Goal: Task Accomplishment & Management: Manage account settings

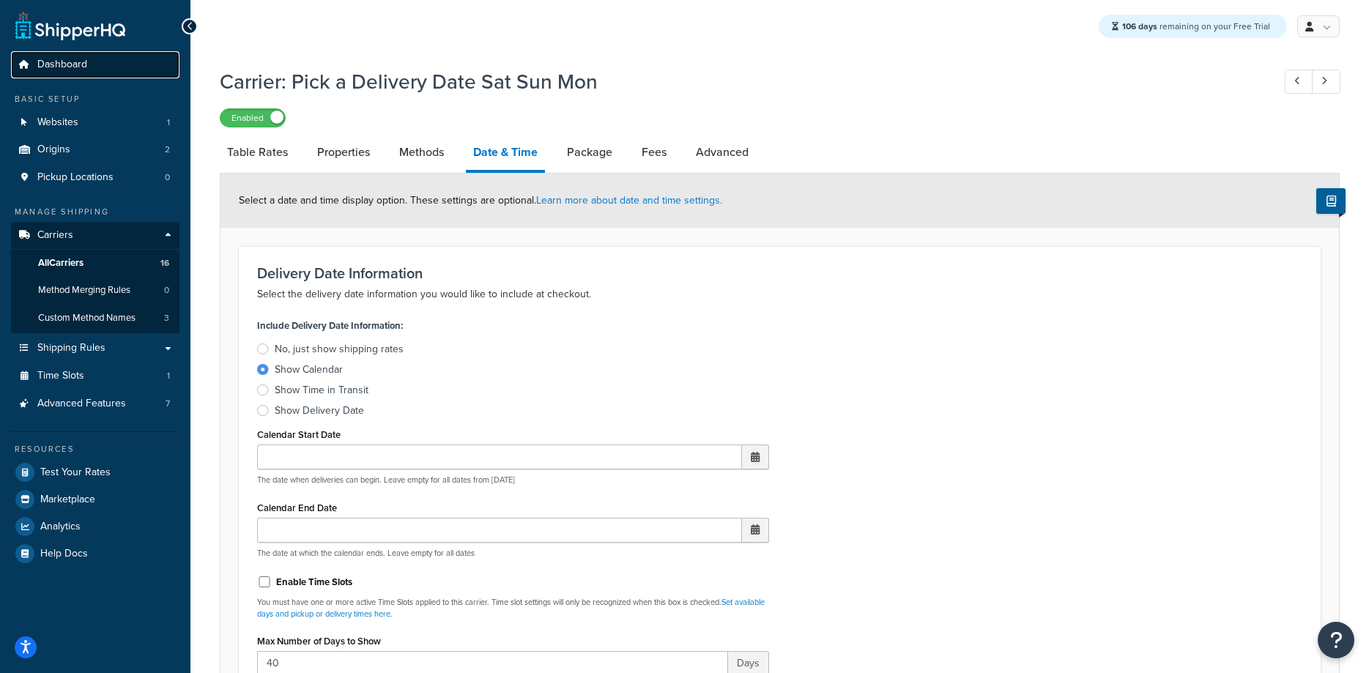
click at [71, 69] on span "Dashboard" at bounding box center [62, 65] width 50 height 12
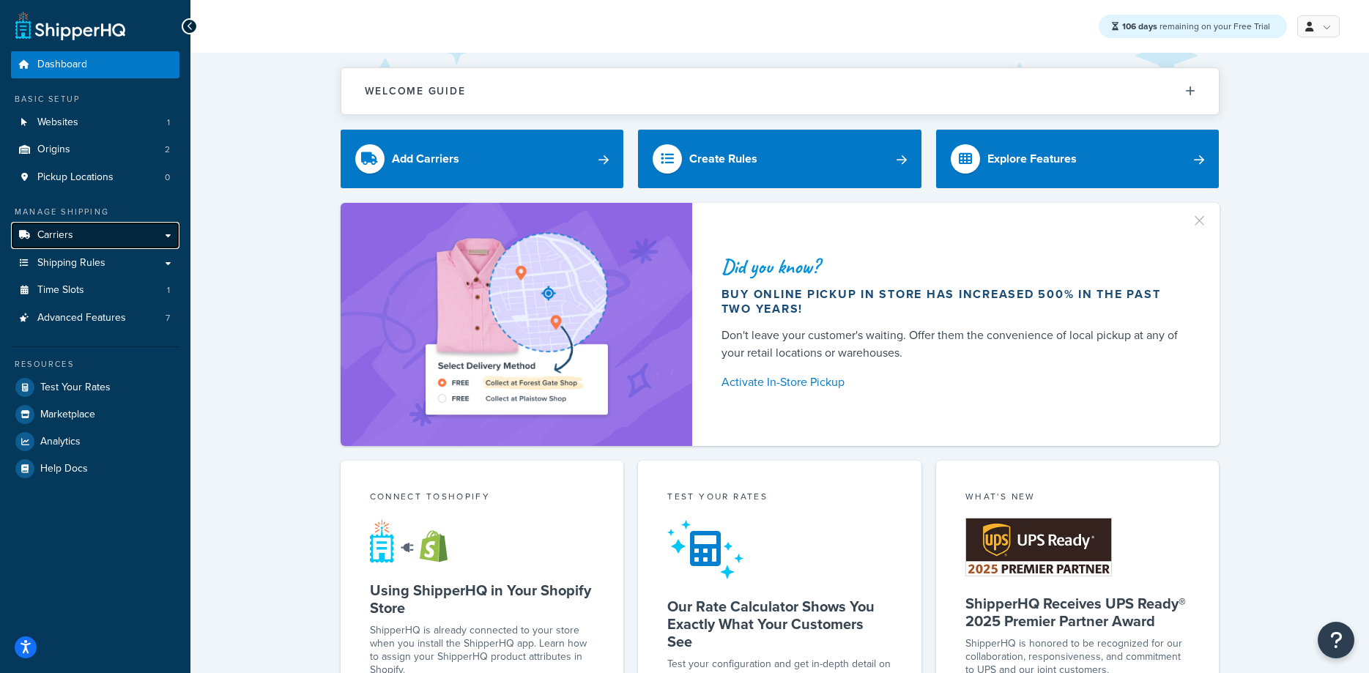
click at [67, 239] on span "Carriers" at bounding box center [55, 235] width 36 height 12
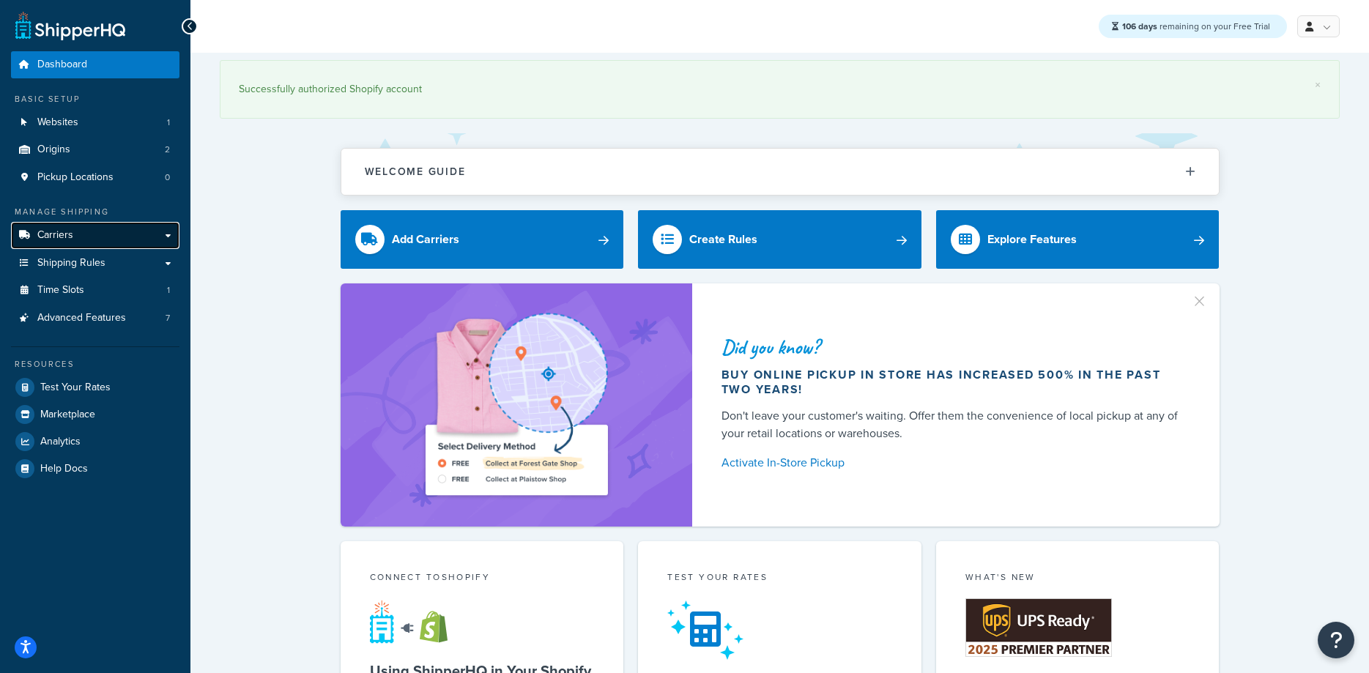
click at [62, 238] on span "Carriers" at bounding box center [55, 235] width 36 height 12
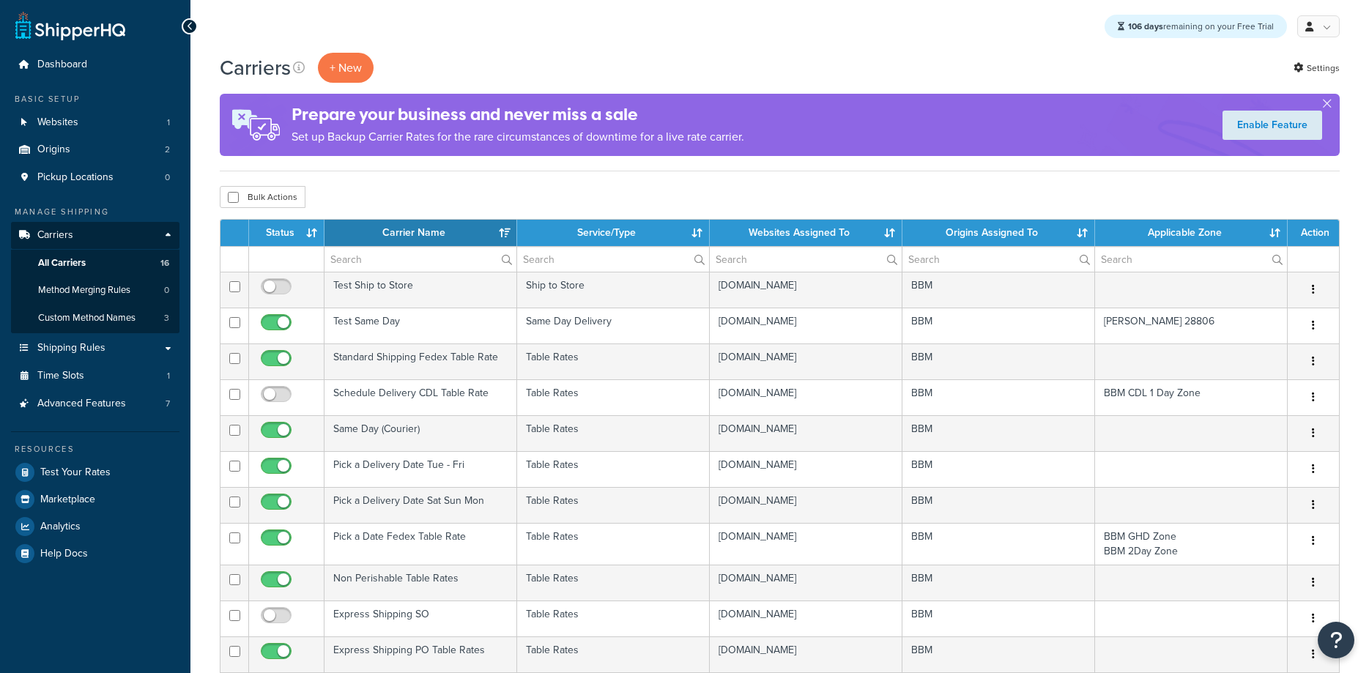
select select "15"
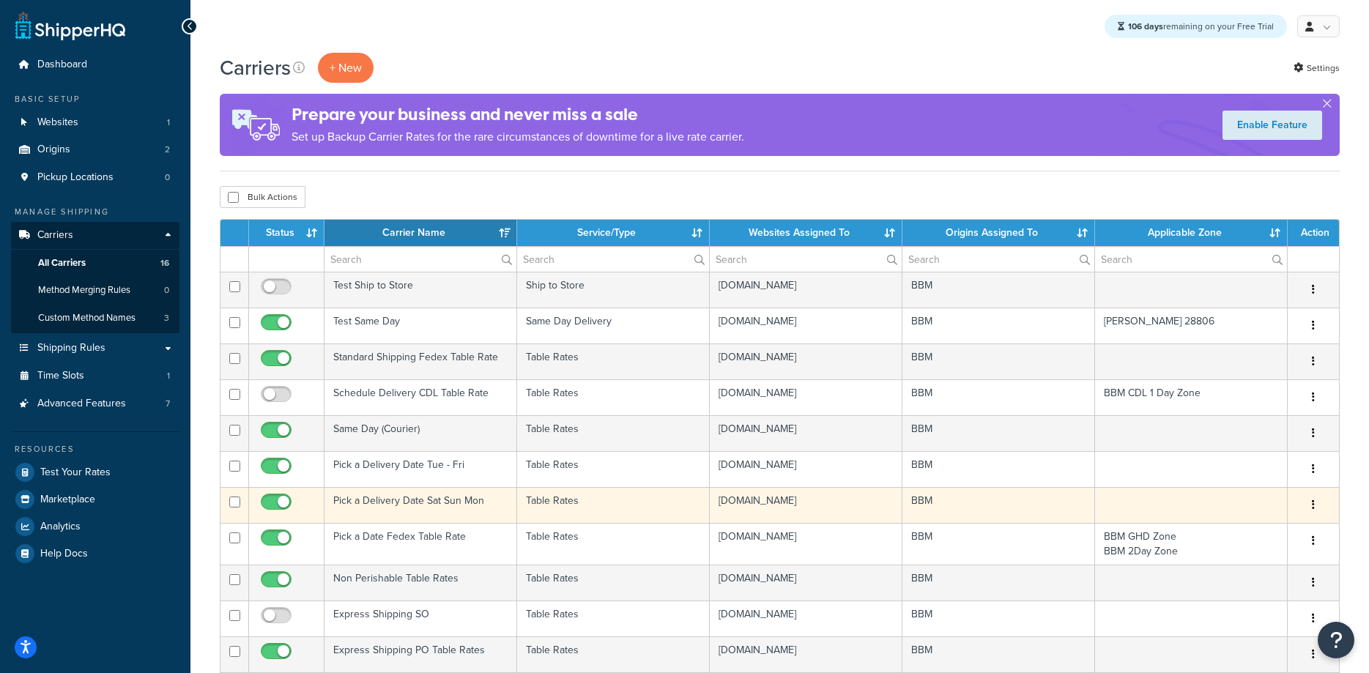
click at [393, 499] on td "Pick a Delivery Date Sat Sun Mon" at bounding box center [421, 505] width 193 height 36
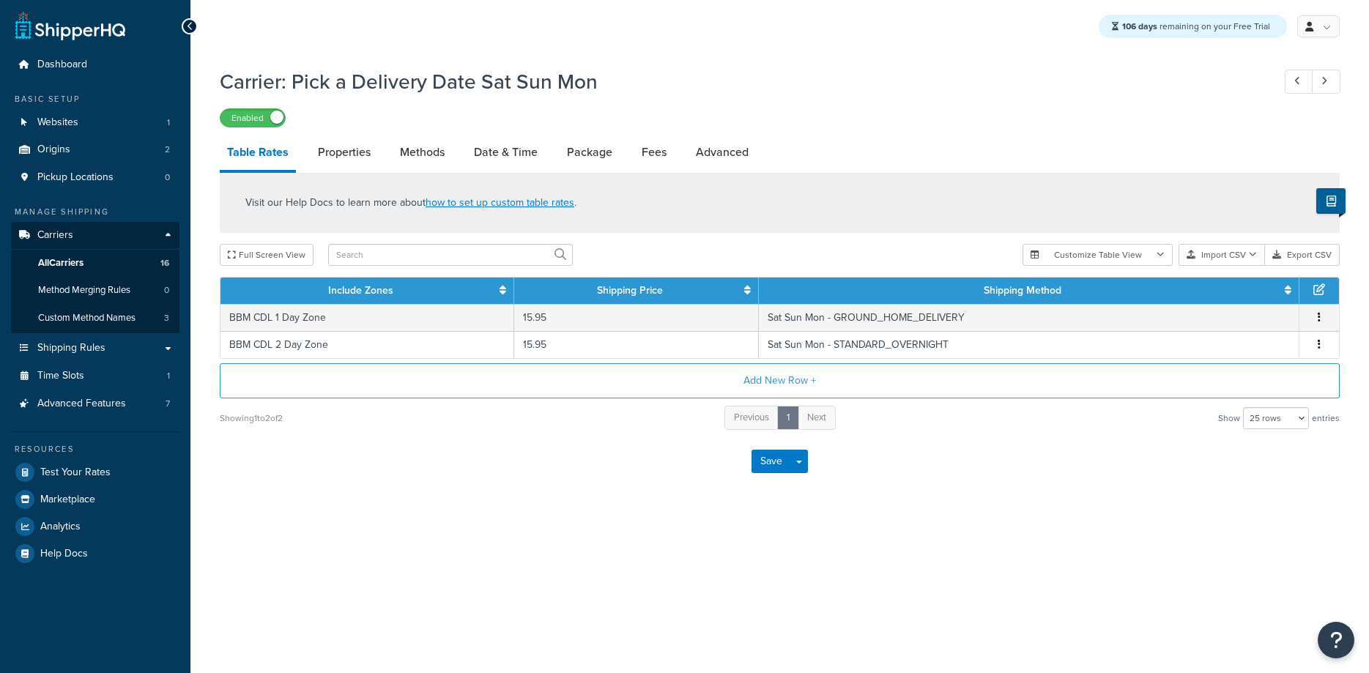
select select "25"
click at [65, 267] on span "All Carriers" at bounding box center [60, 263] width 45 height 12
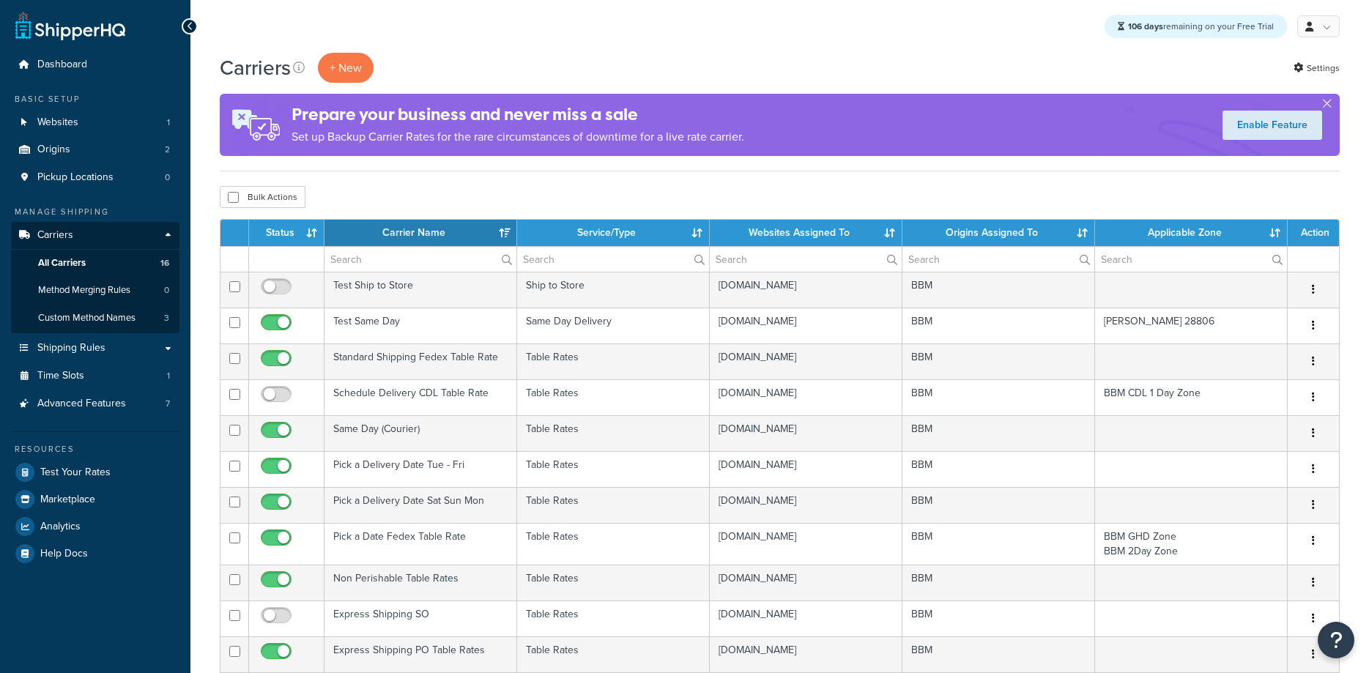
select select "15"
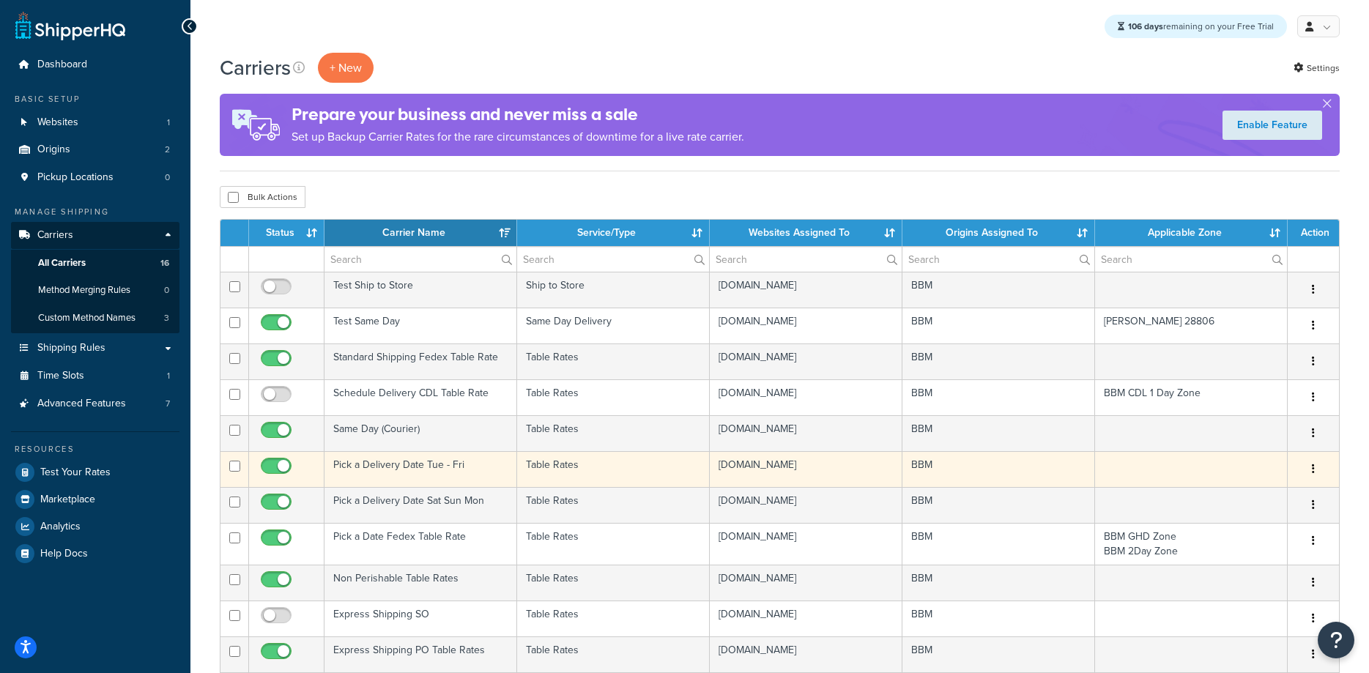
click at [408, 463] on td "Pick a Delivery Date Tue - Fri" at bounding box center [421, 469] width 193 height 36
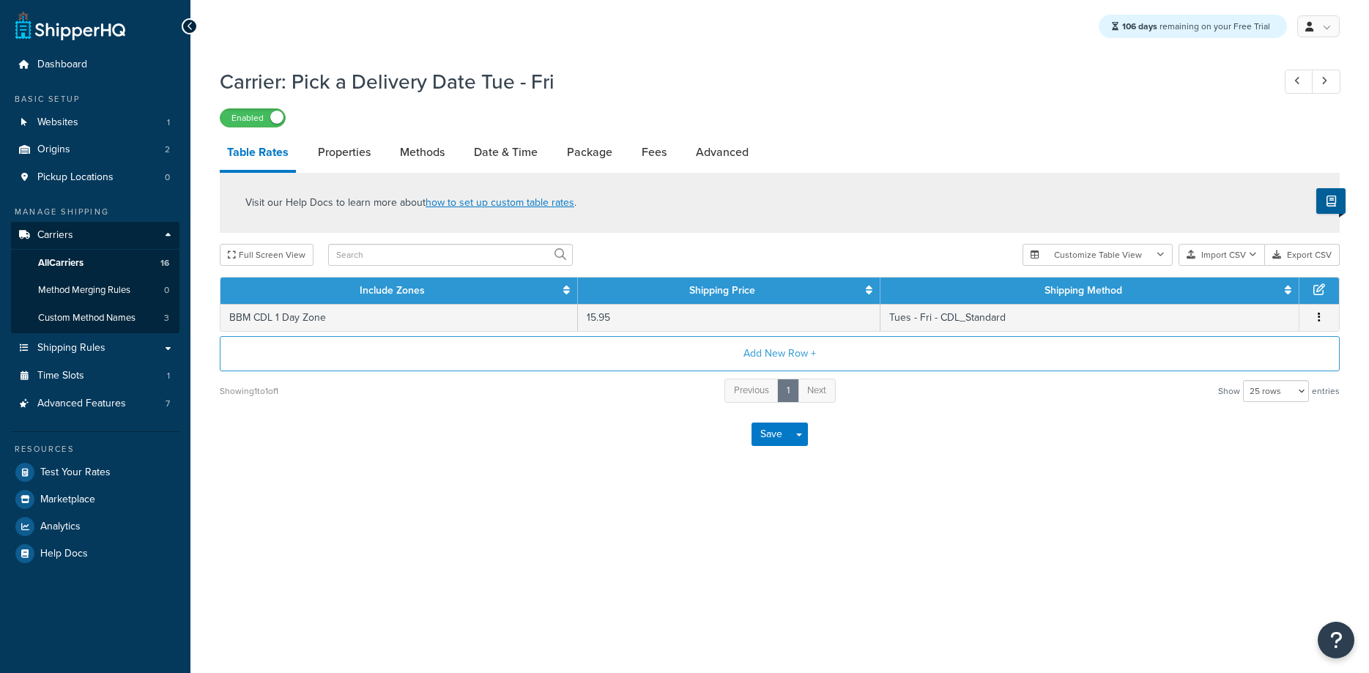
select select "25"
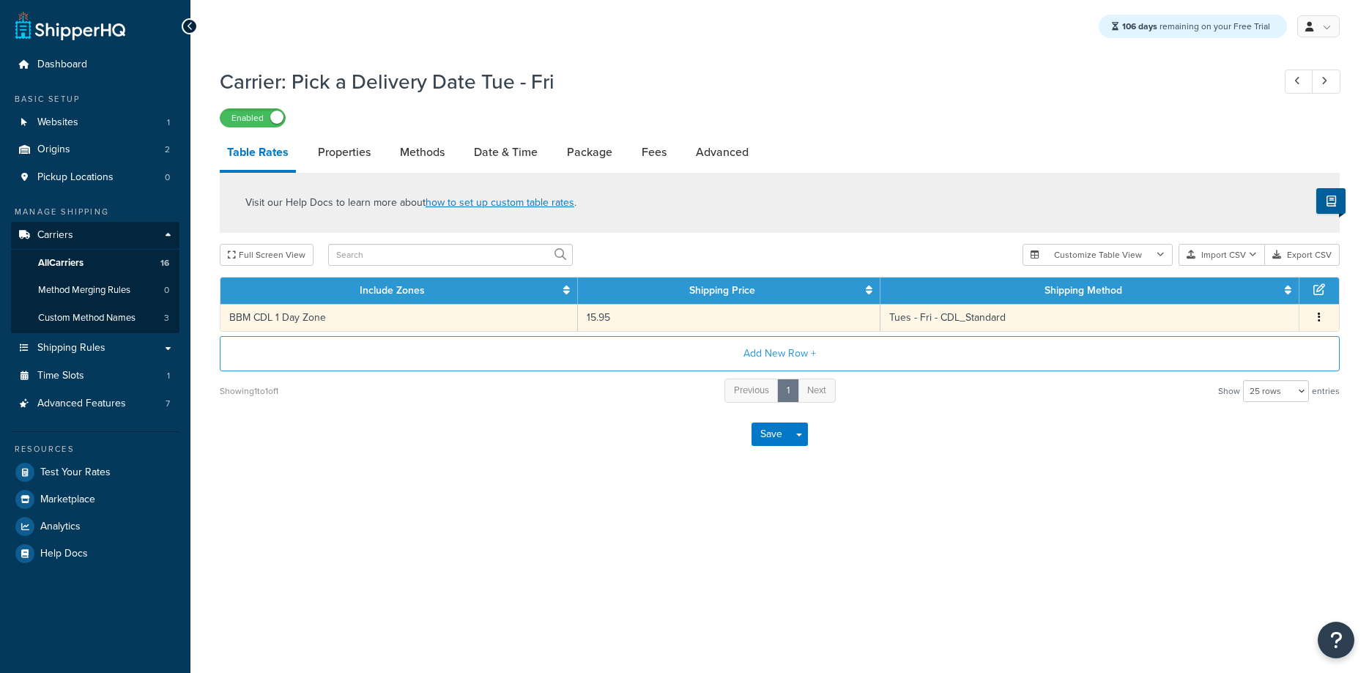
click at [355, 318] on td "BBM CDL 1 Day Zone" at bounding box center [400, 317] width 358 height 27
select select "181855"
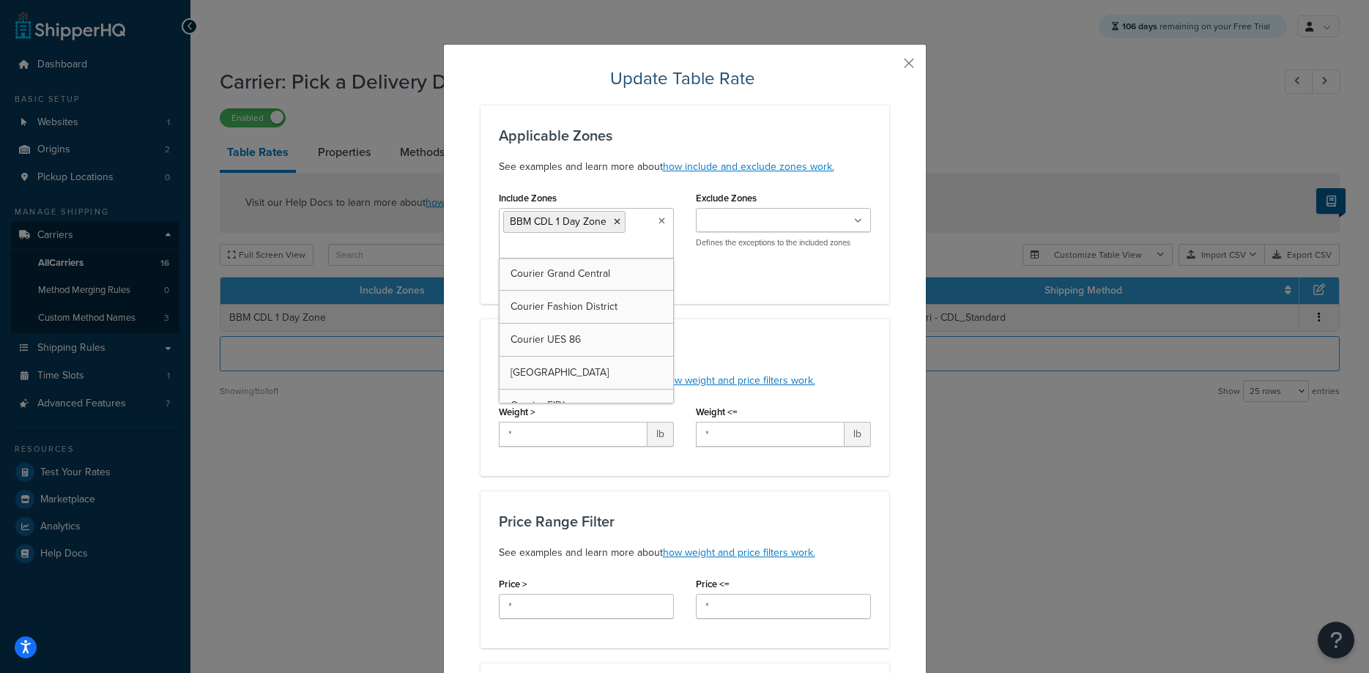
click at [646, 233] on ul "BBM CDL 1 Day Zone" at bounding box center [586, 233] width 175 height 51
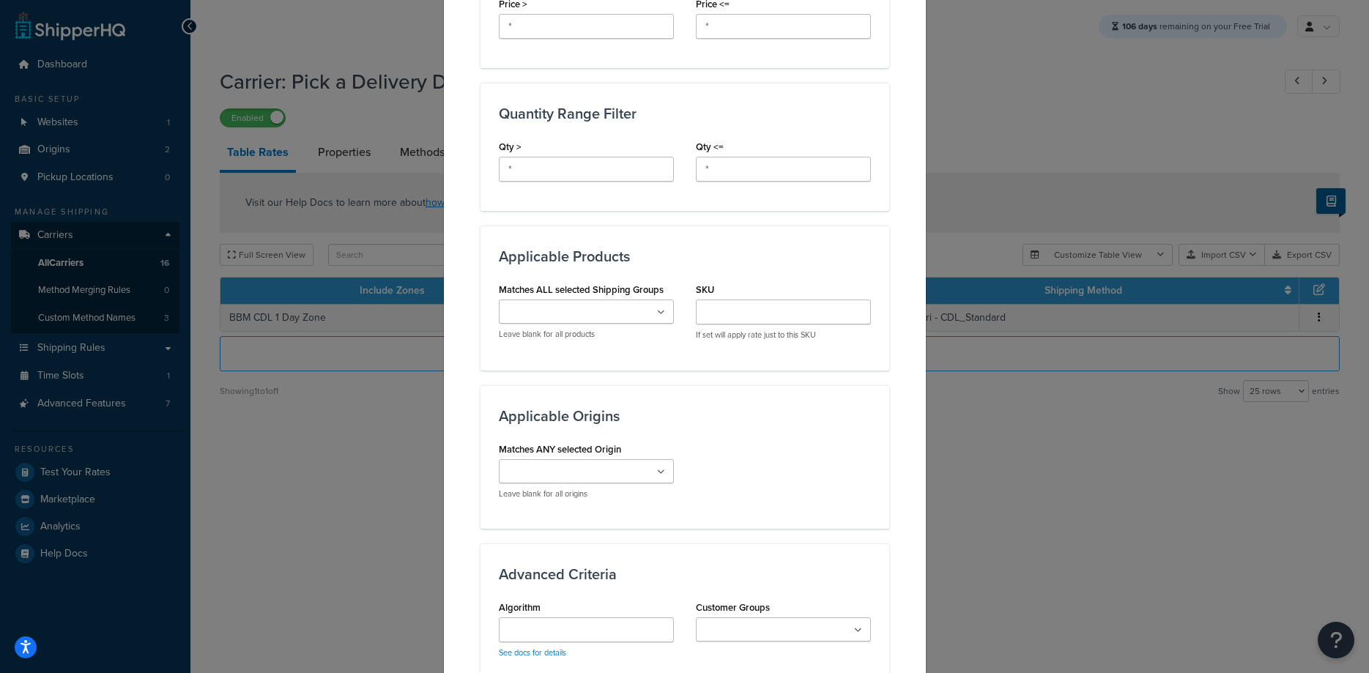
scroll to position [890, 0]
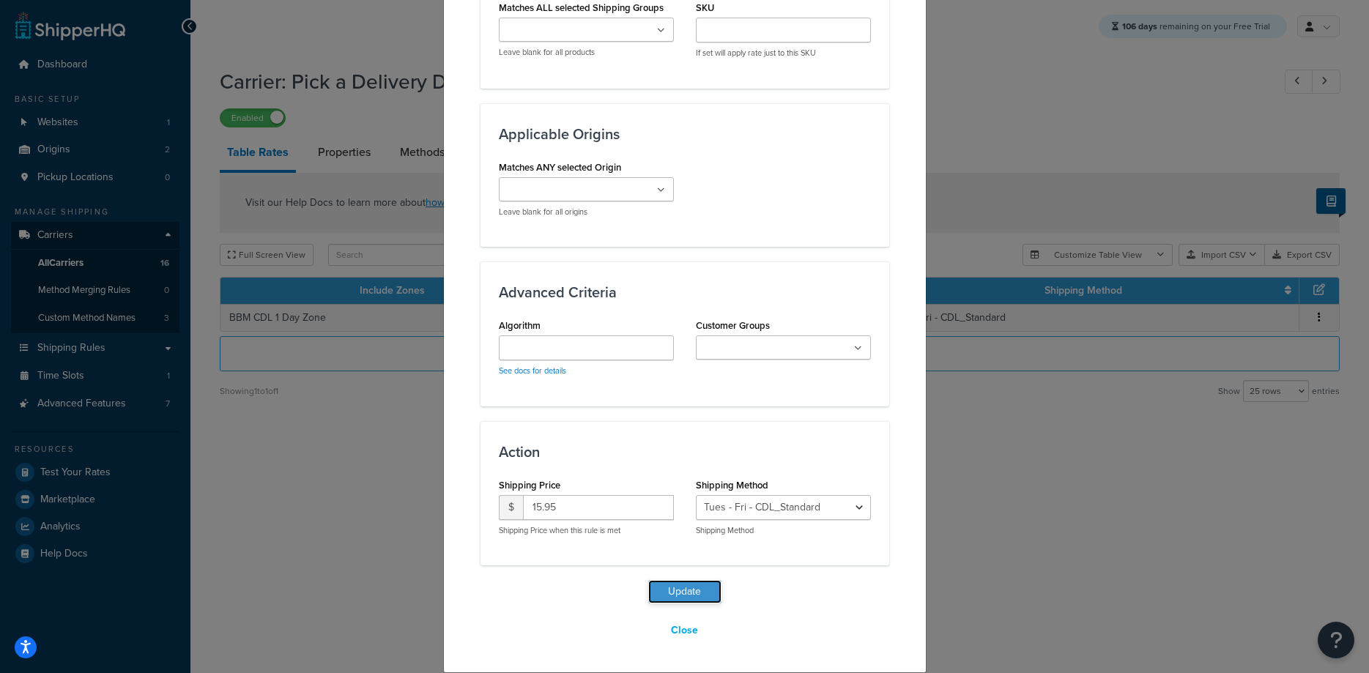
click at [713, 588] on button "Update" at bounding box center [684, 591] width 73 height 23
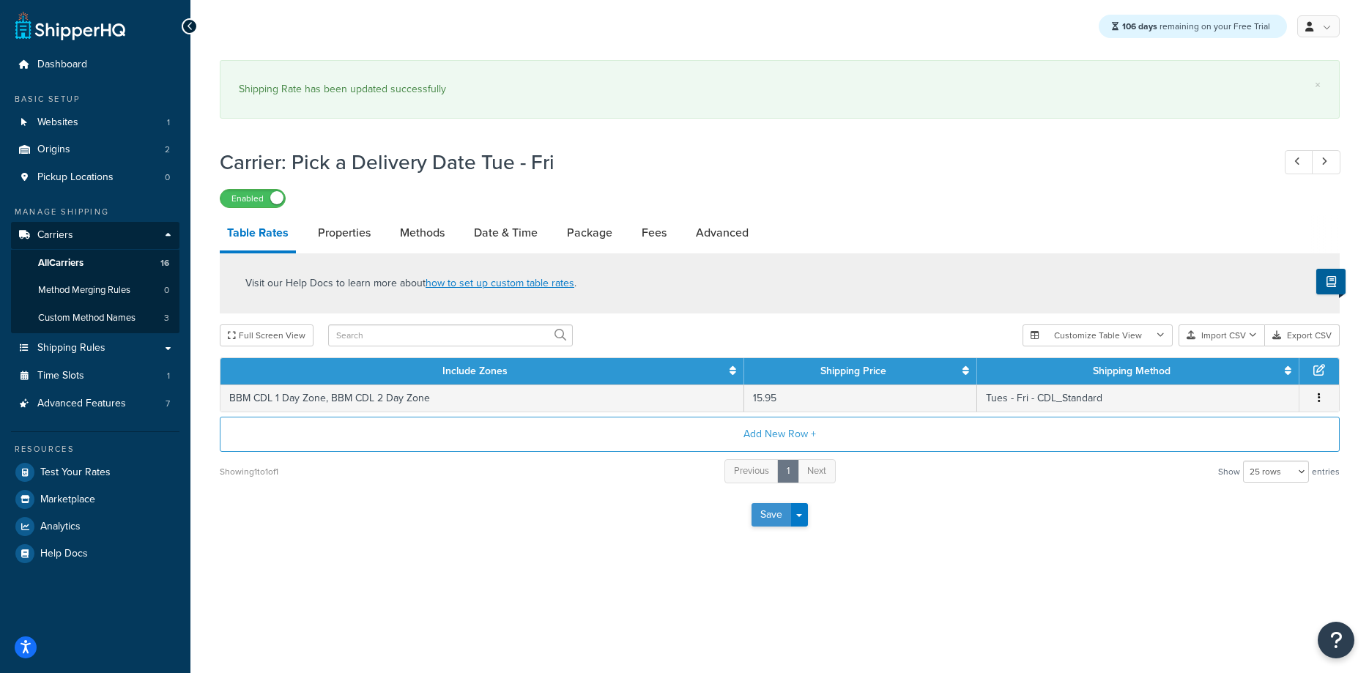
click at [771, 520] on button "Save" at bounding box center [772, 514] width 40 height 23
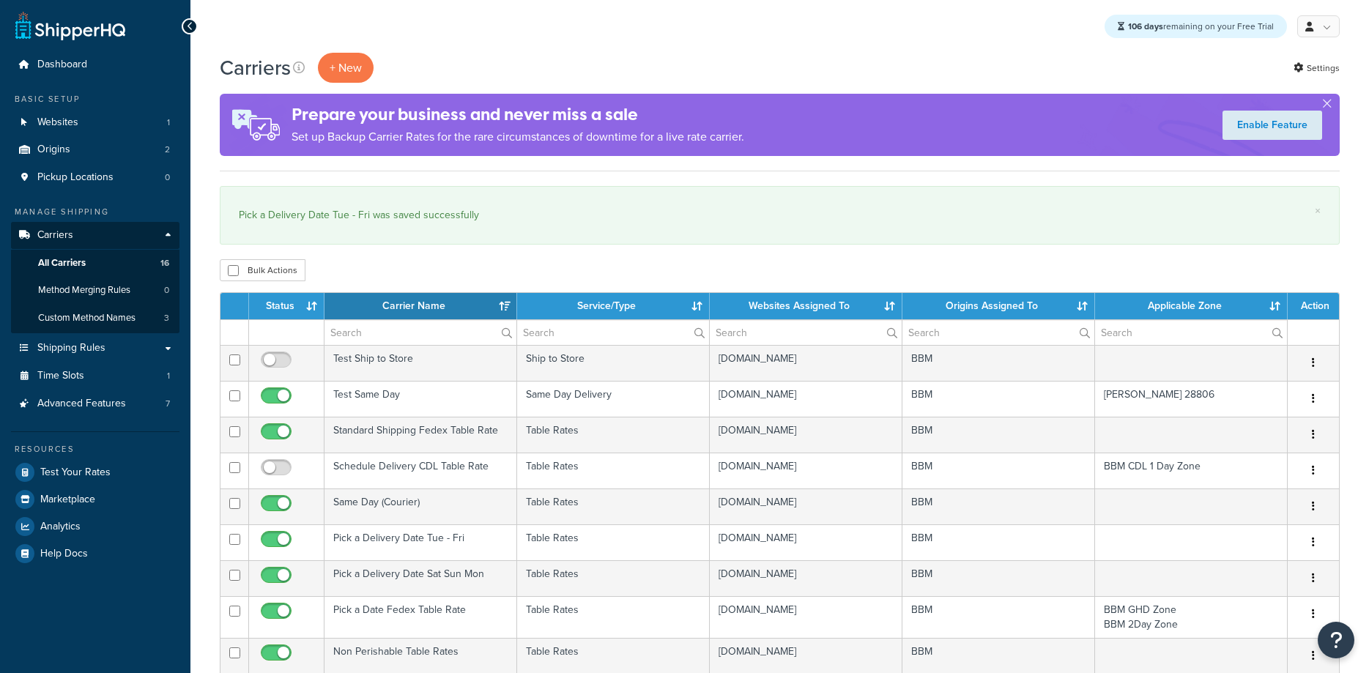
select select "15"
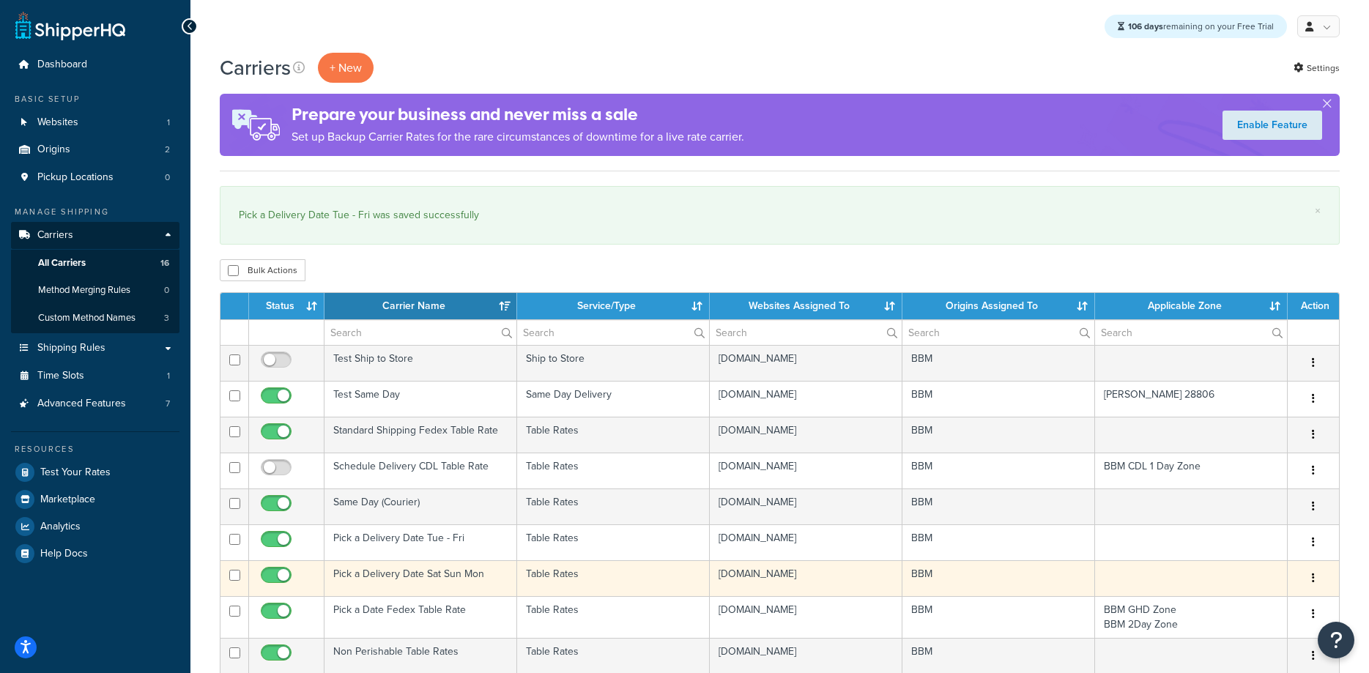
click at [408, 576] on td "Pick a Delivery Date Sat Sun Mon" at bounding box center [421, 579] width 193 height 36
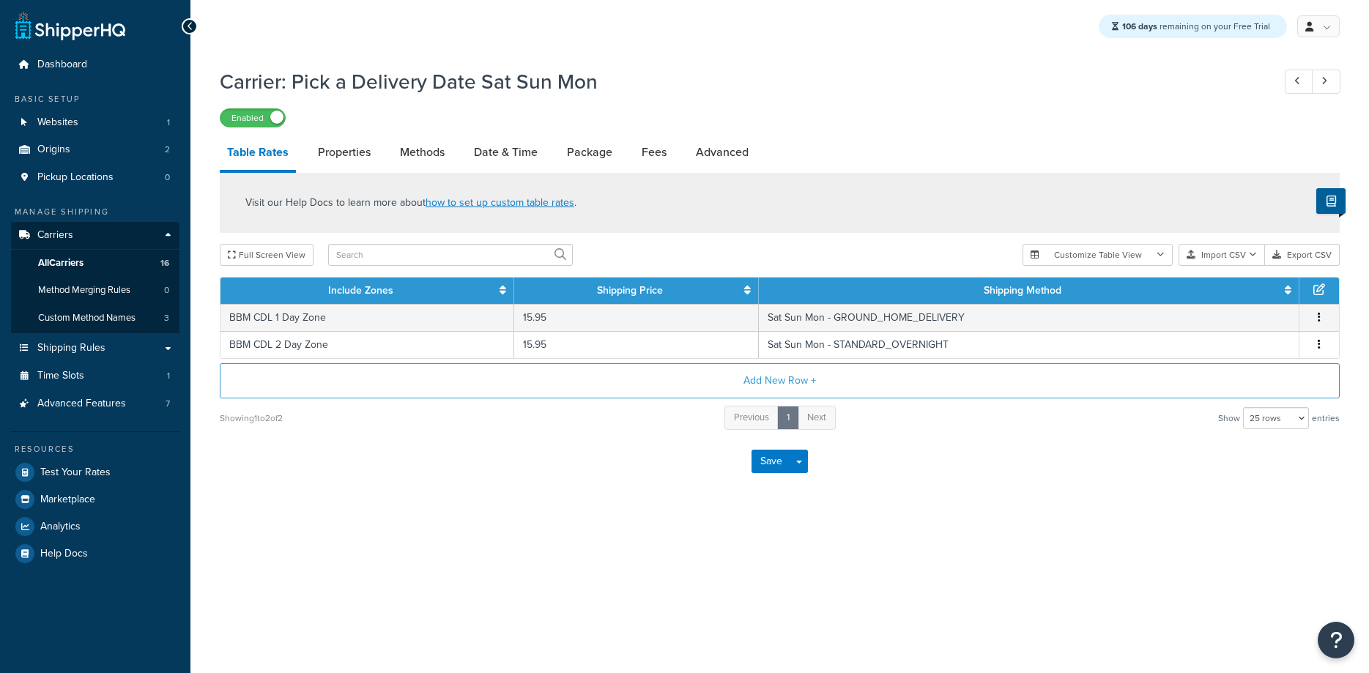
select select "25"
click at [73, 260] on span "All Carriers" at bounding box center [60, 263] width 45 height 12
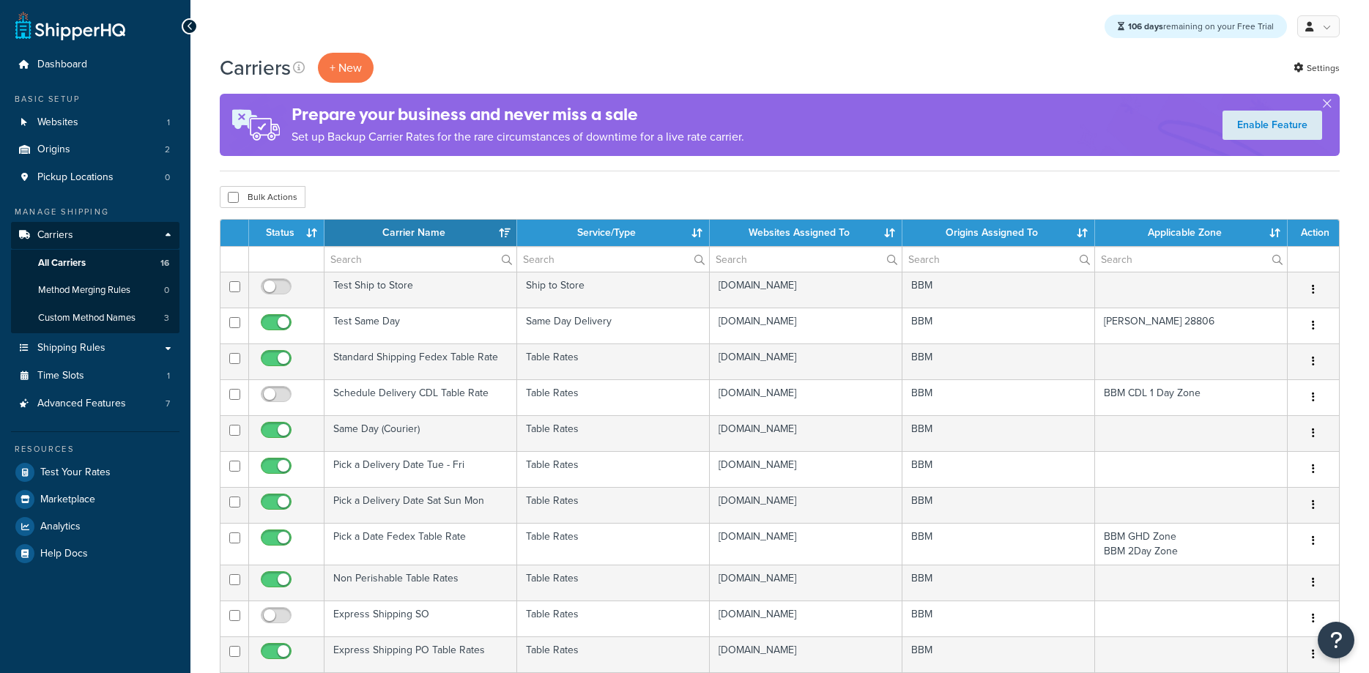
select select "15"
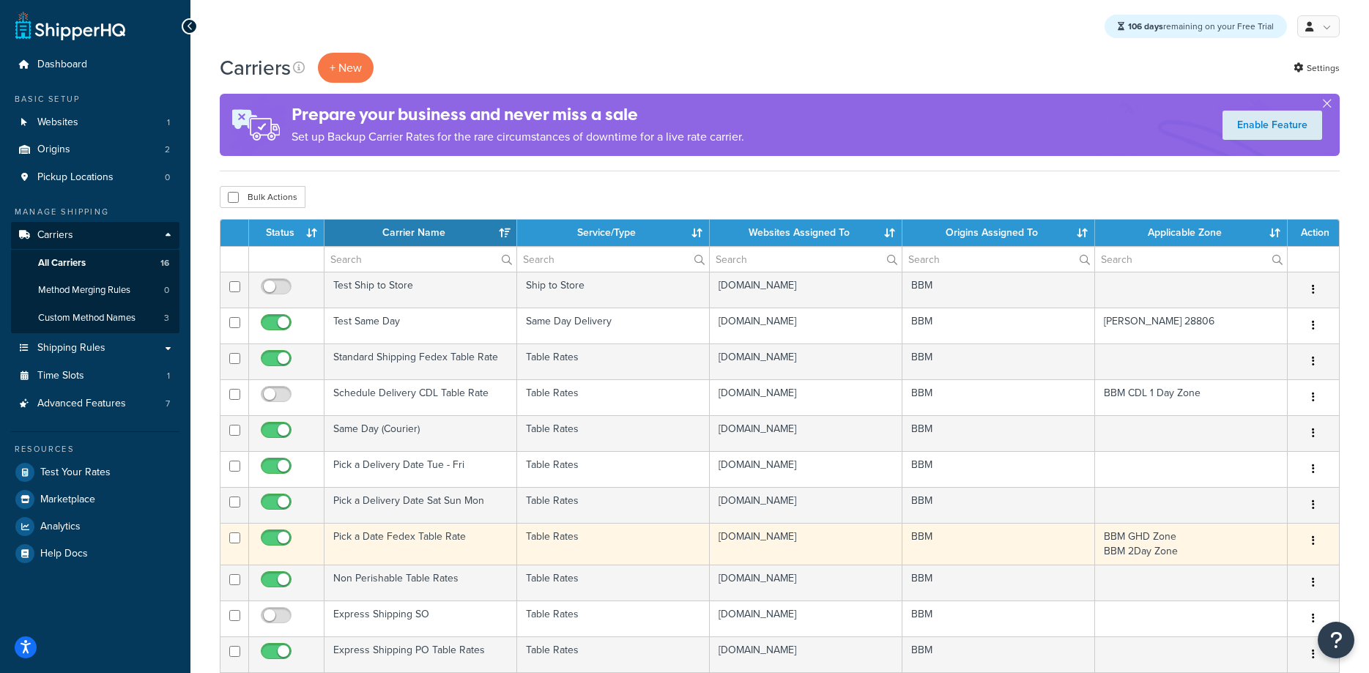
click at [385, 539] on td "Pick a Date Fedex Table Rate" at bounding box center [421, 544] width 193 height 42
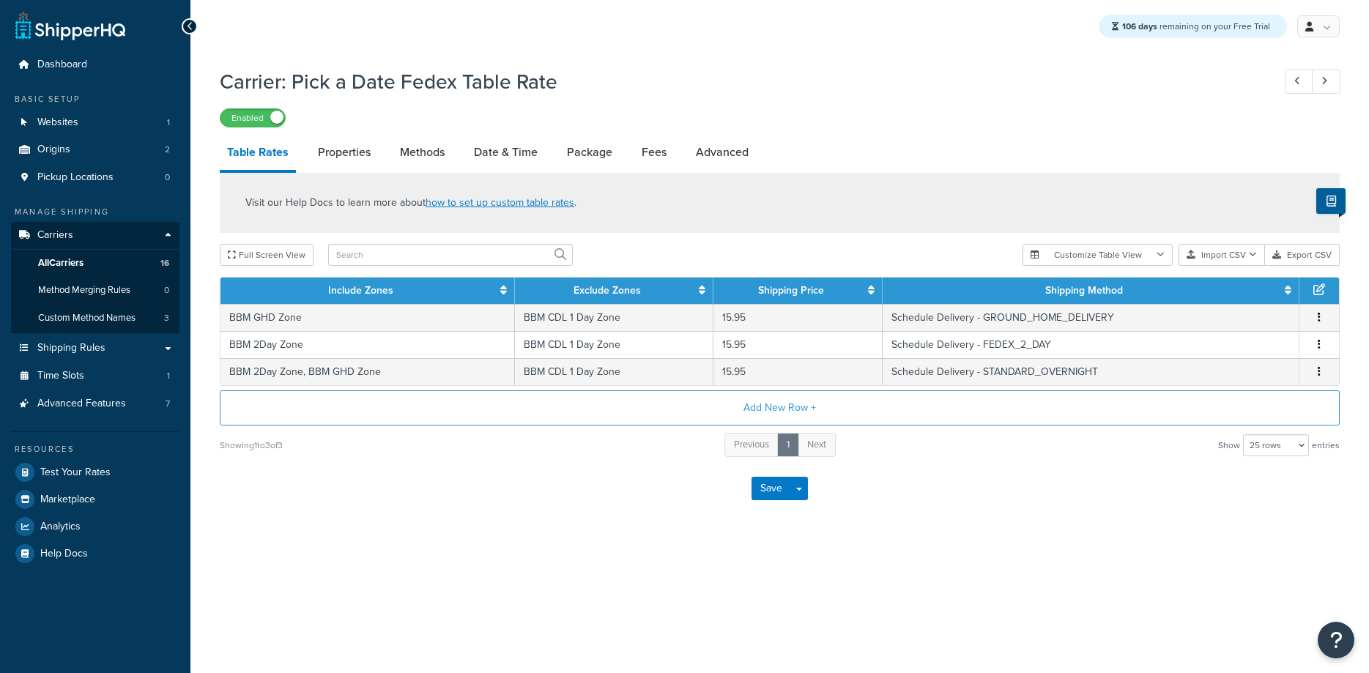
select select "25"
click at [361, 153] on link "Properties" at bounding box center [344, 152] width 67 height 35
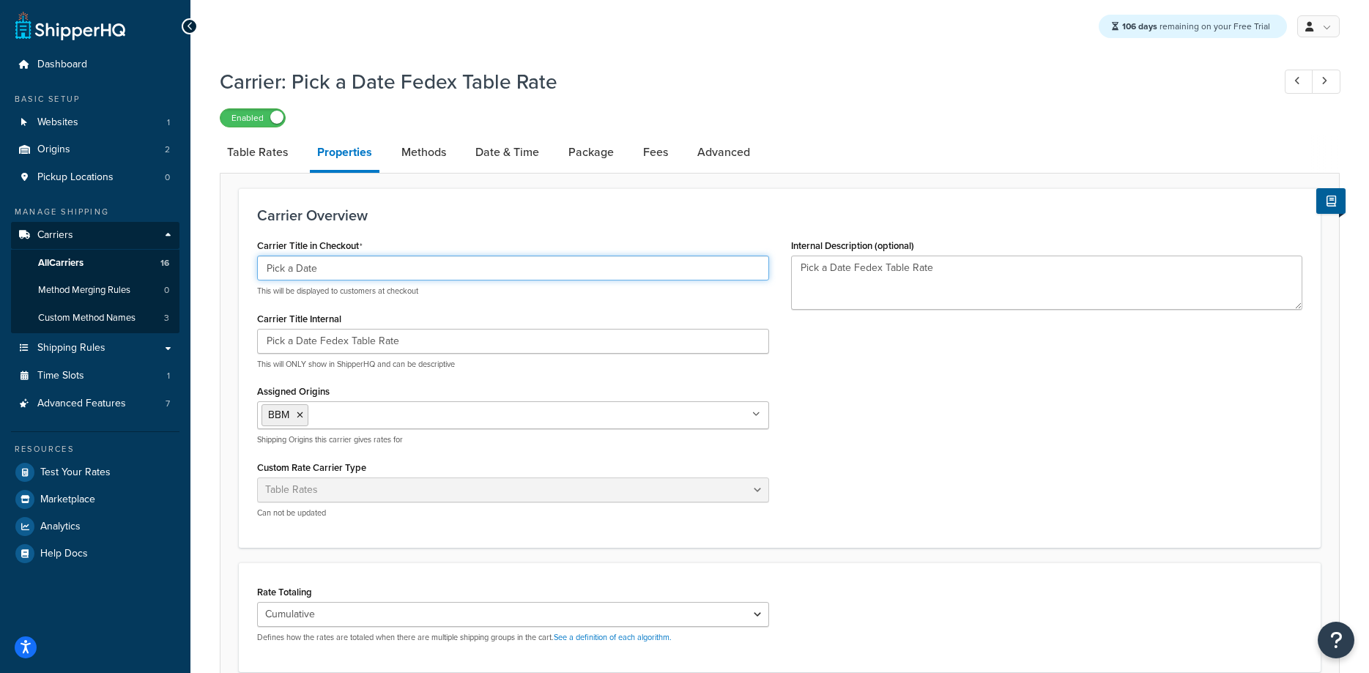
click at [295, 266] on input "Pick a Date" at bounding box center [513, 268] width 512 height 25
type input "Pick a Delivery Date"
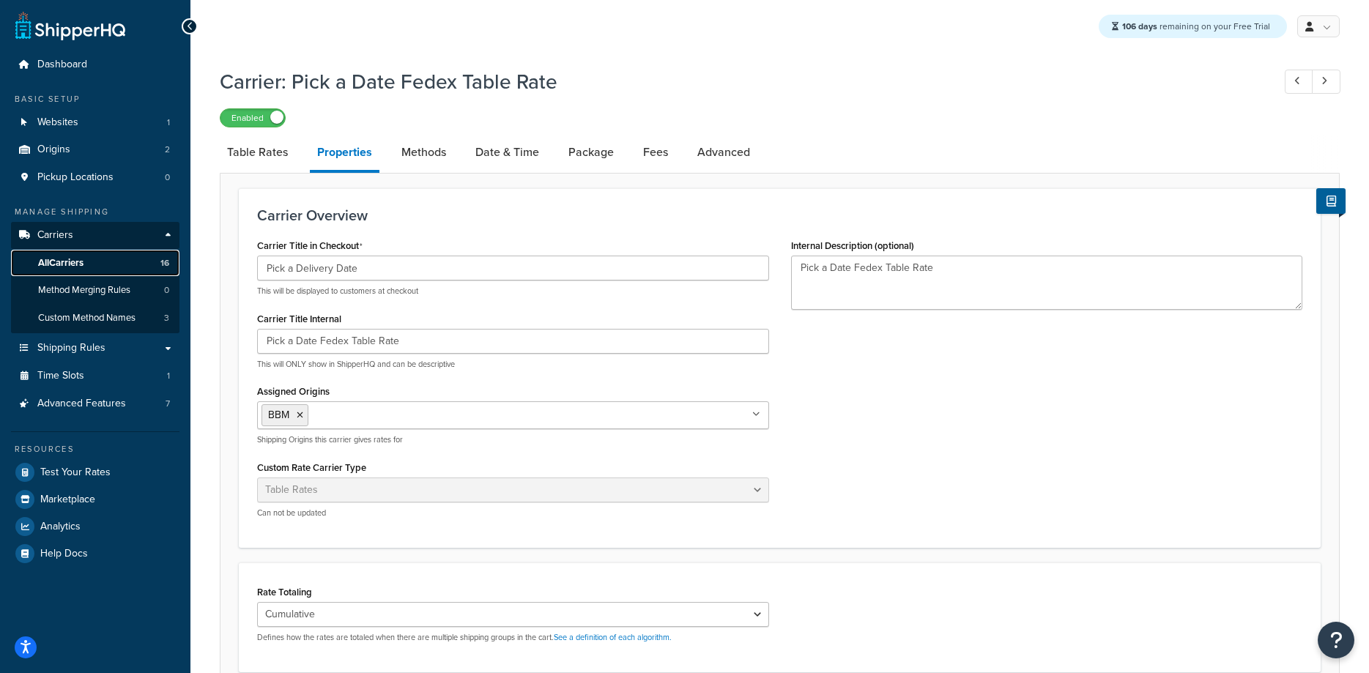
click at [68, 261] on span "All Carriers" at bounding box center [60, 263] width 45 height 12
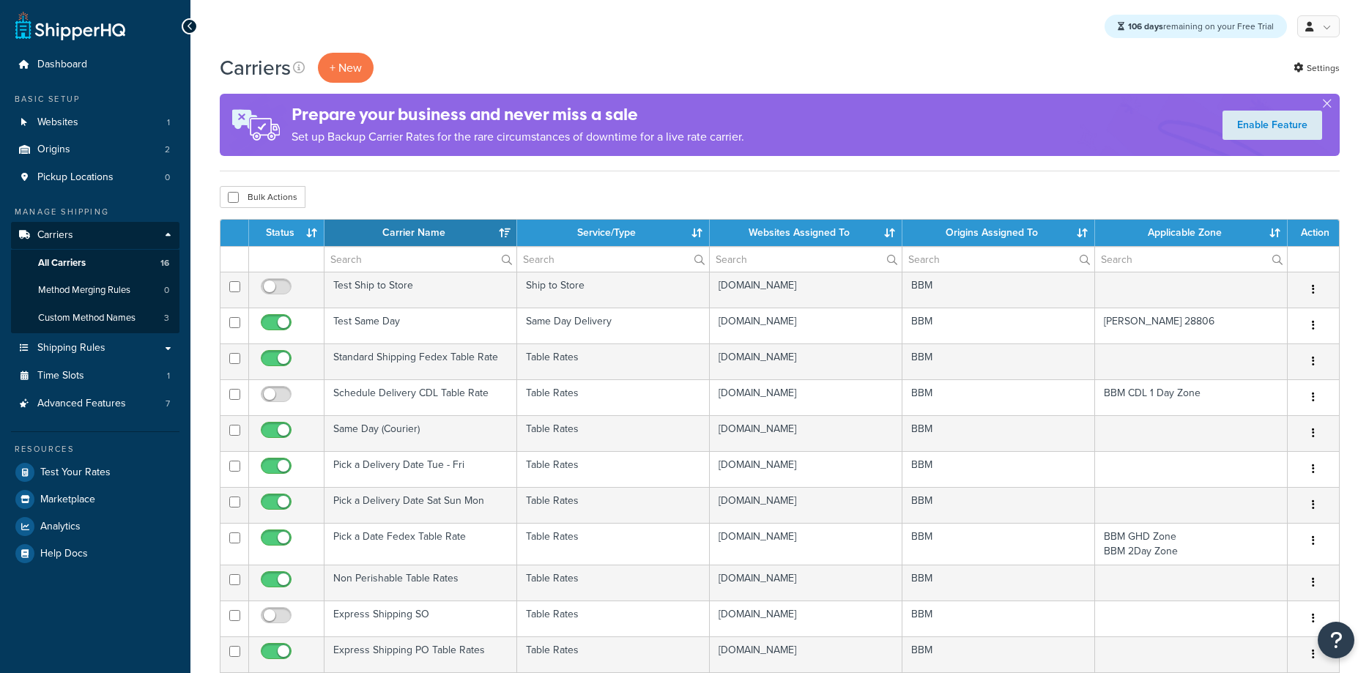
select select "15"
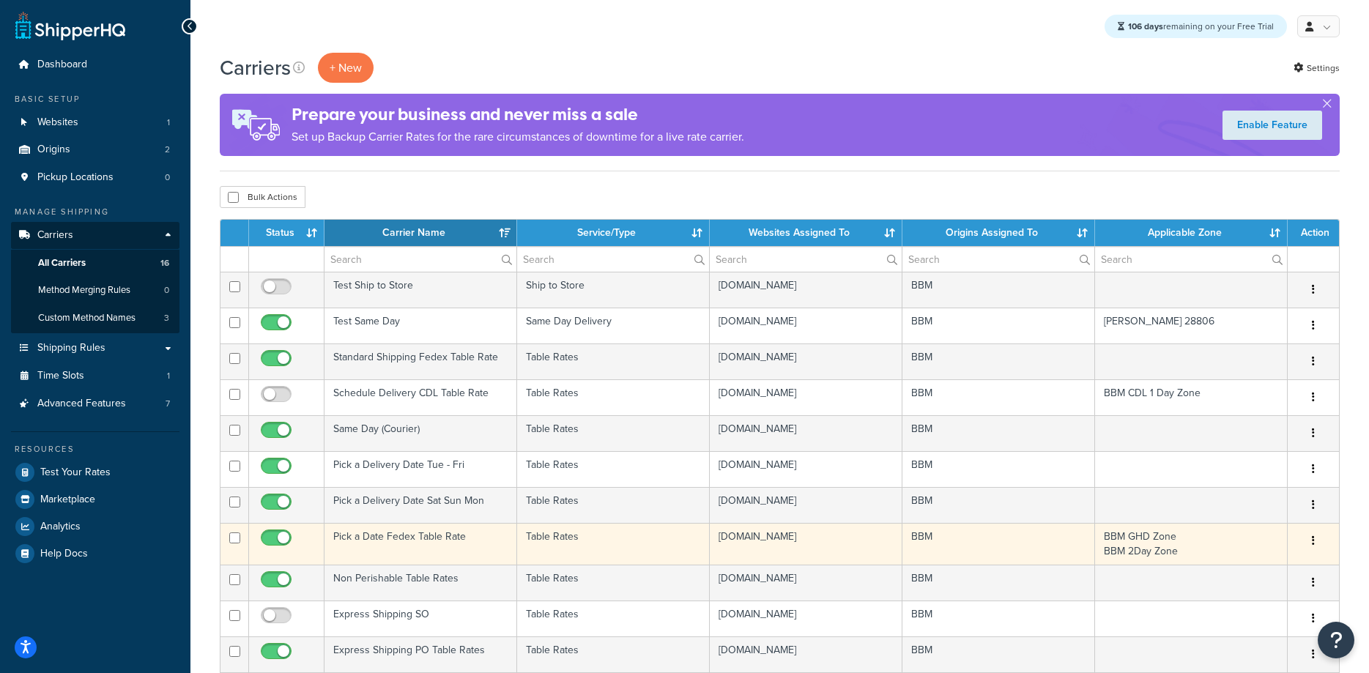
click at [410, 539] on td "Pick a Date Fedex Table Rate" at bounding box center [421, 544] width 193 height 42
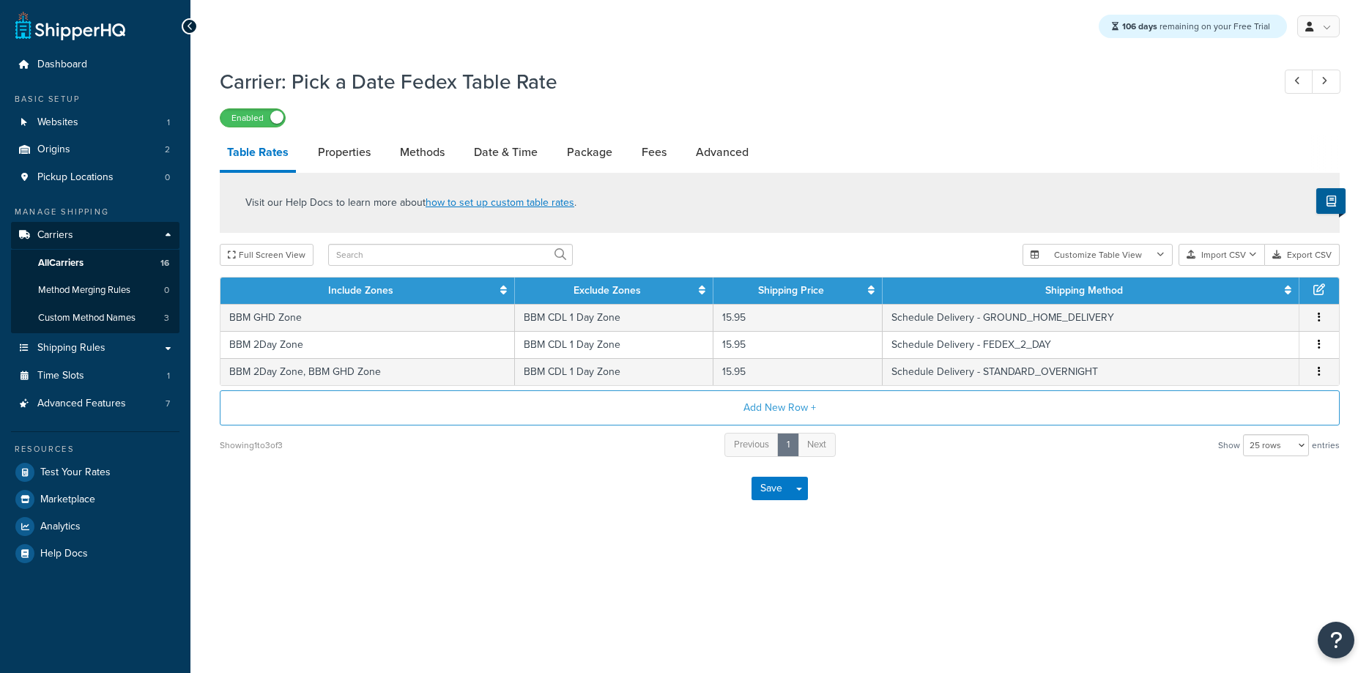
select select "25"
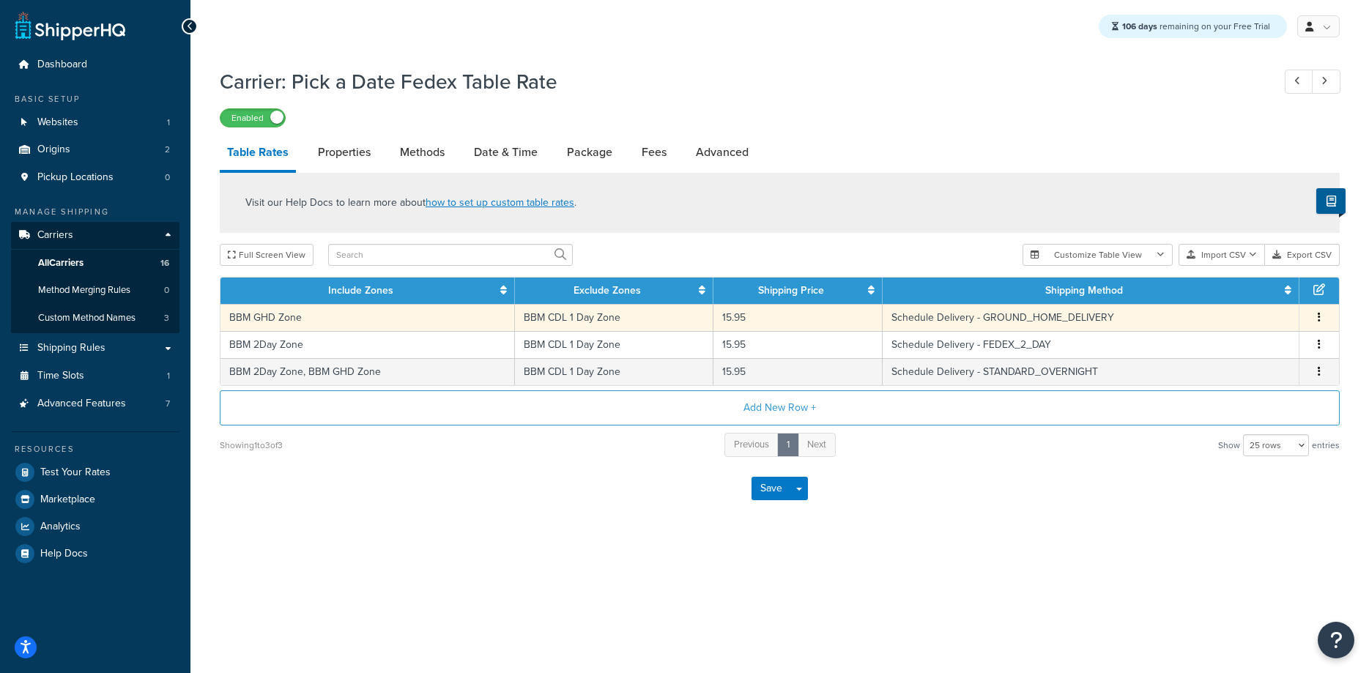
click at [443, 313] on td "BBM GHD Zone" at bounding box center [368, 317] width 295 height 27
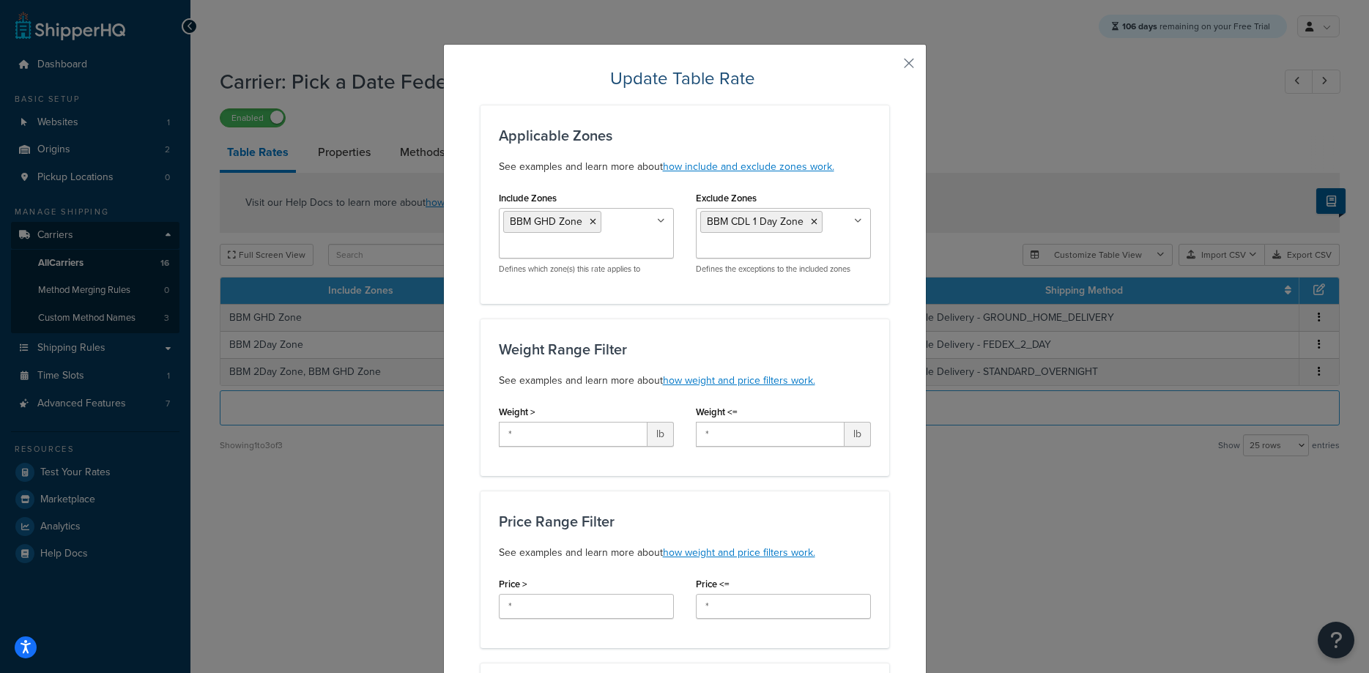
click at [825, 248] on input "Exclude Zones" at bounding box center [765, 248] width 130 height 16
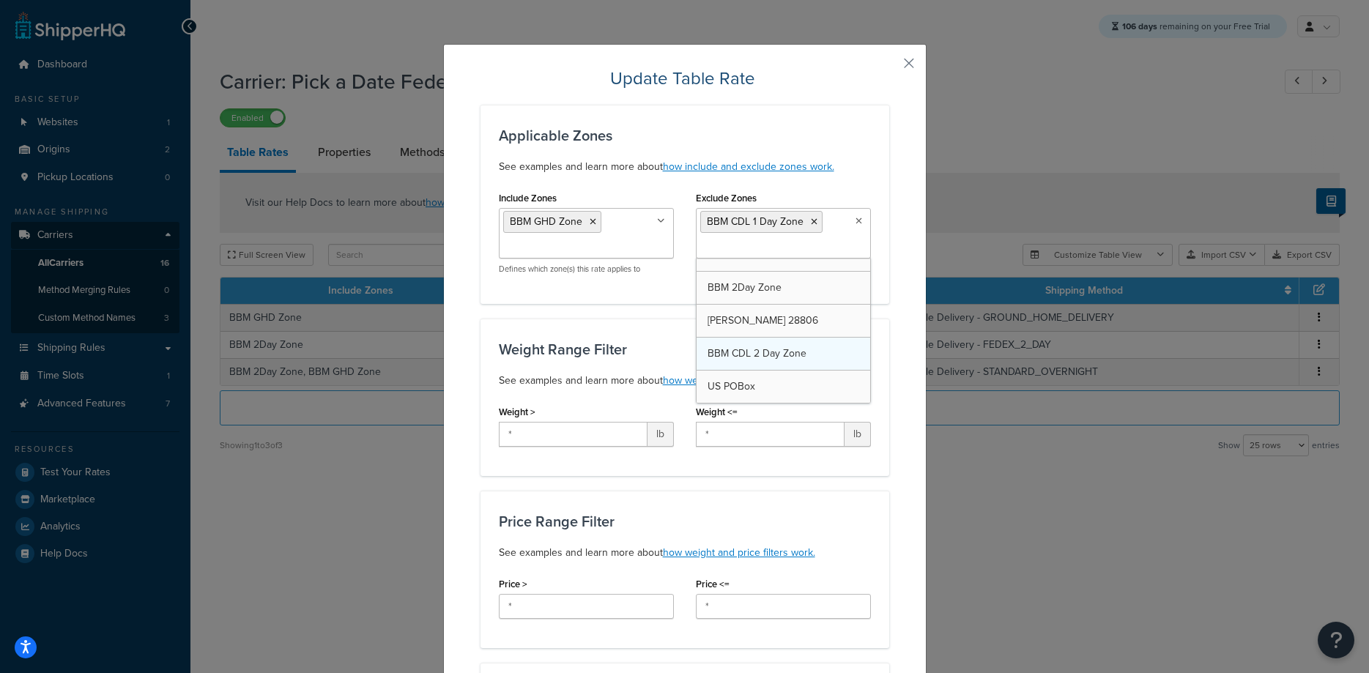
scroll to position [547, 0]
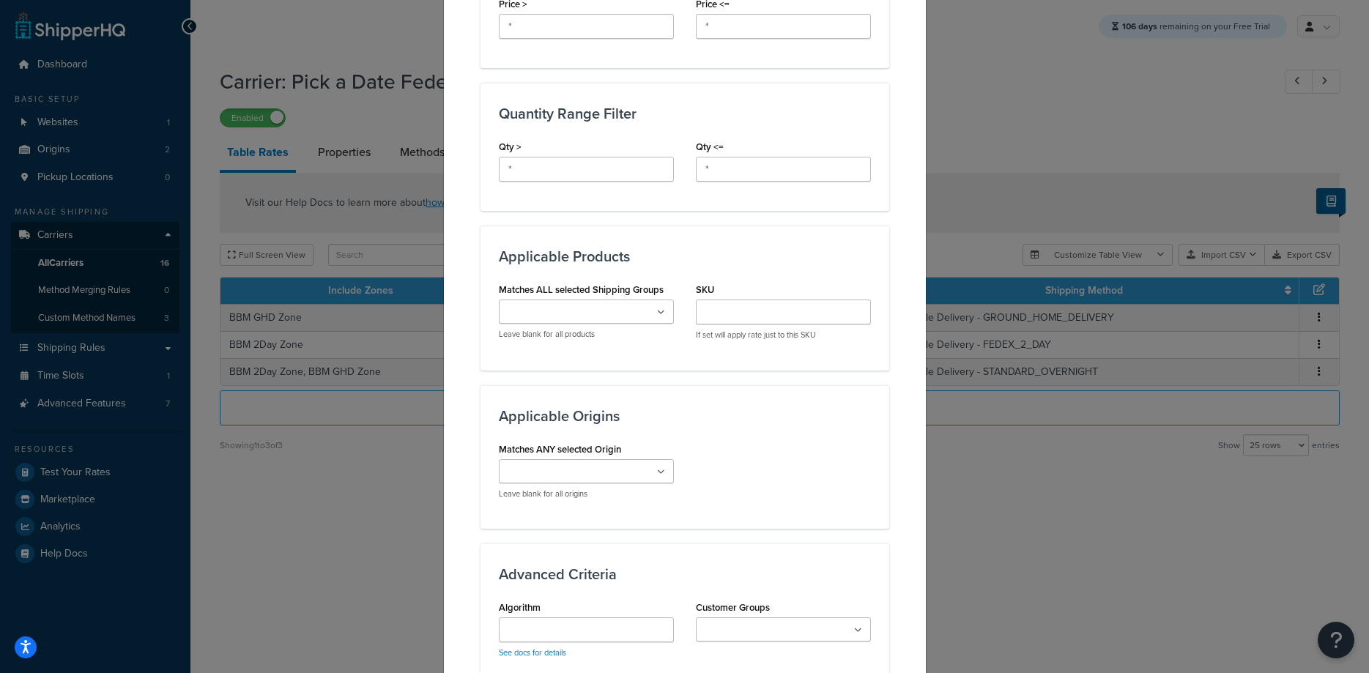
scroll to position [890, 0]
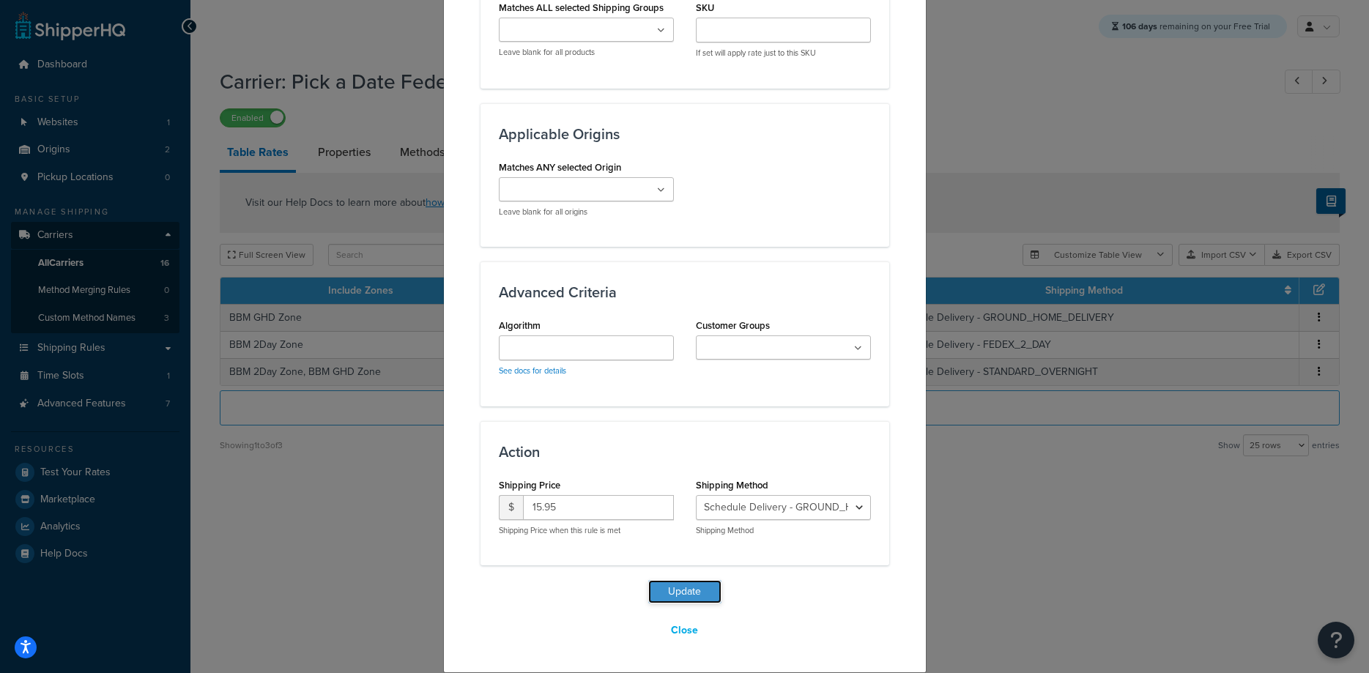
click at [679, 591] on button "Update" at bounding box center [684, 591] width 73 height 23
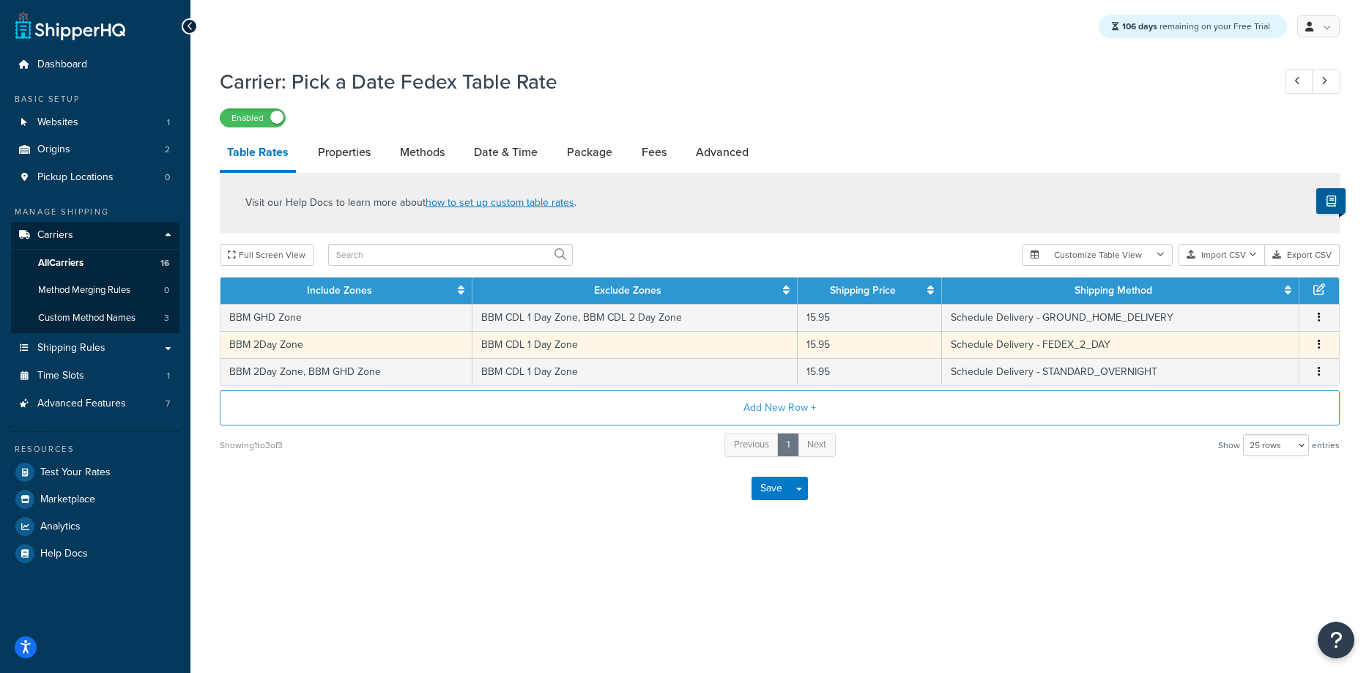
click at [514, 340] on td "BBM CDL 1 Day Zone" at bounding box center [635, 344] width 325 height 27
select select "181501"
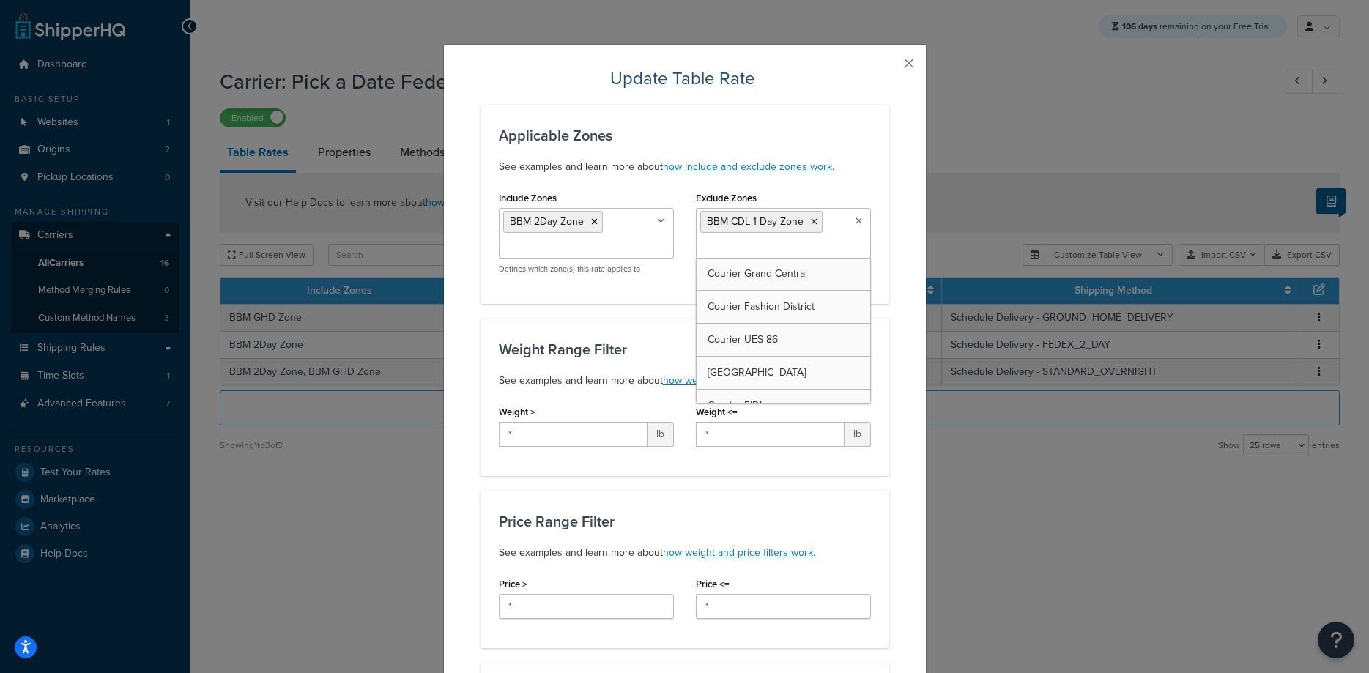
click at [821, 254] on input "Exclude Zones" at bounding box center [765, 248] width 130 height 16
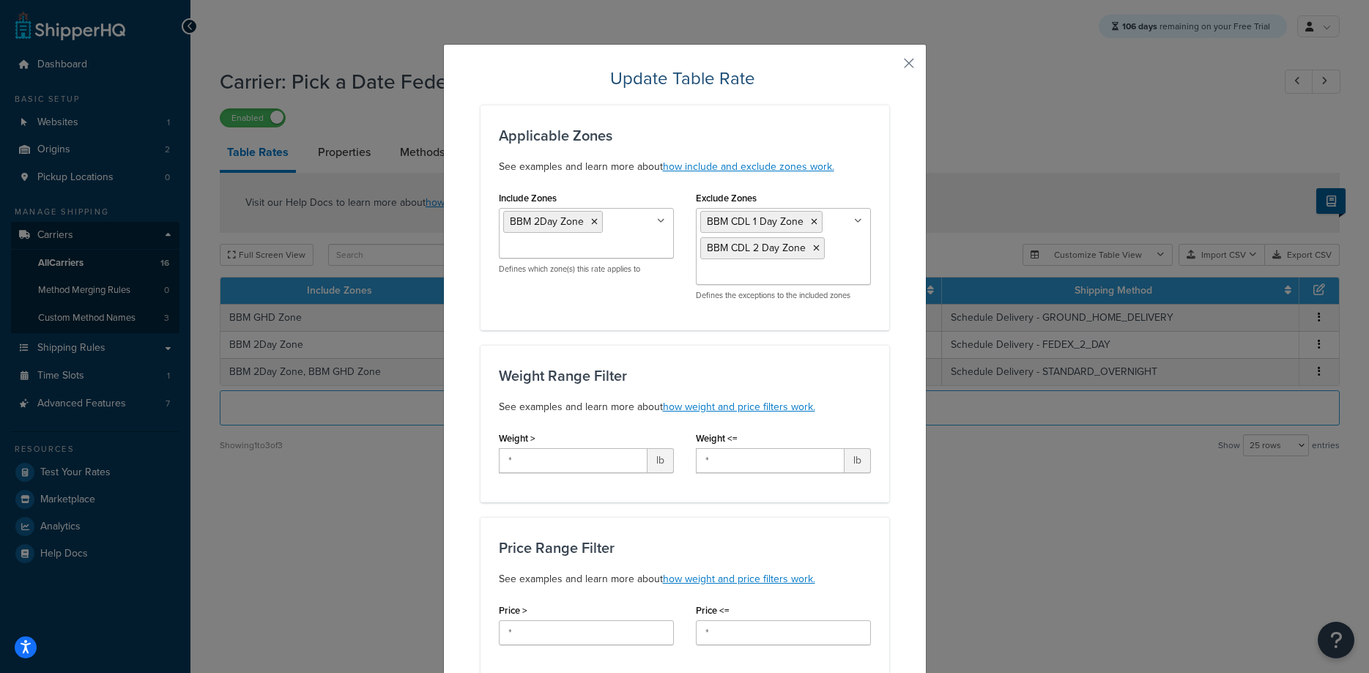
drag, startPoint x: 890, startPoint y: 371, endPoint x: 905, endPoint y: 401, distance: 33.1
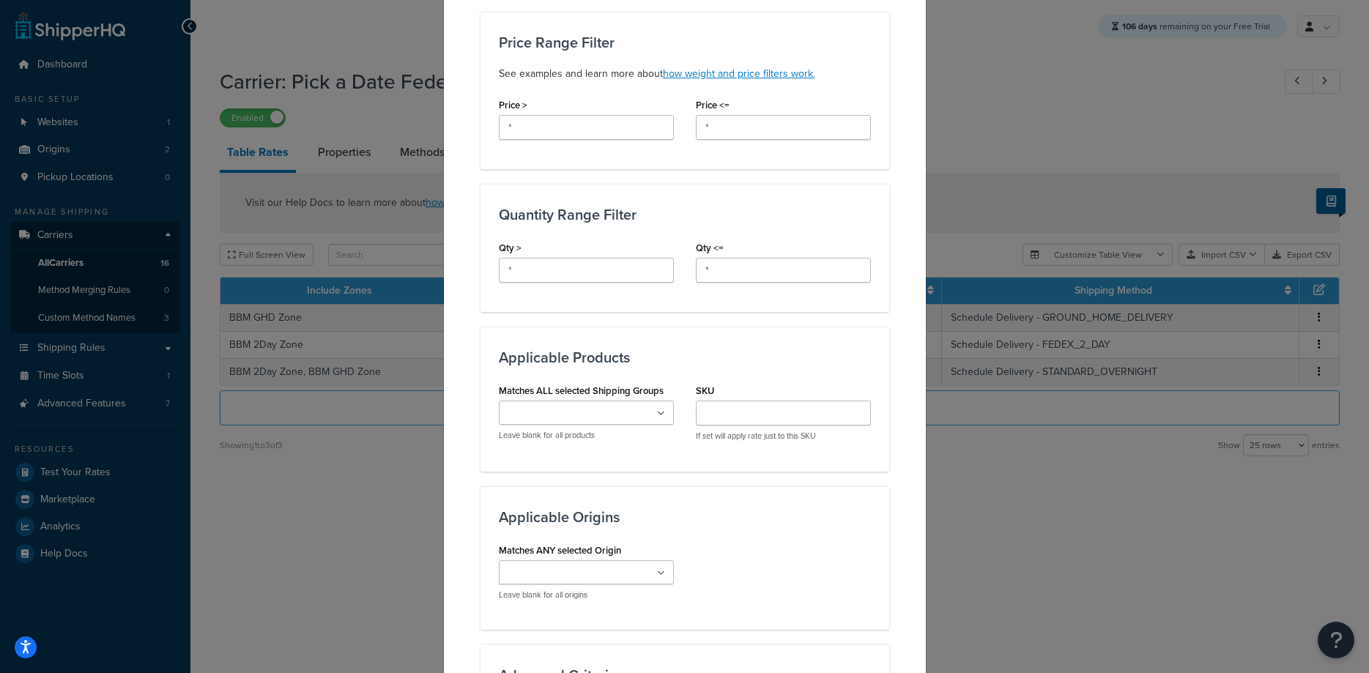
scroll to position [890, 0]
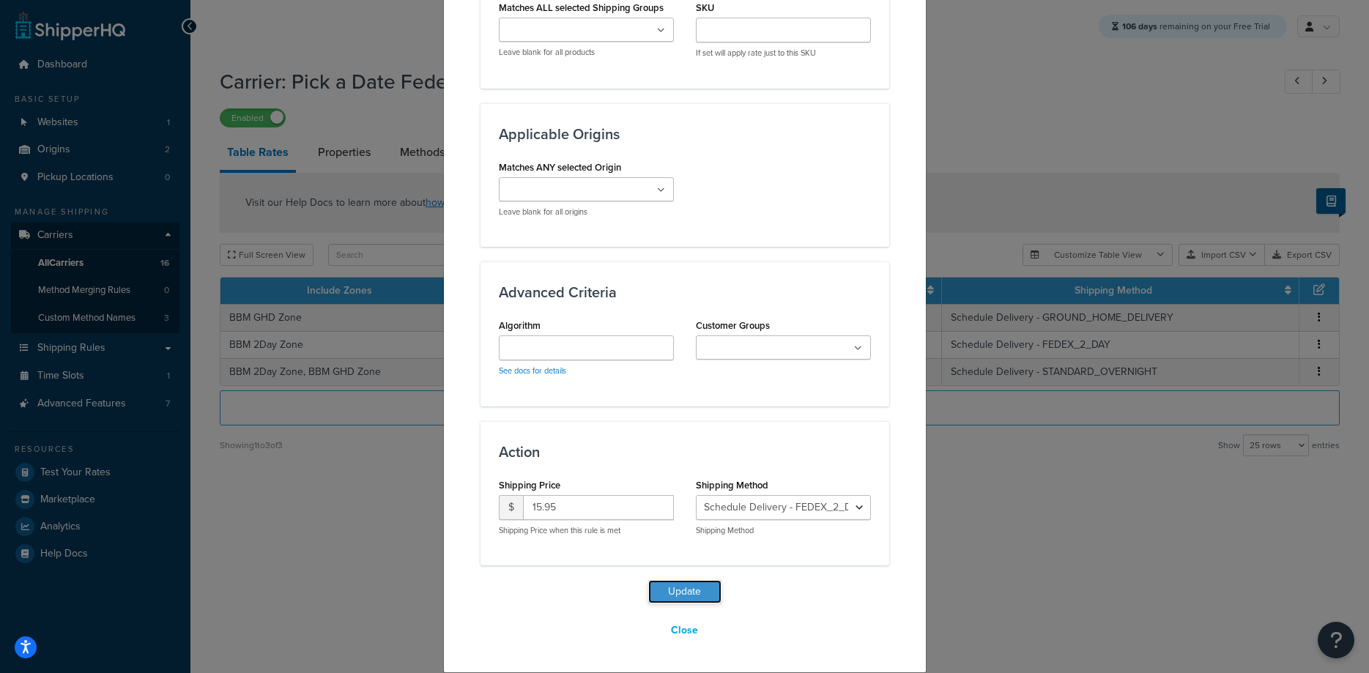
click at [709, 584] on button "Update" at bounding box center [684, 591] width 73 height 23
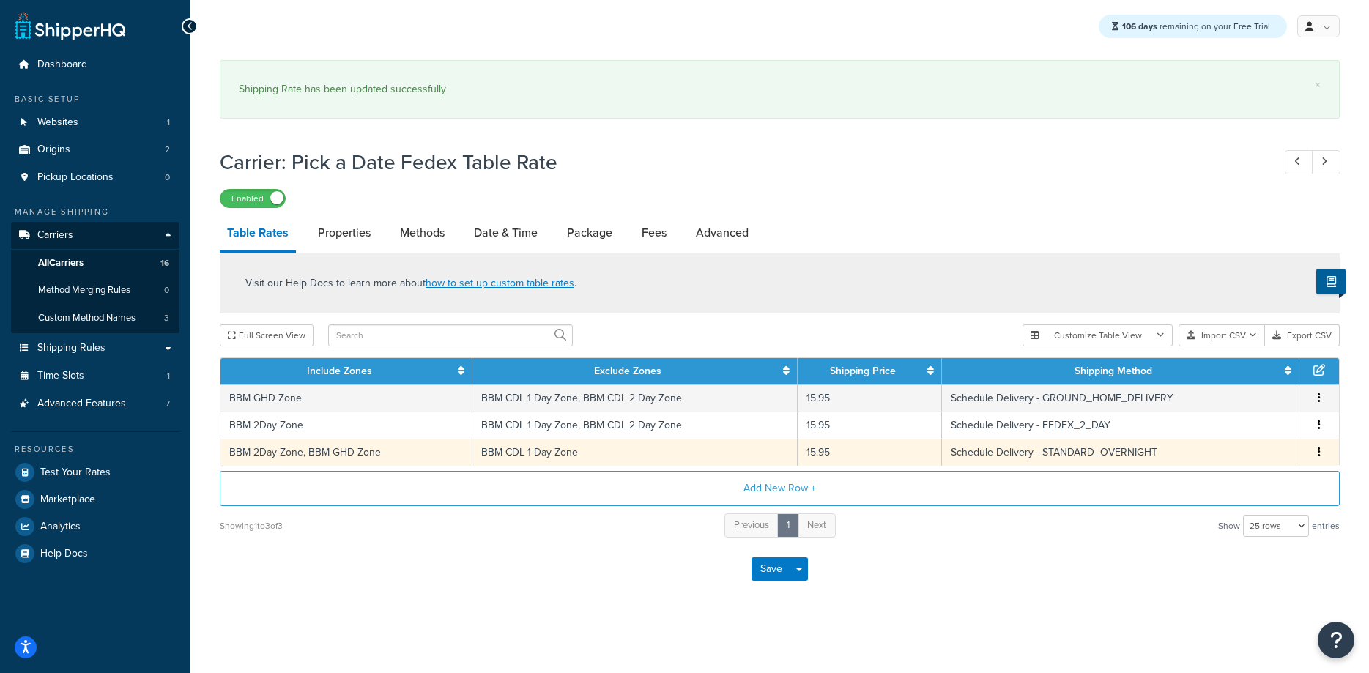
click at [539, 454] on td "BBM CDL 1 Day Zone" at bounding box center [635, 452] width 325 height 27
select select "181496"
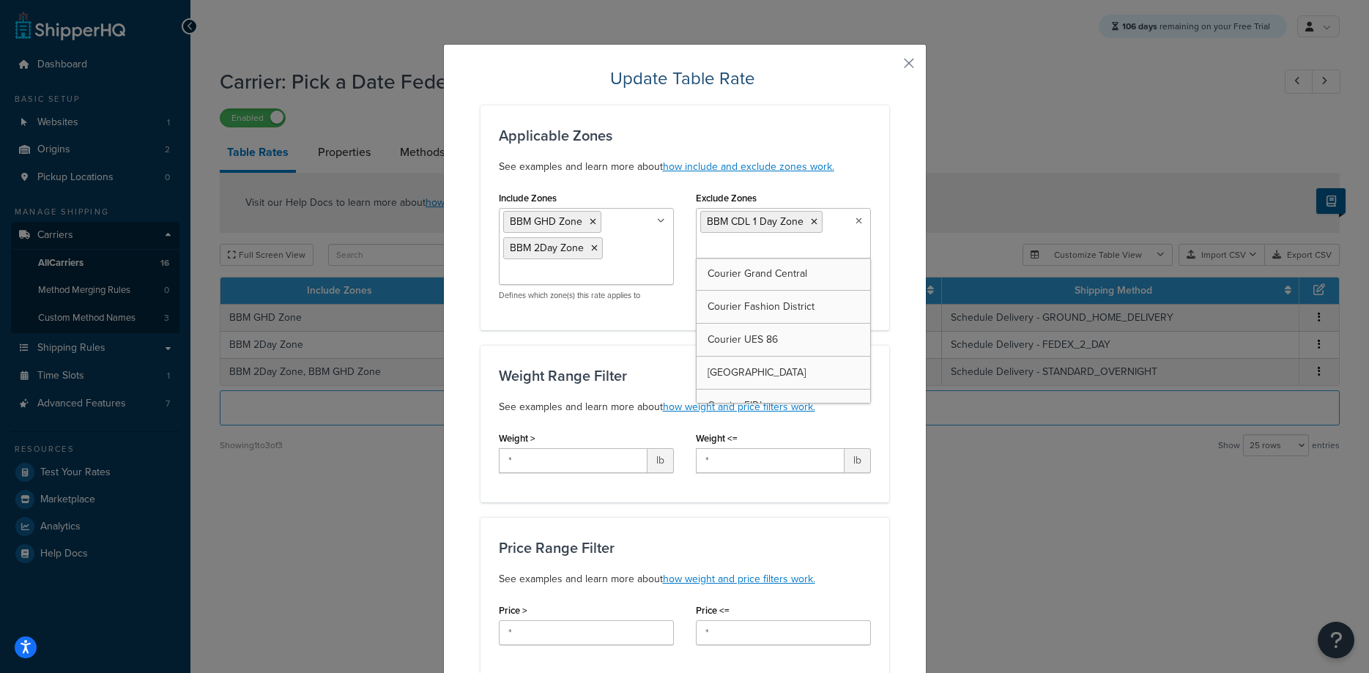
click at [847, 246] on ul "BBM CDL 1 Day Zone" at bounding box center [783, 233] width 175 height 51
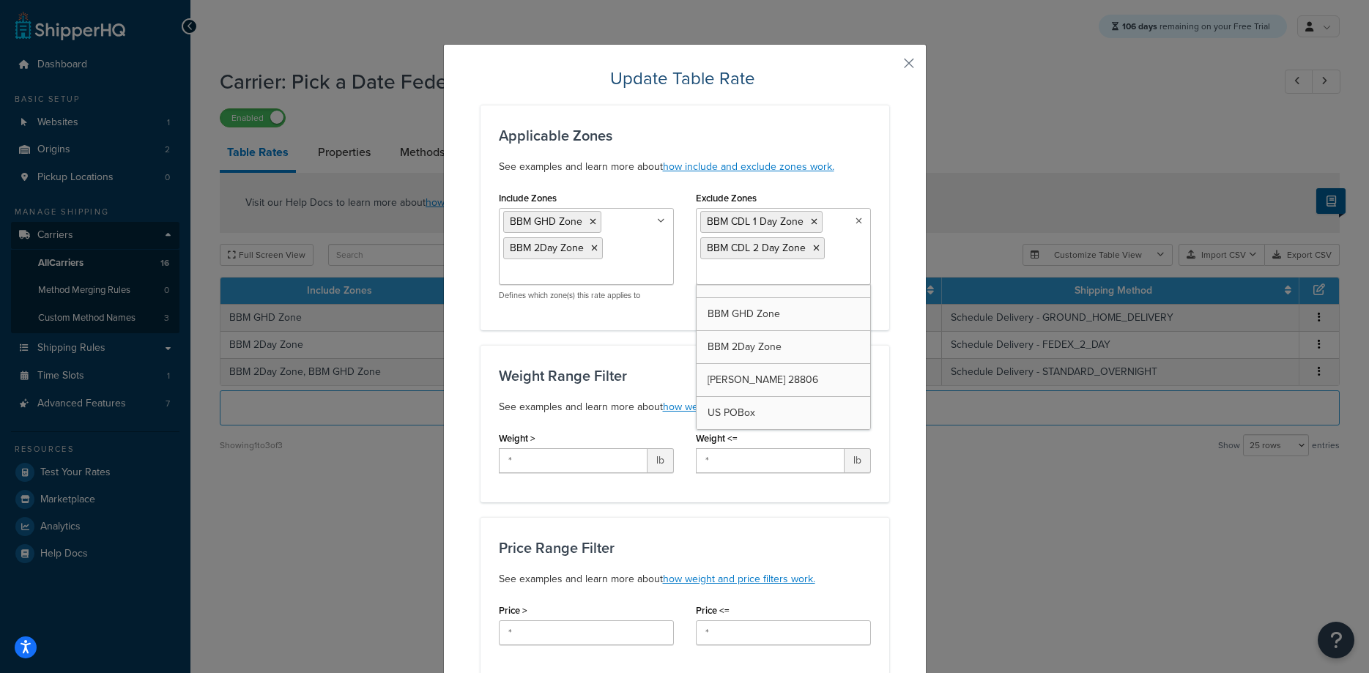
scroll to position [547, 0]
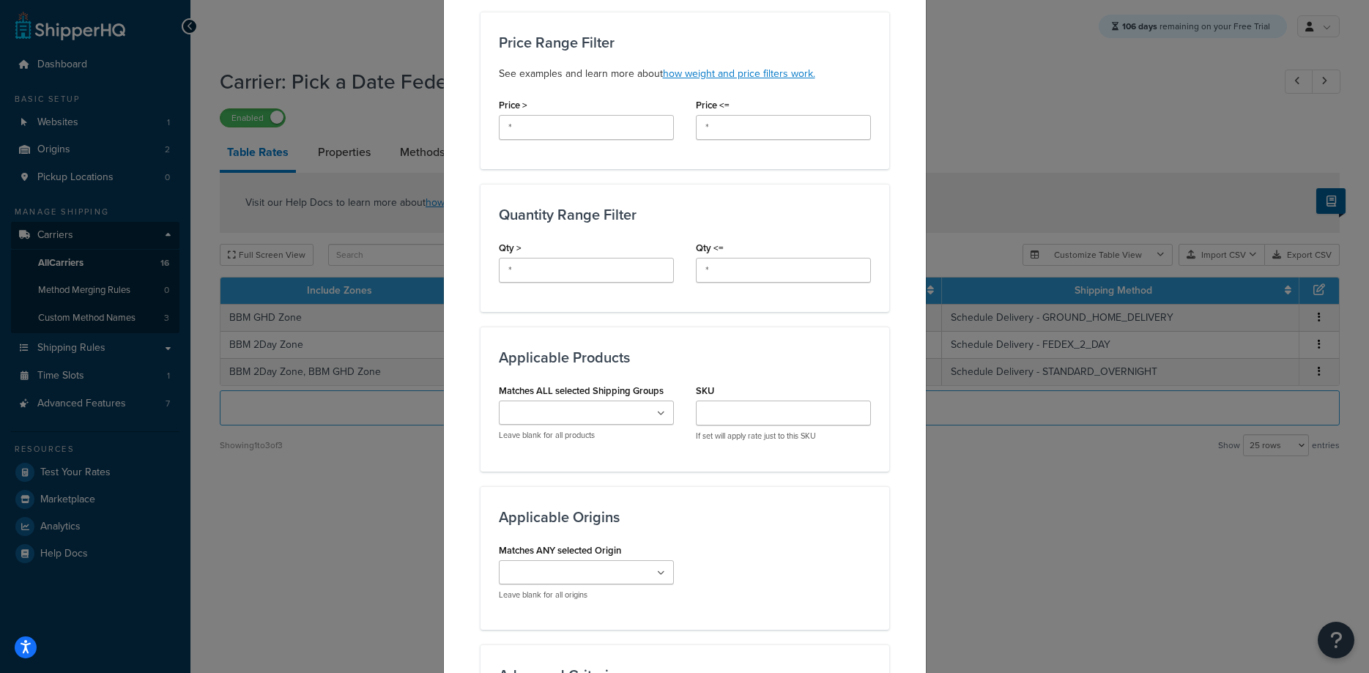
scroll to position [890, 0]
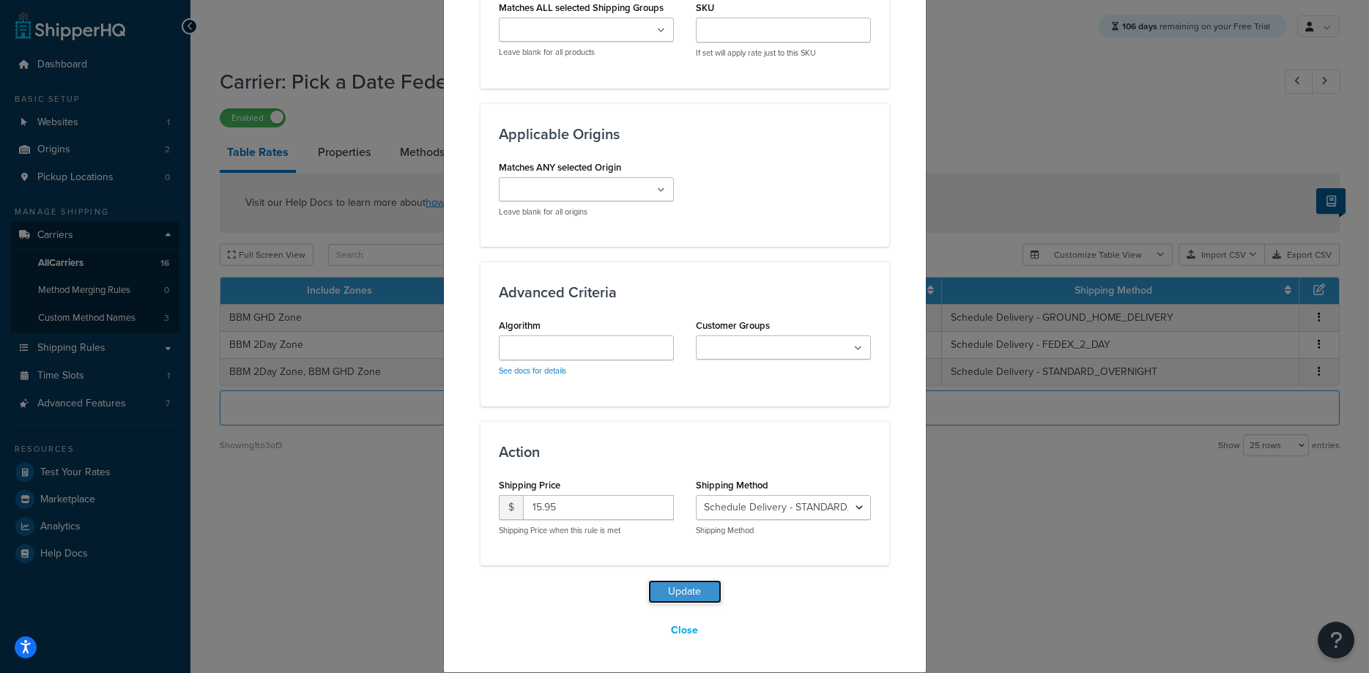
click at [695, 595] on button "Update" at bounding box center [684, 591] width 73 height 23
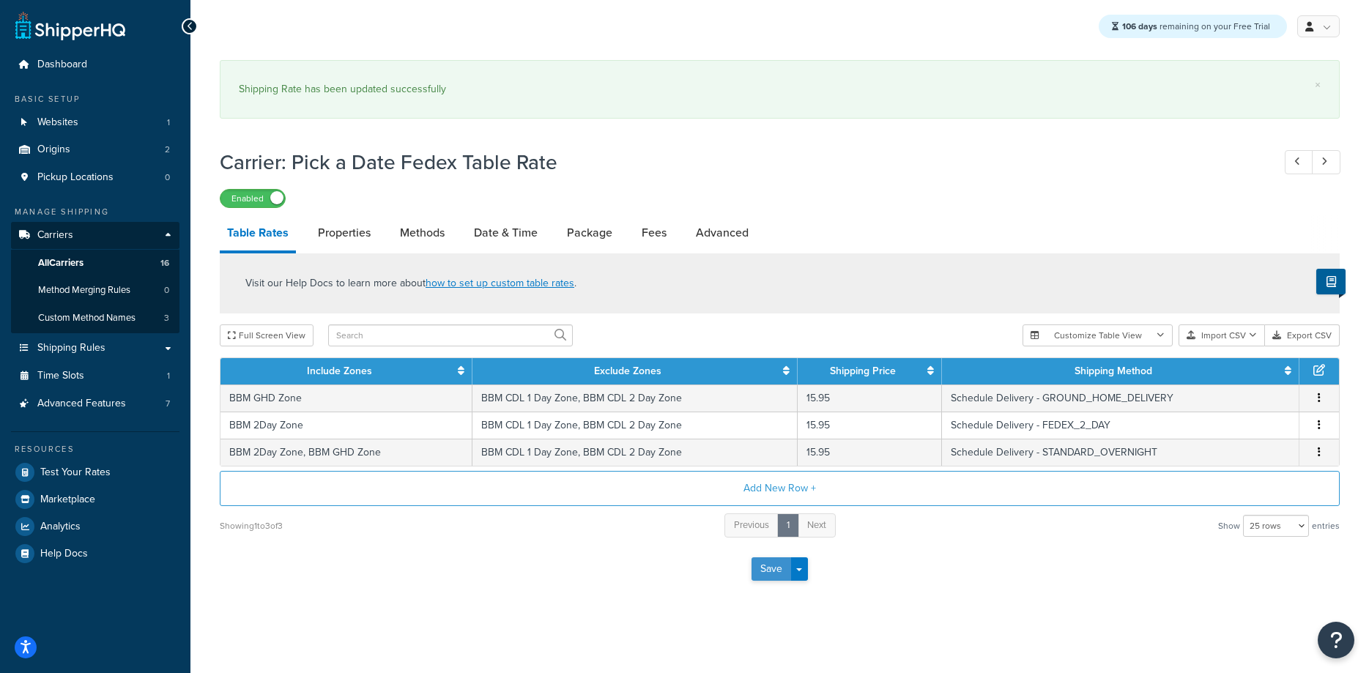
click at [765, 569] on button "Save" at bounding box center [772, 569] width 40 height 23
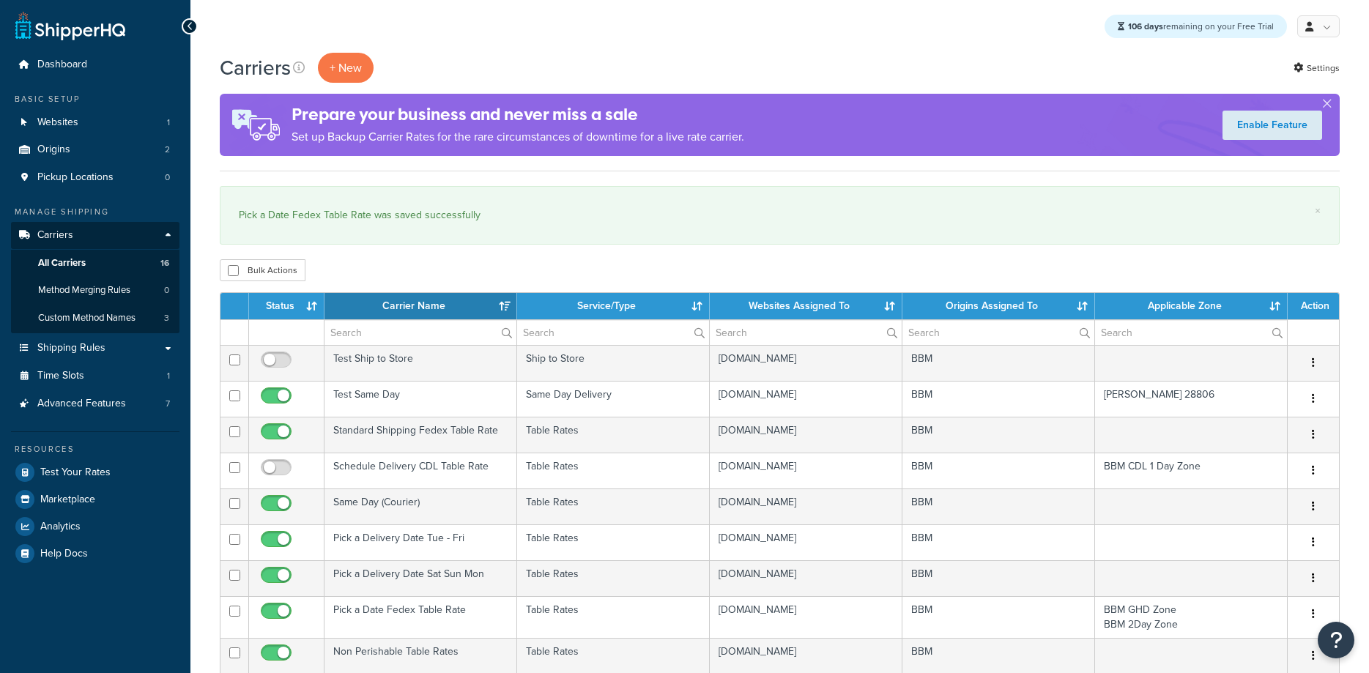
select select "15"
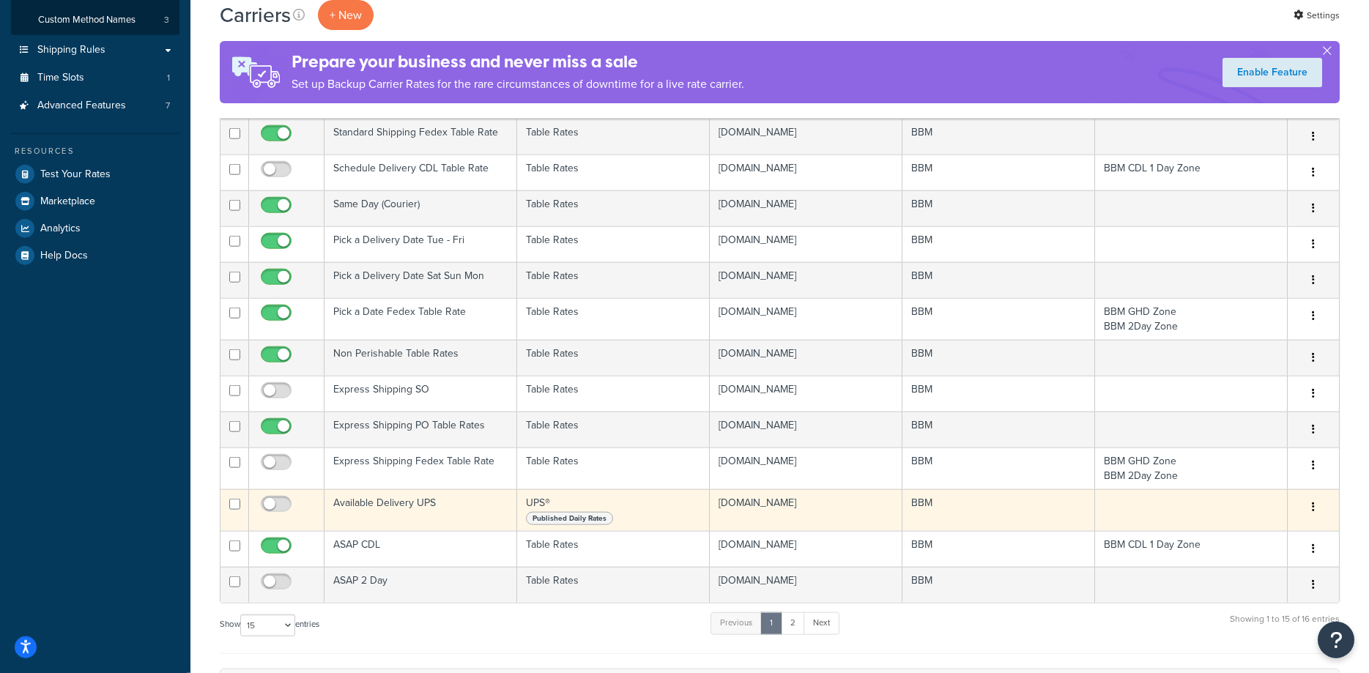
scroll to position [299, 0]
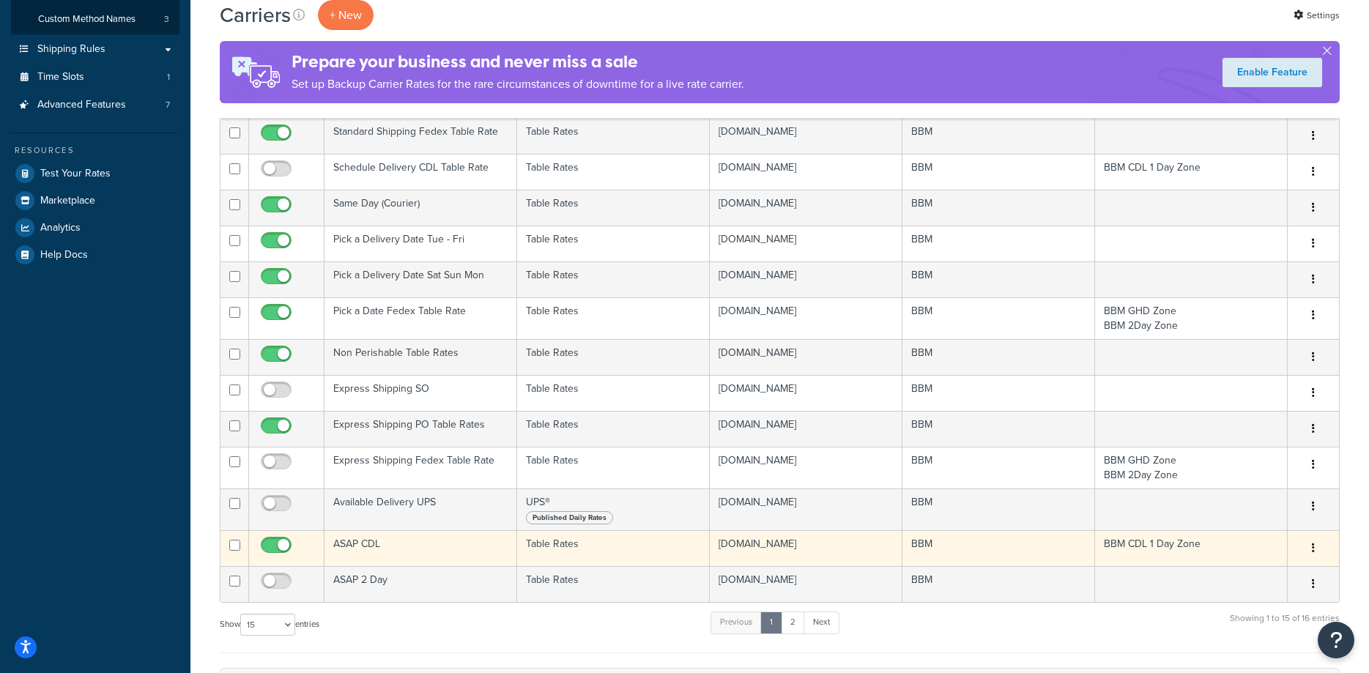
click at [357, 544] on td "ASAP CDL" at bounding box center [421, 549] width 193 height 36
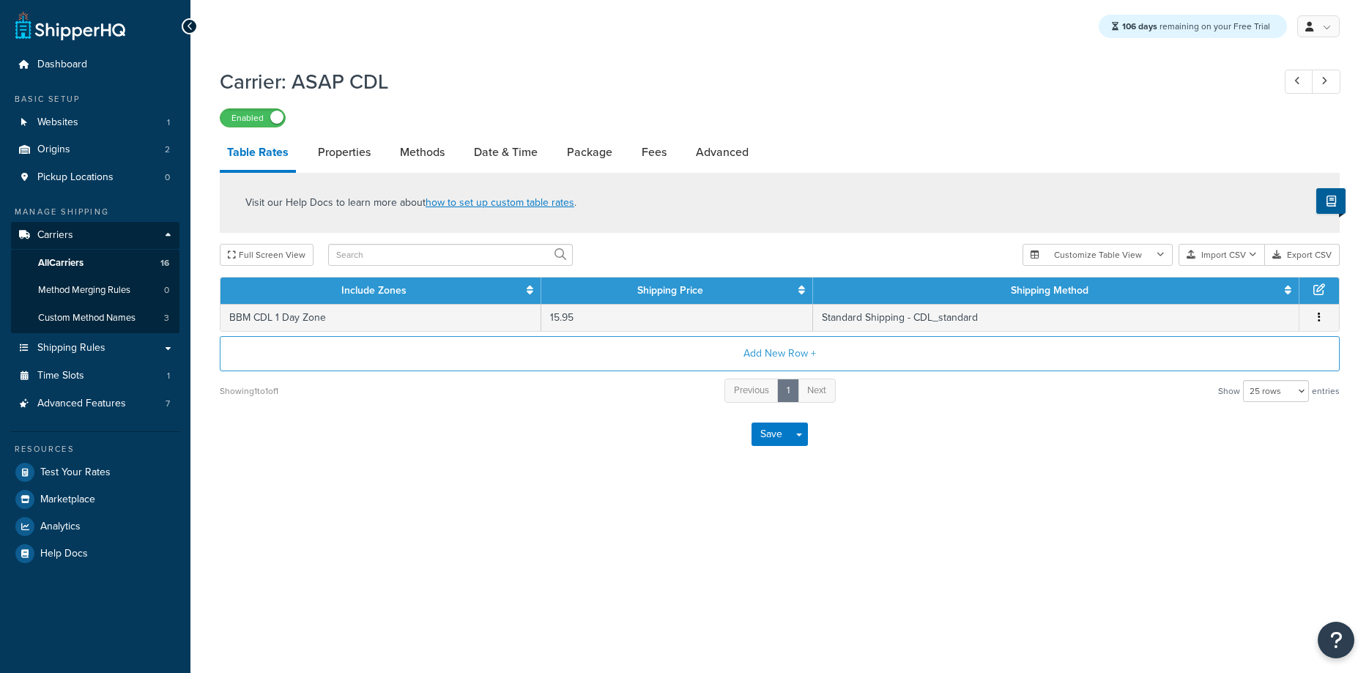
select select "25"
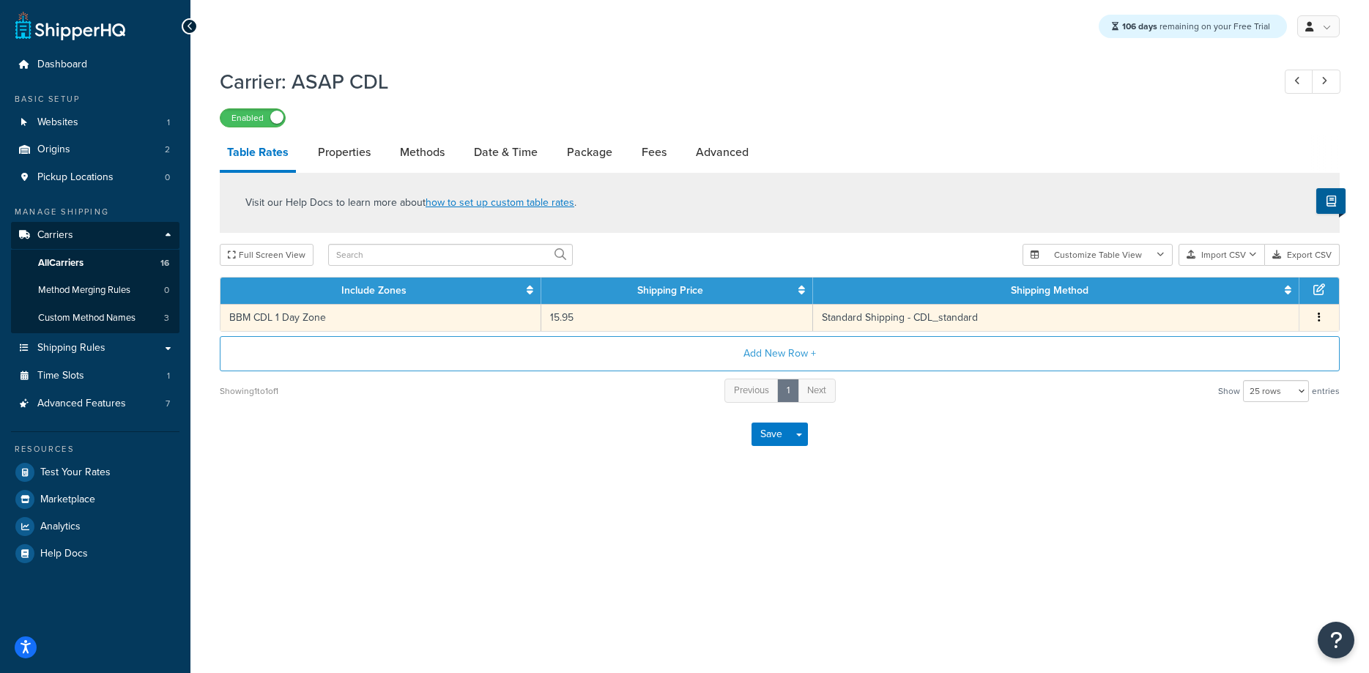
click at [299, 319] on td "BBM CDL 1 Day Zone" at bounding box center [381, 317] width 321 height 27
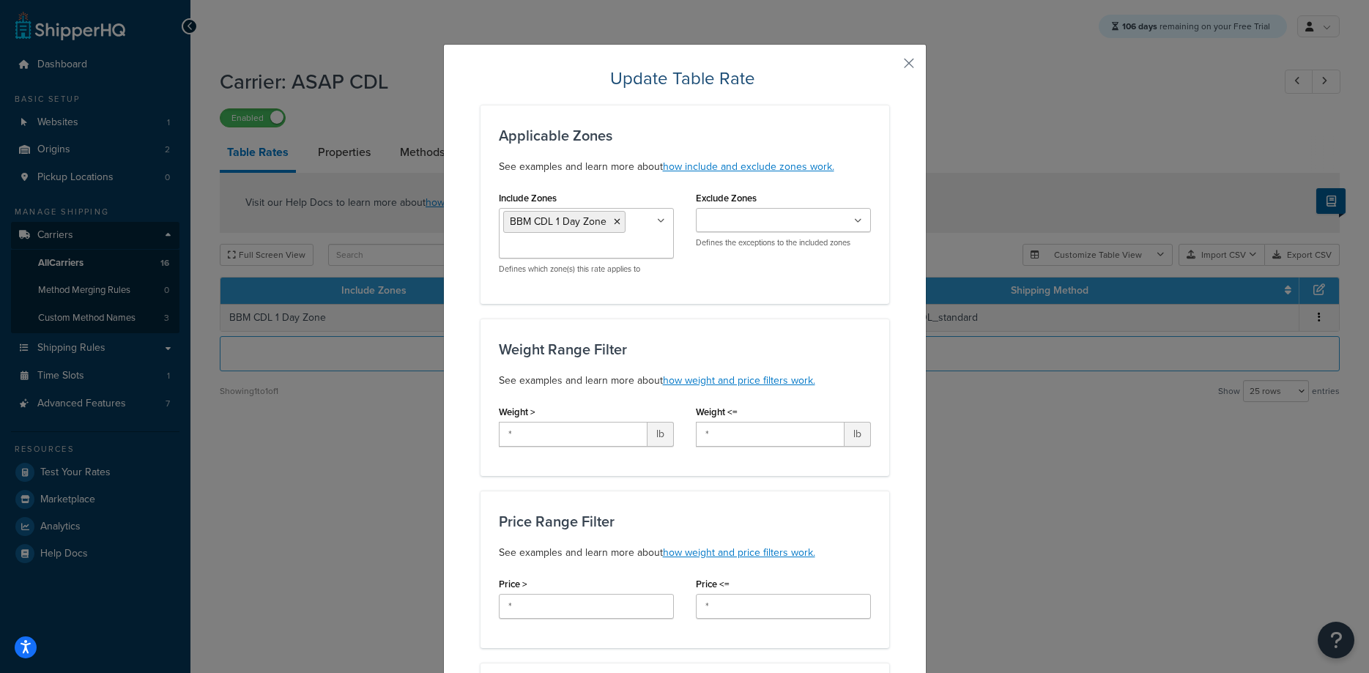
click at [633, 248] on input "Include Zones" at bounding box center [568, 248] width 130 height 16
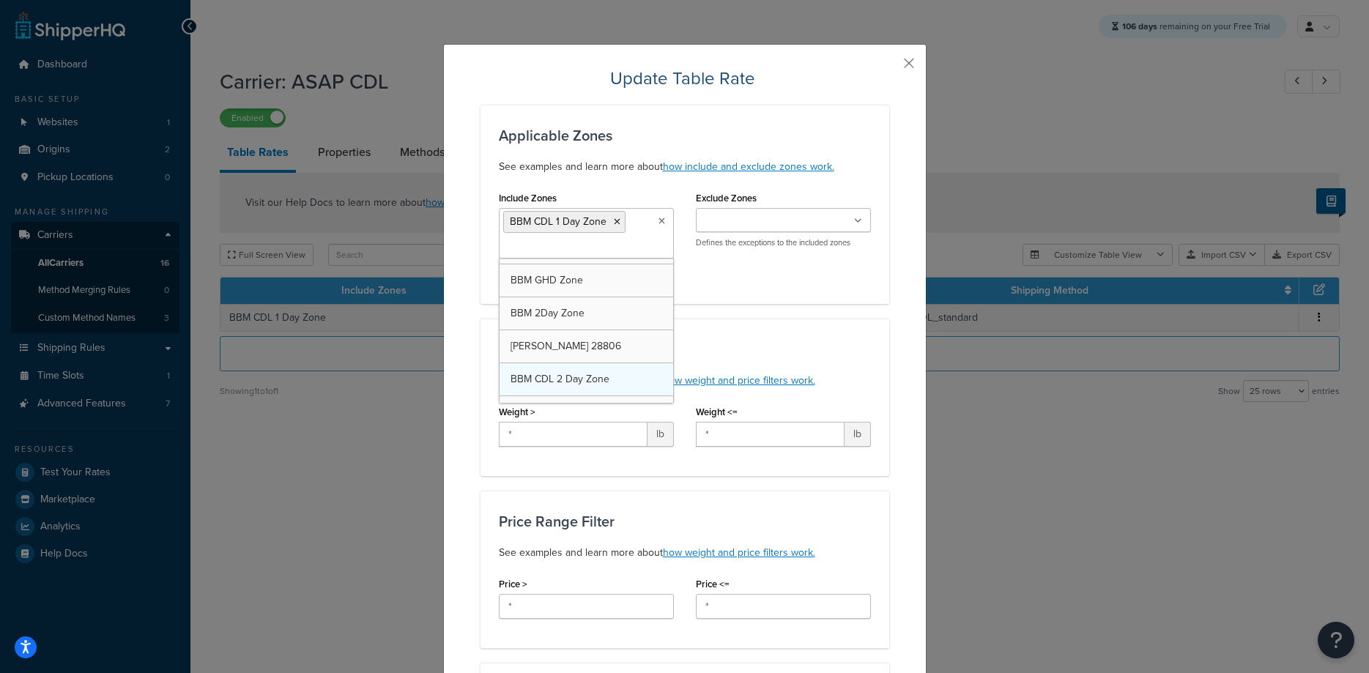
scroll to position [547, 0]
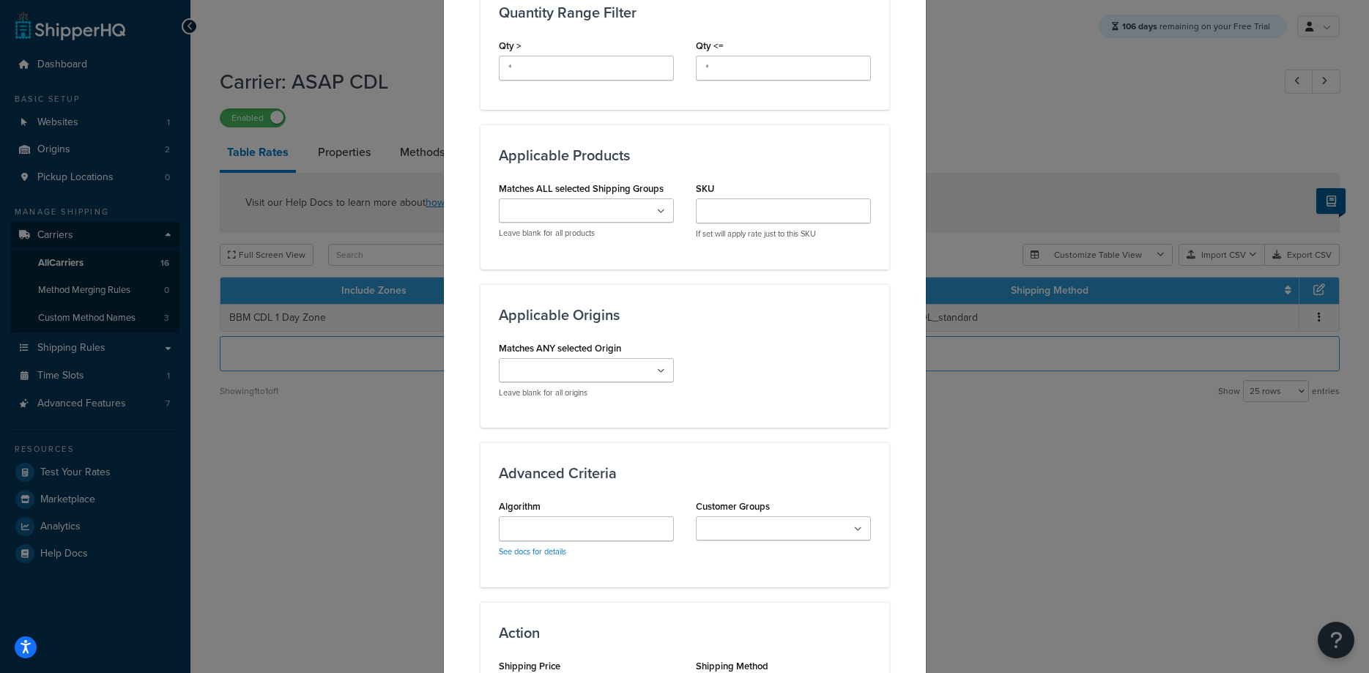
scroll to position [890, 0]
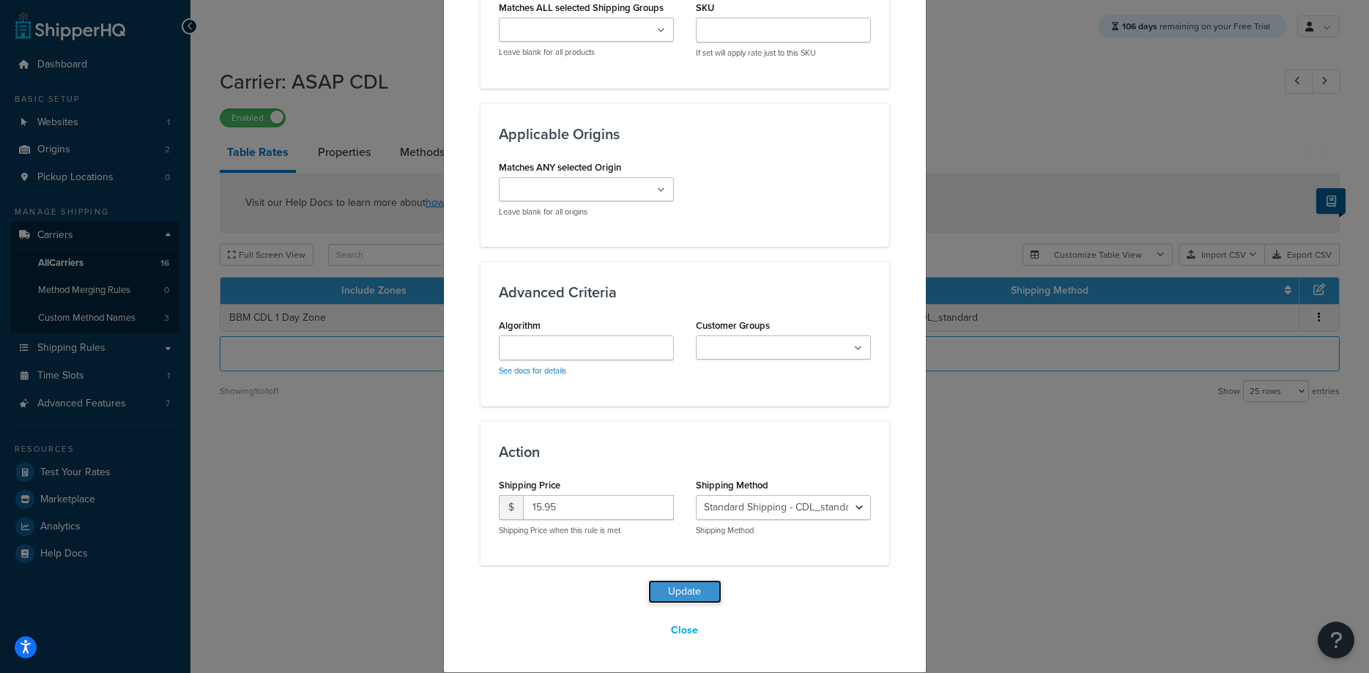
click at [690, 591] on button "Update" at bounding box center [684, 591] width 73 height 23
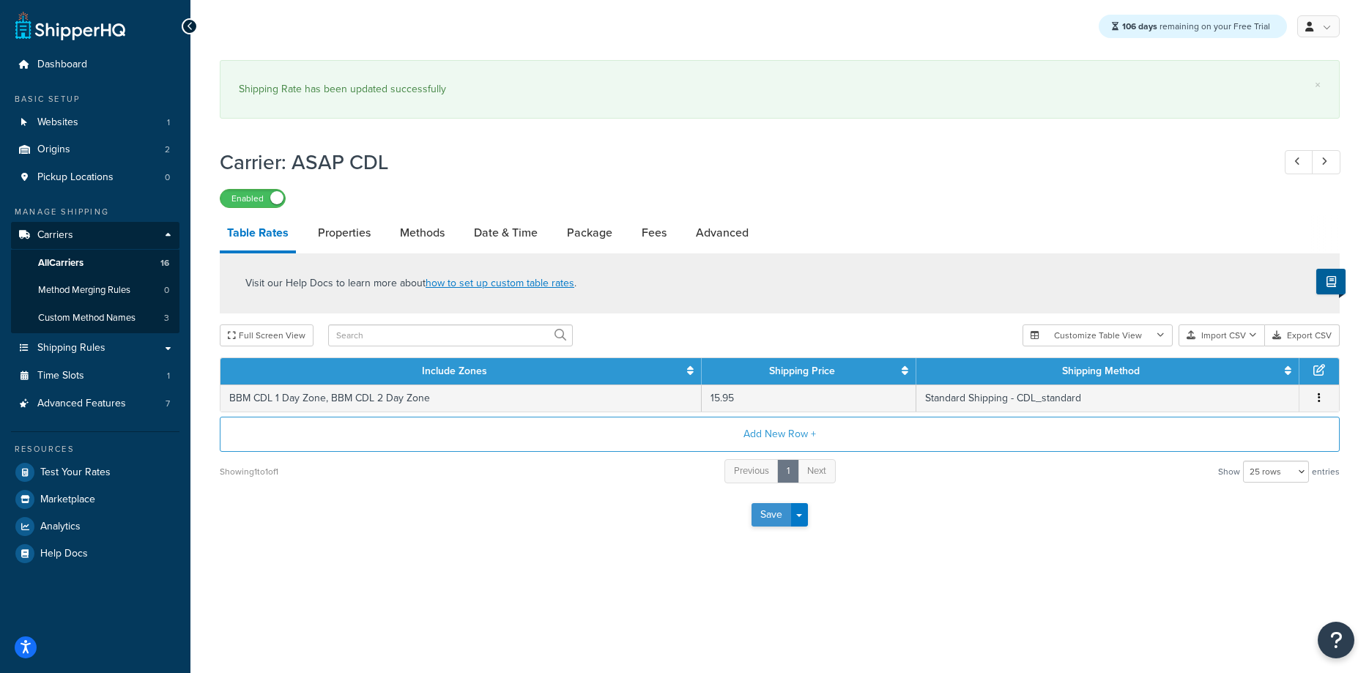
click at [777, 510] on button "Save" at bounding box center [772, 514] width 40 height 23
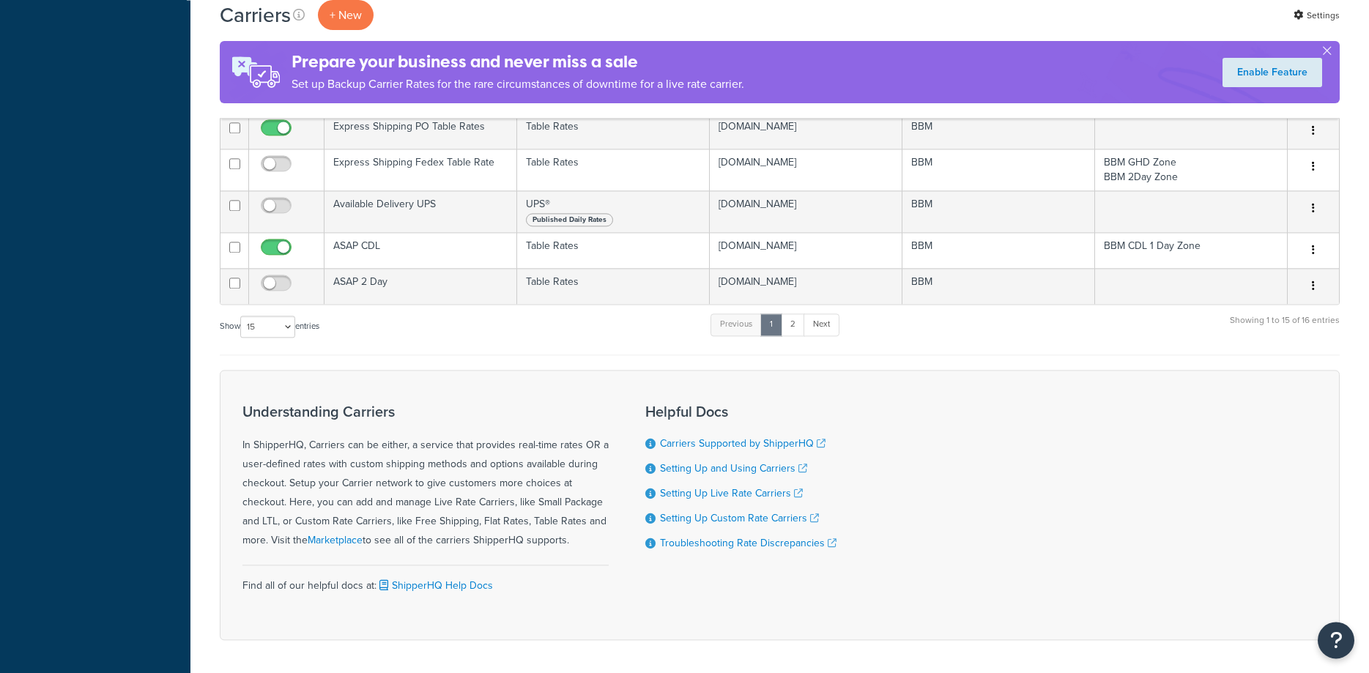
scroll to position [598, 0]
click at [240, 315] on select "10 15 25 50 100" at bounding box center [267, 326] width 55 height 22
select select "25"
click option "25" at bounding box center [0, 0] width 0 height 0
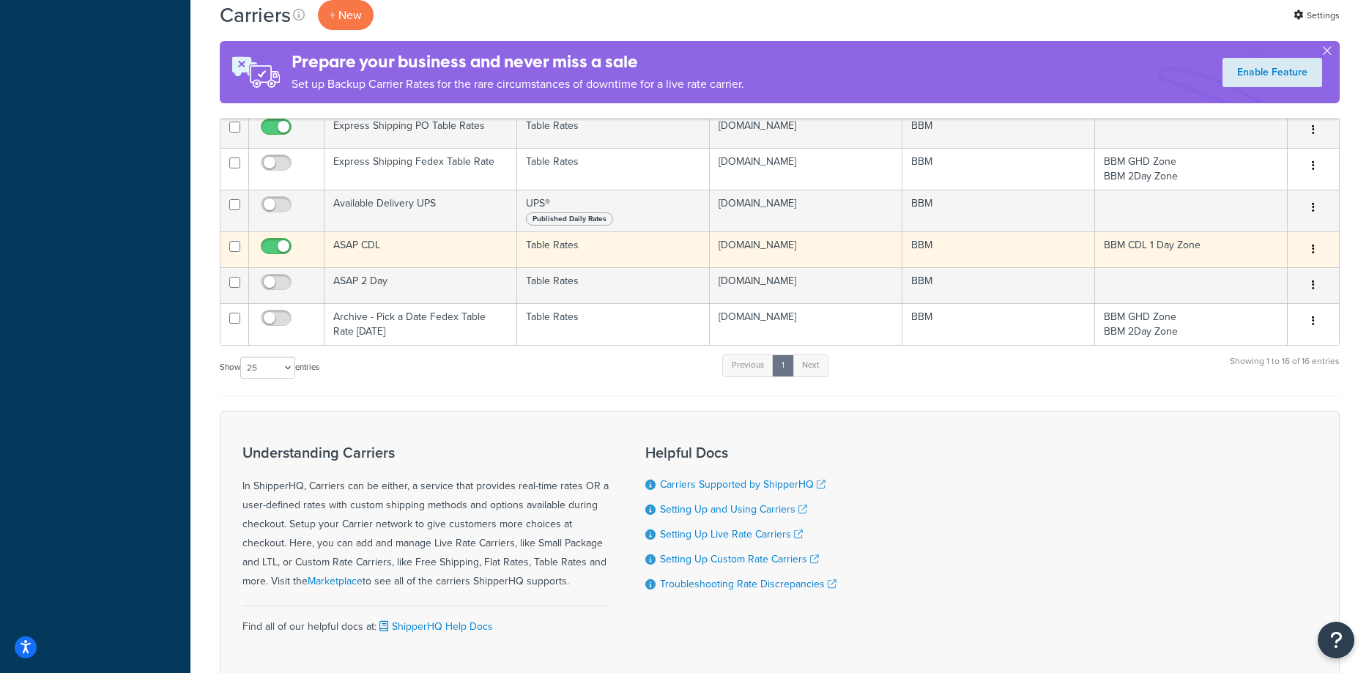
click at [348, 249] on td "ASAP CDL" at bounding box center [421, 250] width 193 height 36
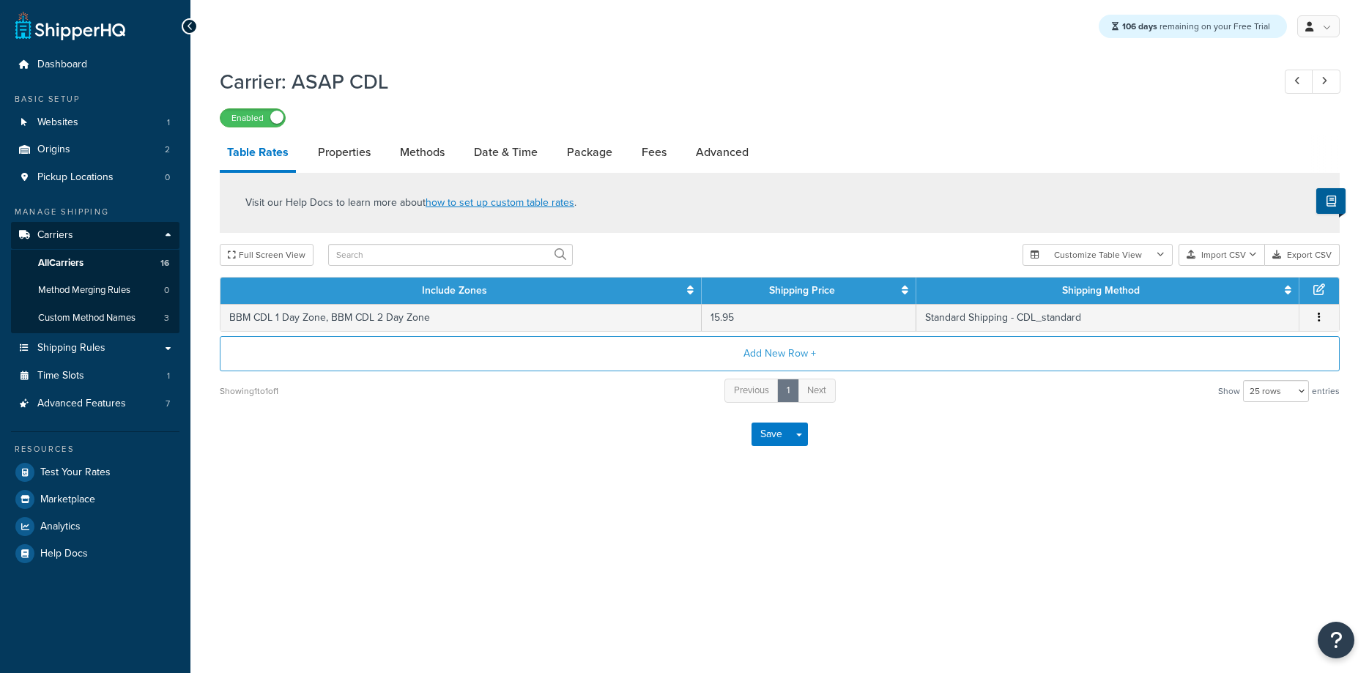
select select "25"
click at [763, 439] on button "Save" at bounding box center [772, 434] width 40 height 23
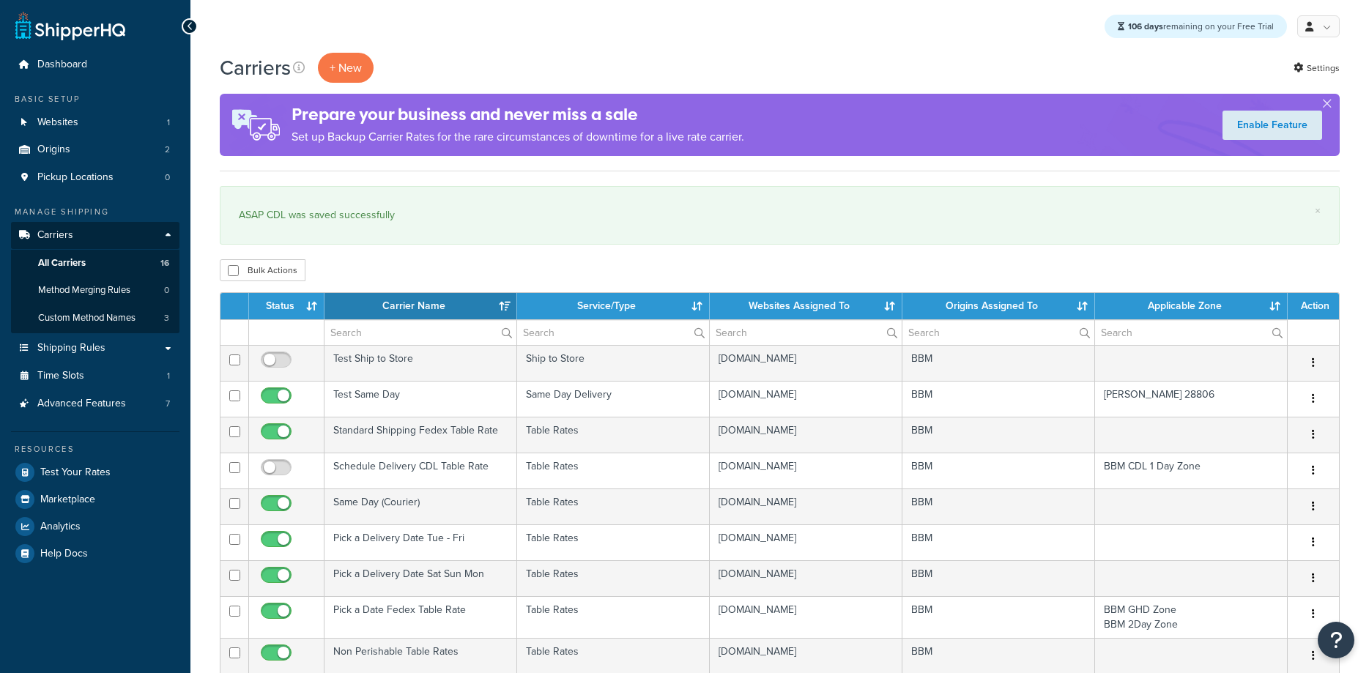
select select "15"
click at [303, 308] on th "Status" at bounding box center [286, 306] width 75 height 26
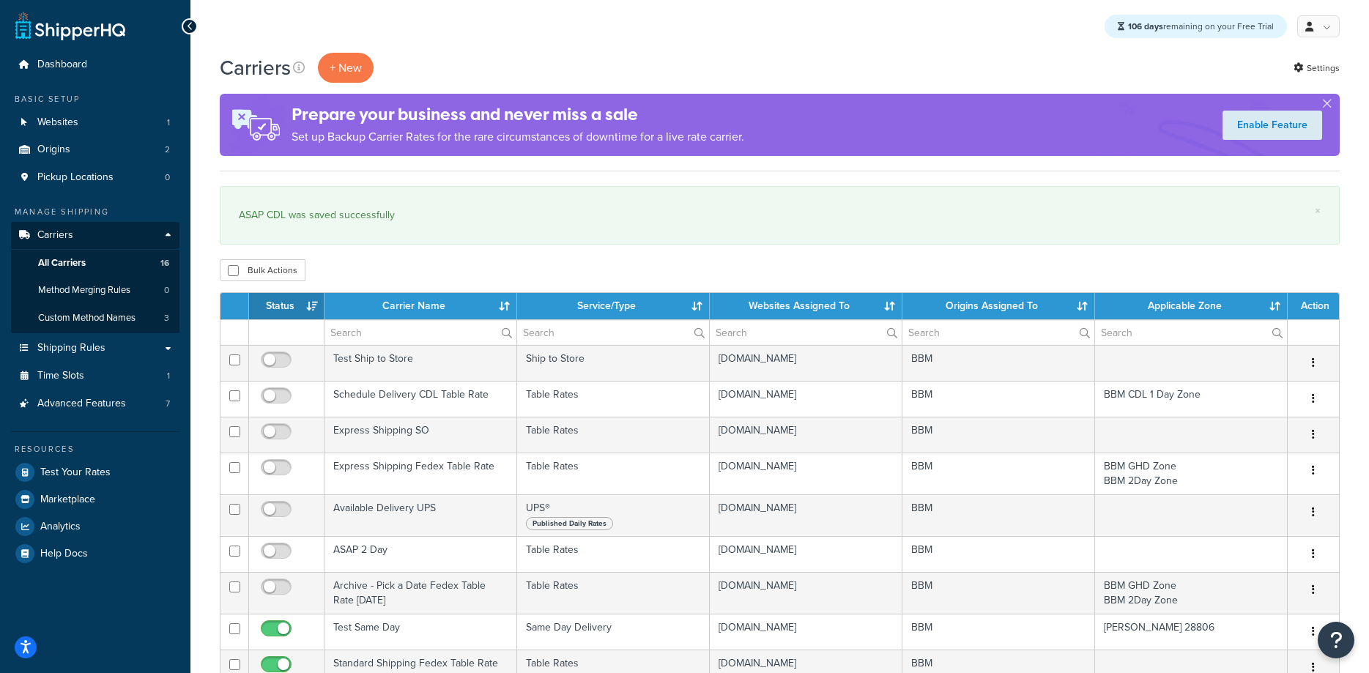
click at [302, 307] on th "Status" at bounding box center [286, 306] width 75 height 26
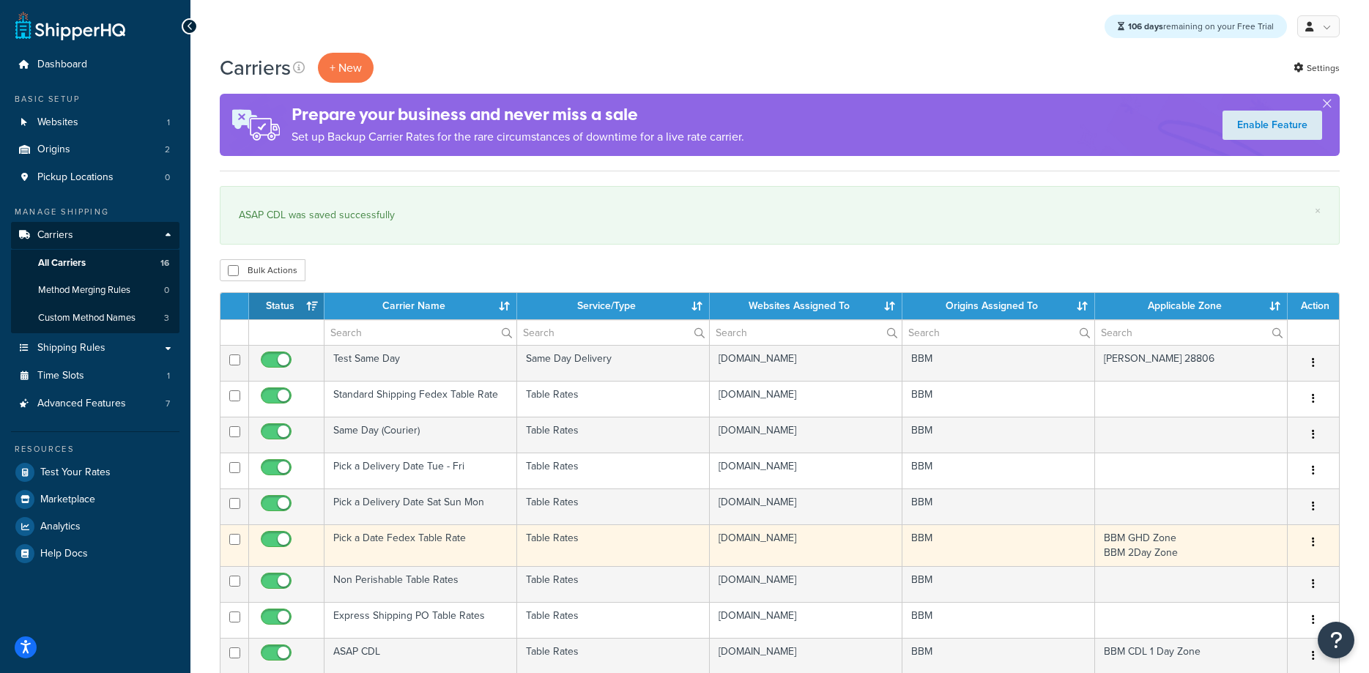
click at [391, 538] on td "Pick a Date Fedex Table Rate" at bounding box center [421, 546] width 193 height 42
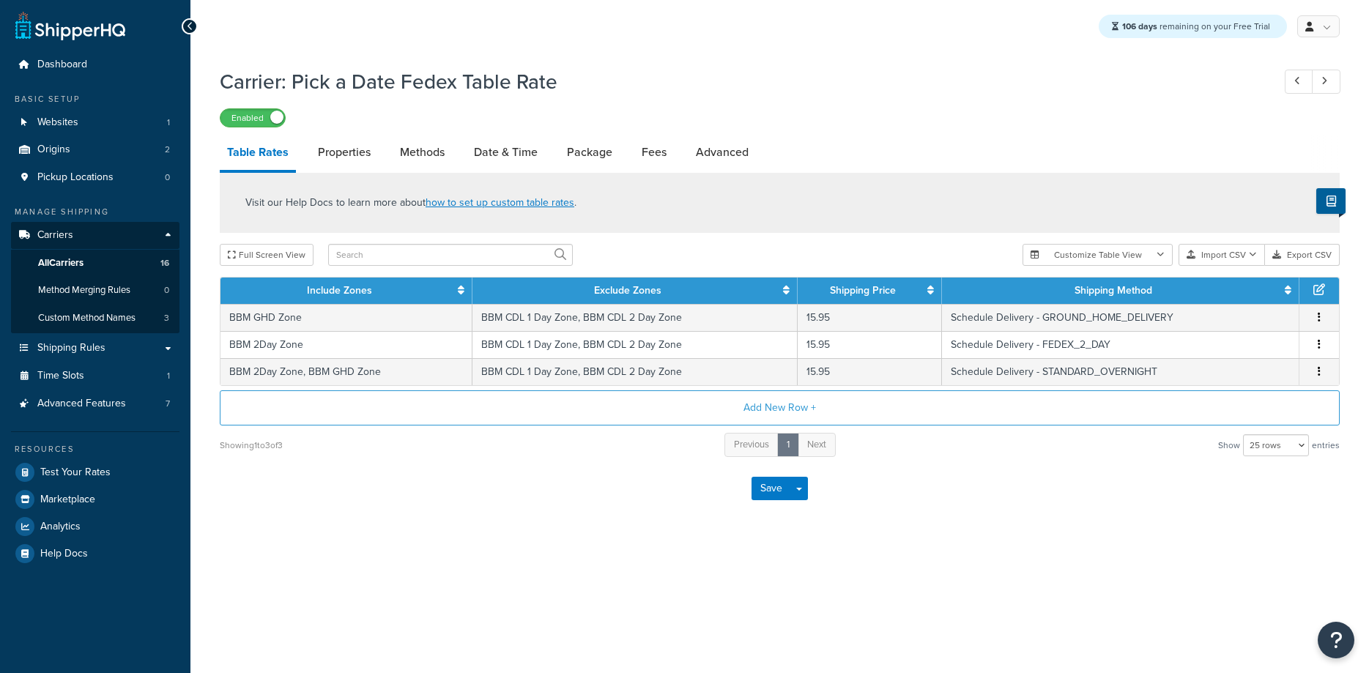
select select "25"
click at [84, 267] on span "All Carriers" at bounding box center [60, 263] width 45 height 12
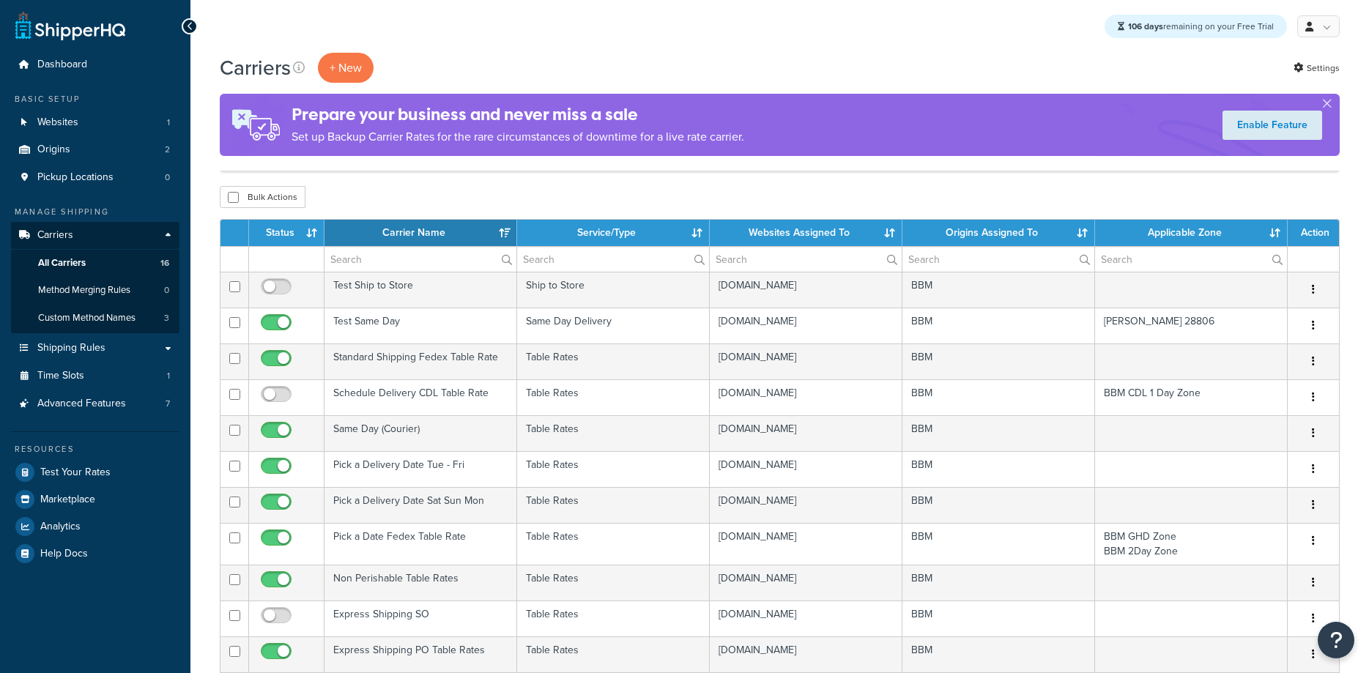
select select "15"
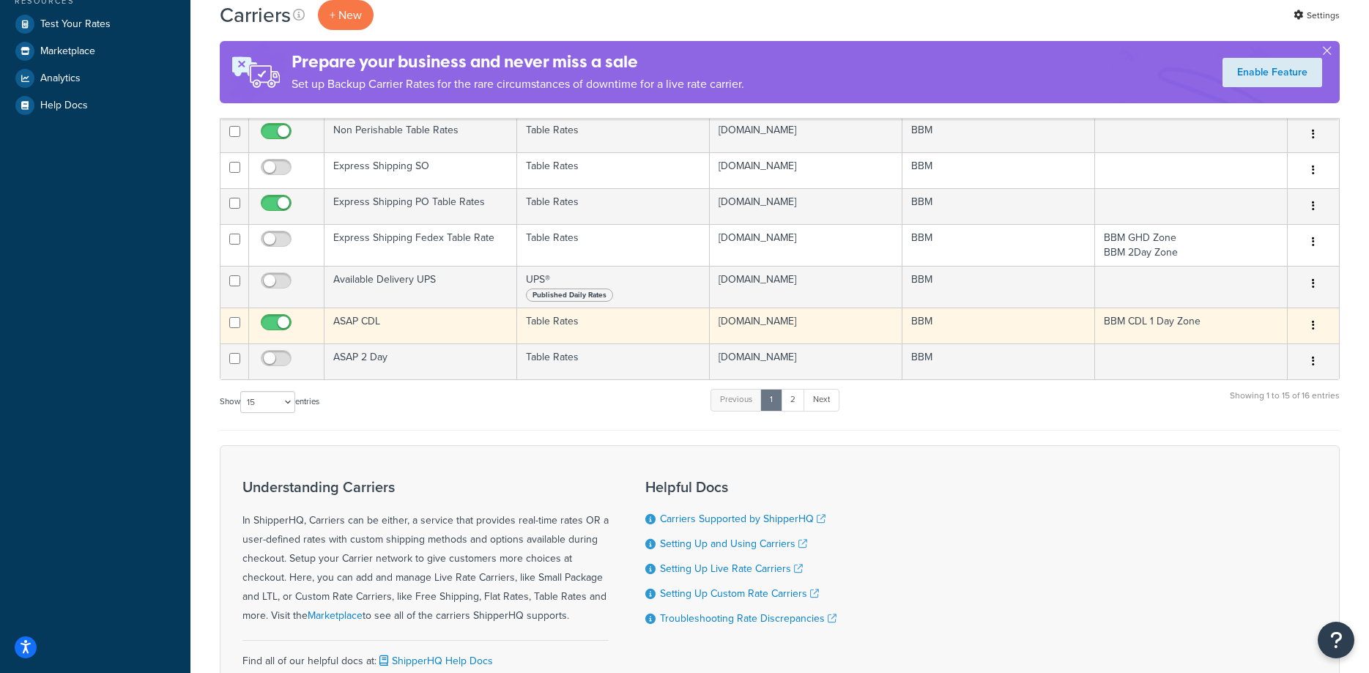
click at [361, 321] on td "ASAP CDL" at bounding box center [421, 326] width 193 height 36
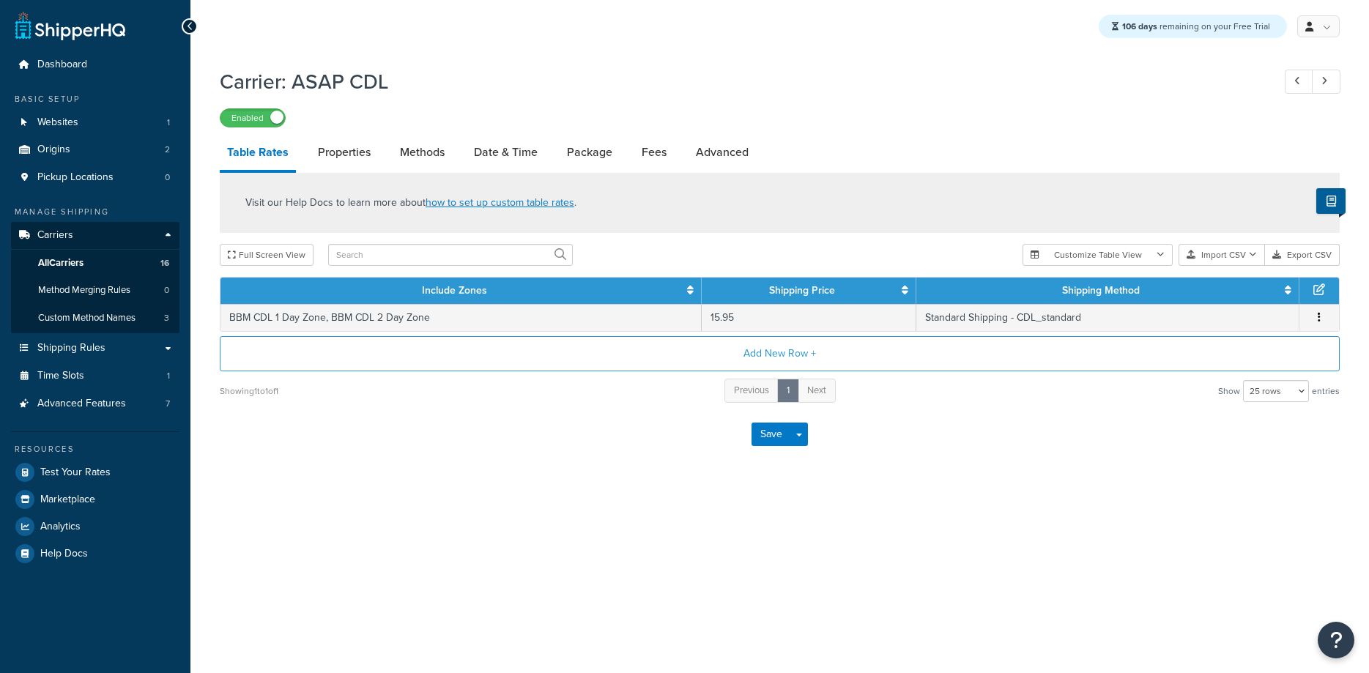
select select "25"
click at [356, 159] on link "Properties" at bounding box center [344, 152] width 67 height 35
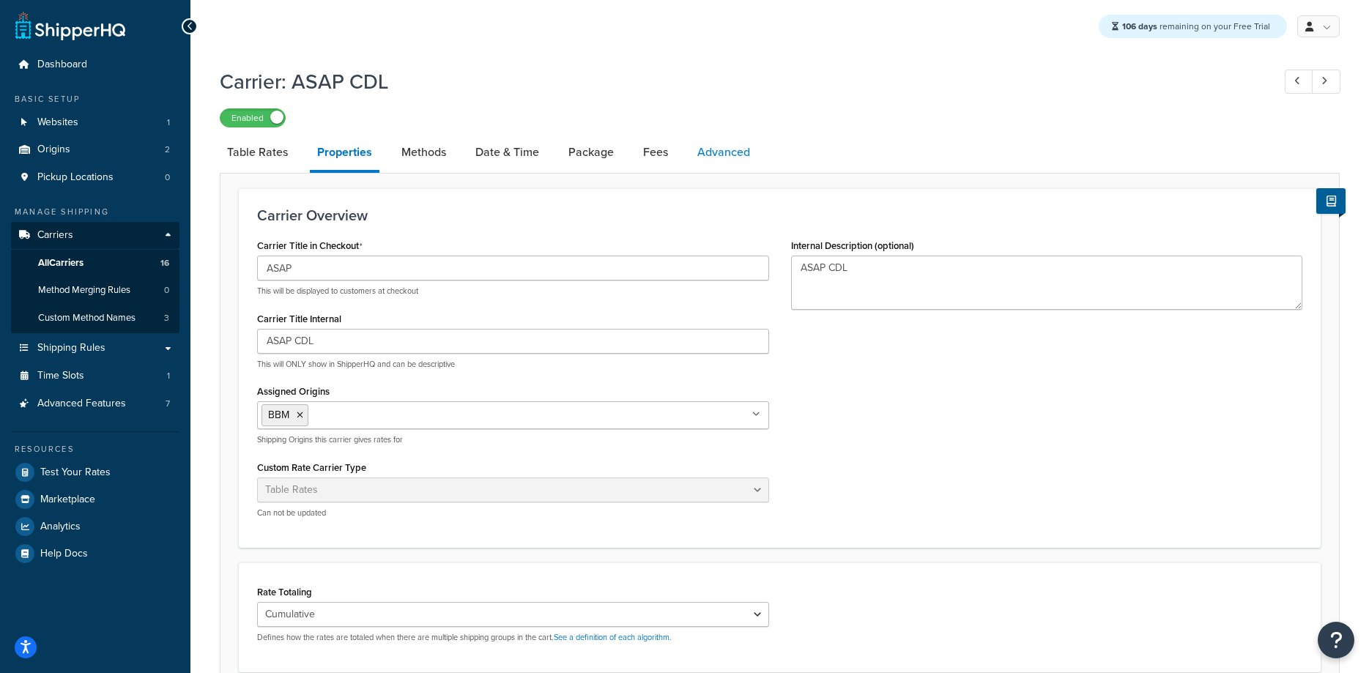
click at [716, 159] on link "Advanced" at bounding box center [723, 152] width 67 height 35
select select "false"
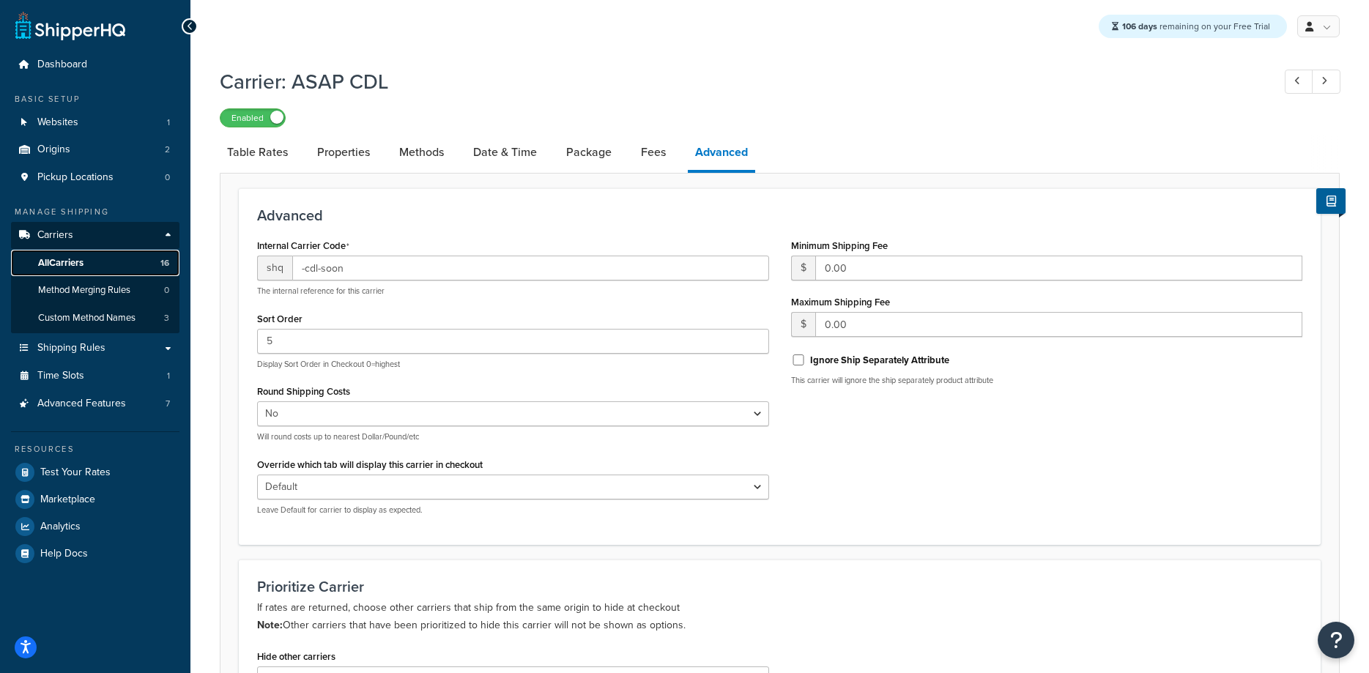
click at [82, 265] on span "All Carriers" at bounding box center [60, 263] width 45 height 12
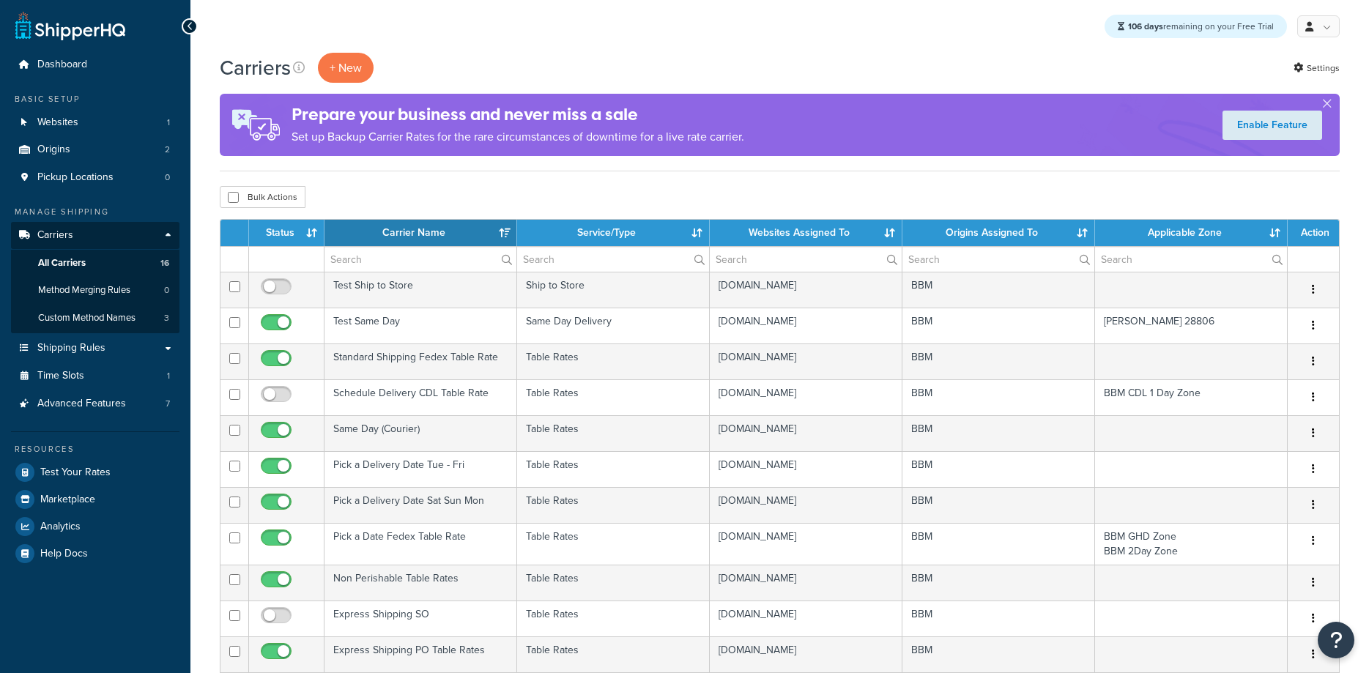
select select "15"
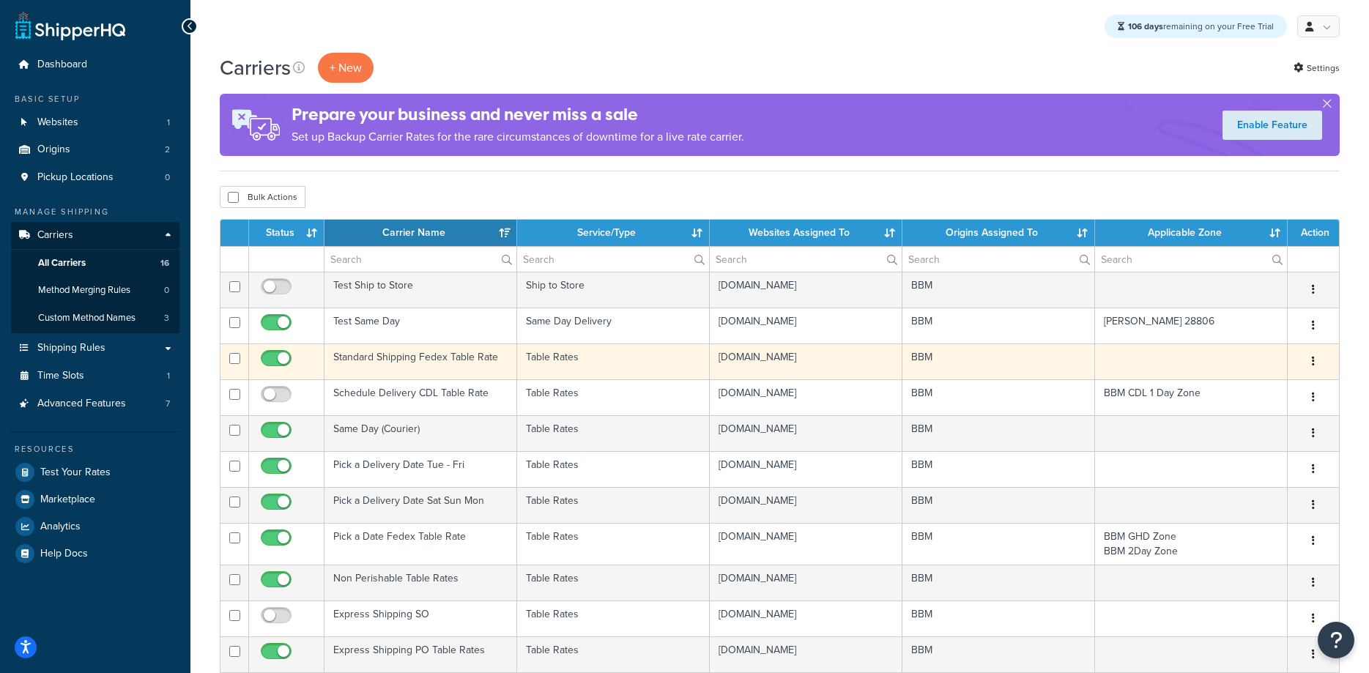
click at [362, 352] on td "Standard Shipping Fedex Table Rate" at bounding box center [421, 362] width 193 height 36
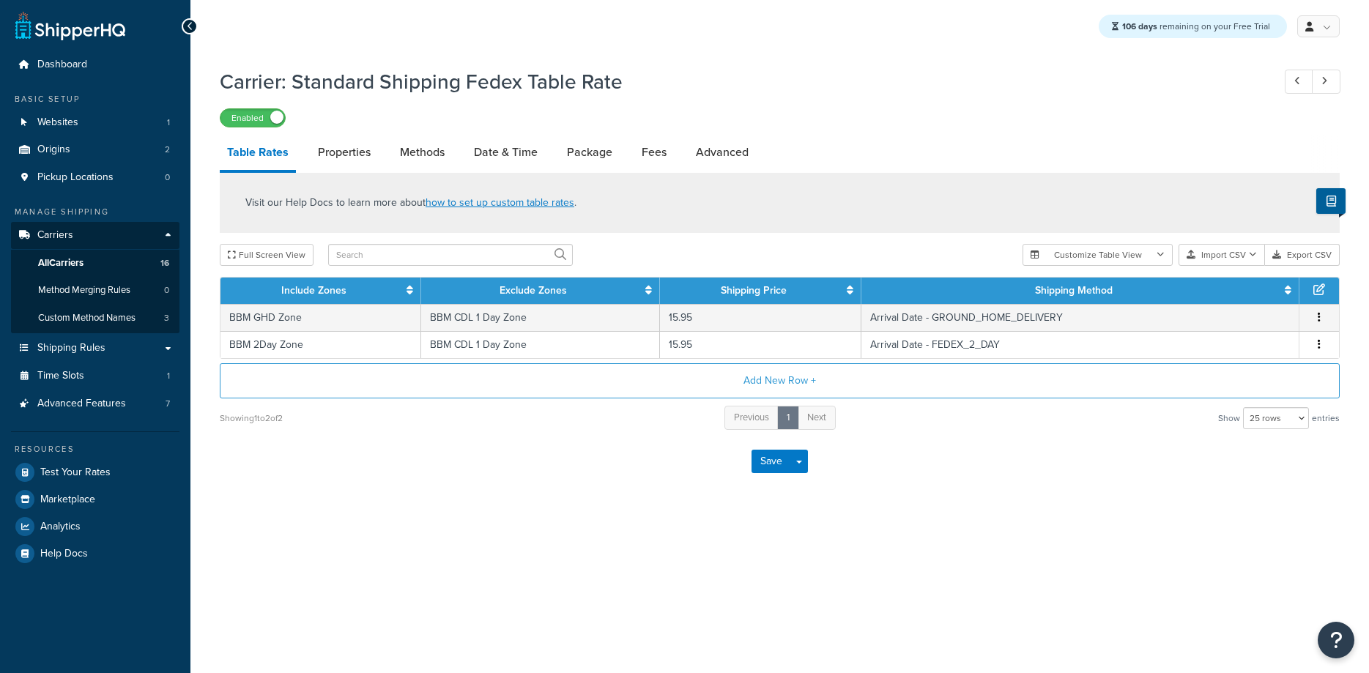
select select "25"
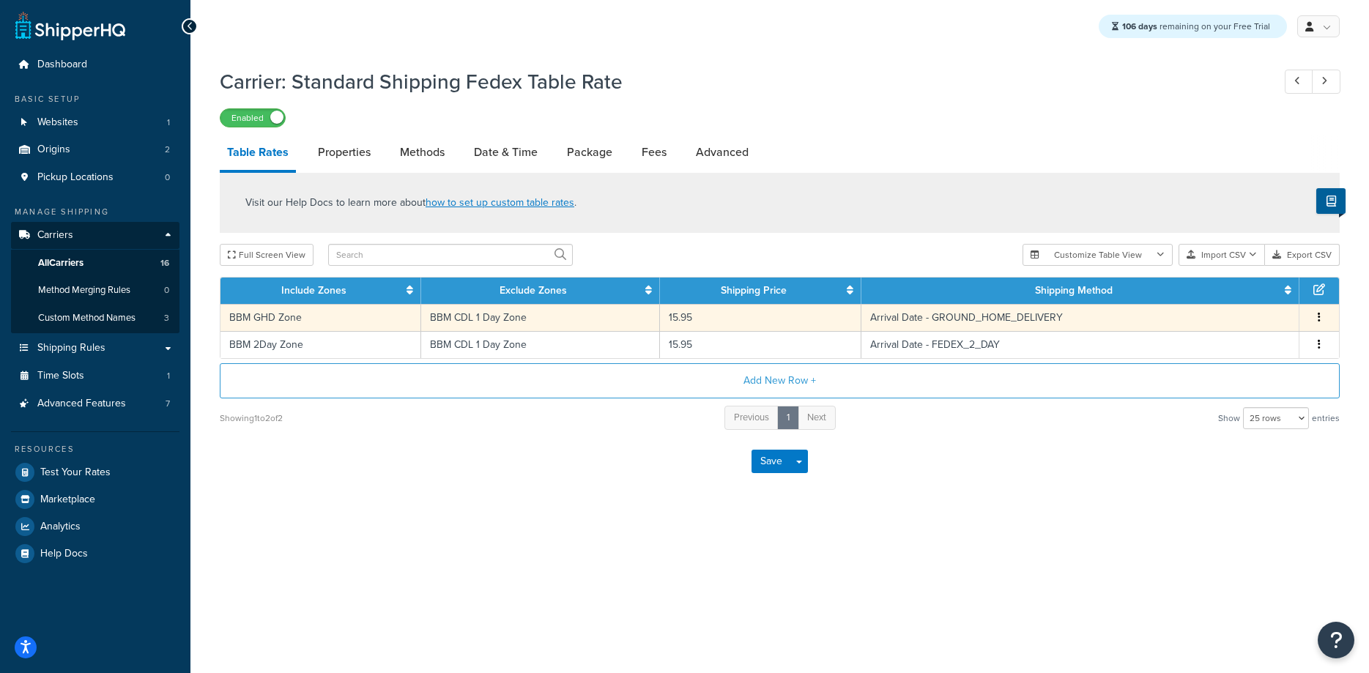
click at [332, 318] on td "BBM GHD Zone" at bounding box center [321, 317] width 201 height 27
select select "181377"
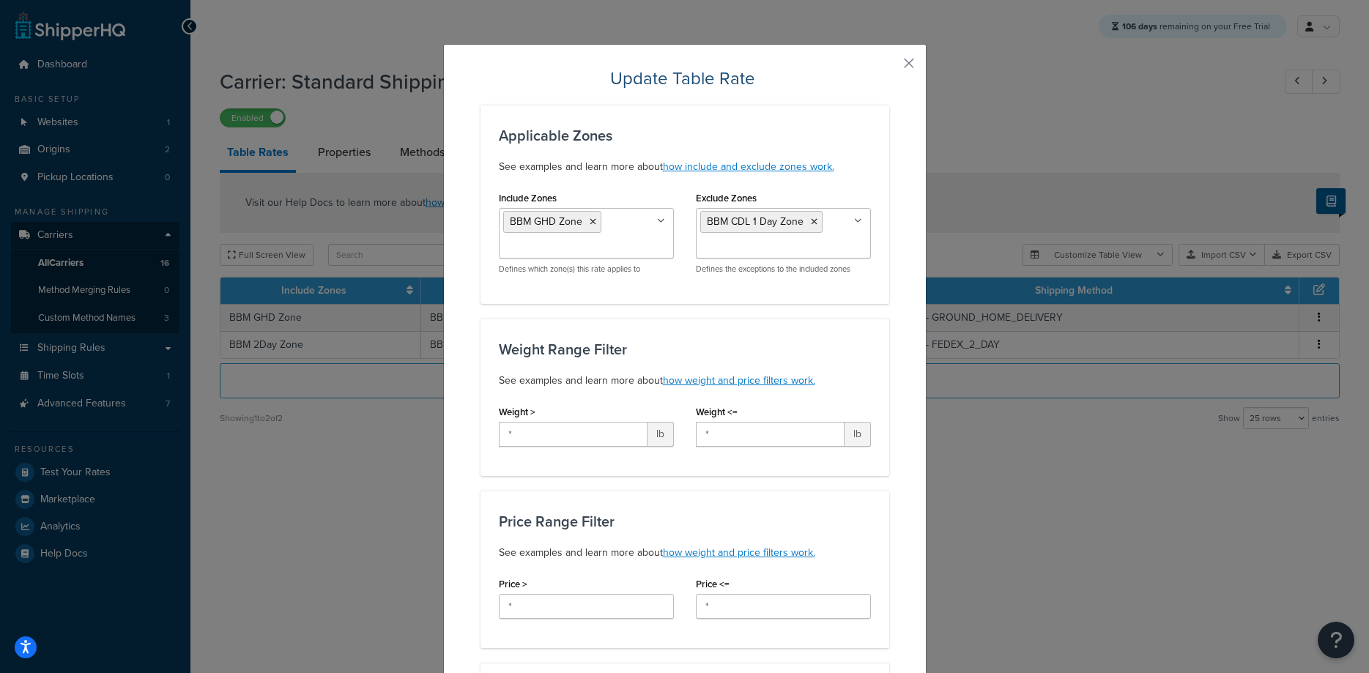
click at [830, 247] on input "Exclude Zones" at bounding box center [765, 248] width 130 height 16
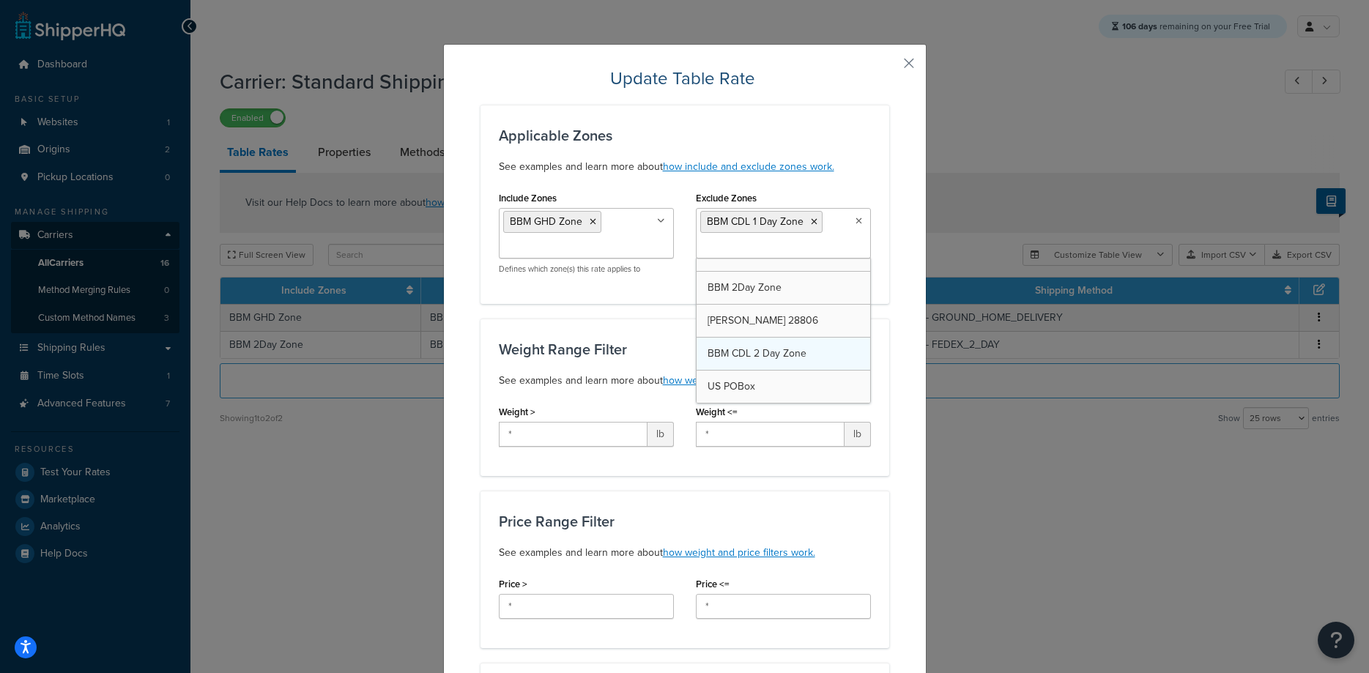
scroll to position [547, 0]
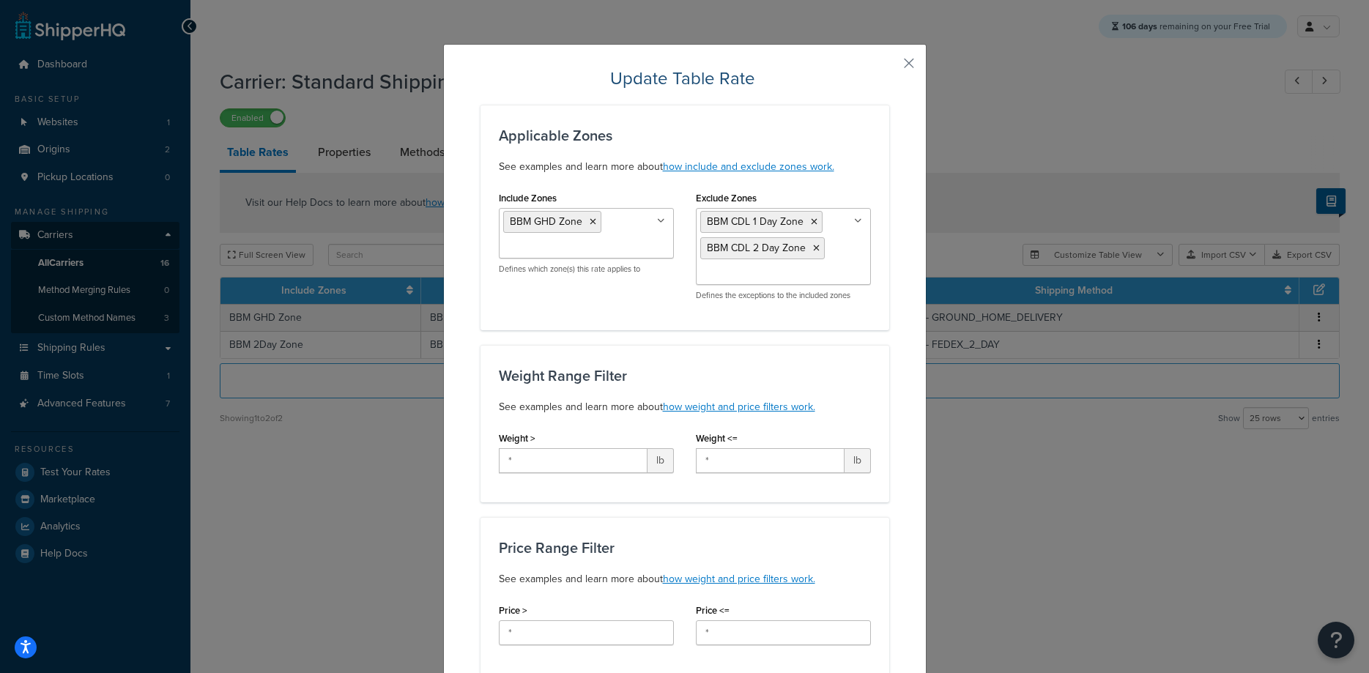
click at [884, 361] on div "Weight Range Filter See examples and learn more about how weight and price filt…" at bounding box center [685, 424] width 409 height 158
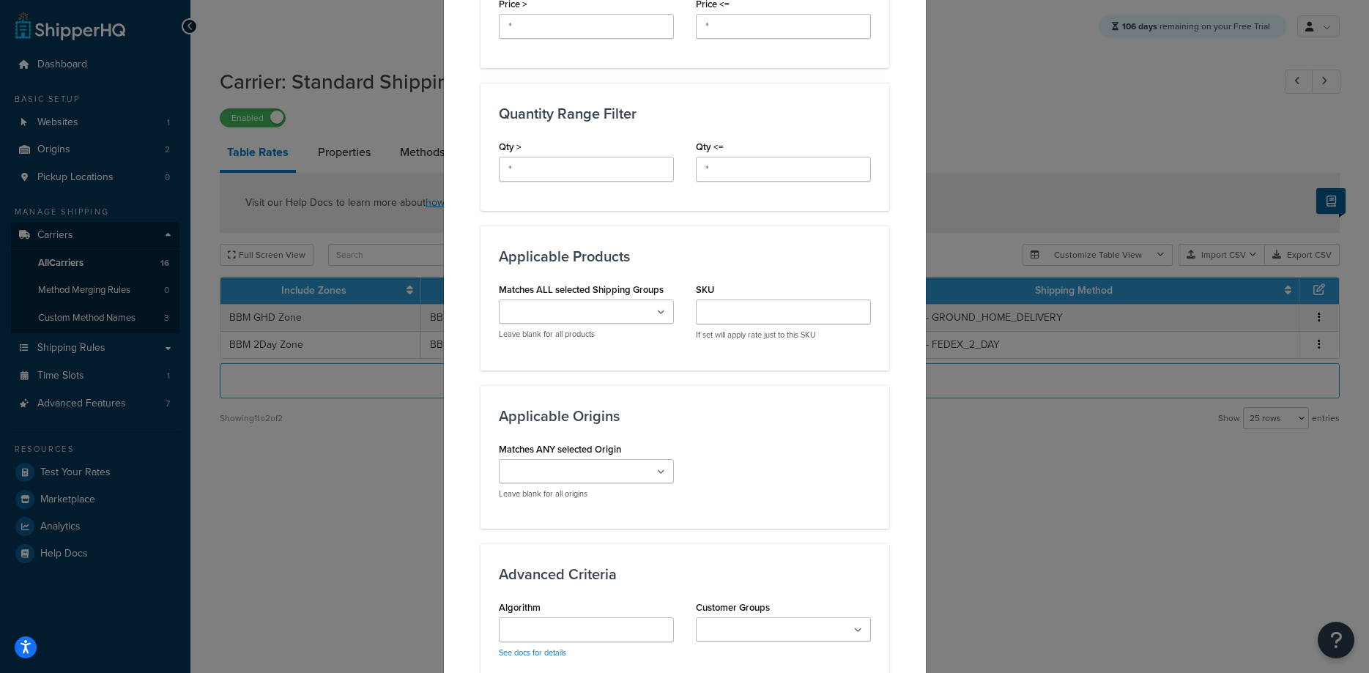
scroll to position [890, 0]
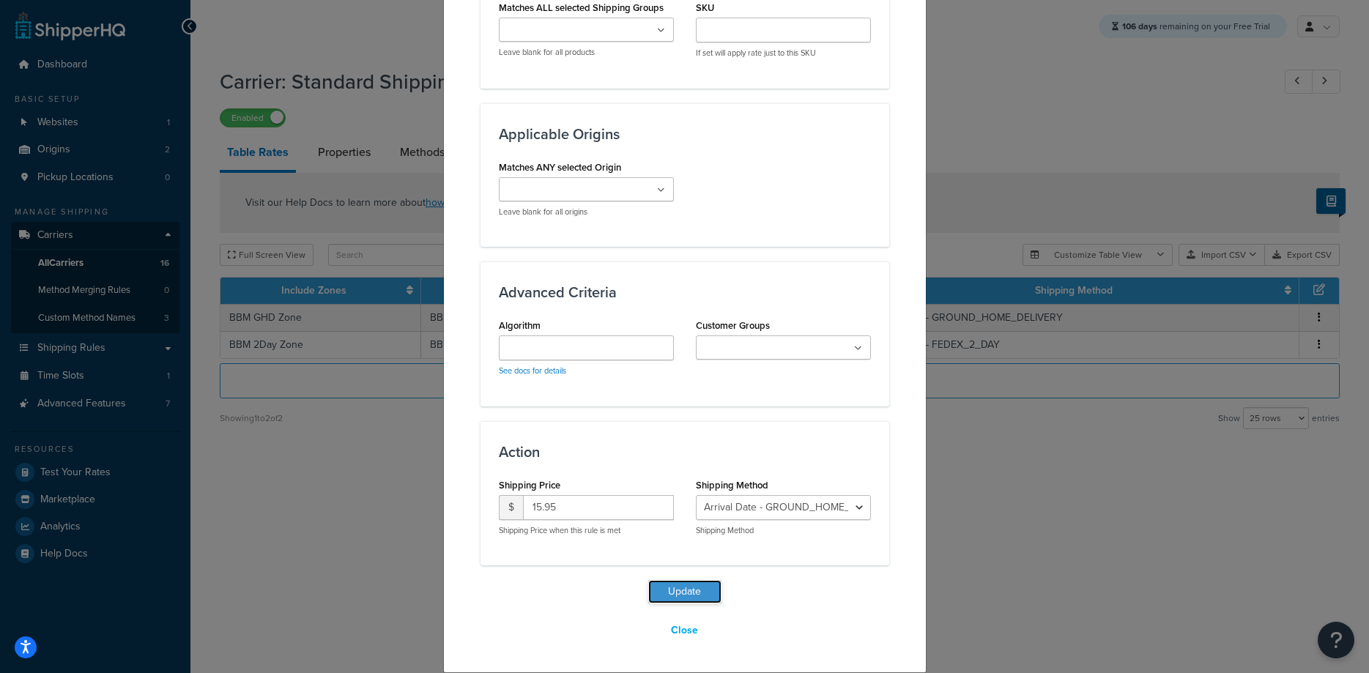
click at [692, 595] on button "Update" at bounding box center [684, 591] width 73 height 23
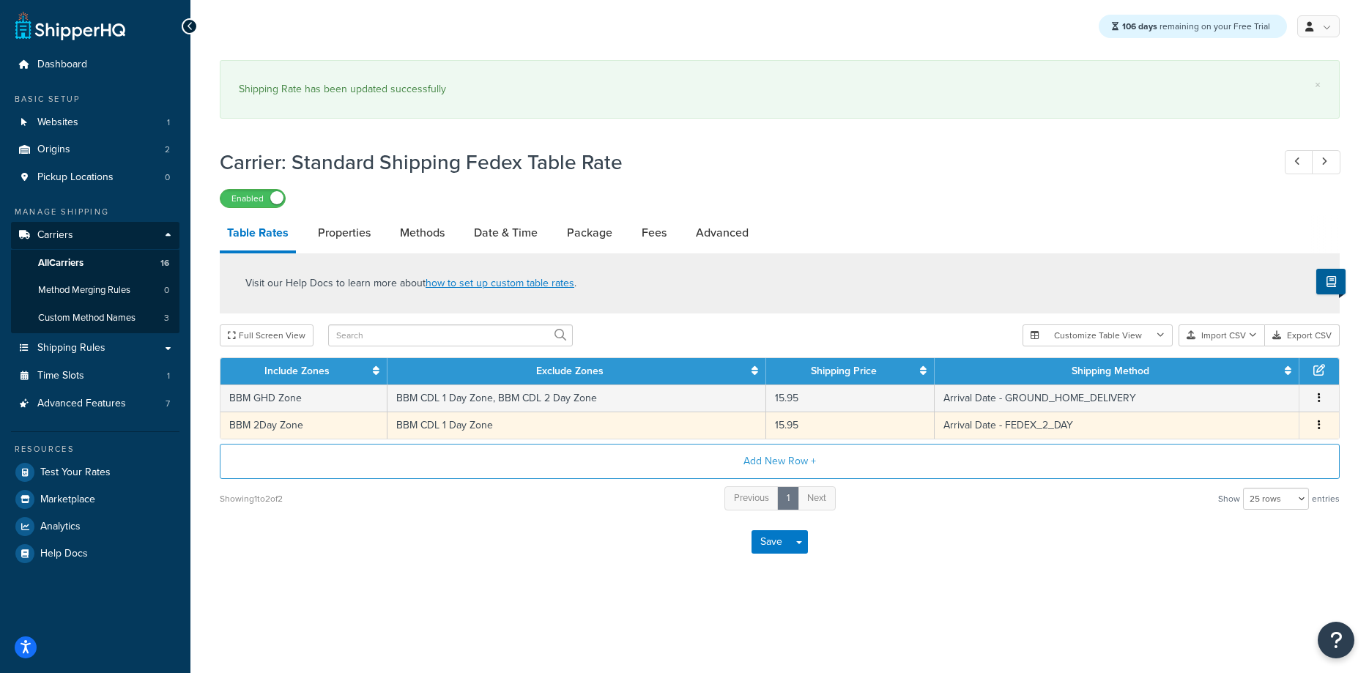
click at [485, 428] on td "BBM CDL 1 Day Zone" at bounding box center [577, 425] width 379 height 27
select select "181721"
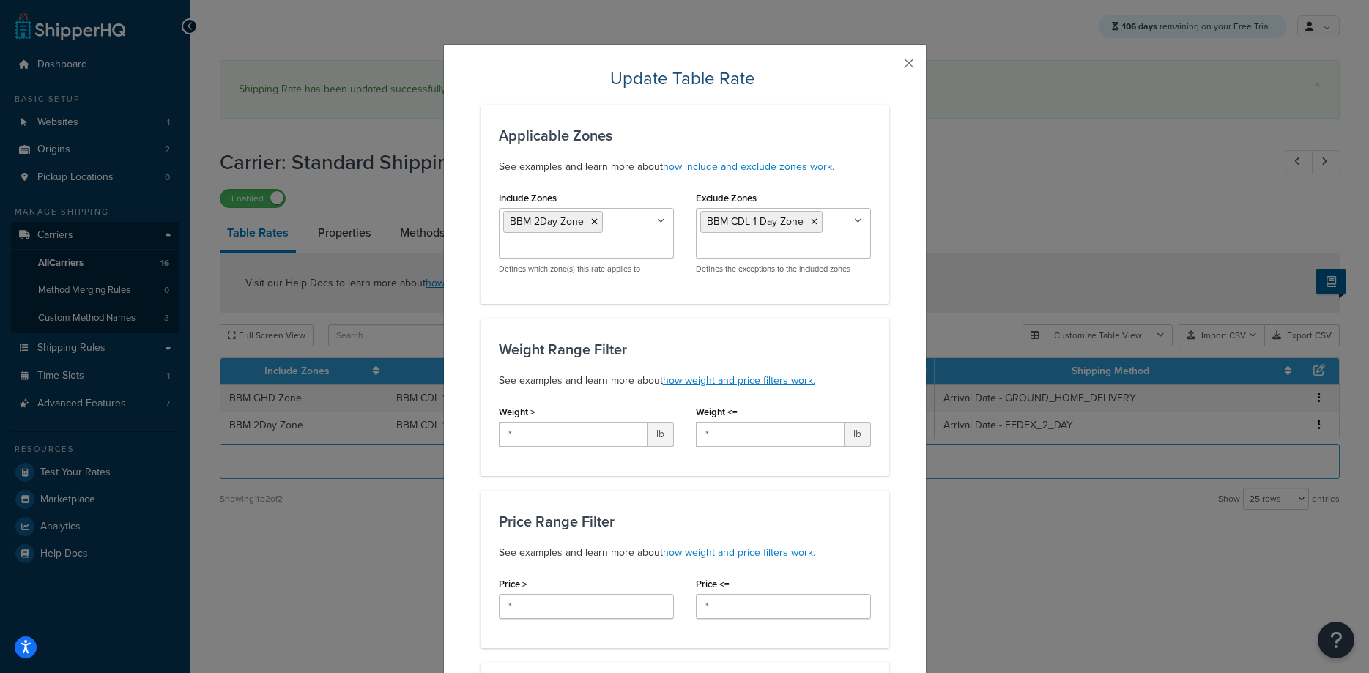
click at [846, 245] on ul "BBM CDL 1 Day Zone" at bounding box center [783, 233] width 175 height 51
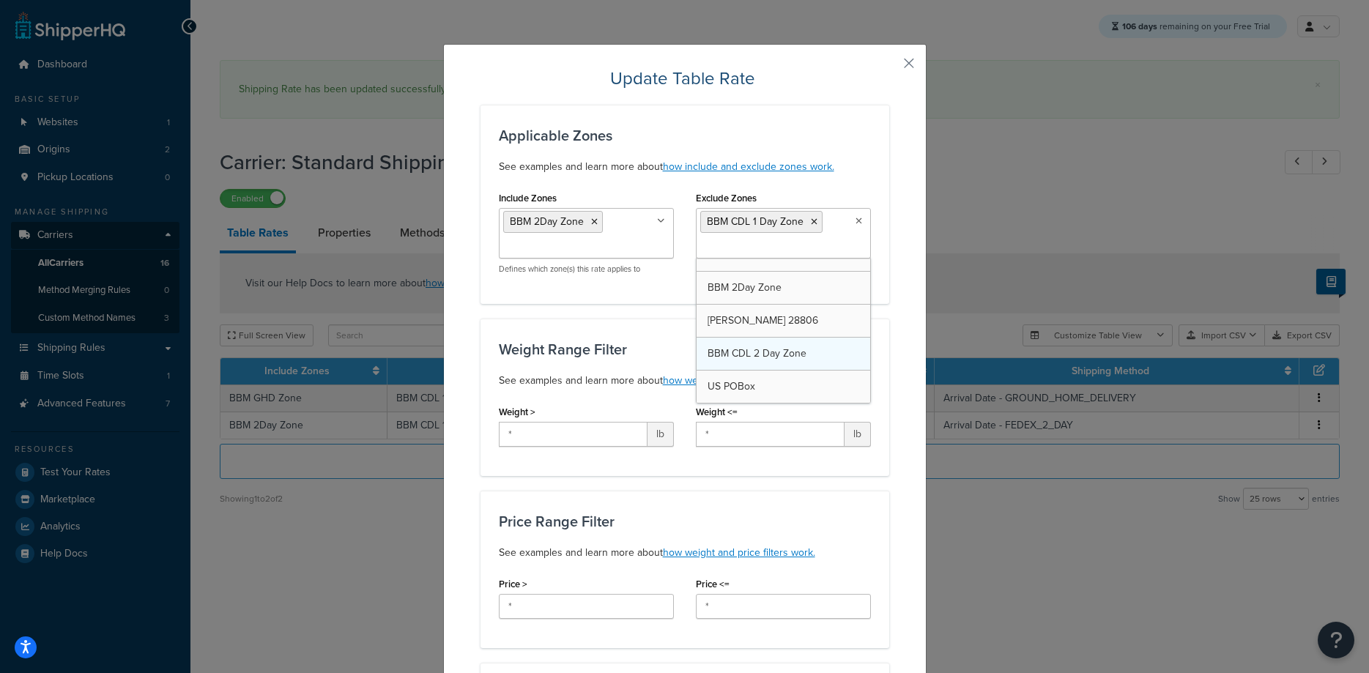
scroll to position [547, 0]
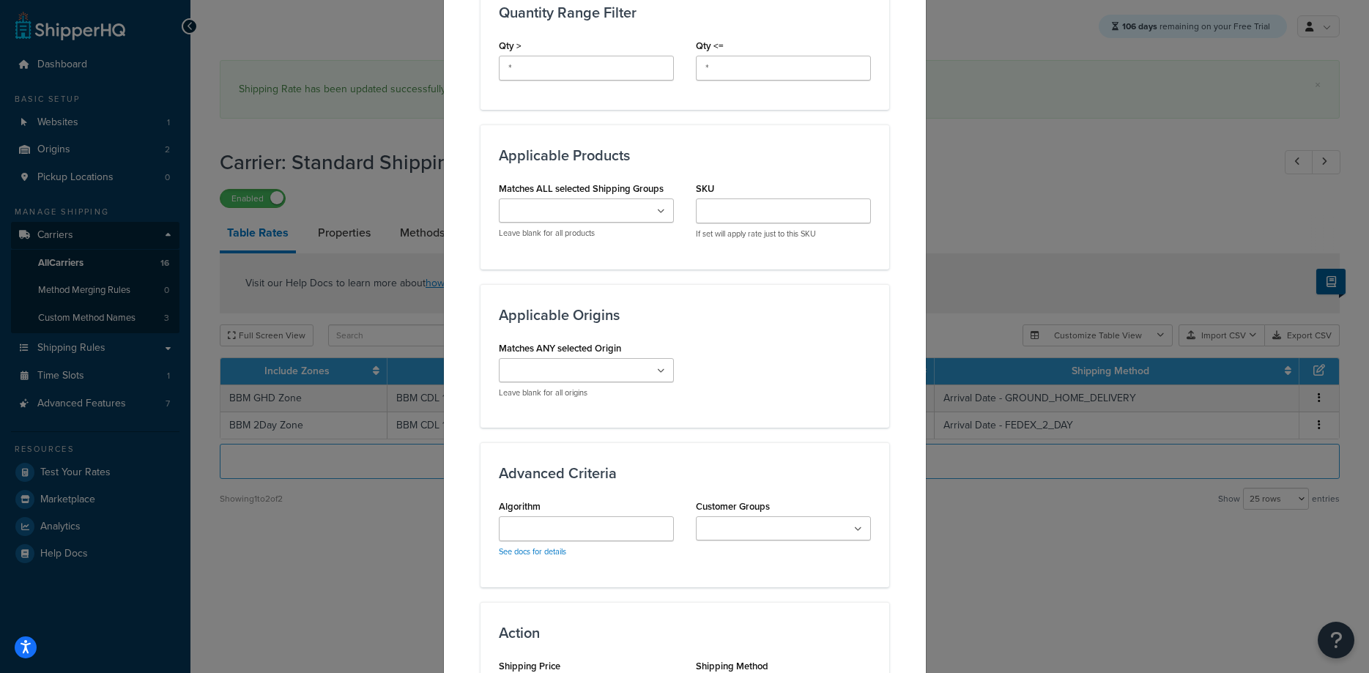
scroll to position [890, 0]
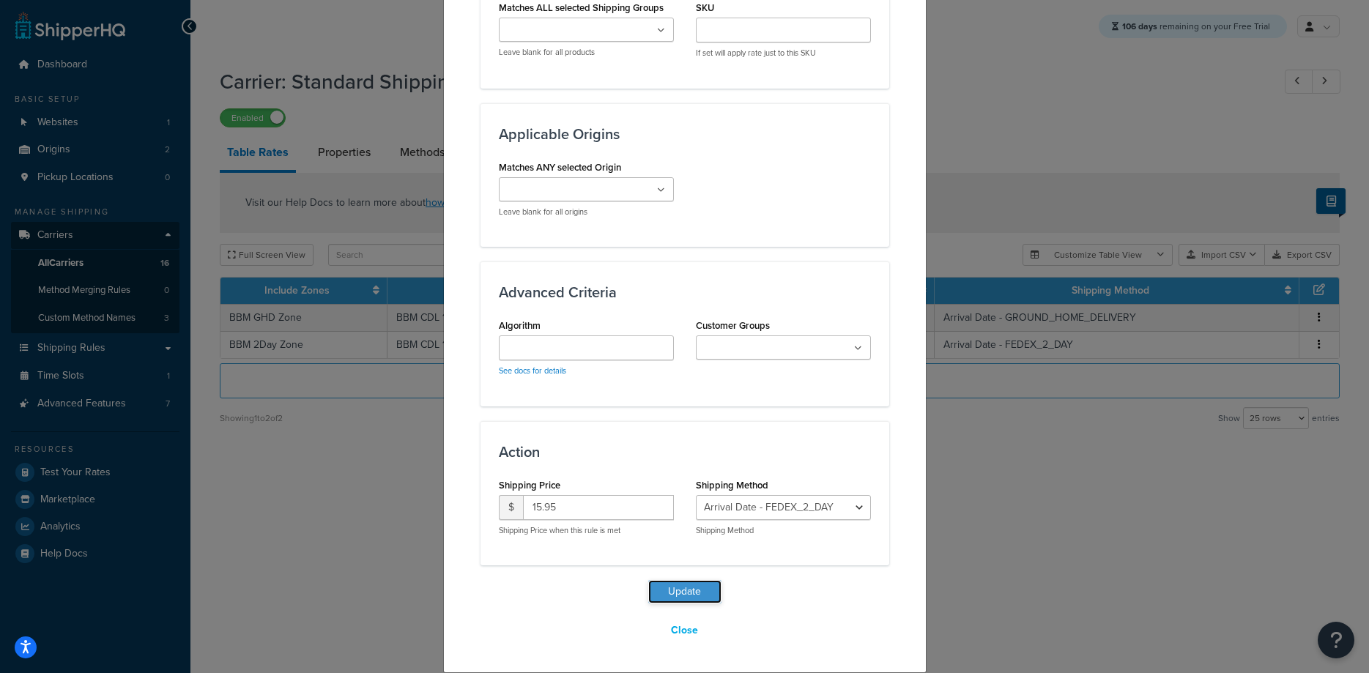
click at [684, 587] on button "Update" at bounding box center [684, 591] width 73 height 23
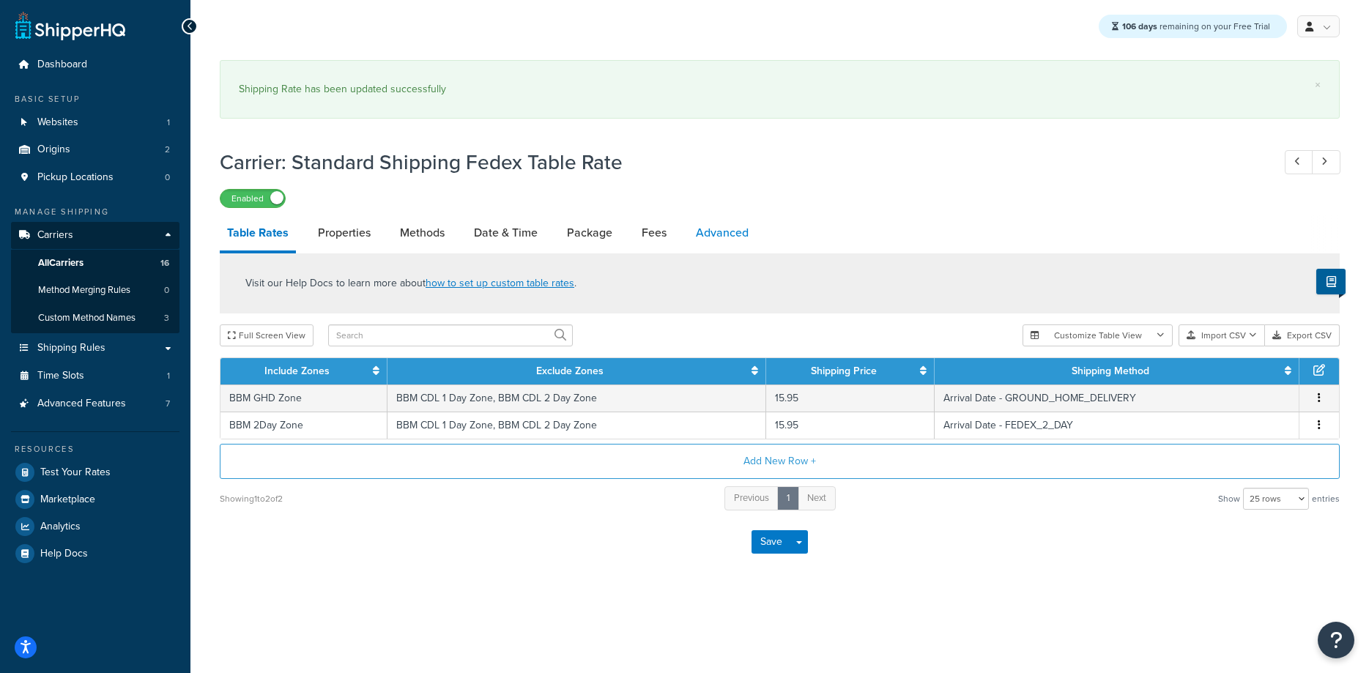
click at [721, 230] on link "Advanced" at bounding box center [722, 232] width 67 height 35
select select "false"
select select "residential"
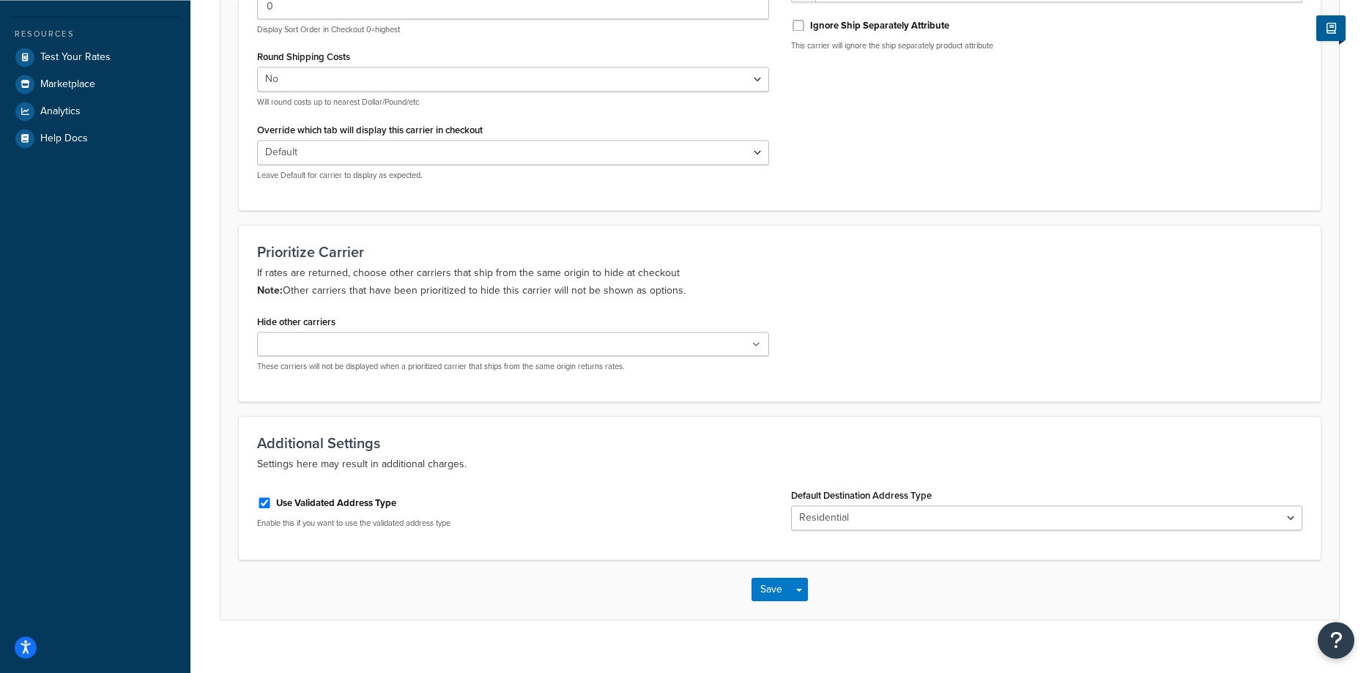
scroll to position [437, 0]
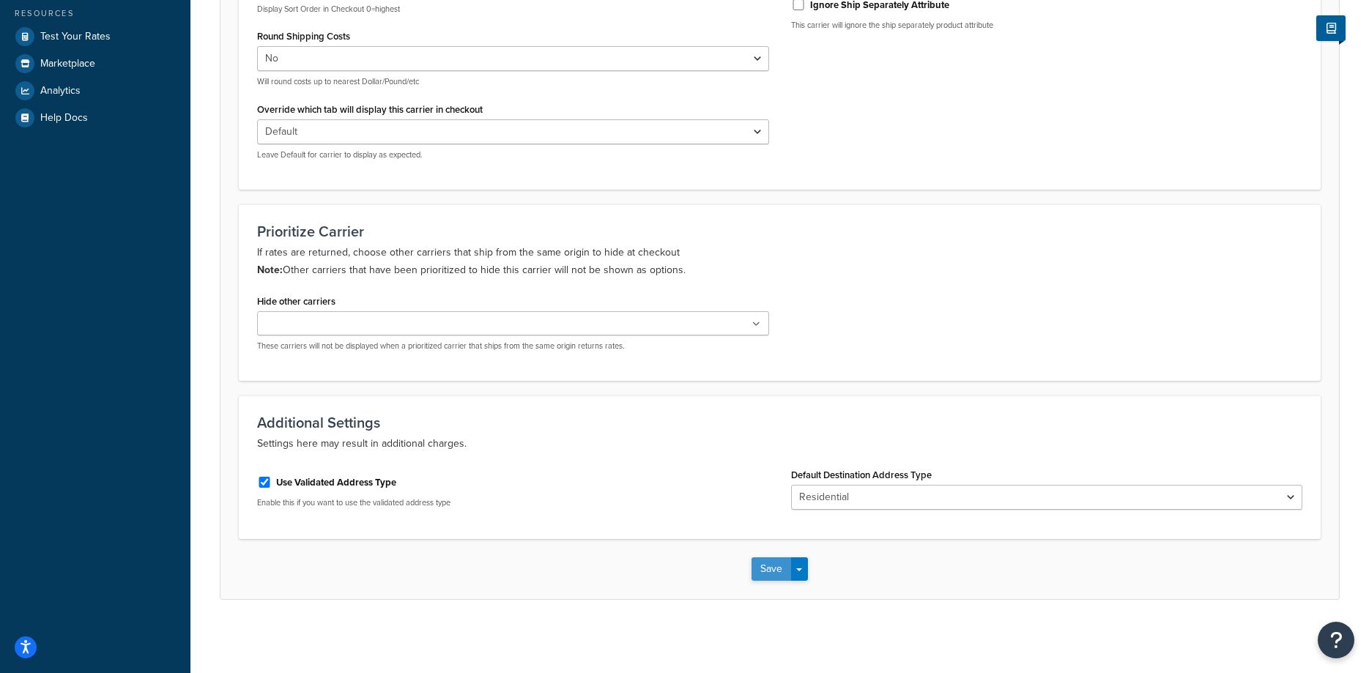
click at [766, 570] on button "Save" at bounding box center [772, 569] width 40 height 23
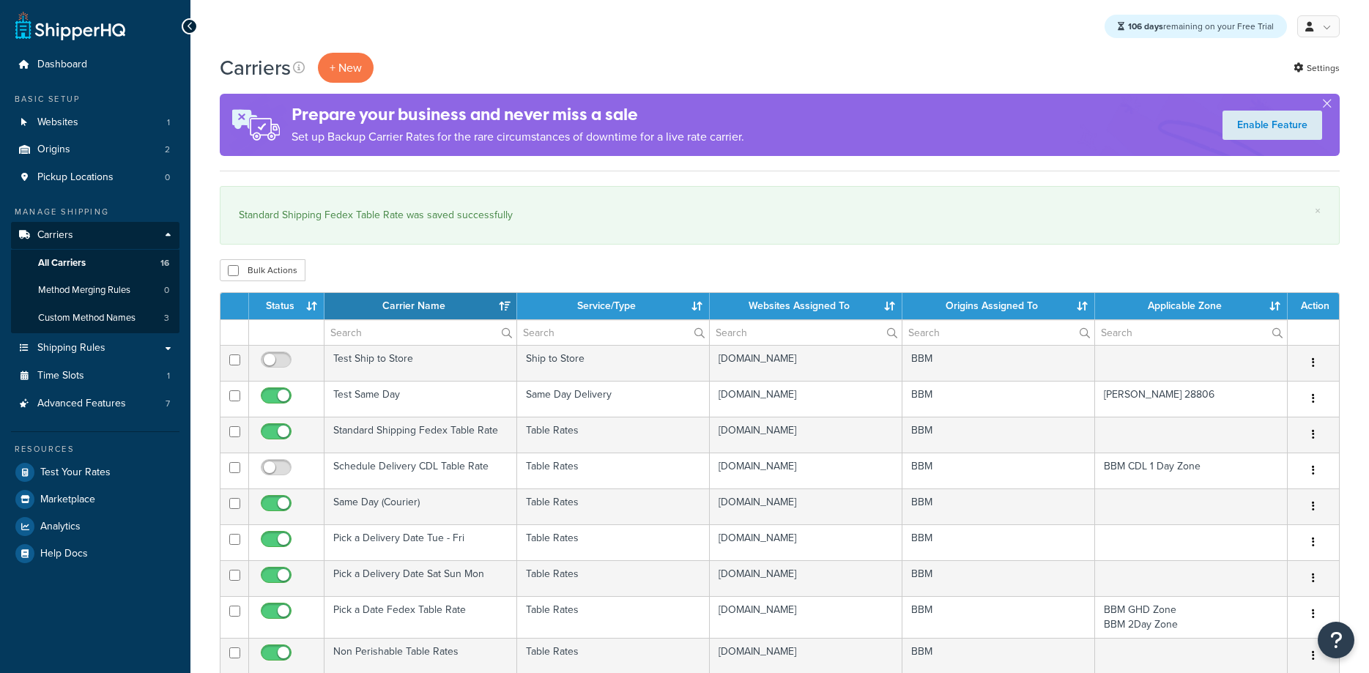
select select "15"
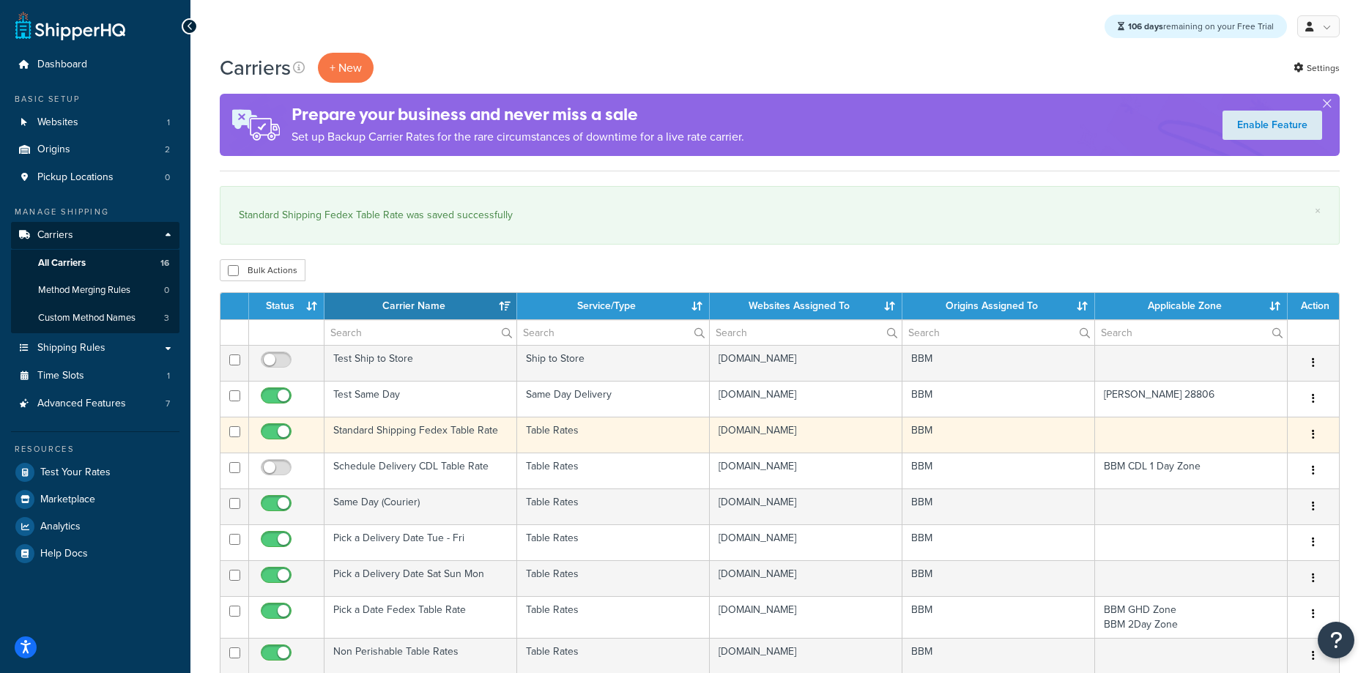
click at [416, 429] on td "Standard Shipping Fedex Table Rate" at bounding box center [421, 435] width 193 height 36
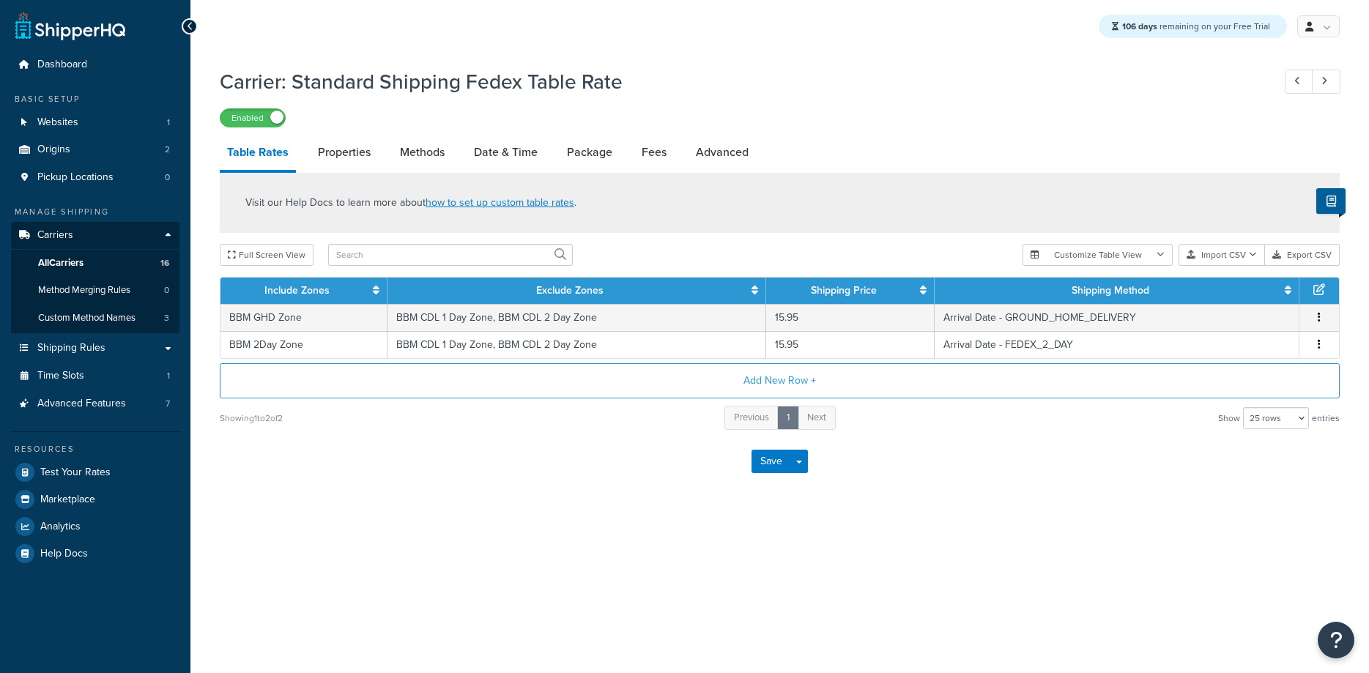
select select "25"
drag, startPoint x: 718, startPoint y: 152, endPoint x: 703, endPoint y: 158, distance: 16.2
click at [719, 153] on link "Advanced" at bounding box center [722, 152] width 67 height 35
select select "false"
select select "residential"
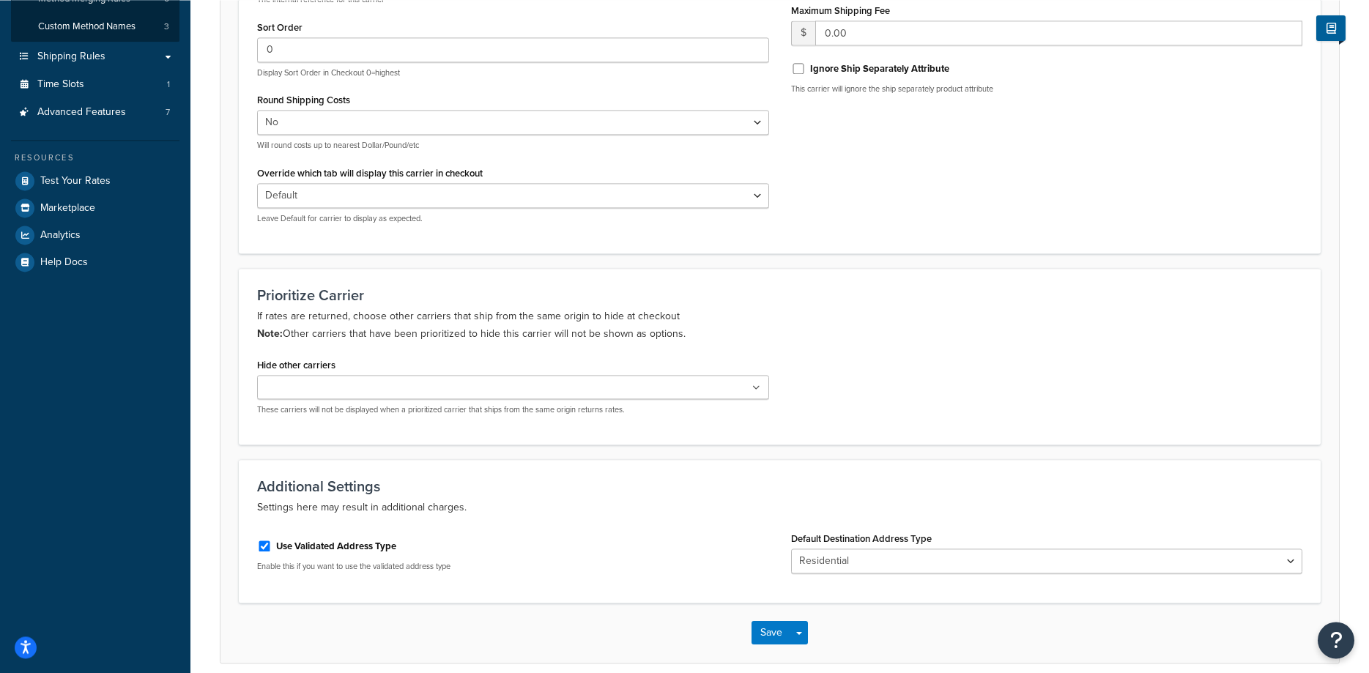
scroll to position [357, 0]
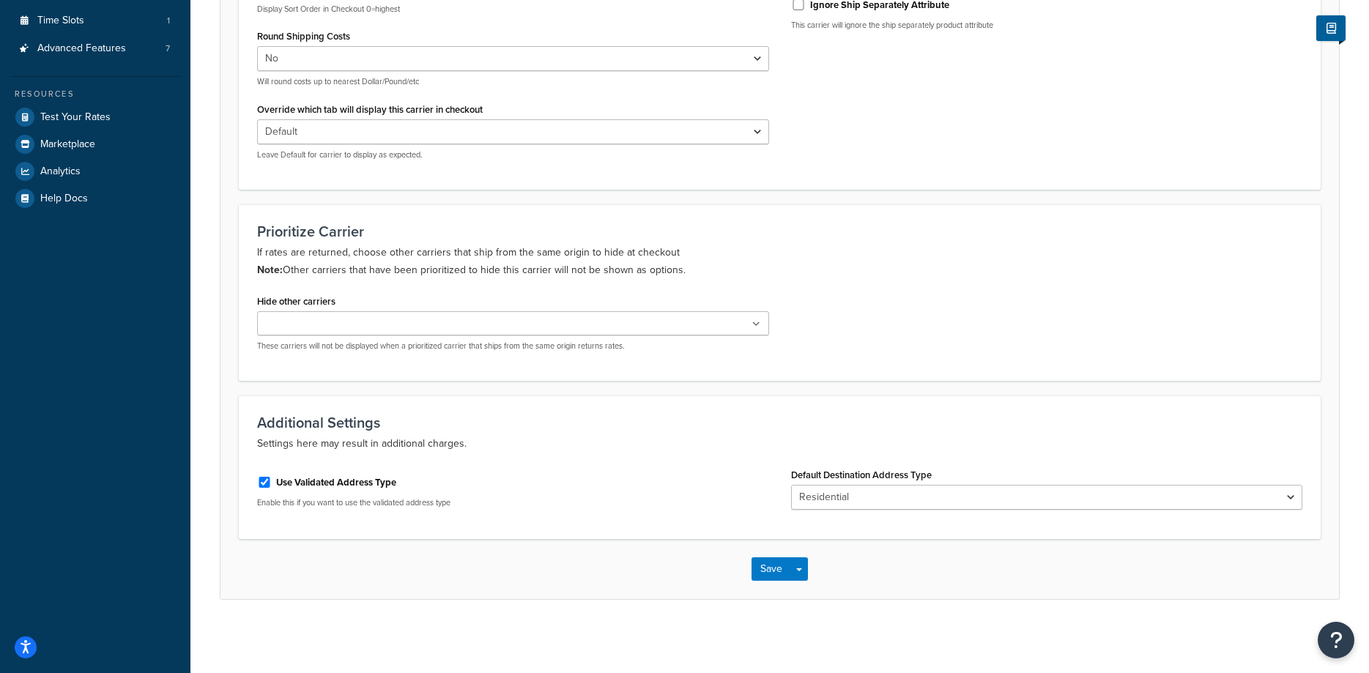
click at [350, 485] on label "Use Validated Address Type" at bounding box center [336, 482] width 120 height 13
click at [272, 485] on input "Use Validated Address Type" at bounding box center [264, 482] width 15 height 11
click at [351, 485] on label "Use Validated Address Type" at bounding box center [336, 483] width 120 height 13
click at [272, 485] on input "Use Validated Address Type" at bounding box center [264, 483] width 15 height 11
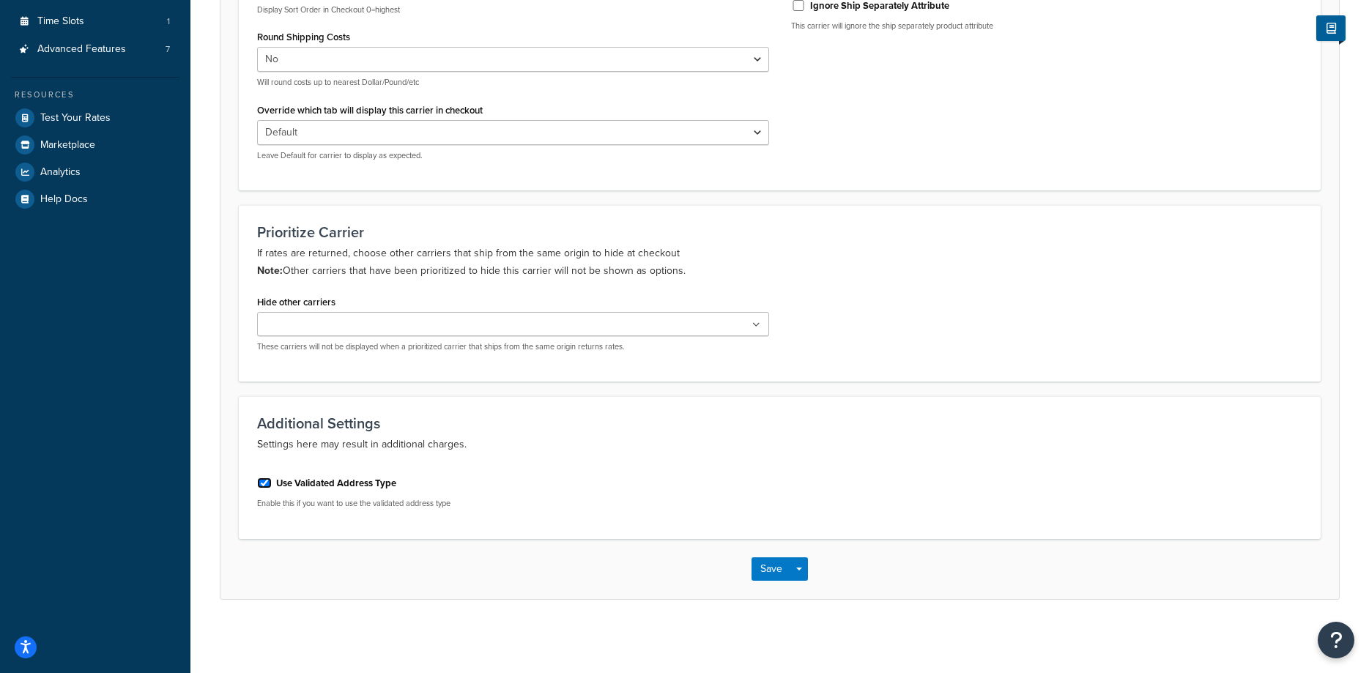
checkbox input "true"
select select "residential"
click at [350, 485] on label "Use Validated Address Type" at bounding box center [336, 482] width 120 height 13
click at [272, 485] on input "Use Validated Address Type" at bounding box center [264, 482] width 15 height 11
checkbox input "false"
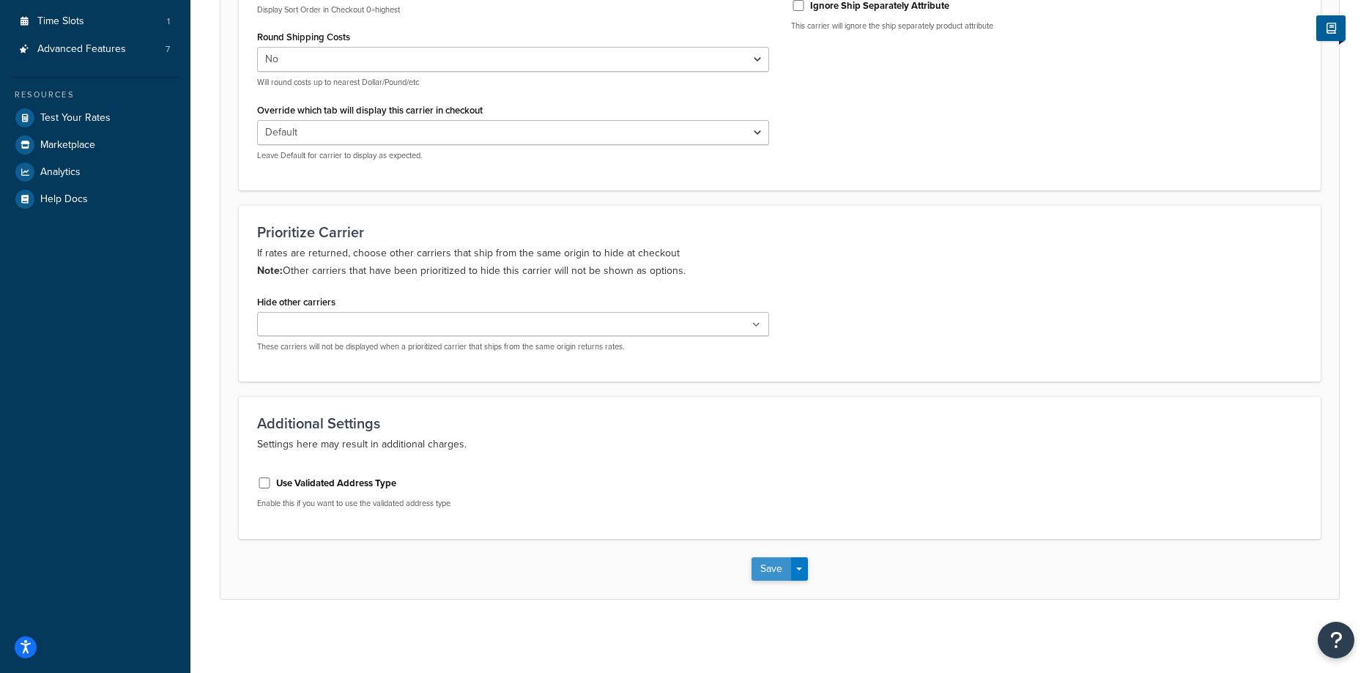
click at [764, 569] on button "Save" at bounding box center [772, 569] width 40 height 23
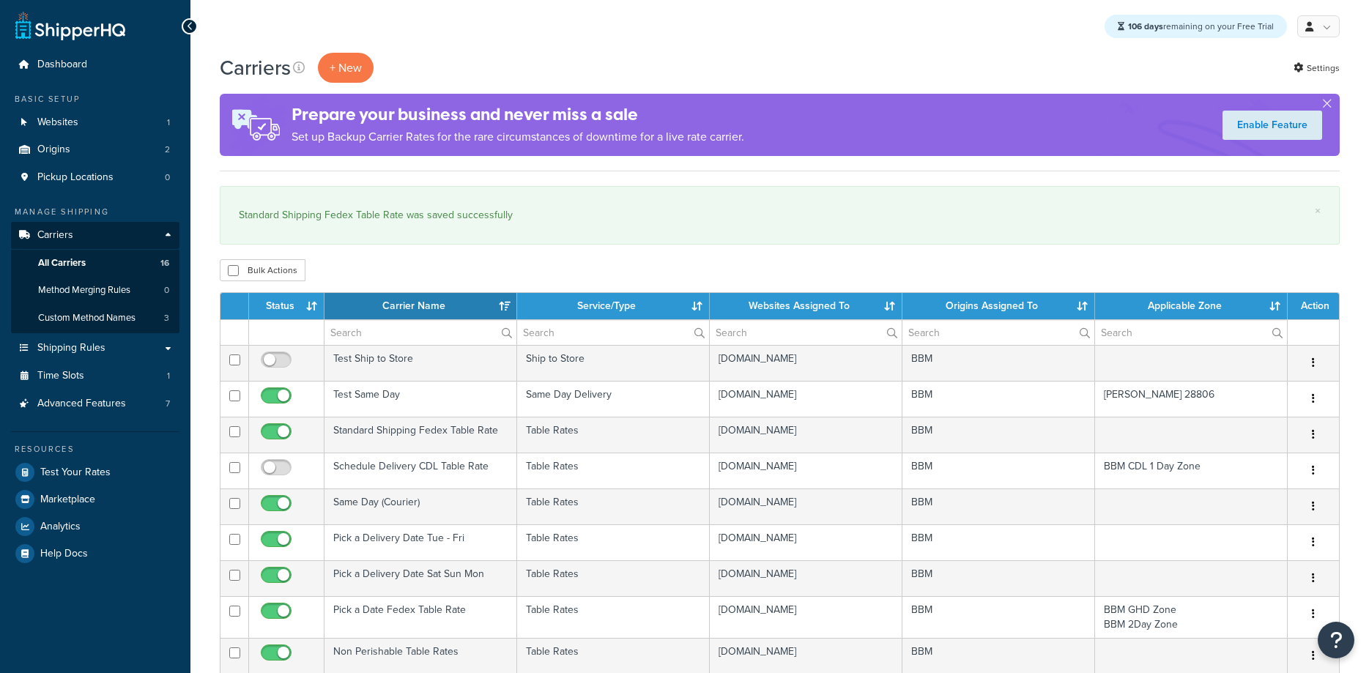
select select "15"
click at [80, 267] on span "All Carriers" at bounding box center [62, 263] width 48 height 12
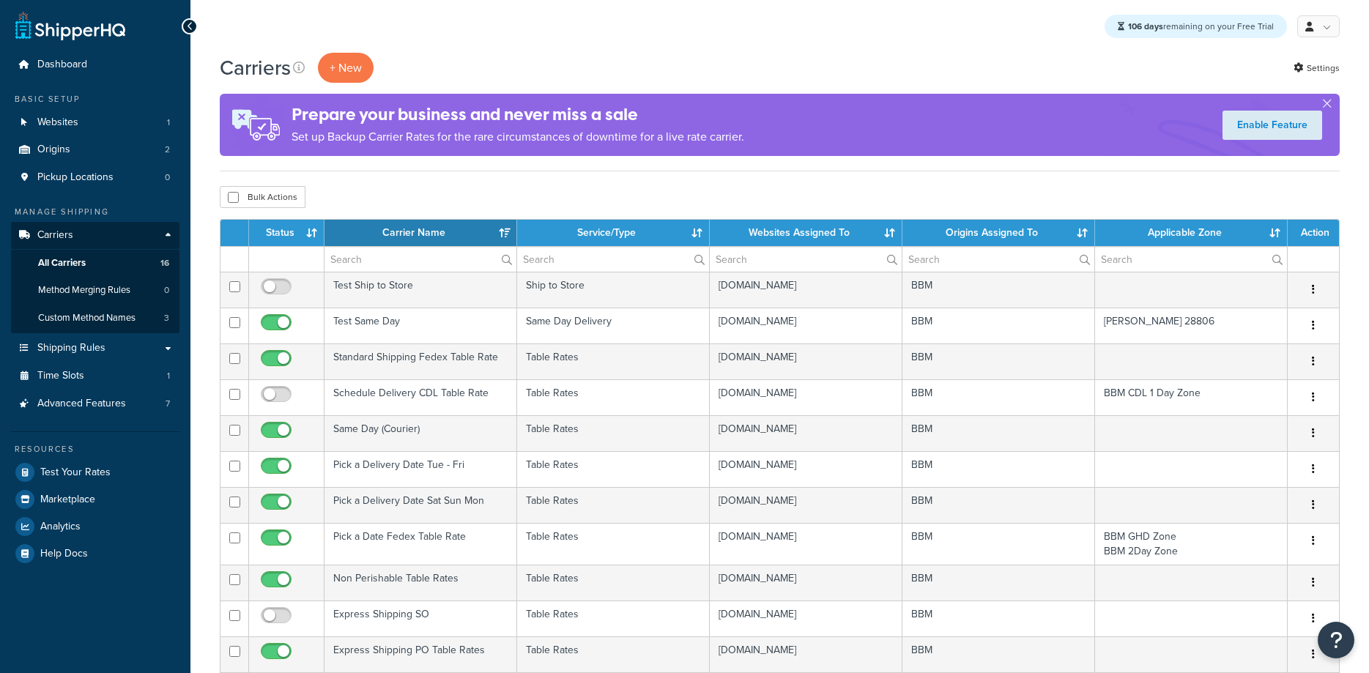
select select "15"
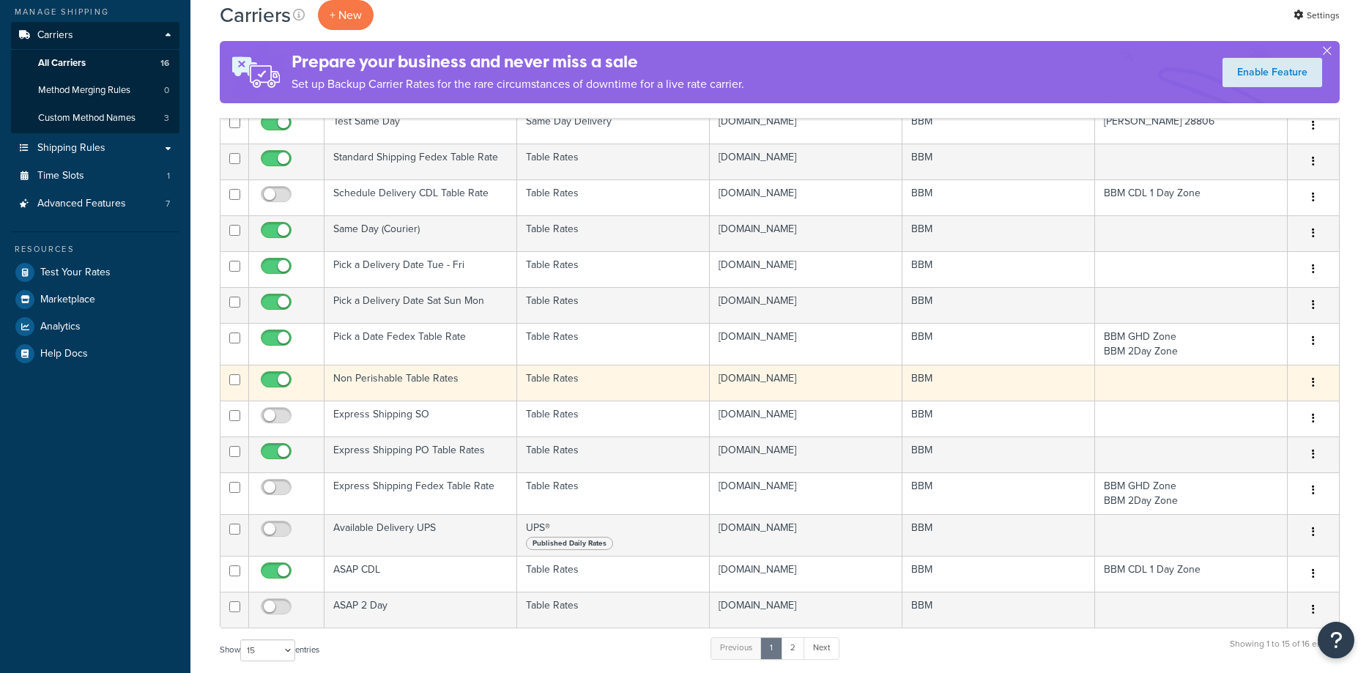
scroll to position [224, 0]
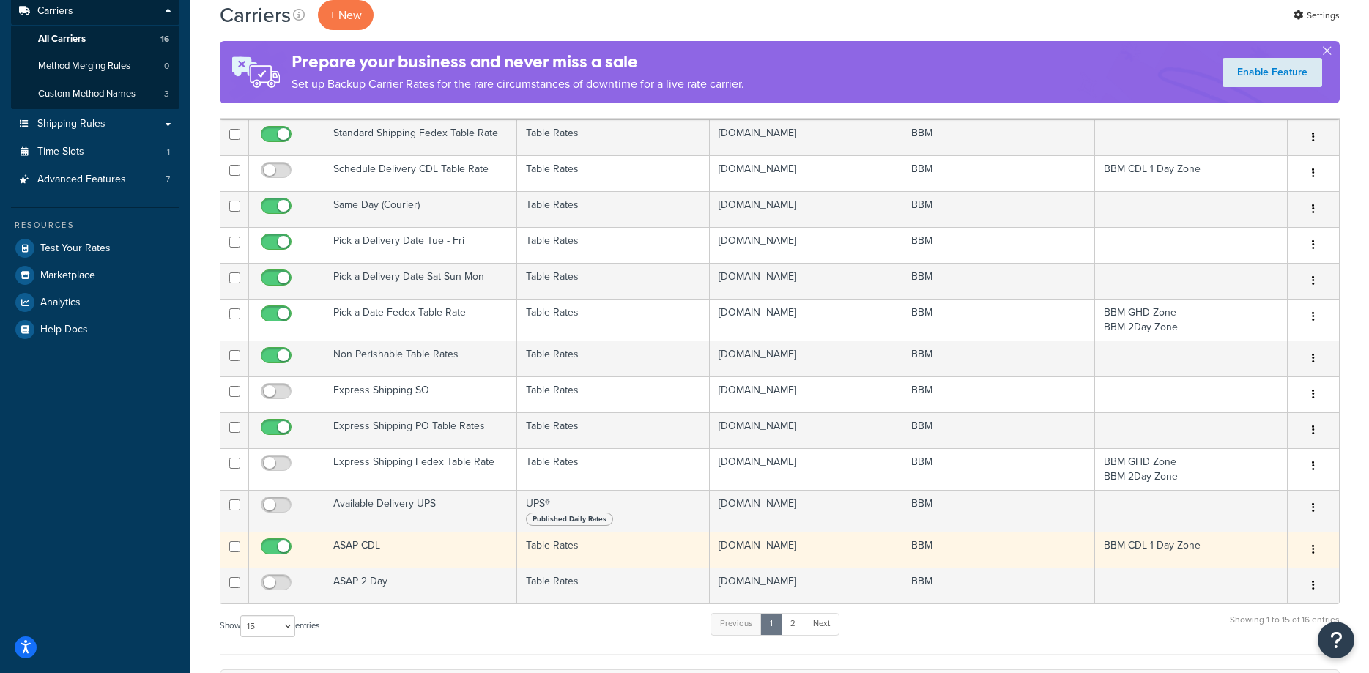
click at [379, 546] on td "ASAP CDL" at bounding box center [421, 550] width 193 height 36
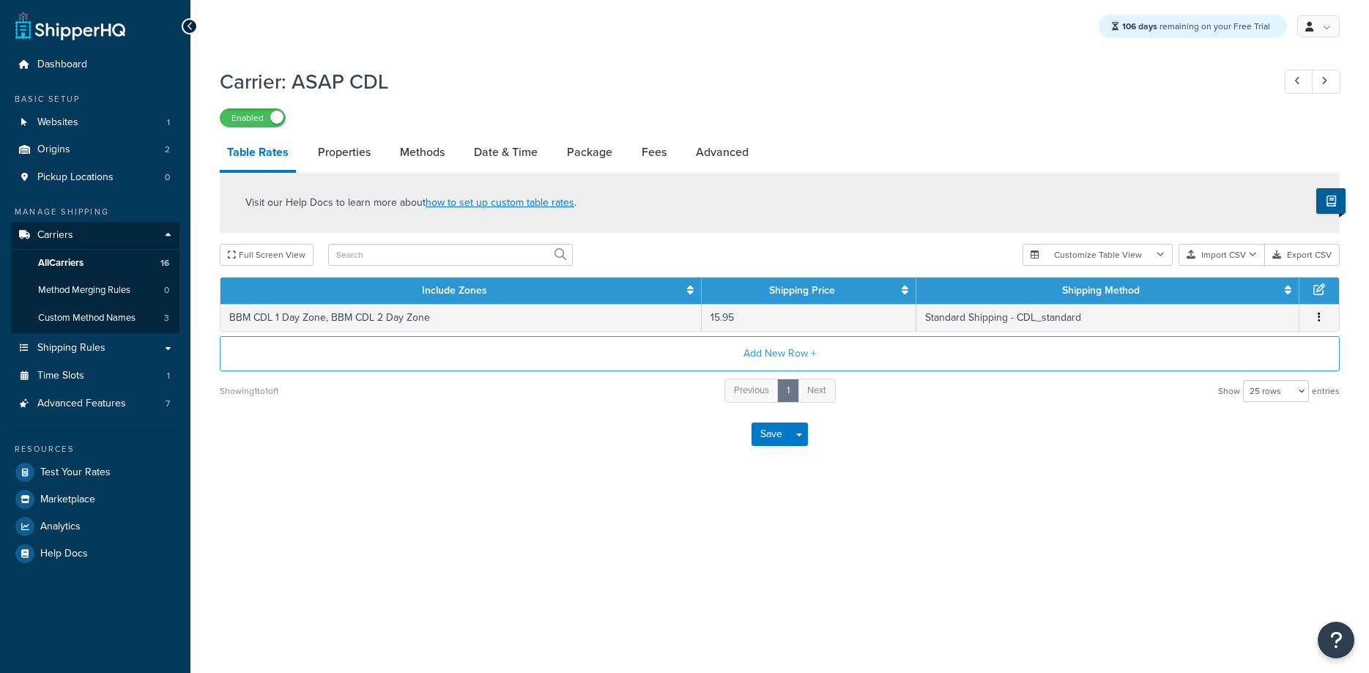
select select "25"
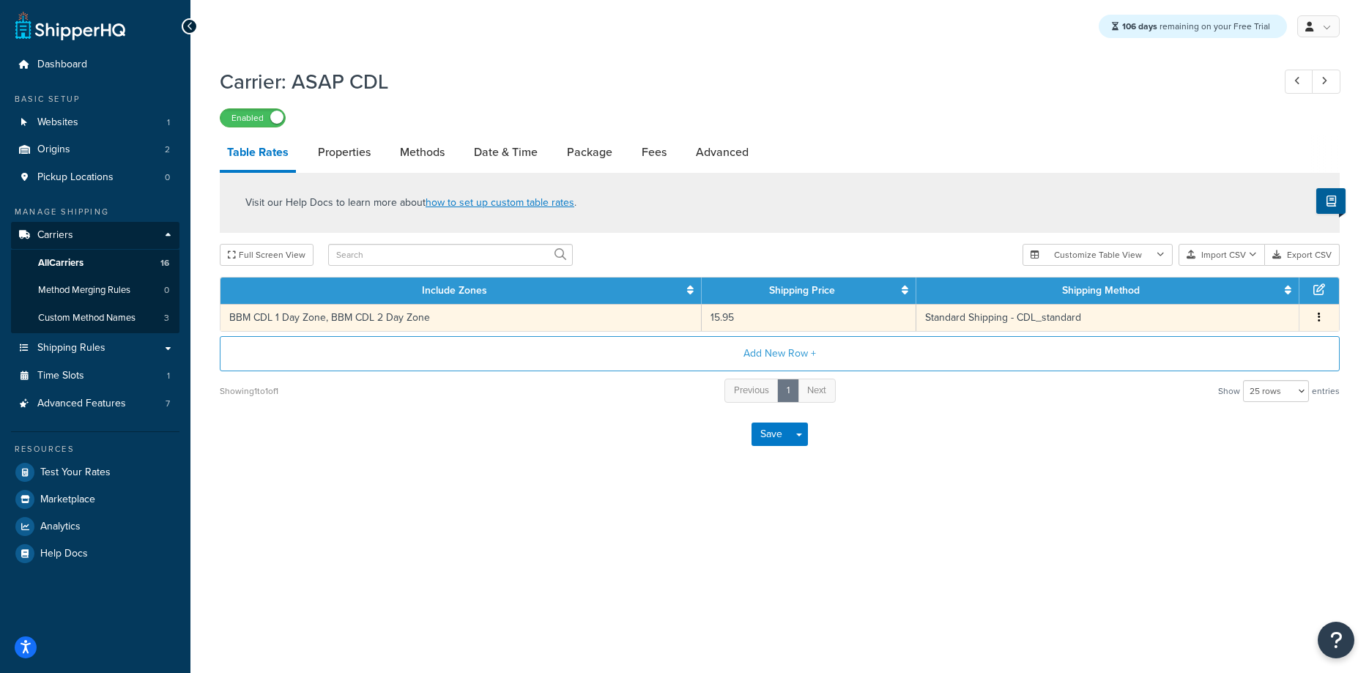
click at [372, 317] on td "BBM CDL 1 Day Zone, BBM CDL 2 Day Zone" at bounding box center [461, 317] width 481 height 27
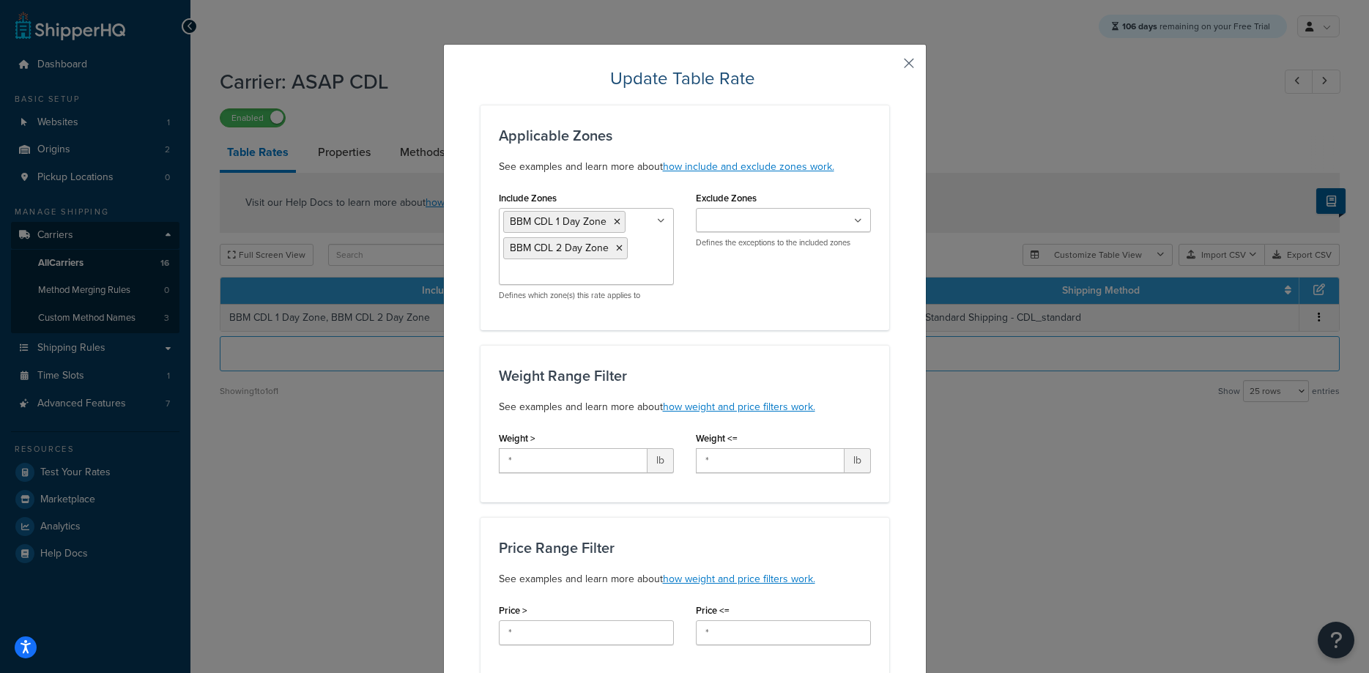
click at [890, 67] on button "button" at bounding box center [888, 69] width 4 height 4
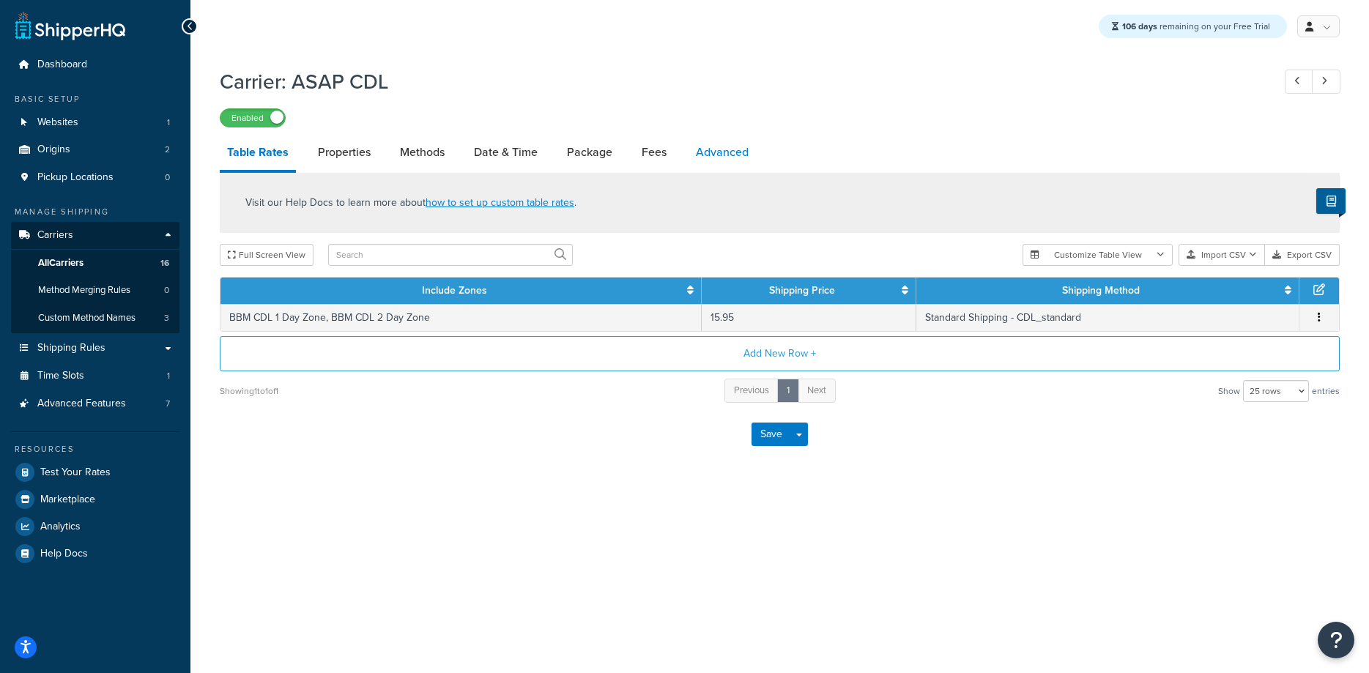
click at [711, 149] on link "Advanced" at bounding box center [722, 152] width 67 height 35
select select "false"
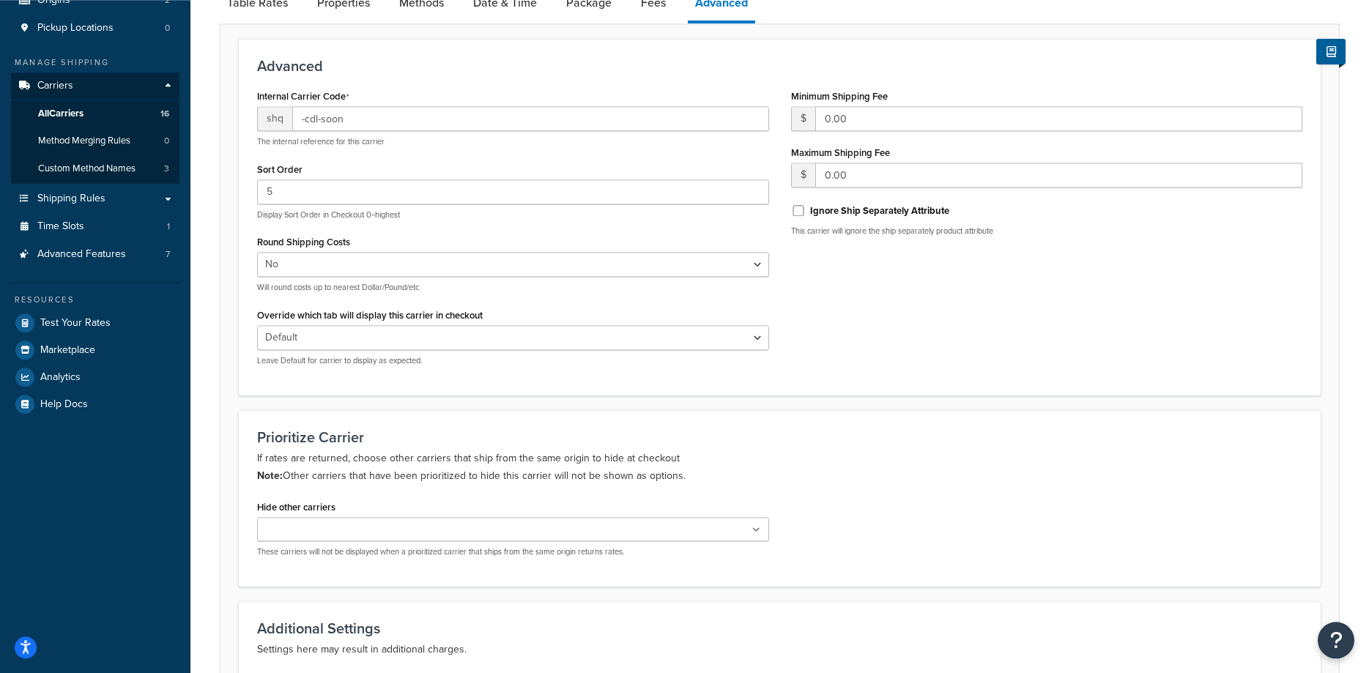
scroll to position [224, 0]
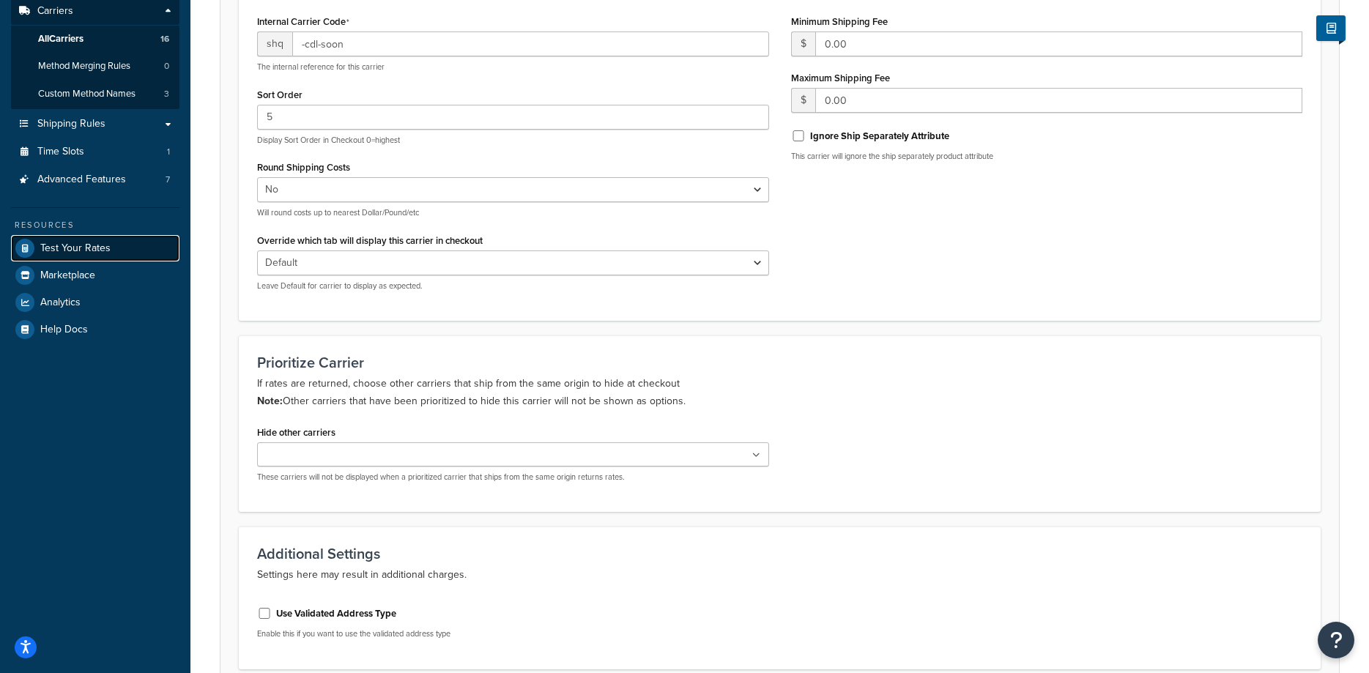
click at [95, 248] on span "Test Your Rates" at bounding box center [75, 249] width 70 height 12
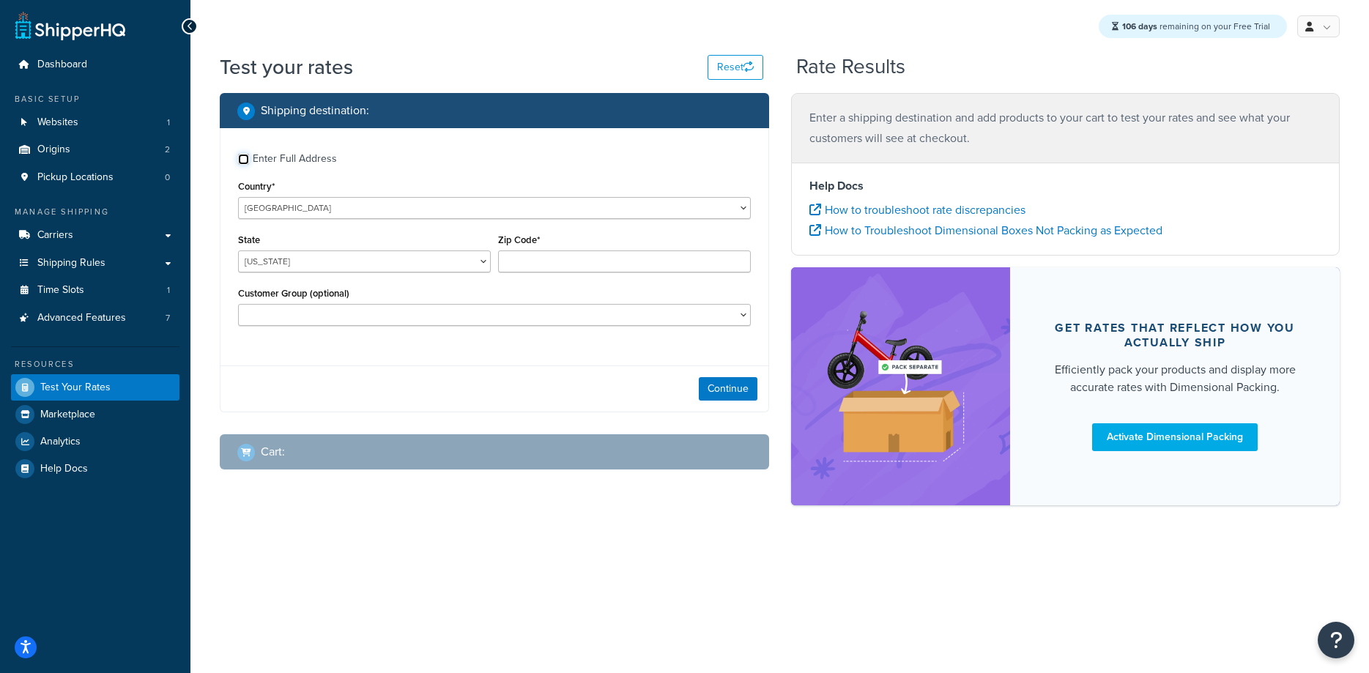
click at [243, 163] on input "Enter Full Address" at bounding box center [243, 159] width 11 height 11
checkbox input "true"
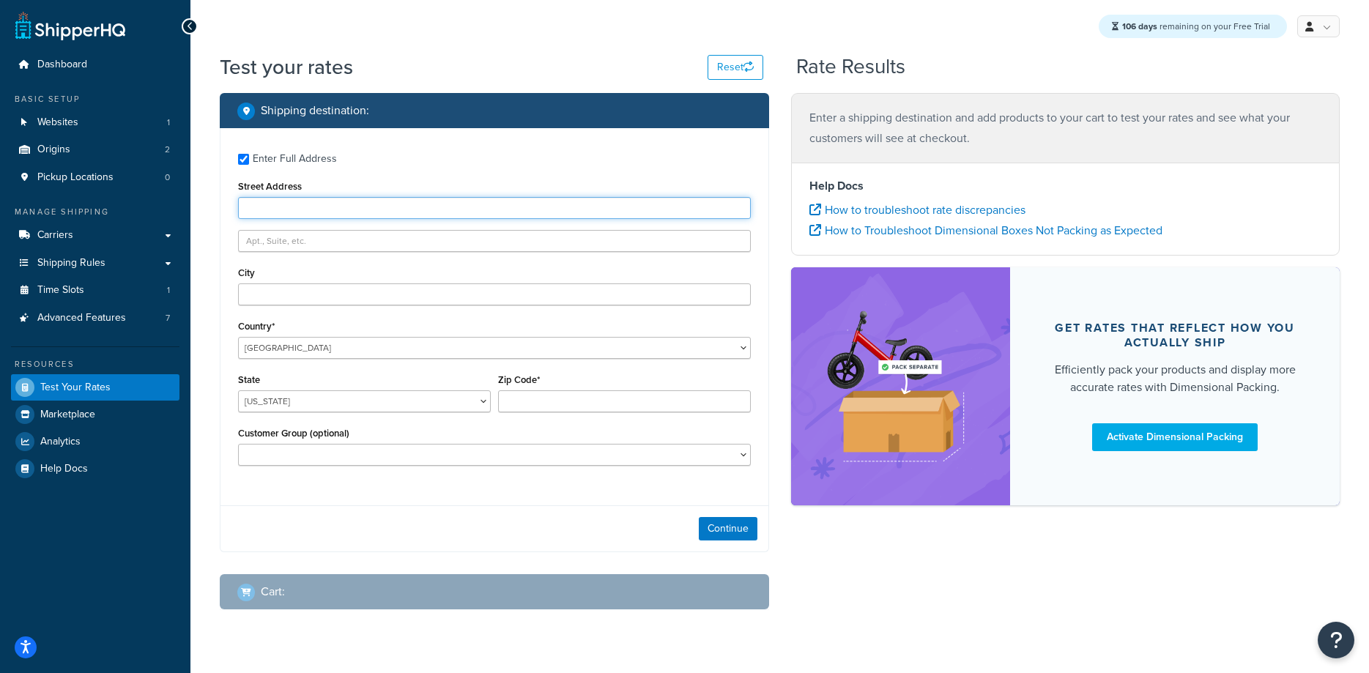
click at [258, 208] on input "Street Address" at bounding box center [494, 208] width 513 height 22
type input "2 way road"
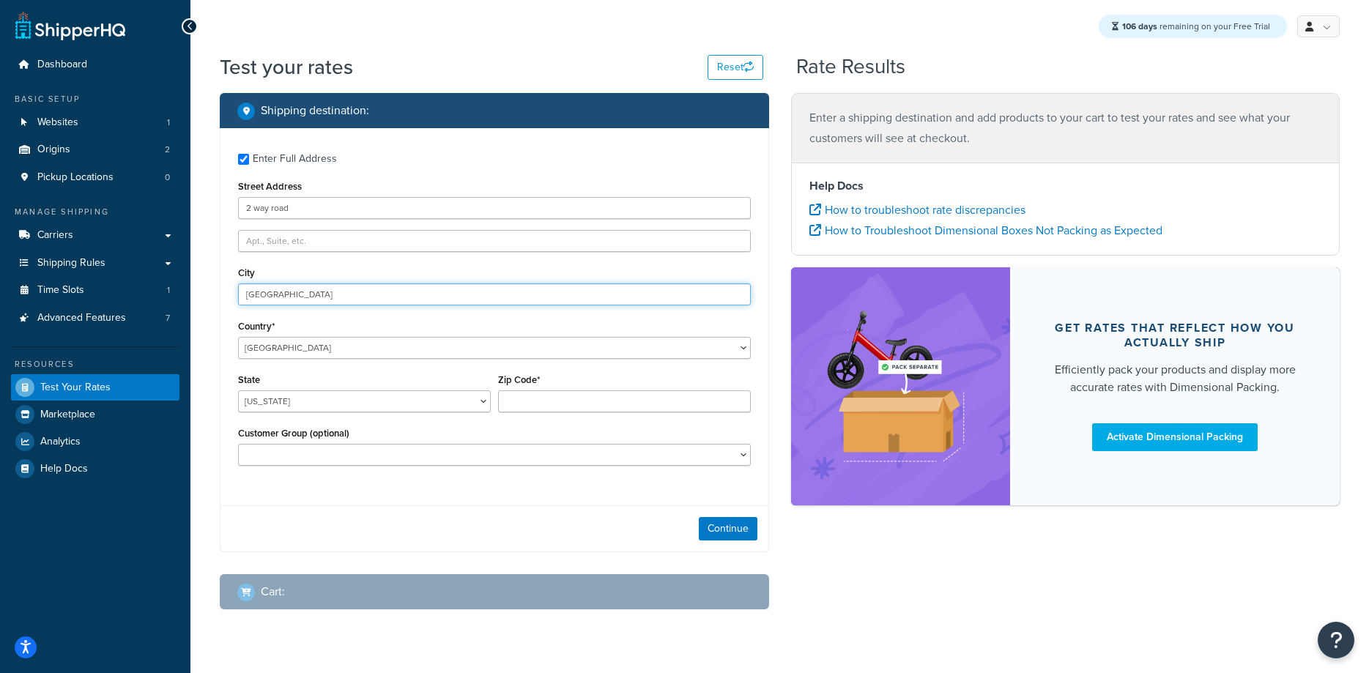
type input "cape may court house"
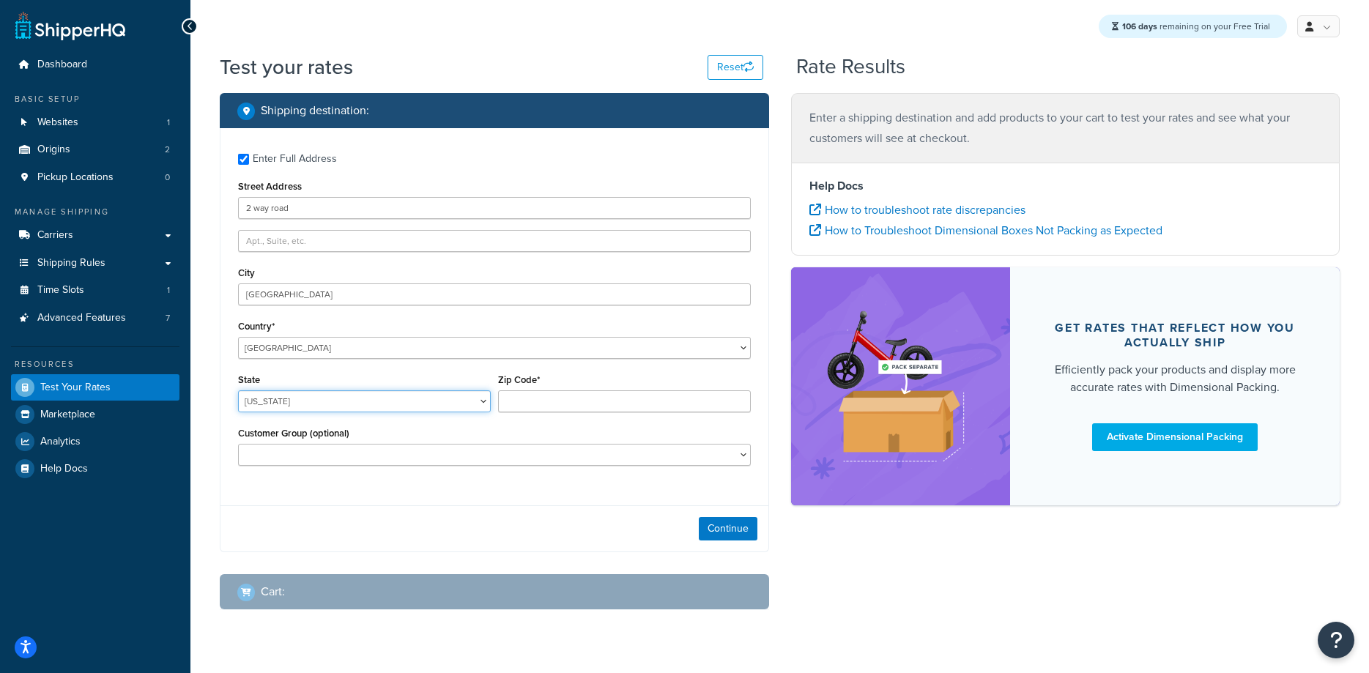
click at [238, 391] on select "Alabama Alaska American Samoa Arizona Arkansas Armed Forces Americas Armed Forc…" at bounding box center [364, 402] width 253 height 22
select select "NJ"
click option "New Jersey" at bounding box center [0, 0] width 0 height 0
click at [523, 403] on input "Zip Code*" at bounding box center [624, 402] width 253 height 22
type input "08210"
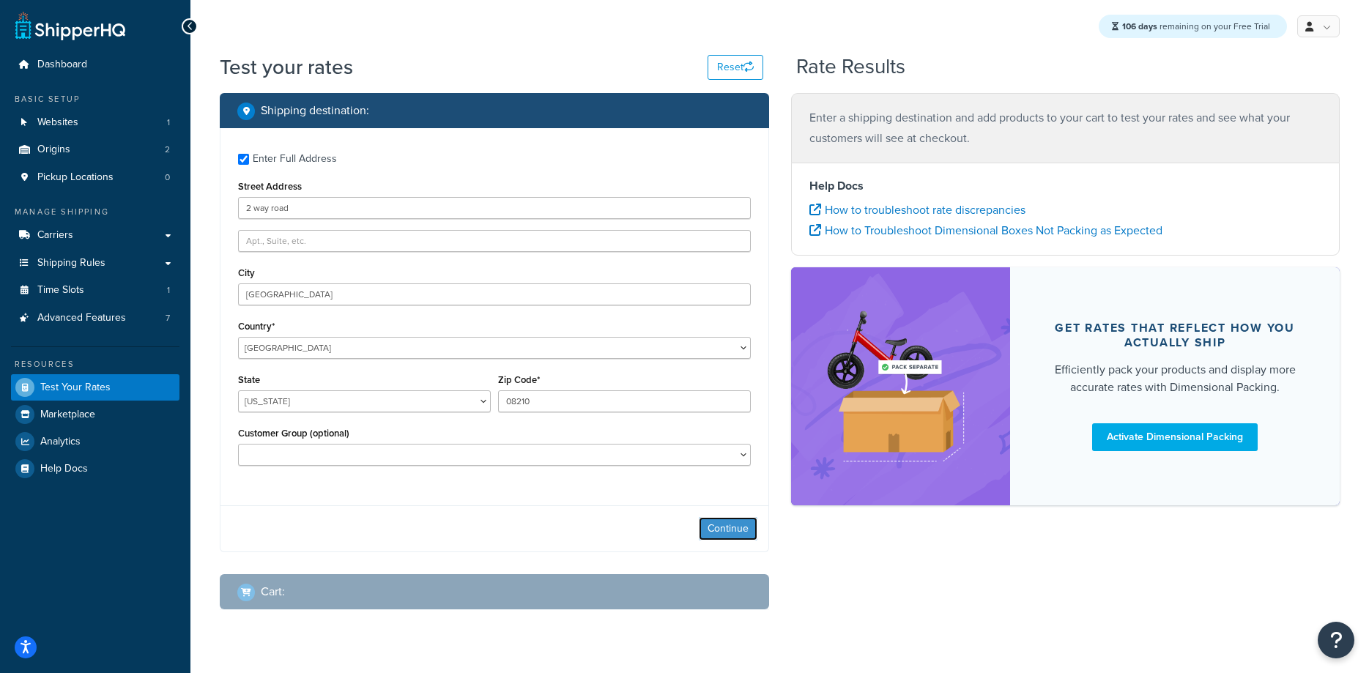
click at [727, 528] on button "Continue" at bounding box center [728, 528] width 59 height 23
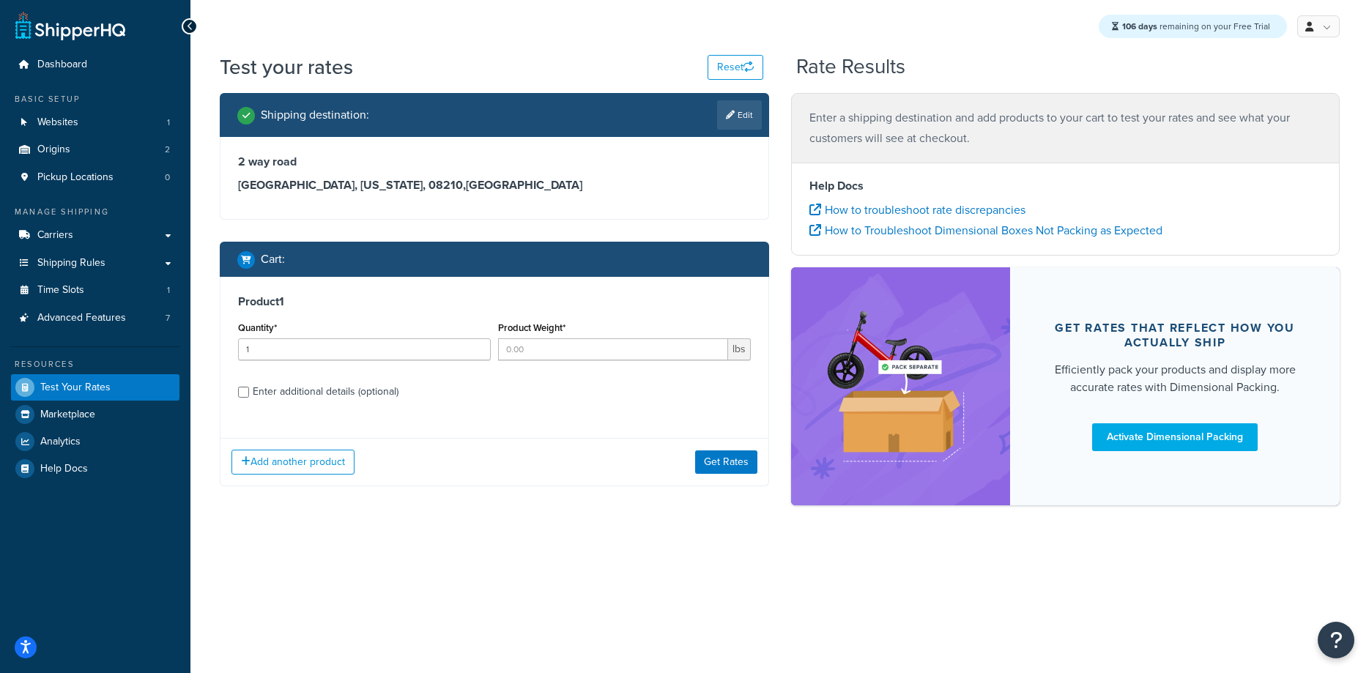
type input "1"
click at [474, 344] on input "1" at bounding box center [364, 350] width 253 height 22
type input "1"
click at [711, 345] on input "1" at bounding box center [613, 350] width 230 height 22
click at [739, 459] on button "Get Rates" at bounding box center [726, 462] width 62 height 23
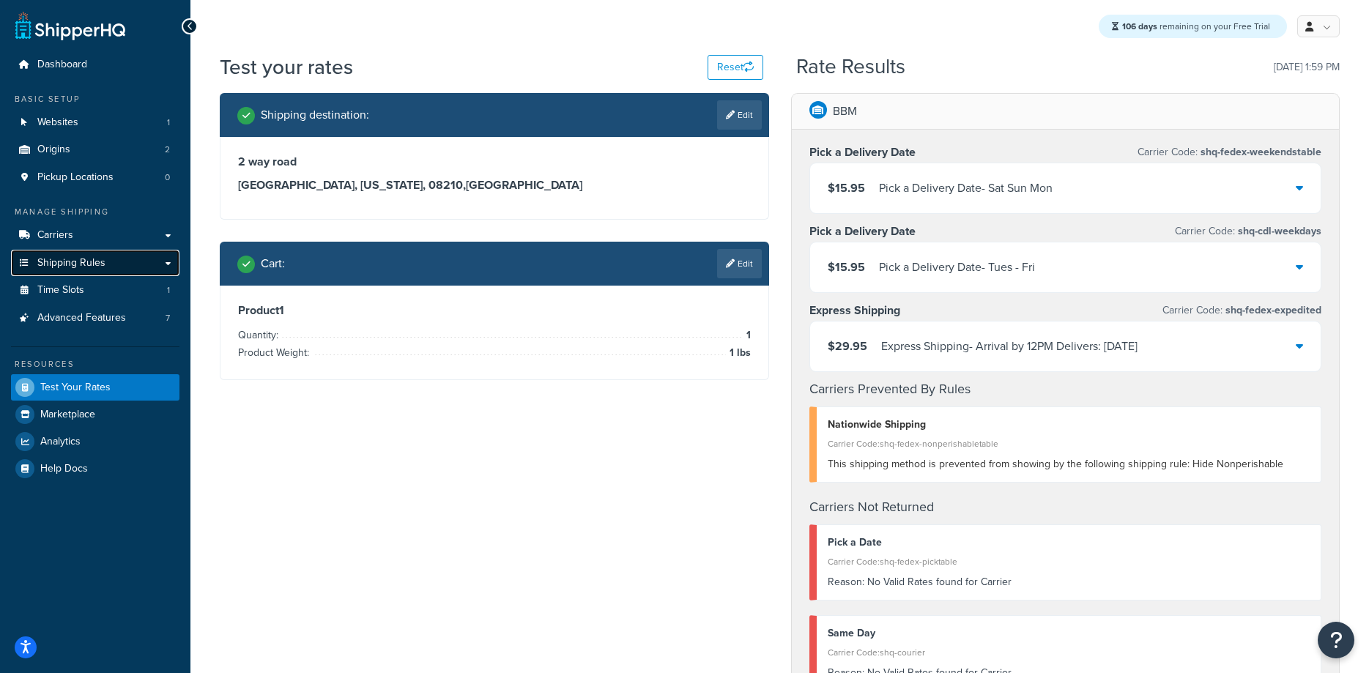
click at [75, 259] on span "Shipping Rules" at bounding box center [71, 263] width 68 height 12
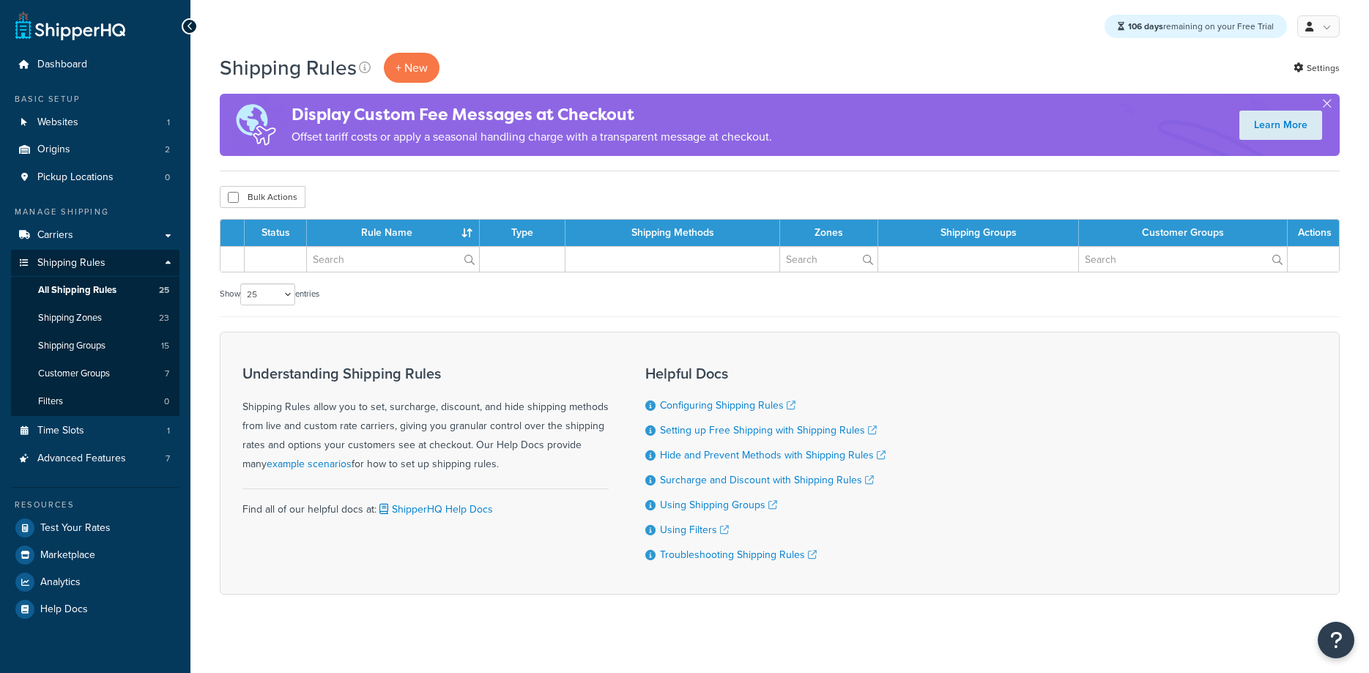
select select "25"
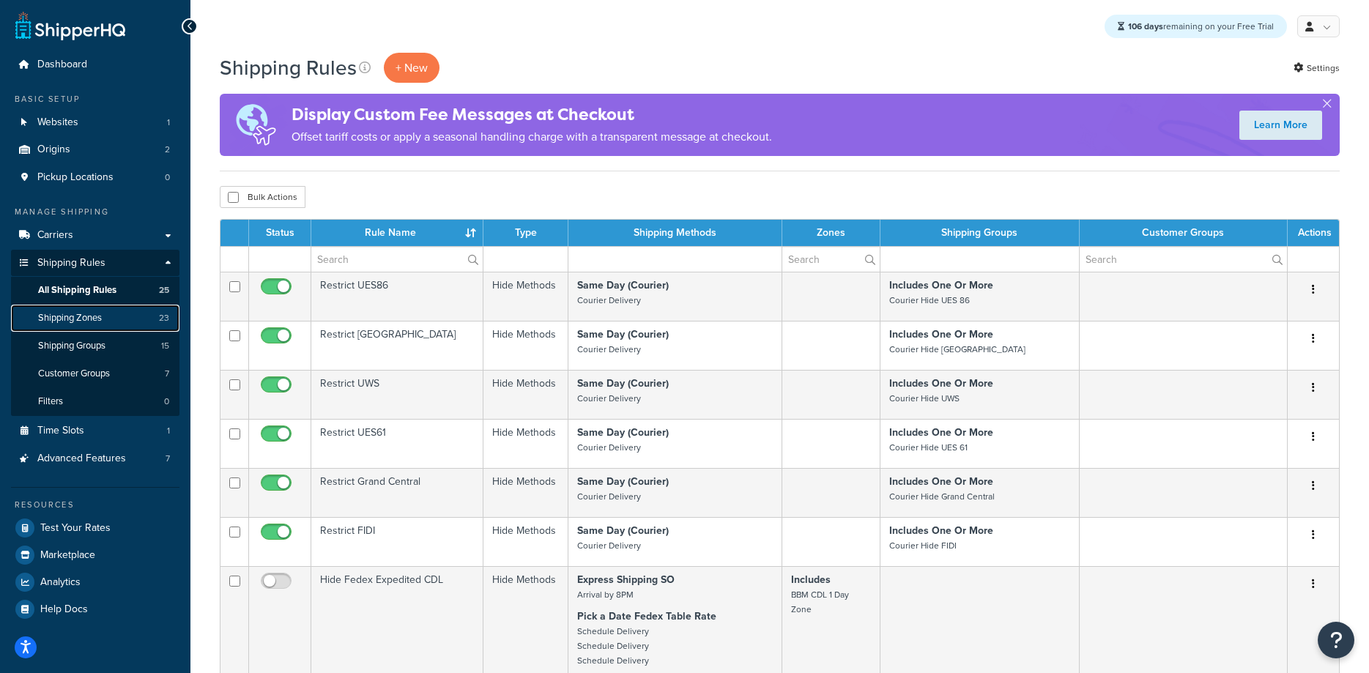
click at [70, 318] on span "Shipping Zones" at bounding box center [70, 318] width 64 height 12
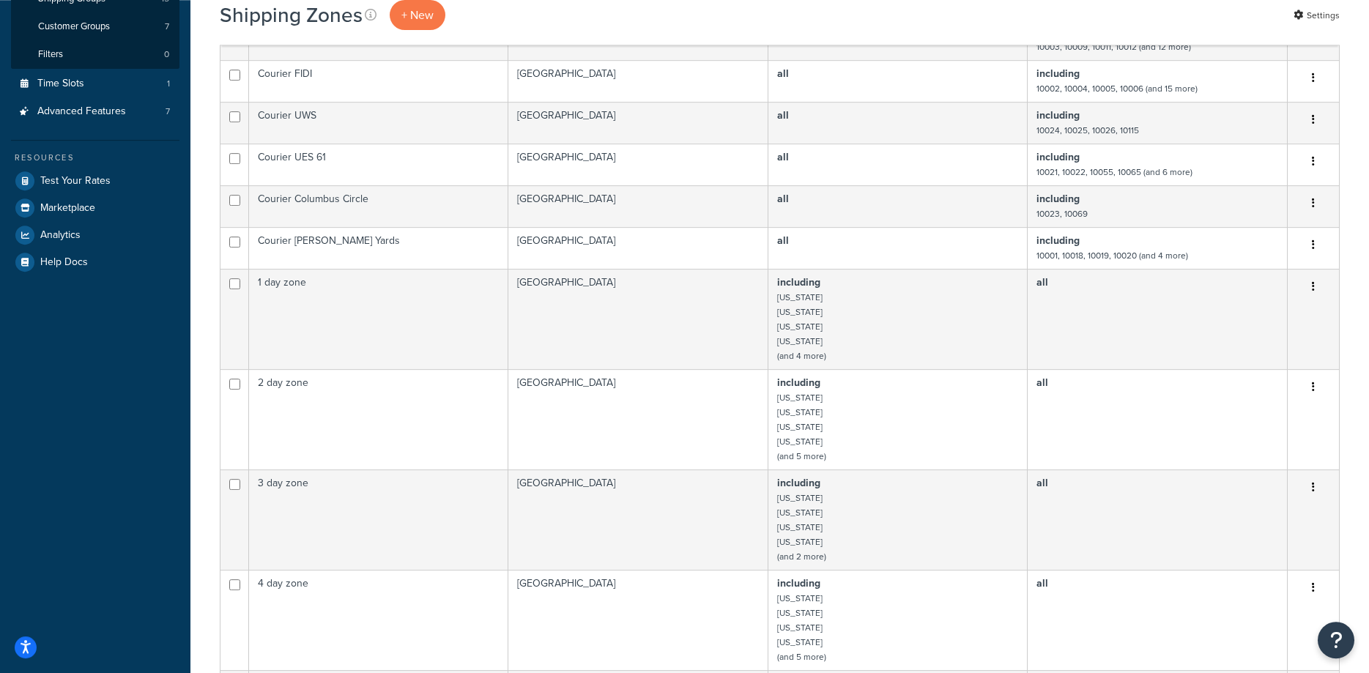
scroll to position [747, 0]
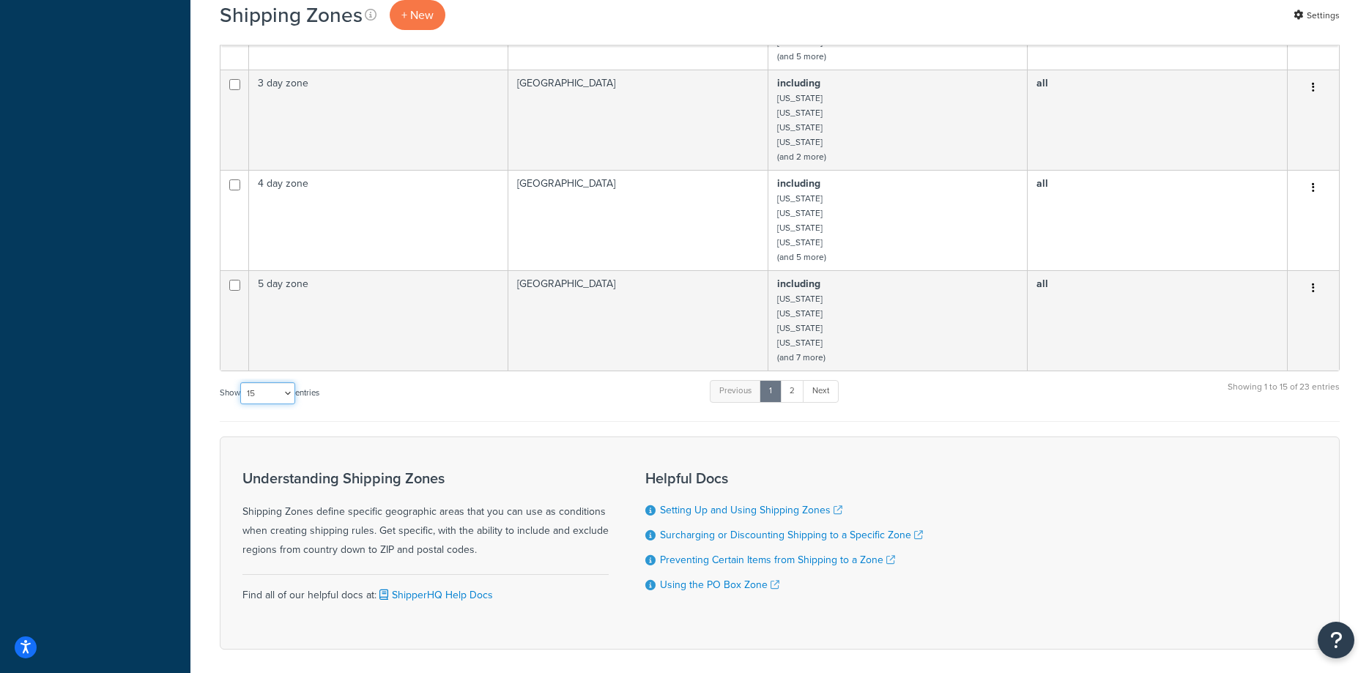
click at [240, 382] on select "10 15 25 50 100" at bounding box center [267, 393] width 55 height 22
select select "25"
click option "25" at bounding box center [0, 0] width 0 height 0
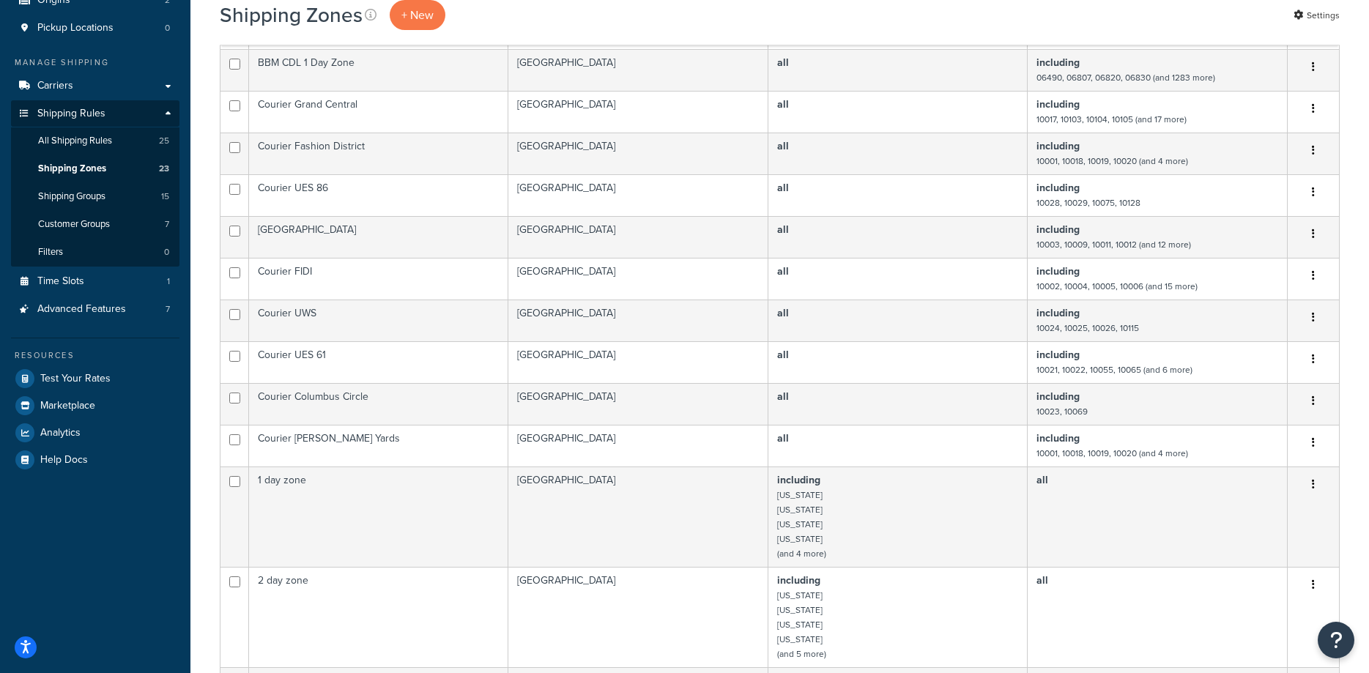
scroll to position [0, 0]
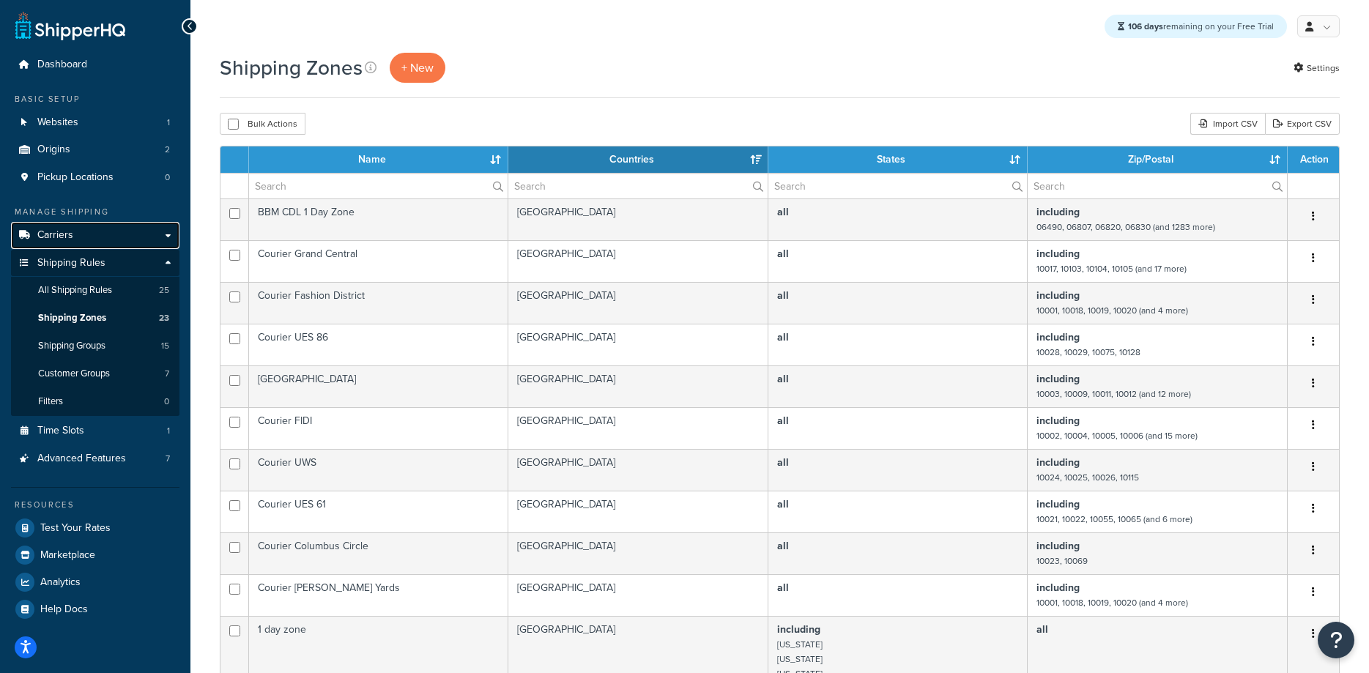
click at [78, 232] on link "Carriers" at bounding box center [95, 235] width 169 height 27
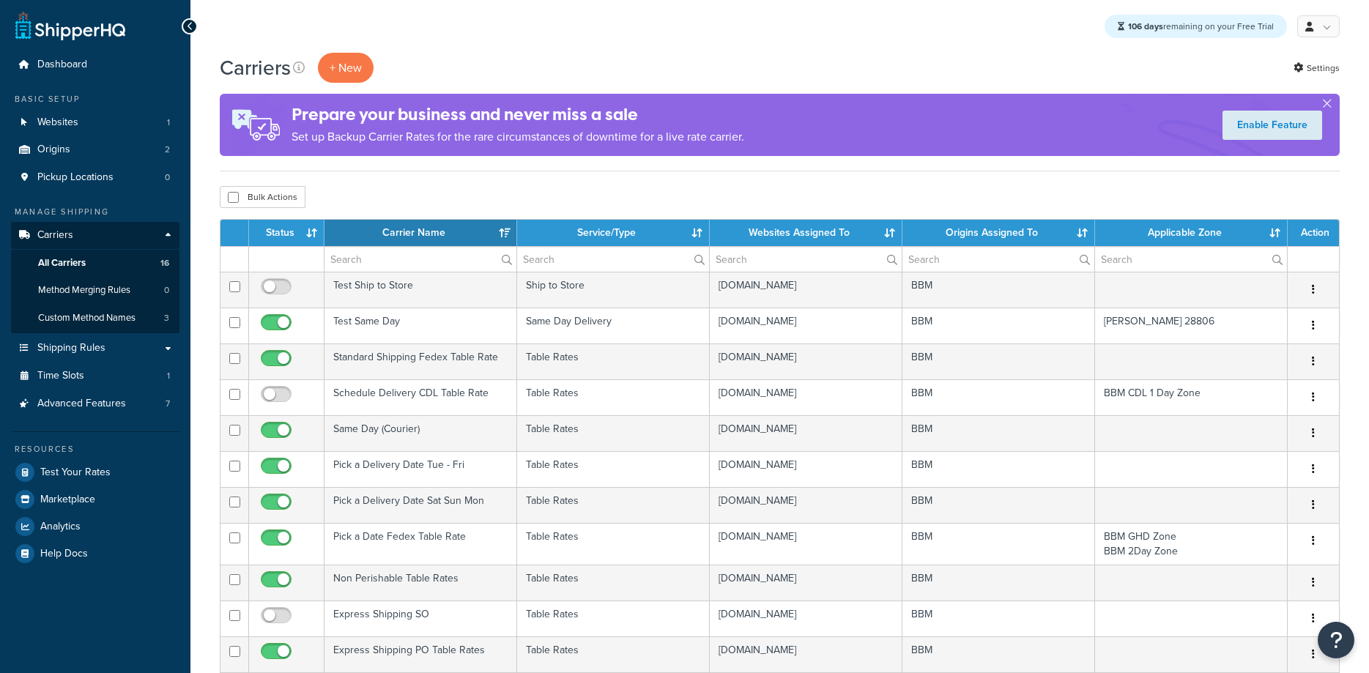
select select "15"
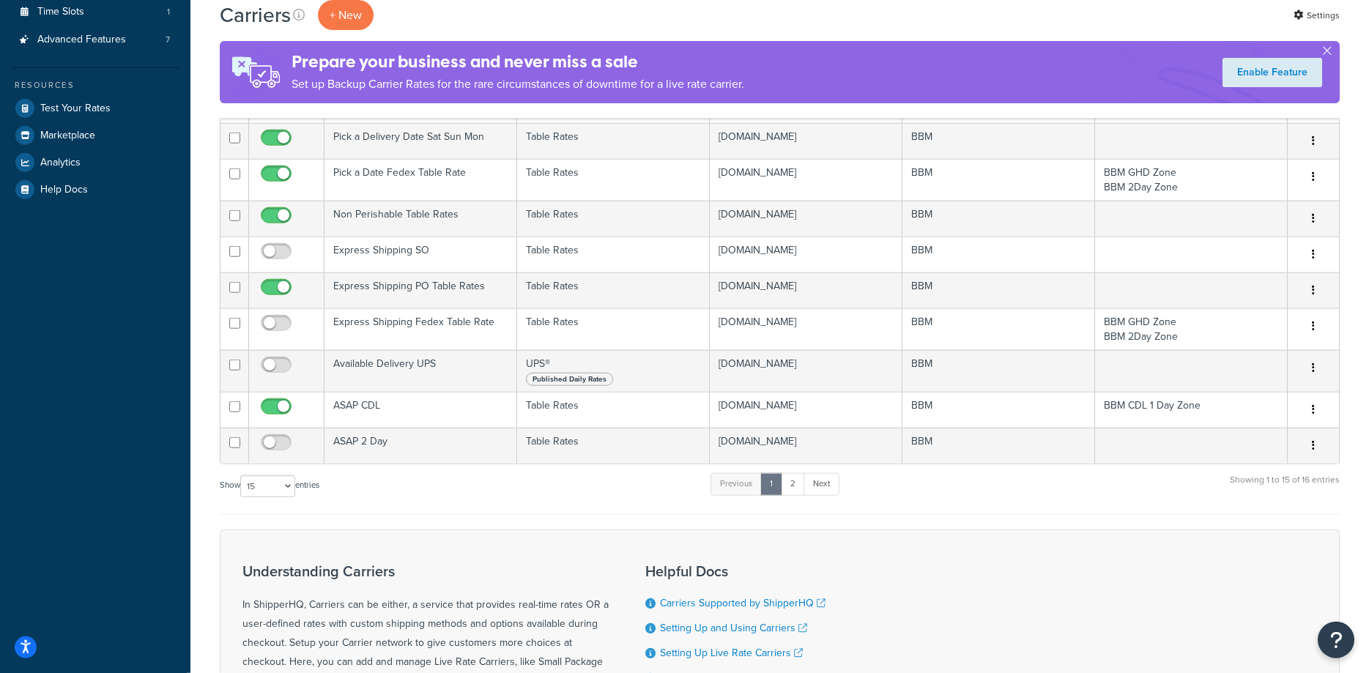
scroll to position [374, 0]
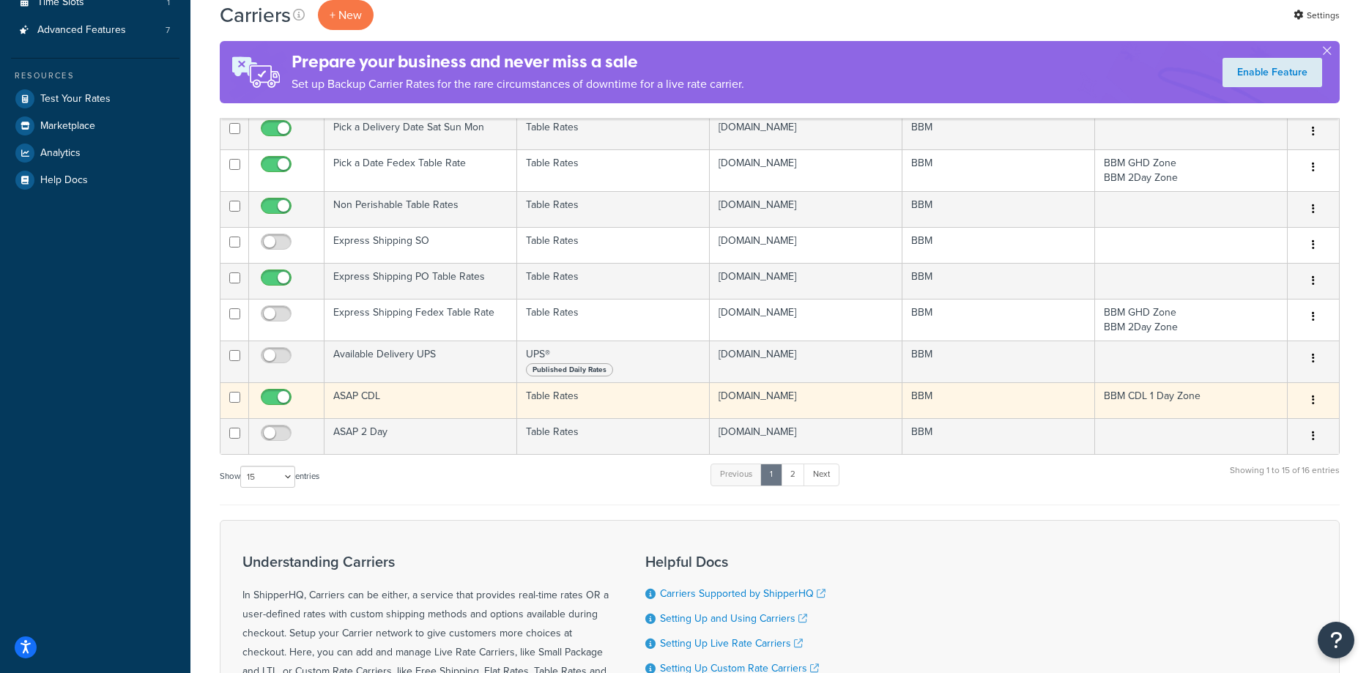
click at [361, 396] on td "ASAP CDL" at bounding box center [421, 400] width 193 height 36
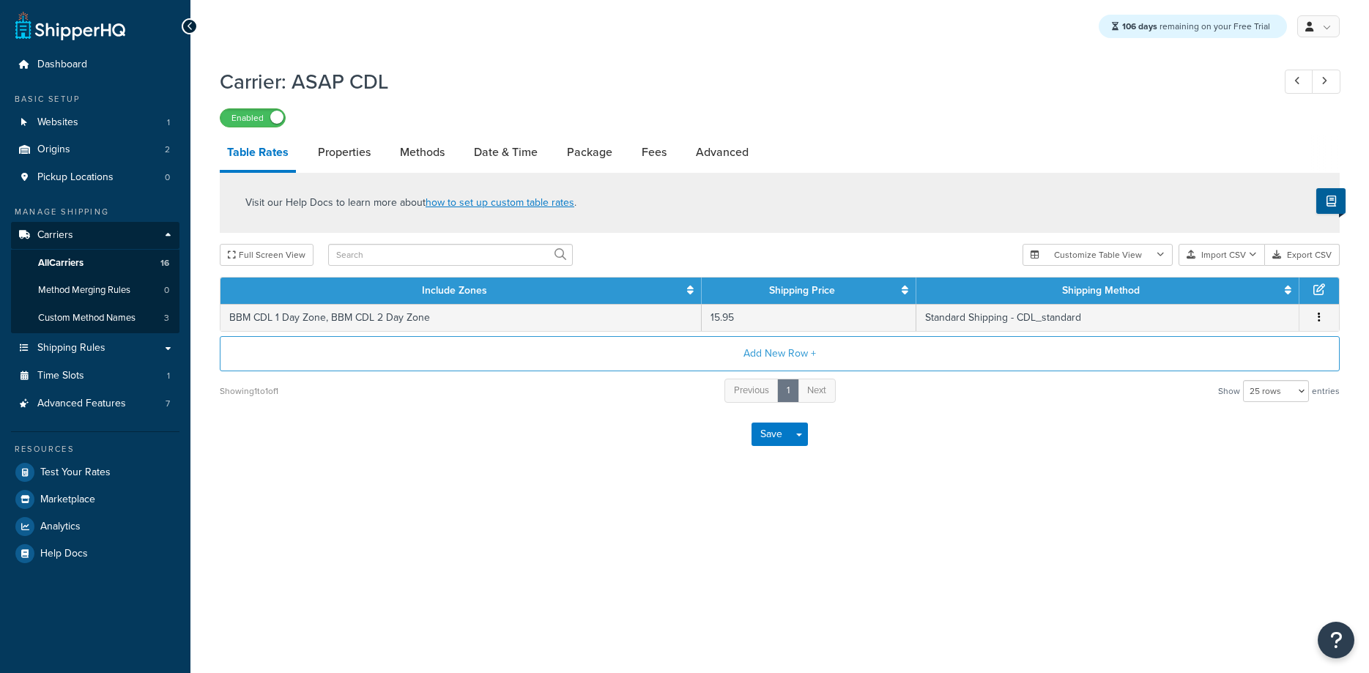
select select "25"
click at [429, 153] on link "Methods" at bounding box center [422, 152] width 59 height 35
select select "25"
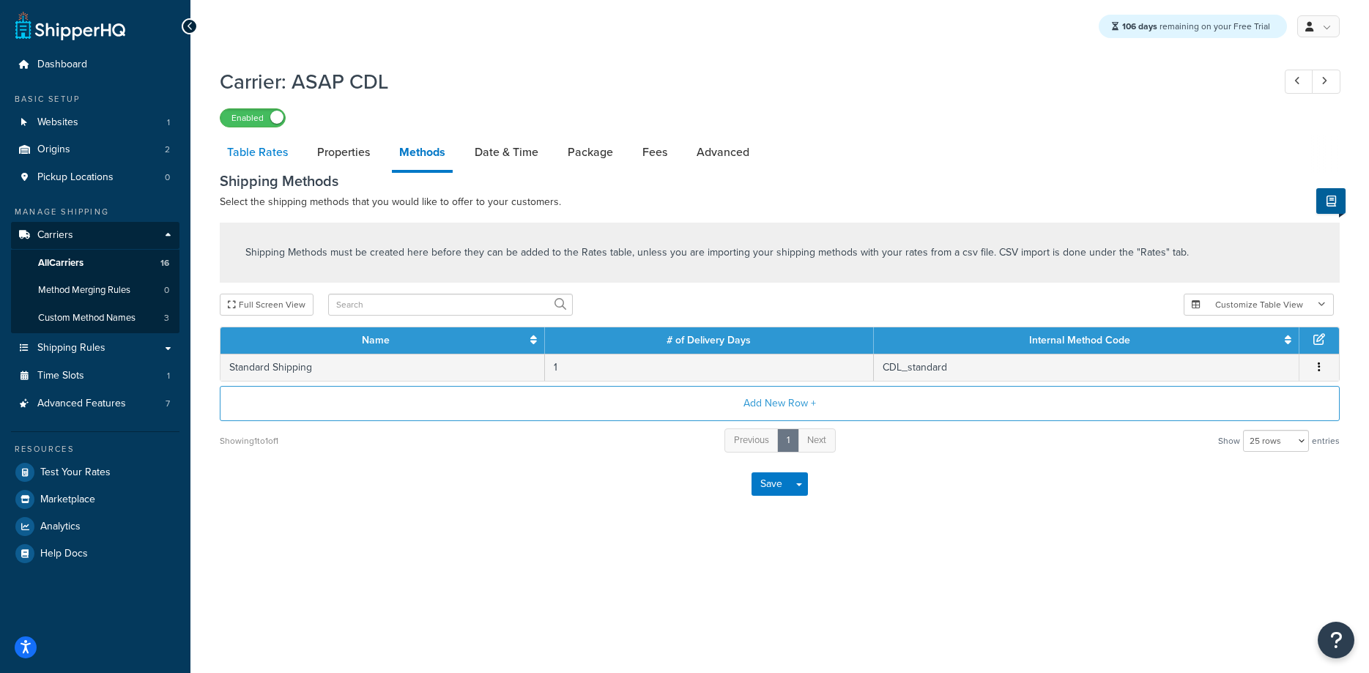
click at [256, 156] on link "Table Rates" at bounding box center [257, 152] width 75 height 35
select select "25"
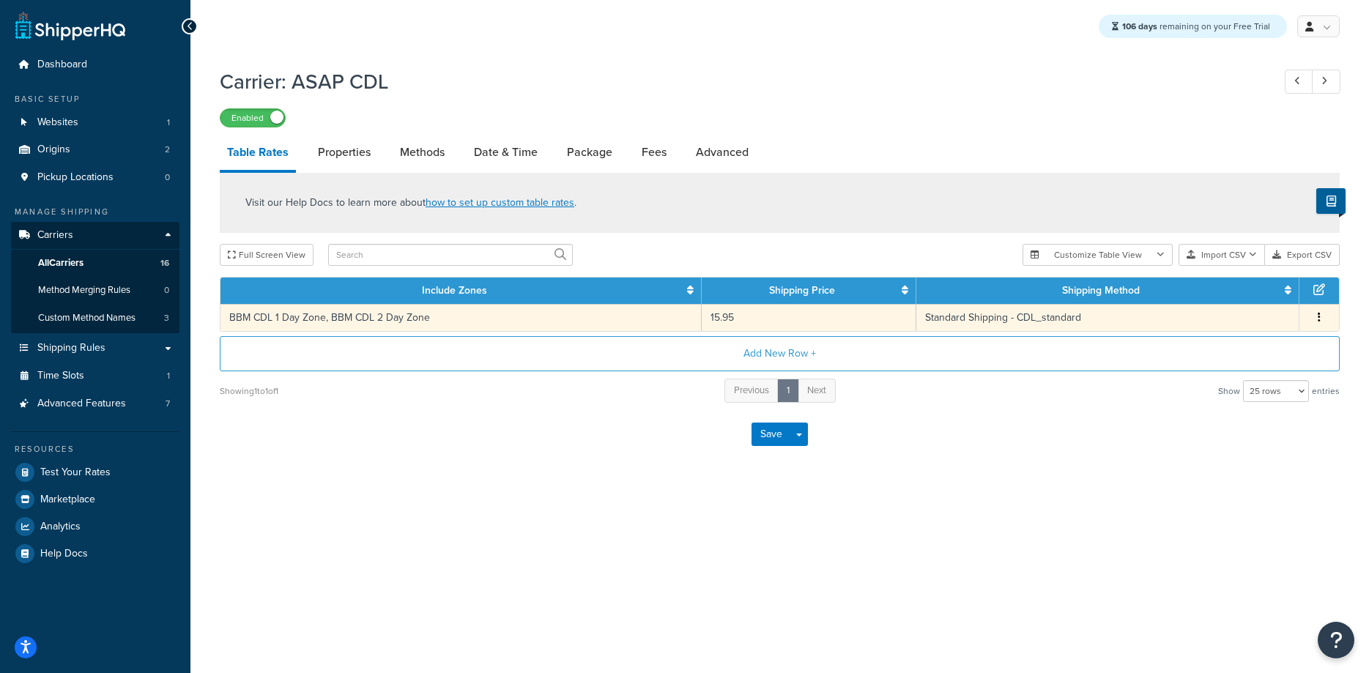
click at [327, 317] on td "BBM CDL 1 Day Zone, BBM CDL 2 Day Zone" at bounding box center [461, 317] width 481 height 27
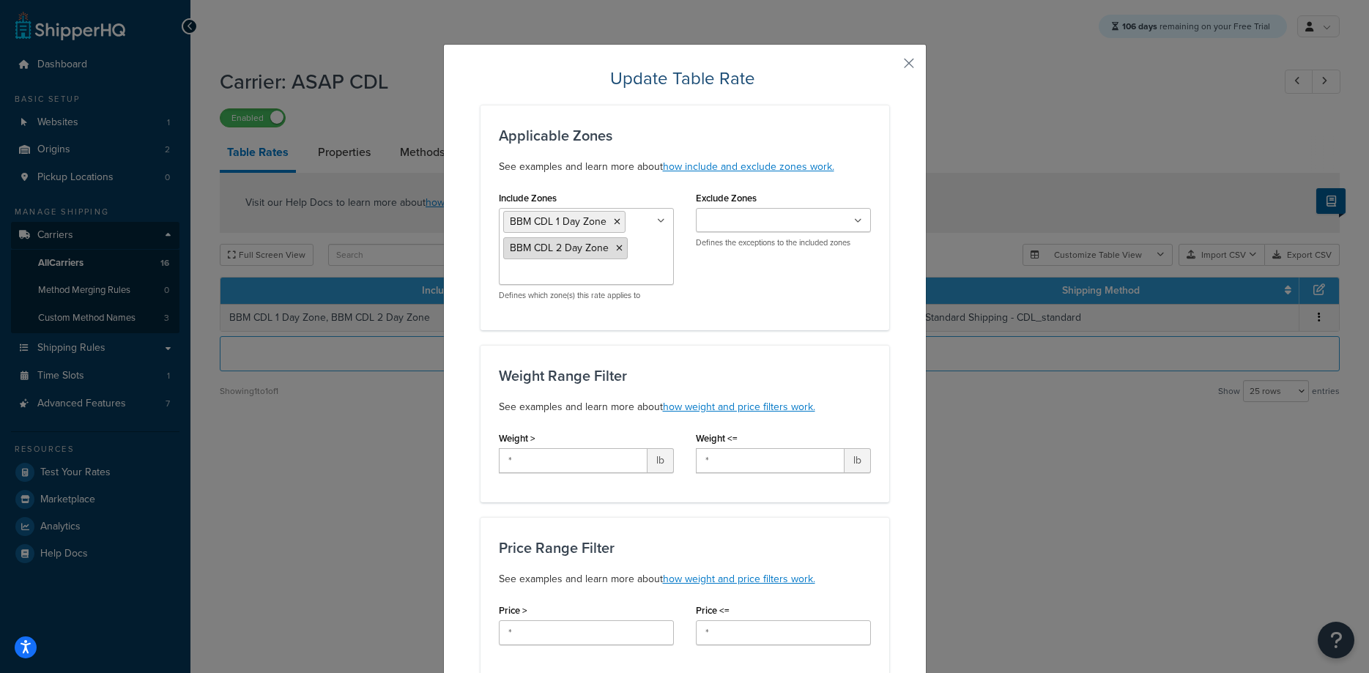
click at [617, 249] on icon at bounding box center [619, 248] width 7 height 9
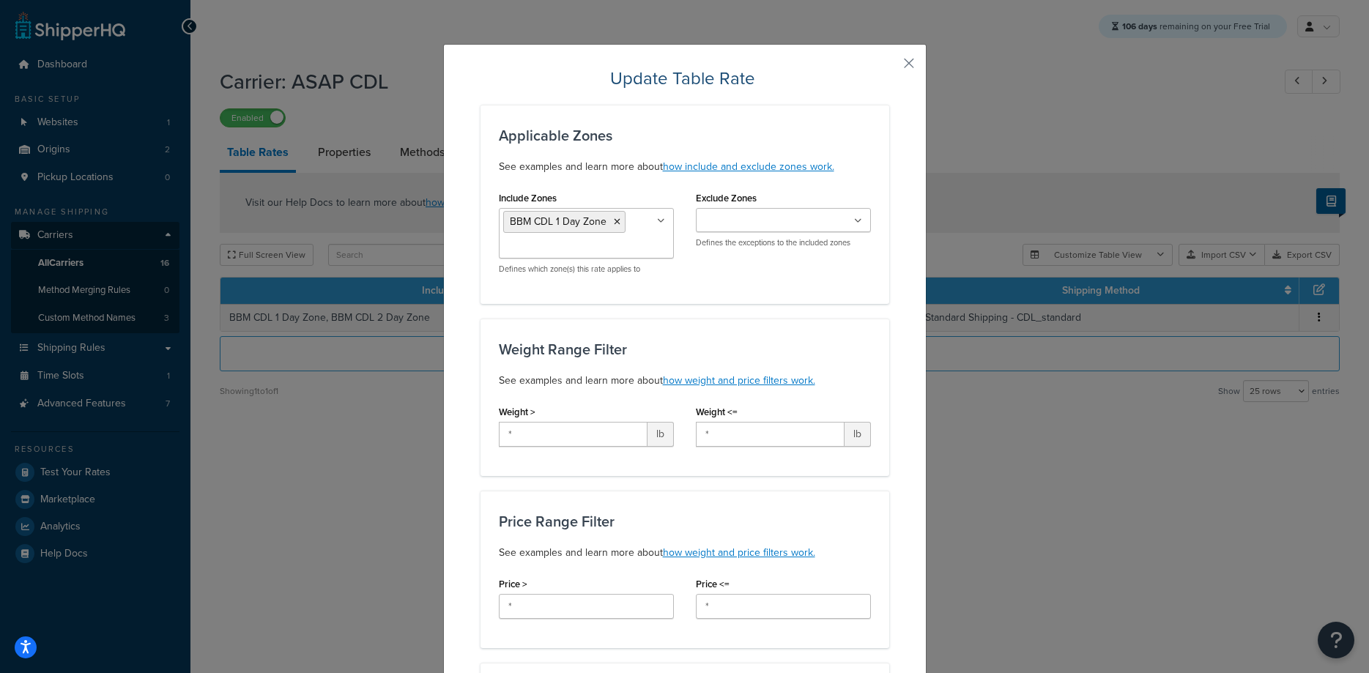
drag, startPoint x: 856, startPoint y: 300, endPoint x: 901, endPoint y: 349, distance: 66.4
click at [857, 300] on div "Applicable Zones See examples and learn more about how include and exclude zone…" at bounding box center [685, 204] width 409 height 199
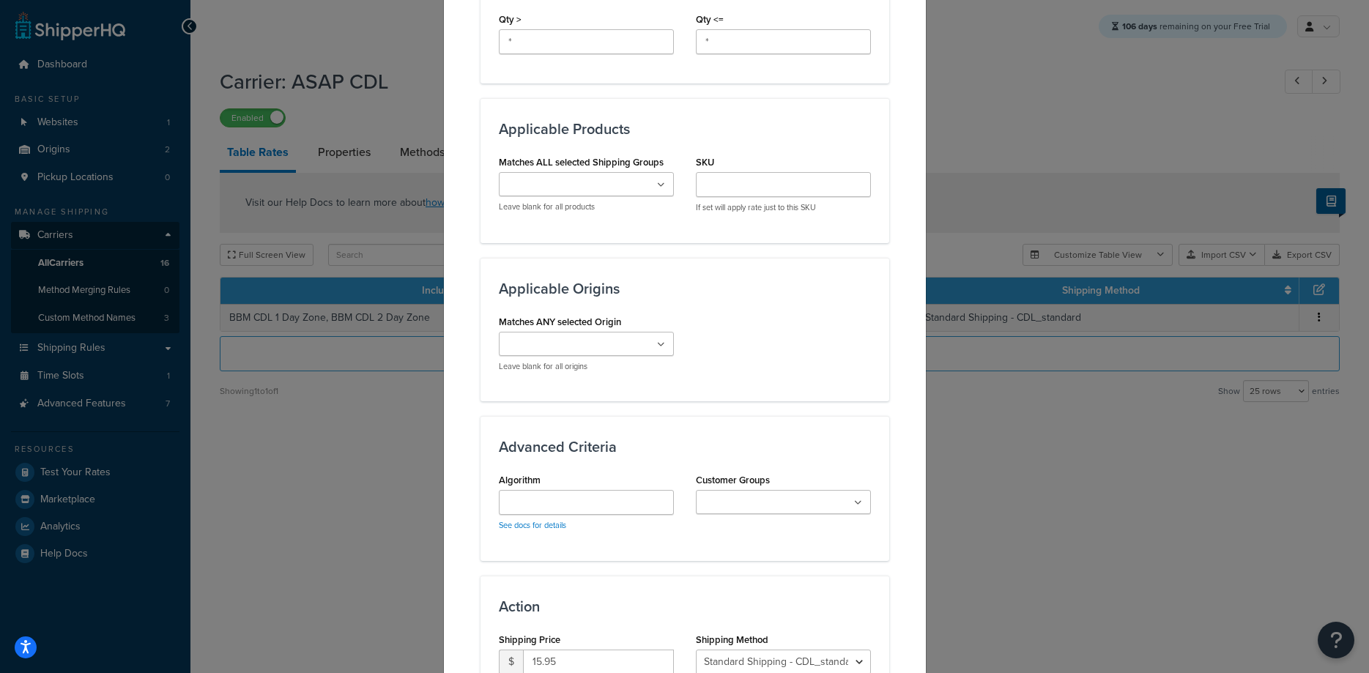
scroll to position [864, 0]
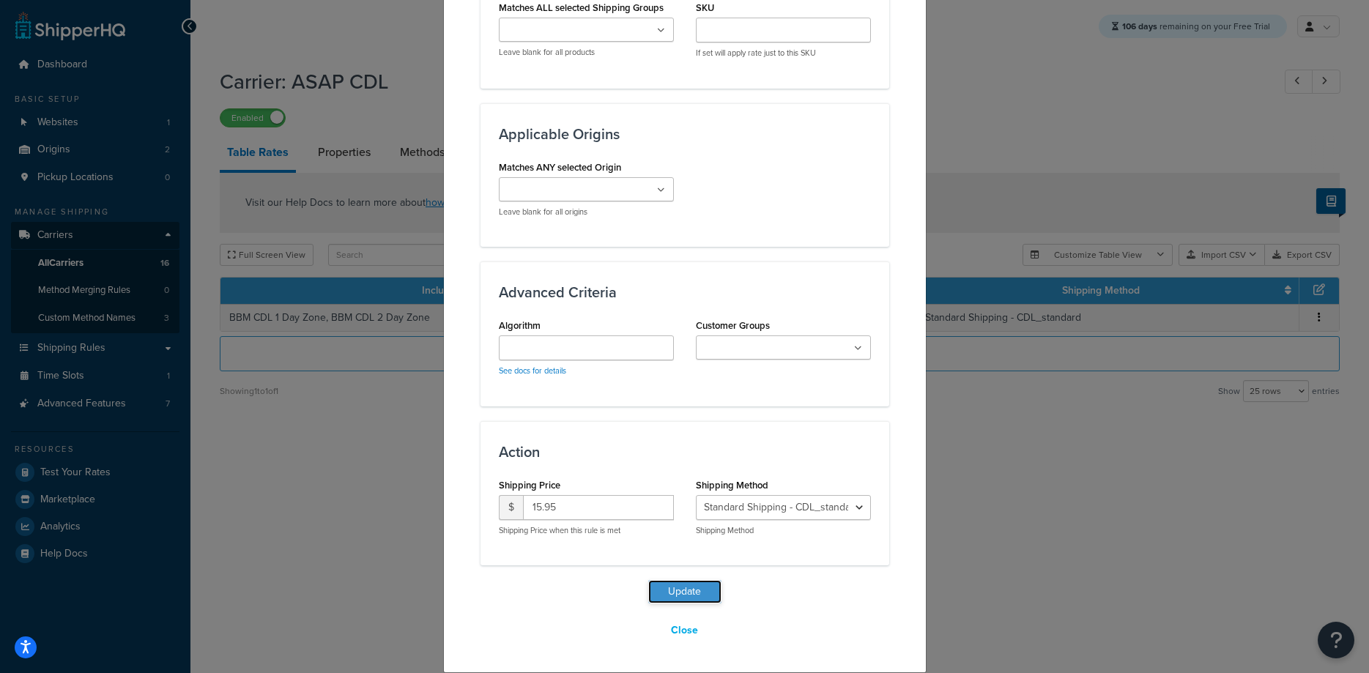
click at [693, 586] on button "Update" at bounding box center [684, 591] width 73 height 23
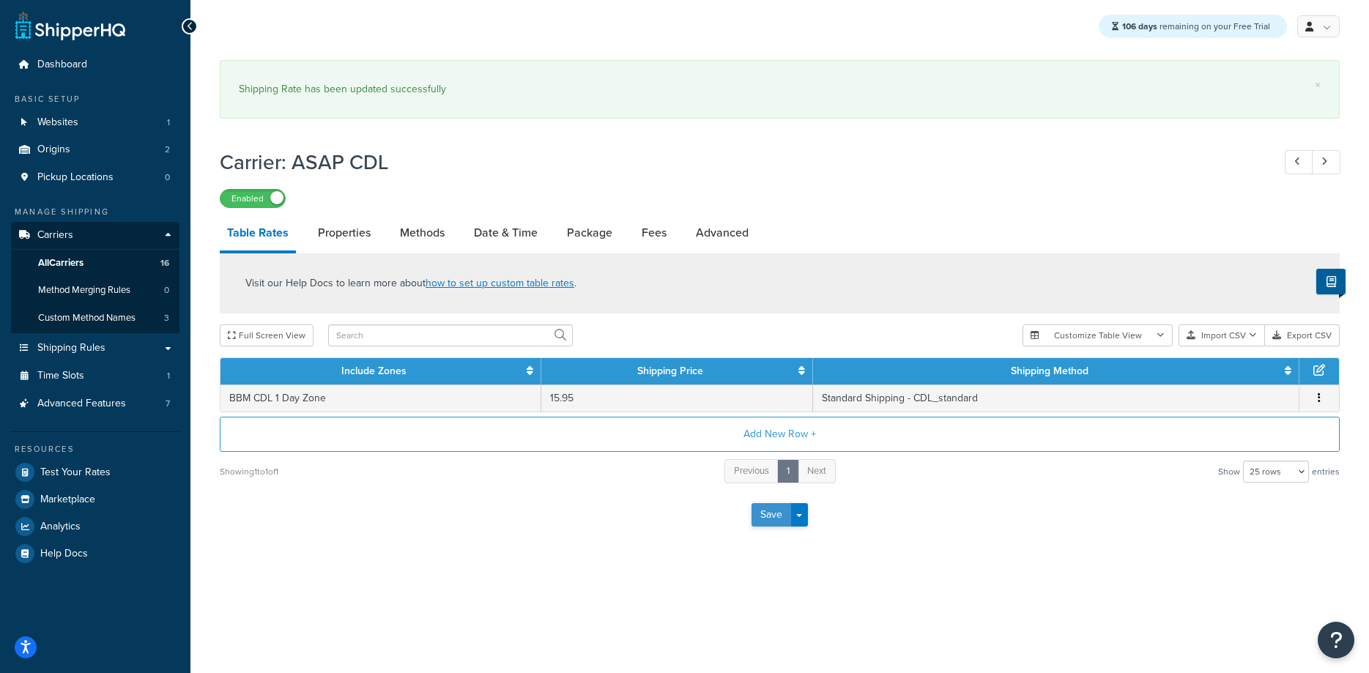
click at [770, 514] on button "Save" at bounding box center [772, 514] width 40 height 23
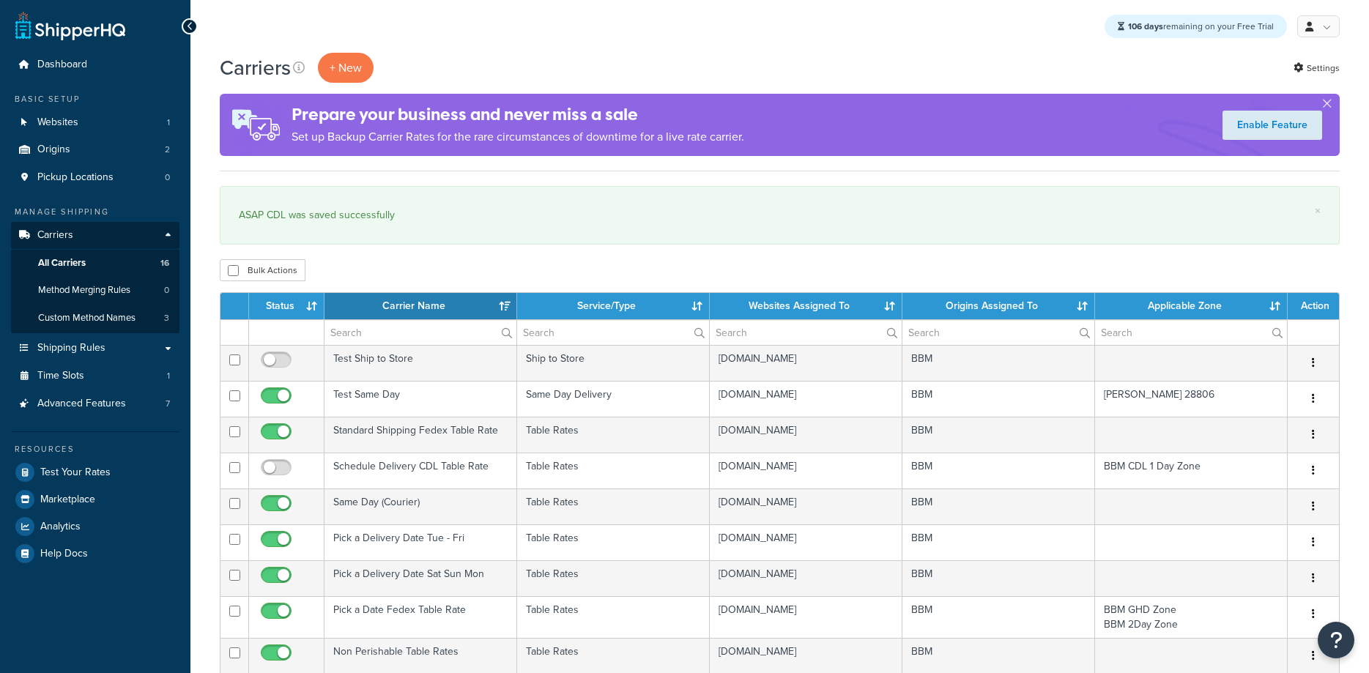
select select "15"
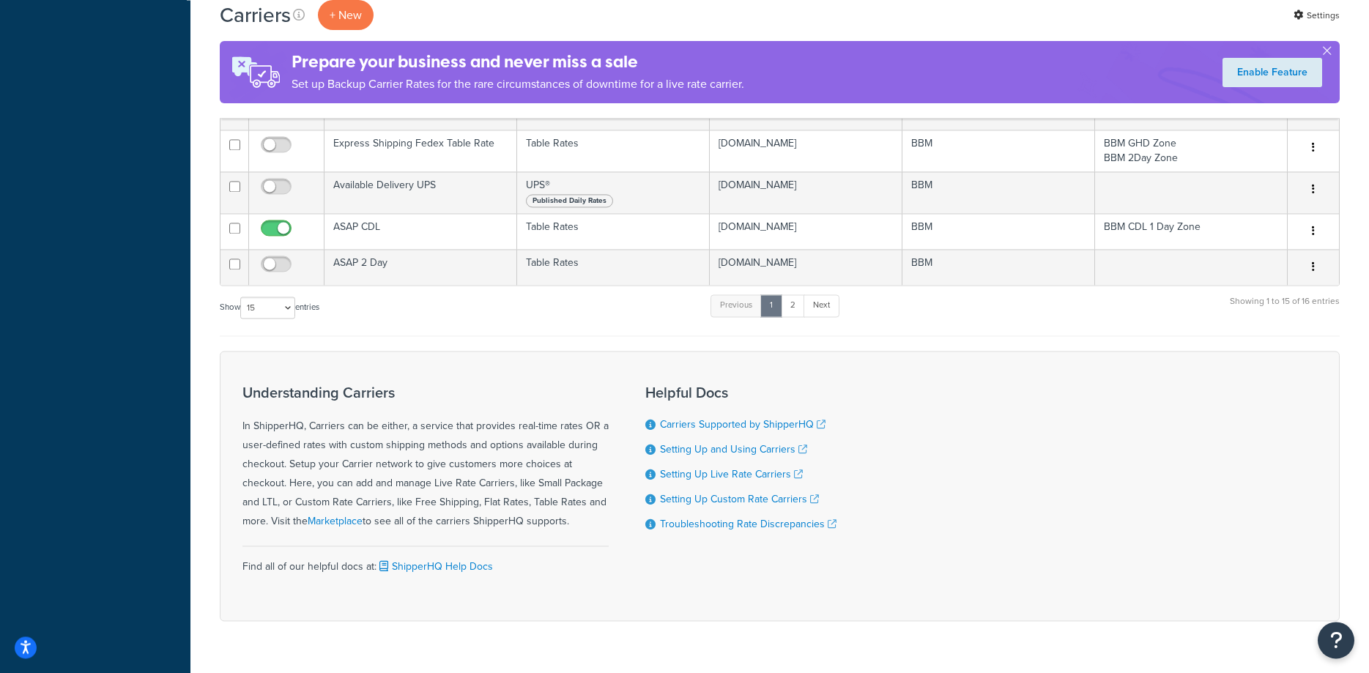
scroll to position [577, 0]
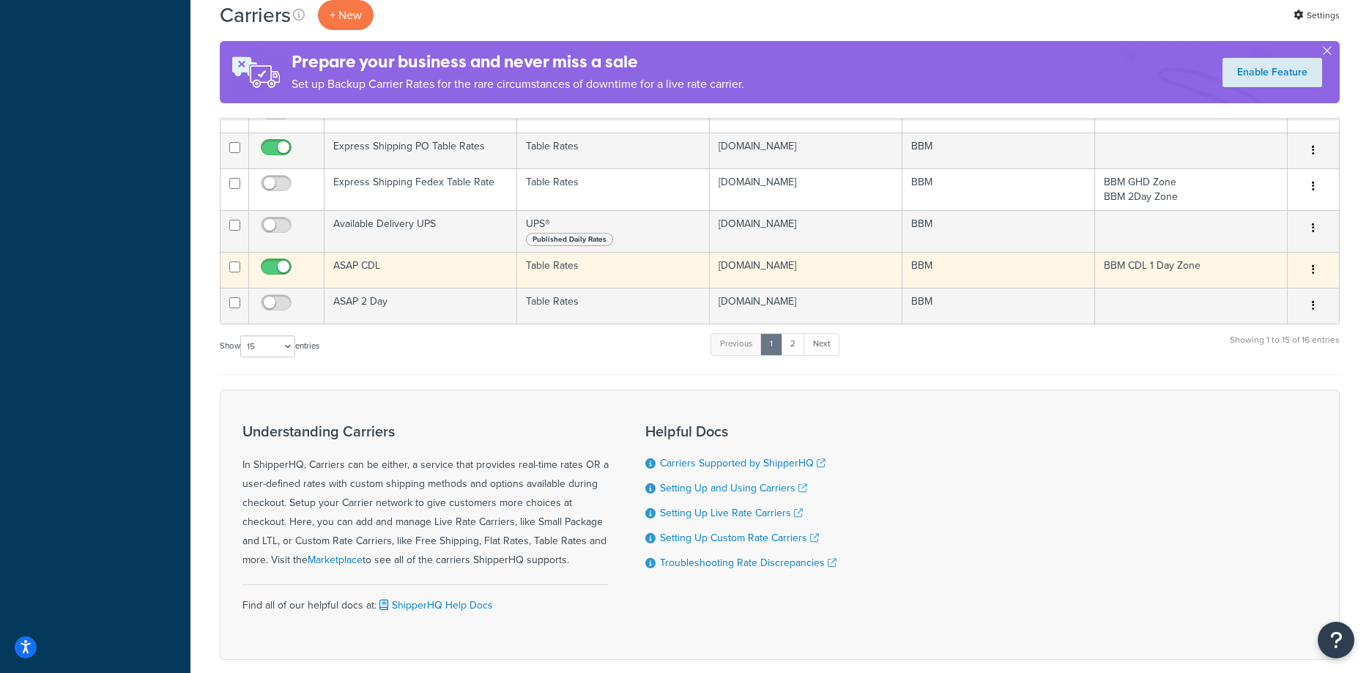
click at [365, 267] on td "ASAP CDL" at bounding box center [421, 270] width 193 height 36
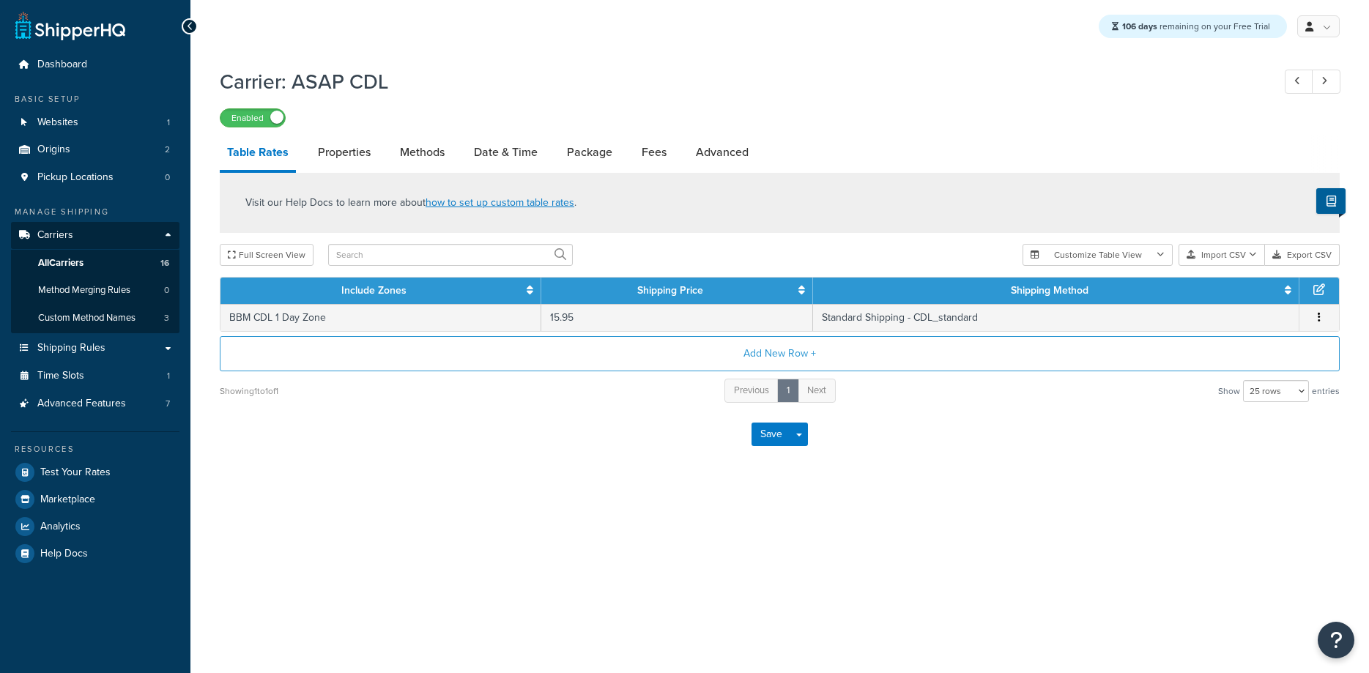
select select "25"
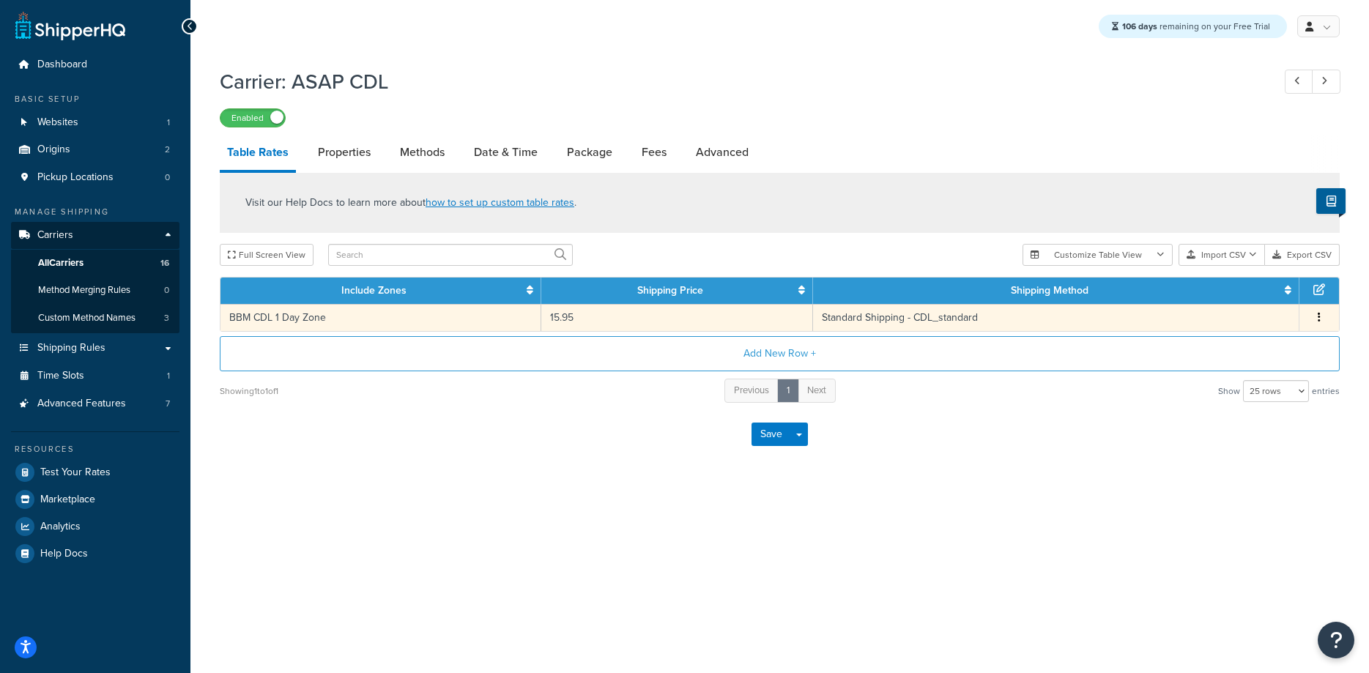
click at [371, 319] on td "BBM CDL 1 Day Zone" at bounding box center [381, 317] width 321 height 27
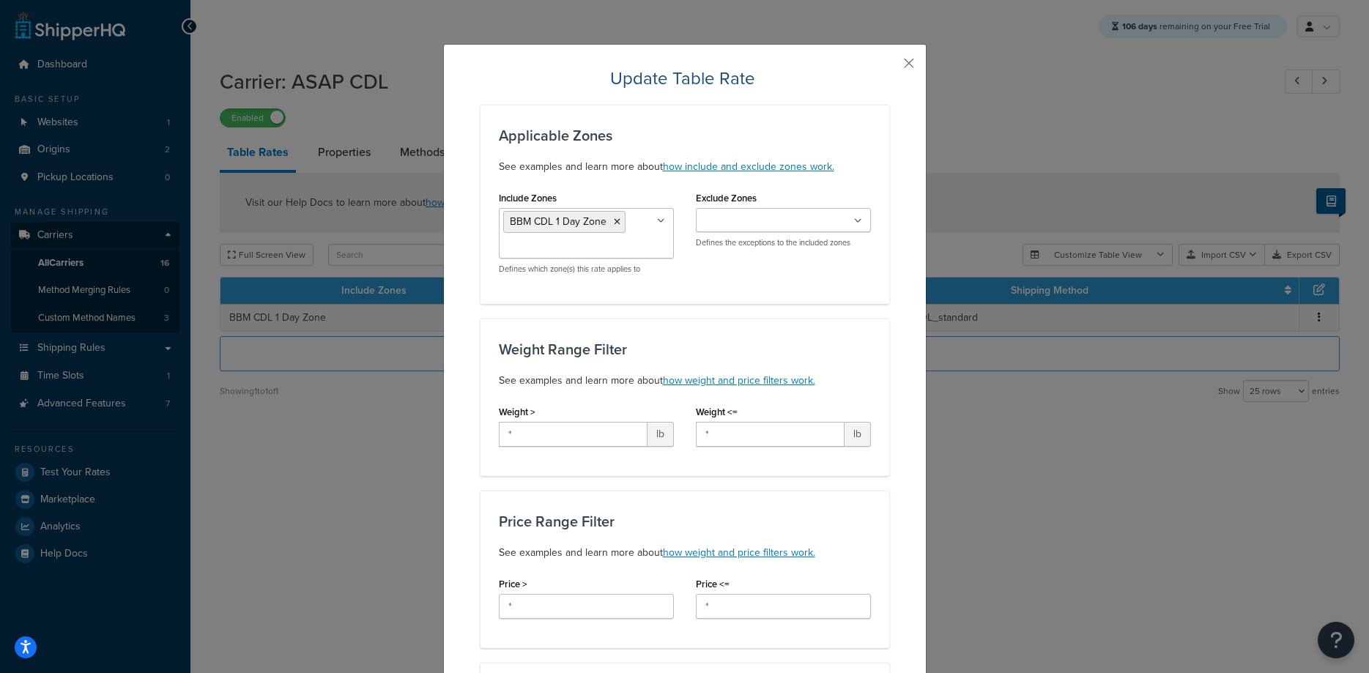
click at [651, 244] on ul "BBM CDL 1 Day Zone" at bounding box center [586, 233] width 175 height 51
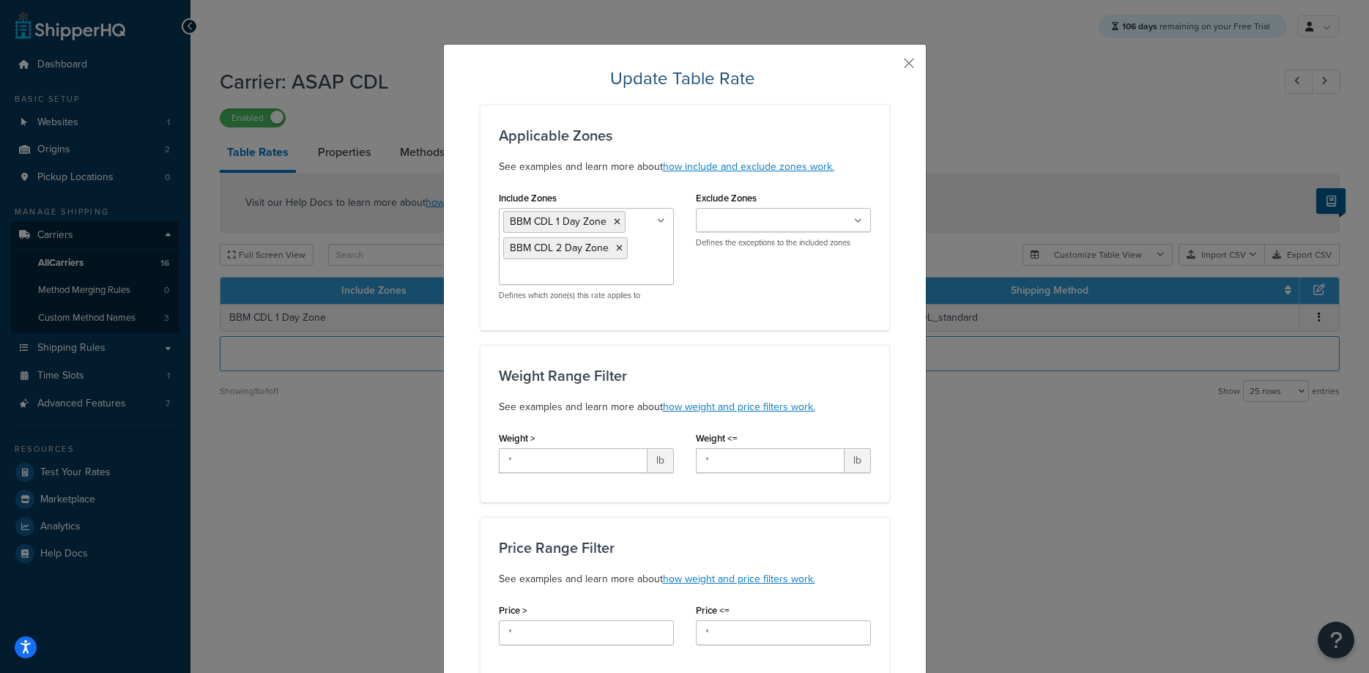
drag, startPoint x: 798, startPoint y: 308, endPoint x: 808, endPoint y: 311, distance: 10.7
click at [802, 308] on div "Include Zones BBM CDL 1 Day Zone BBM CDL 2 Day Zone Courier Grand Central Couri…" at bounding box center [685, 250] width 394 height 125
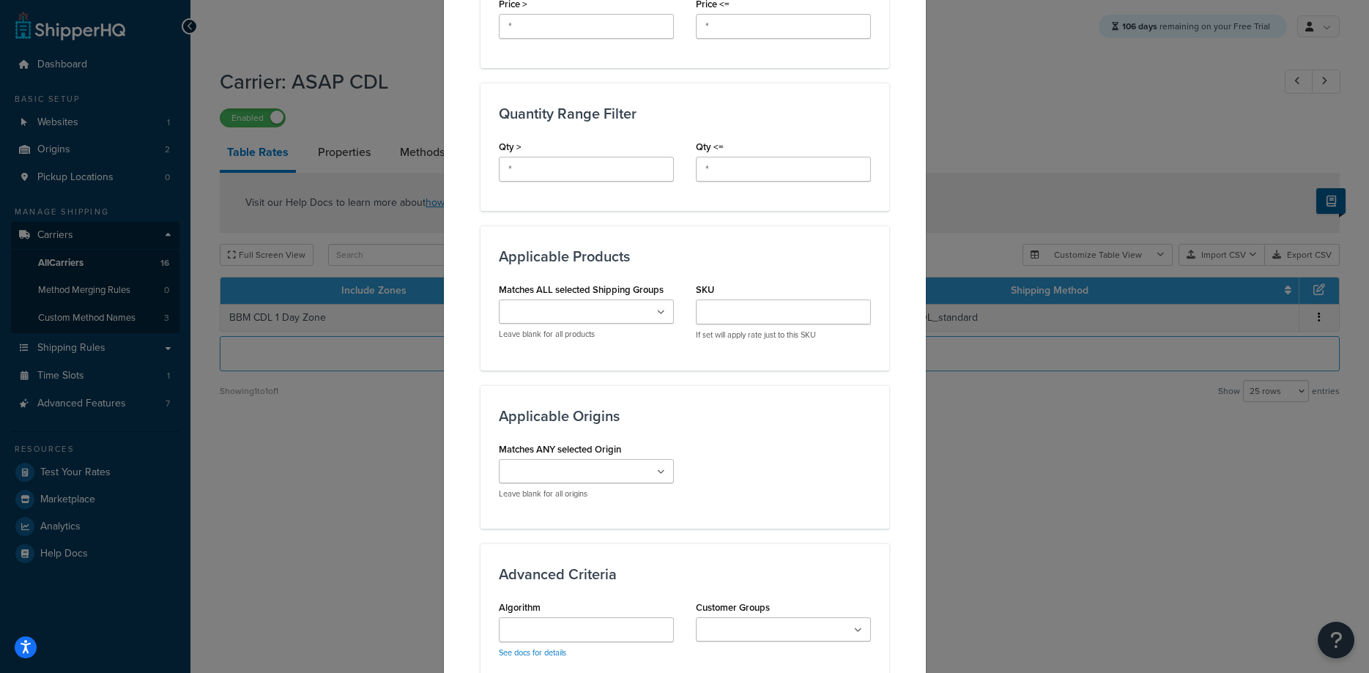
scroll to position [890, 0]
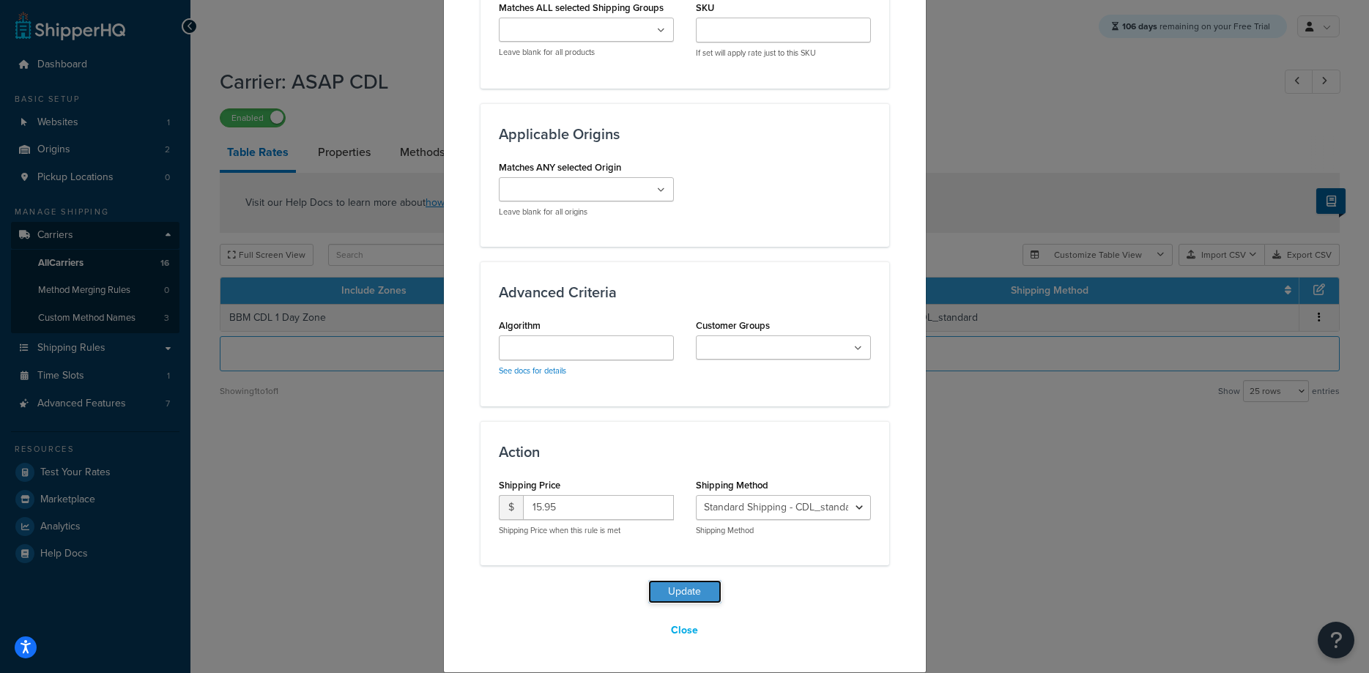
click at [699, 584] on button "Update" at bounding box center [684, 591] width 73 height 23
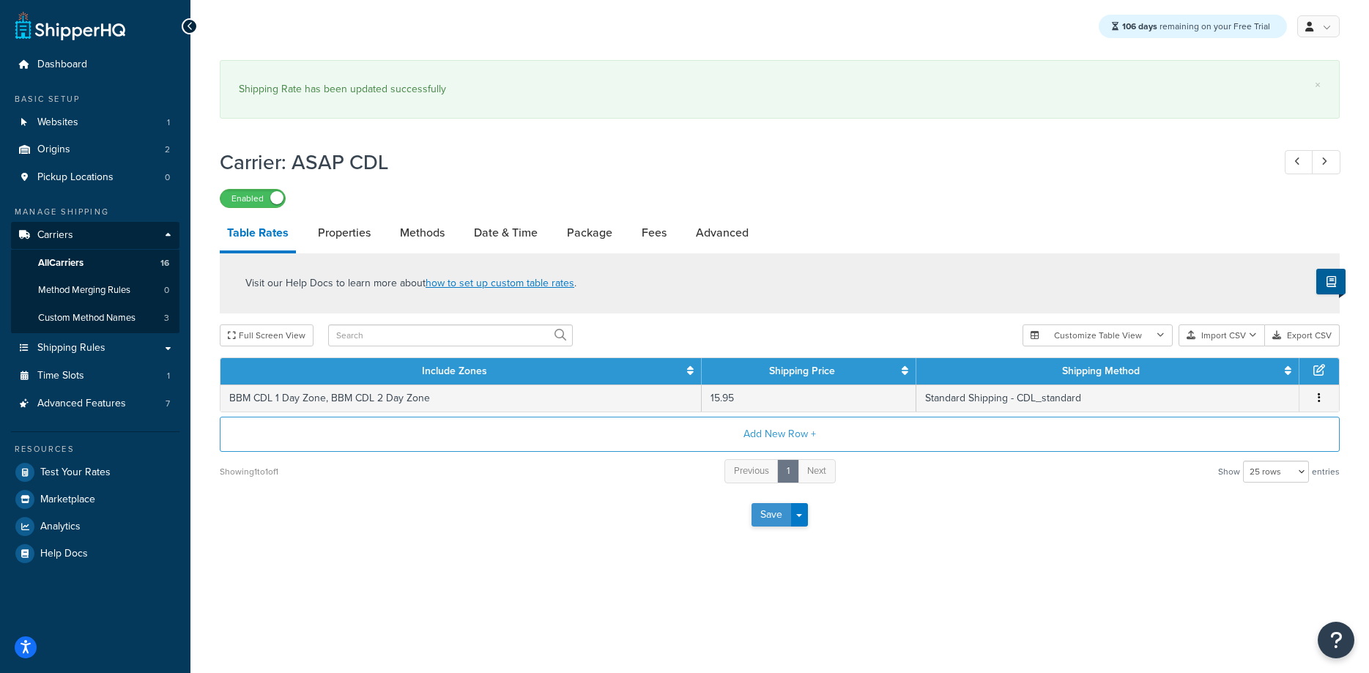
click at [764, 517] on button "Save" at bounding box center [772, 514] width 40 height 23
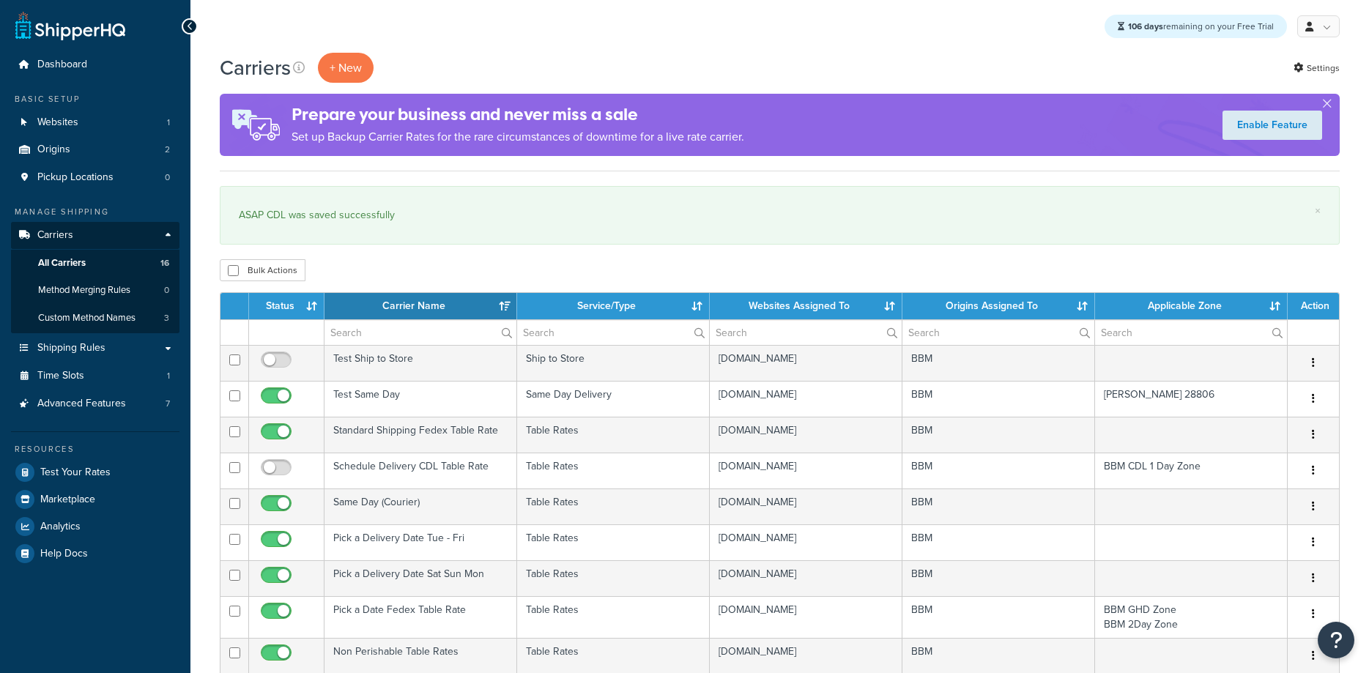
select select "15"
click at [102, 472] on span "Test Your Rates" at bounding box center [75, 473] width 70 height 12
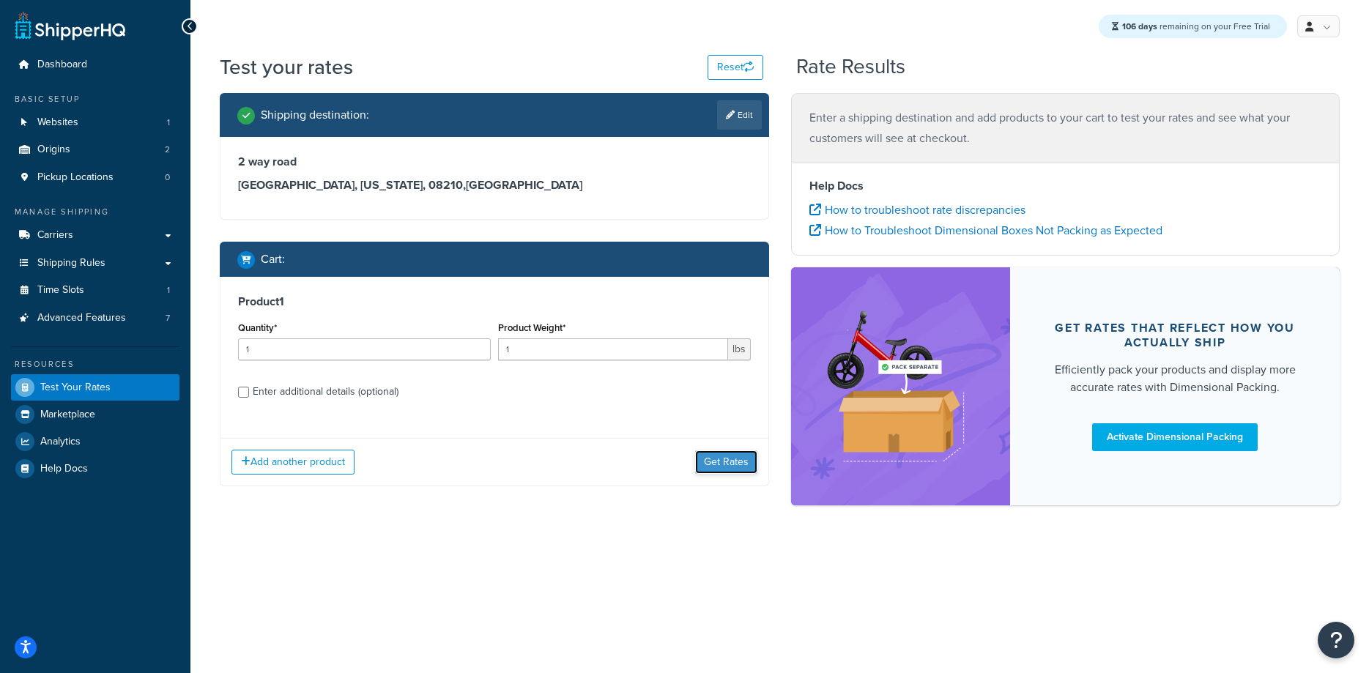
click at [742, 458] on button "Get Rates" at bounding box center [726, 462] width 62 height 23
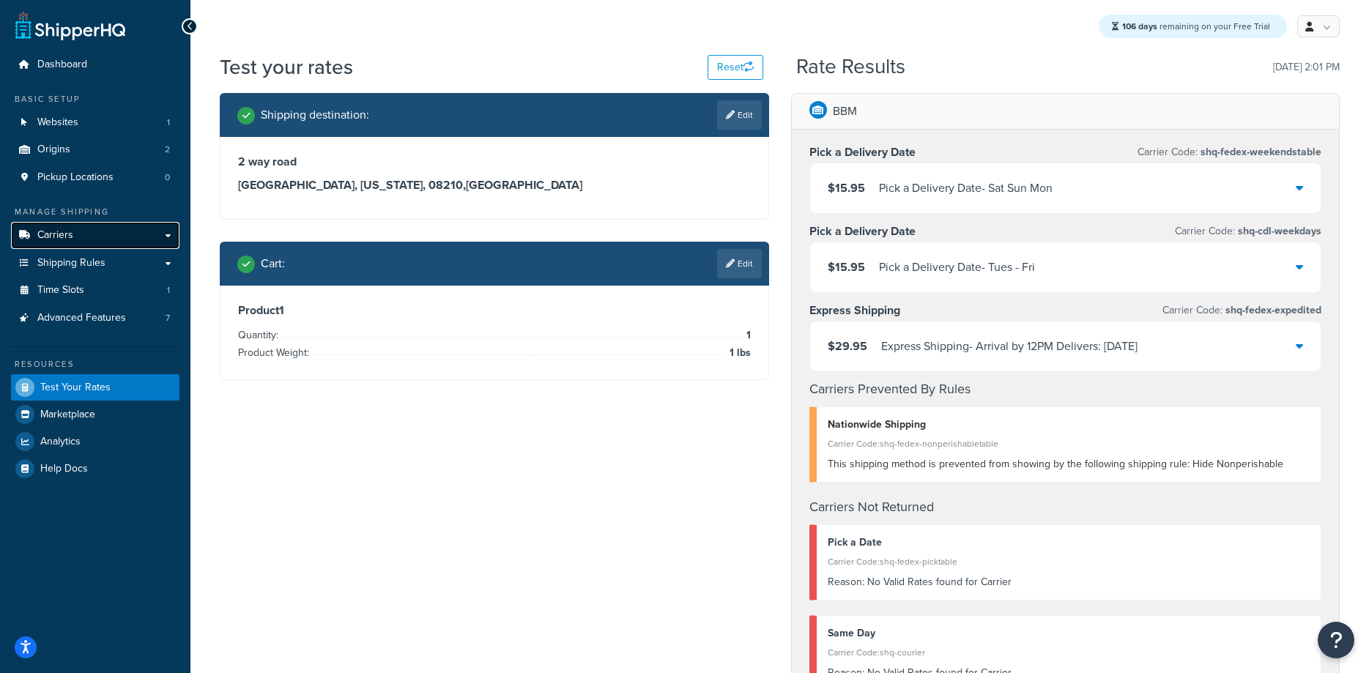
click at [69, 241] on span "Carriers" at bounding box center [55, 235] width 36 height 12
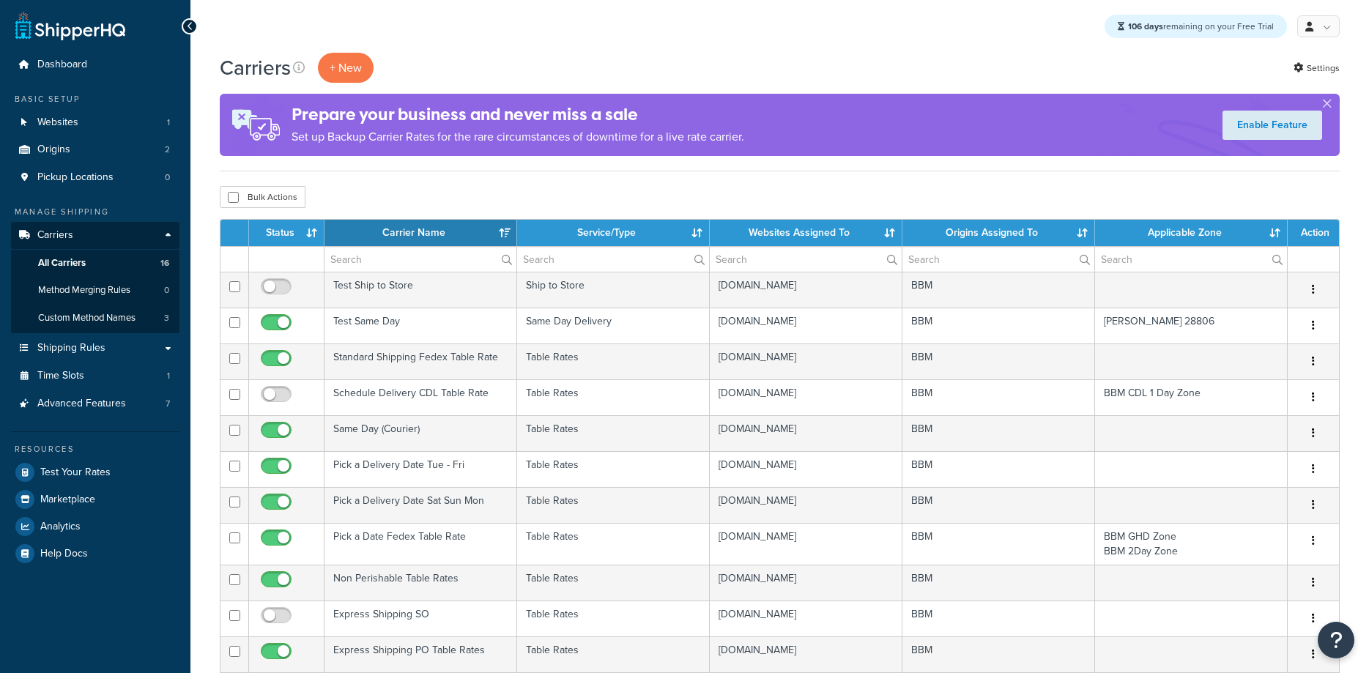
select select "15"
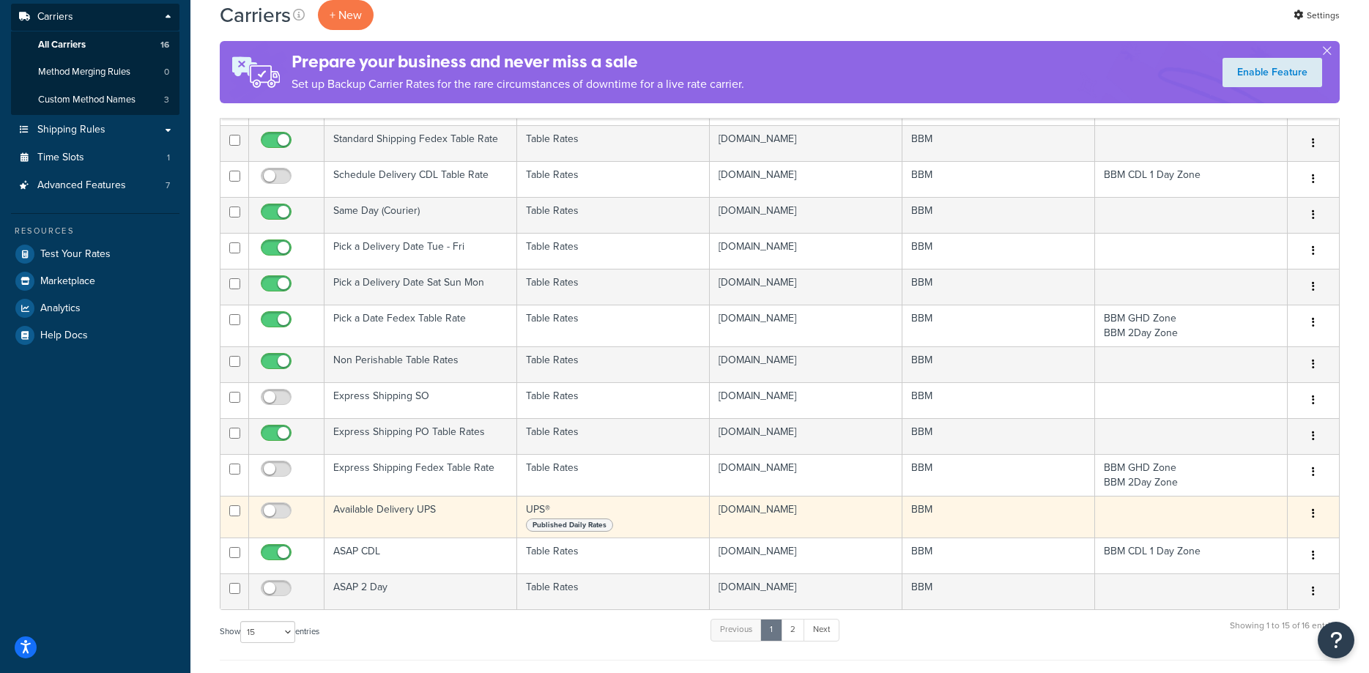
scroll to position [374, 0]
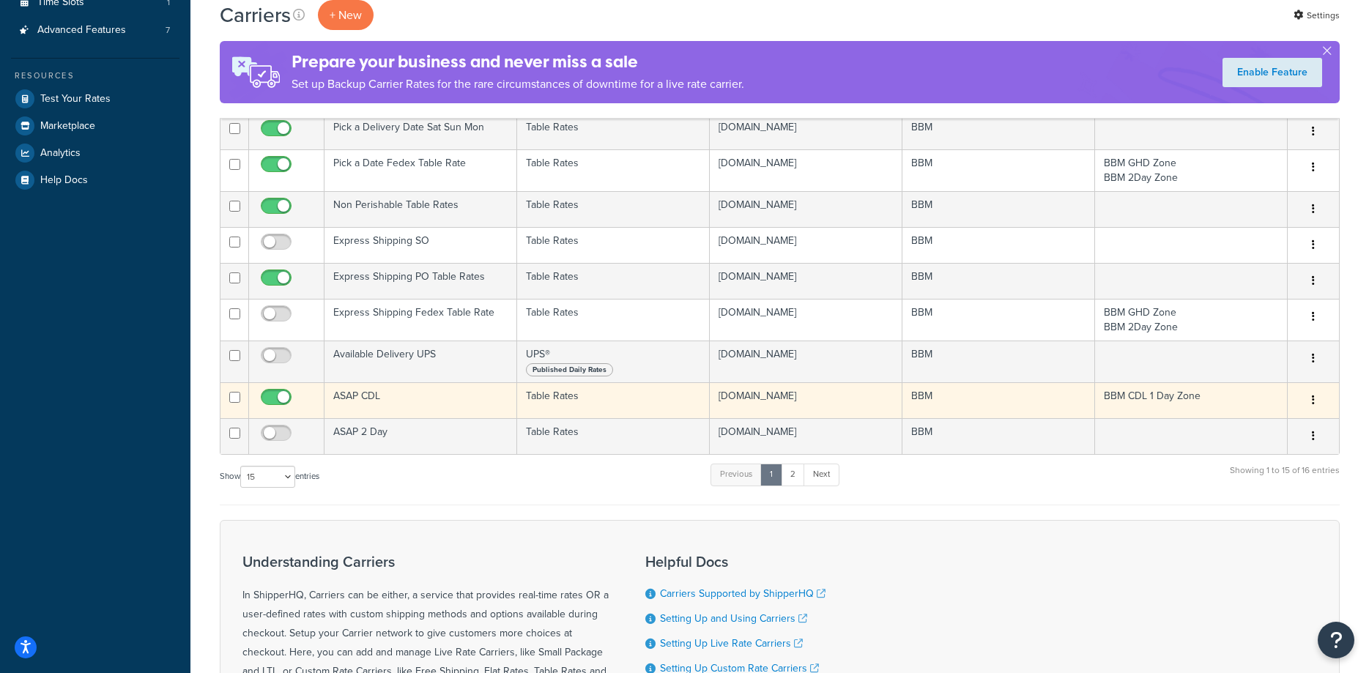
click at [362, 396] on td "ASAP CDL" at bounding box center [421, 400] width 193 height 36
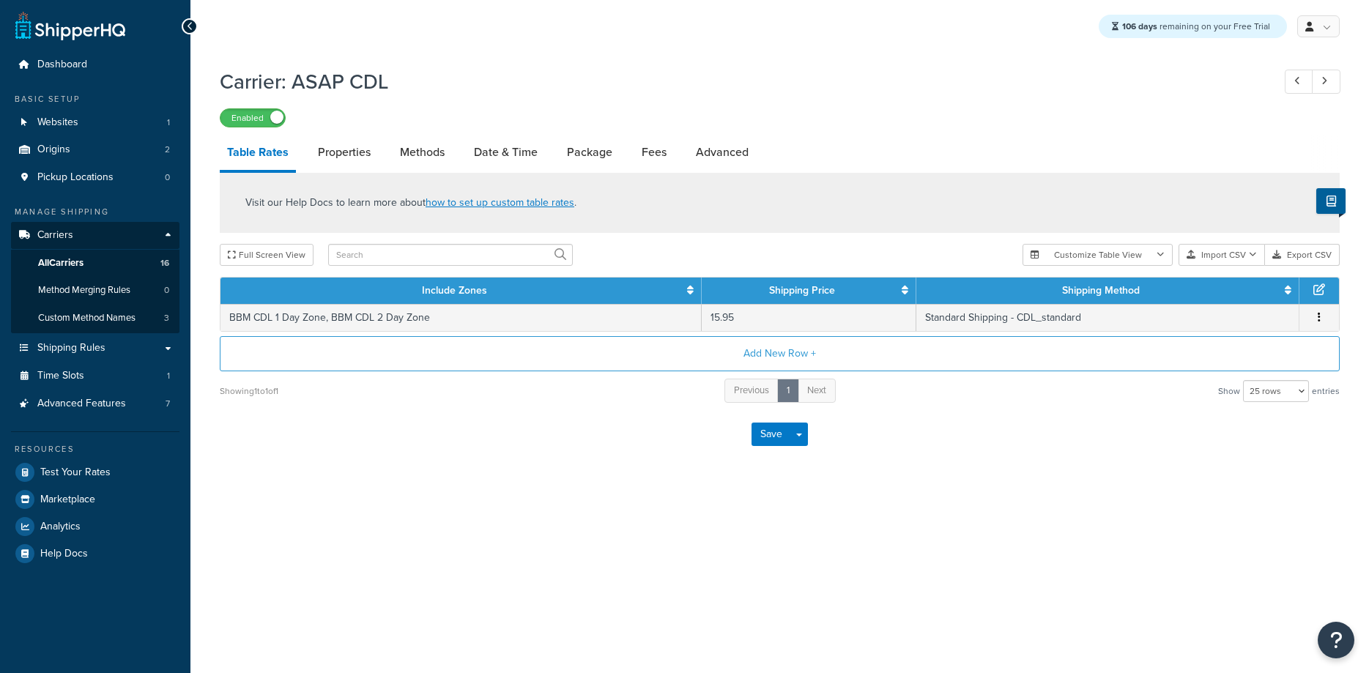
select select "25"
click at [339, 147] on link "Properties" at bounding box center [344, 152] width 67 height 35
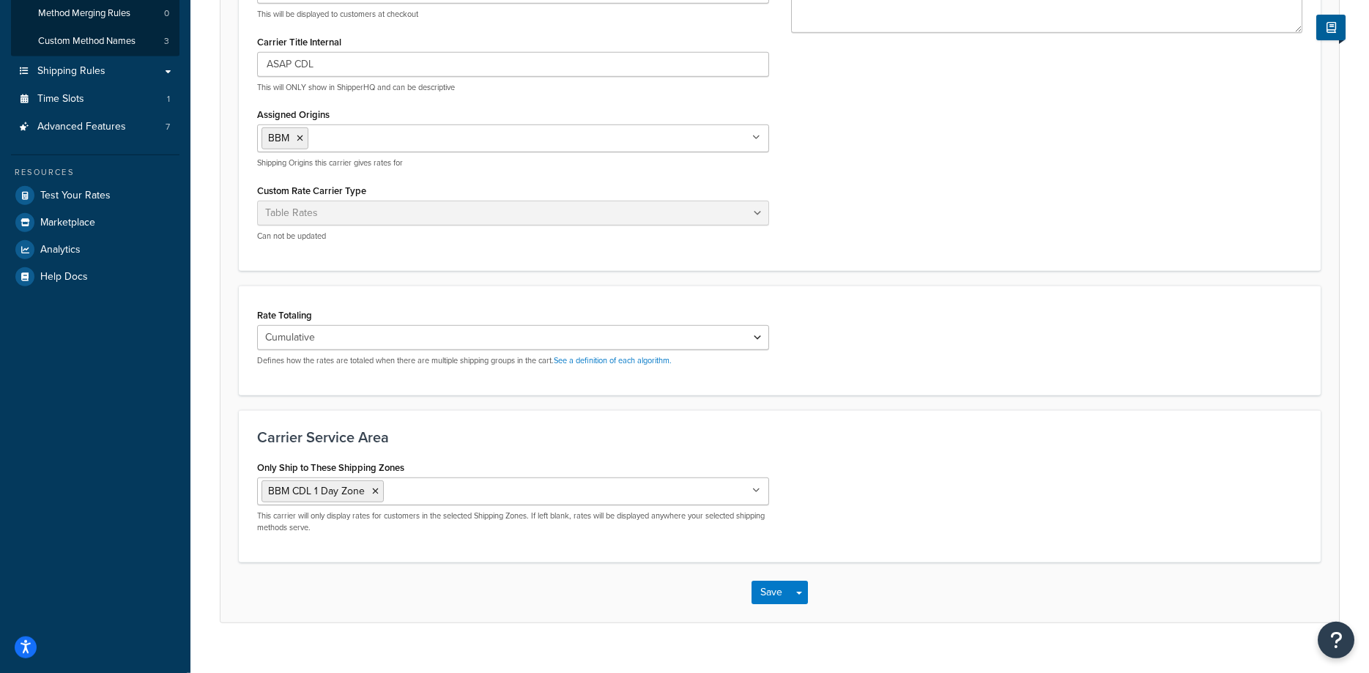
scroll to position [299, 0]
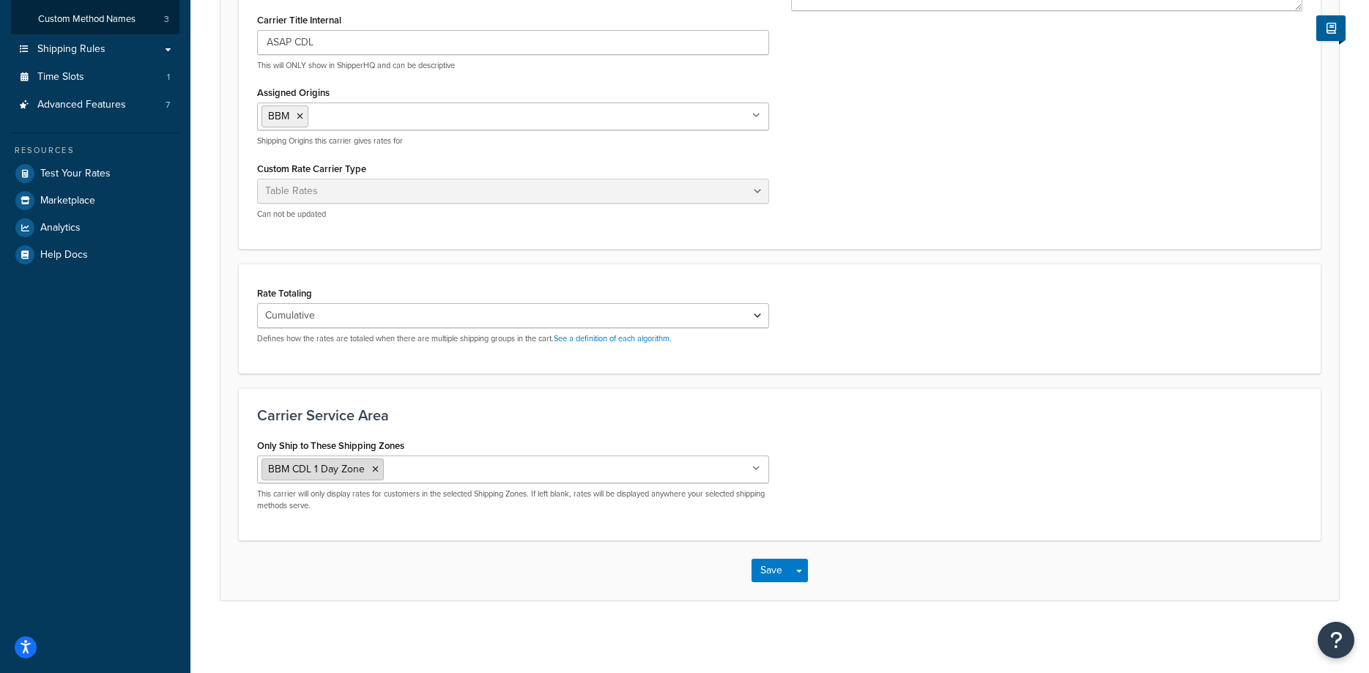
click at [374, 467] on icon at bounding box center [375, 469] width 7 height 9
drag, startPoint x: 859, startPoint y: 512, endPoint x: 860, endPoint y: 525, distance: 13.3
click at [861, 519] on div "Only Ship to These Shipping Zones BBM CDL 1 Day Zone Courier Grand Central Cour…" at bounding box center [780, 479] width 1068 height 84
click at [775, 572] on button "Save" at bounding box center [772, 569] width 40 height 23
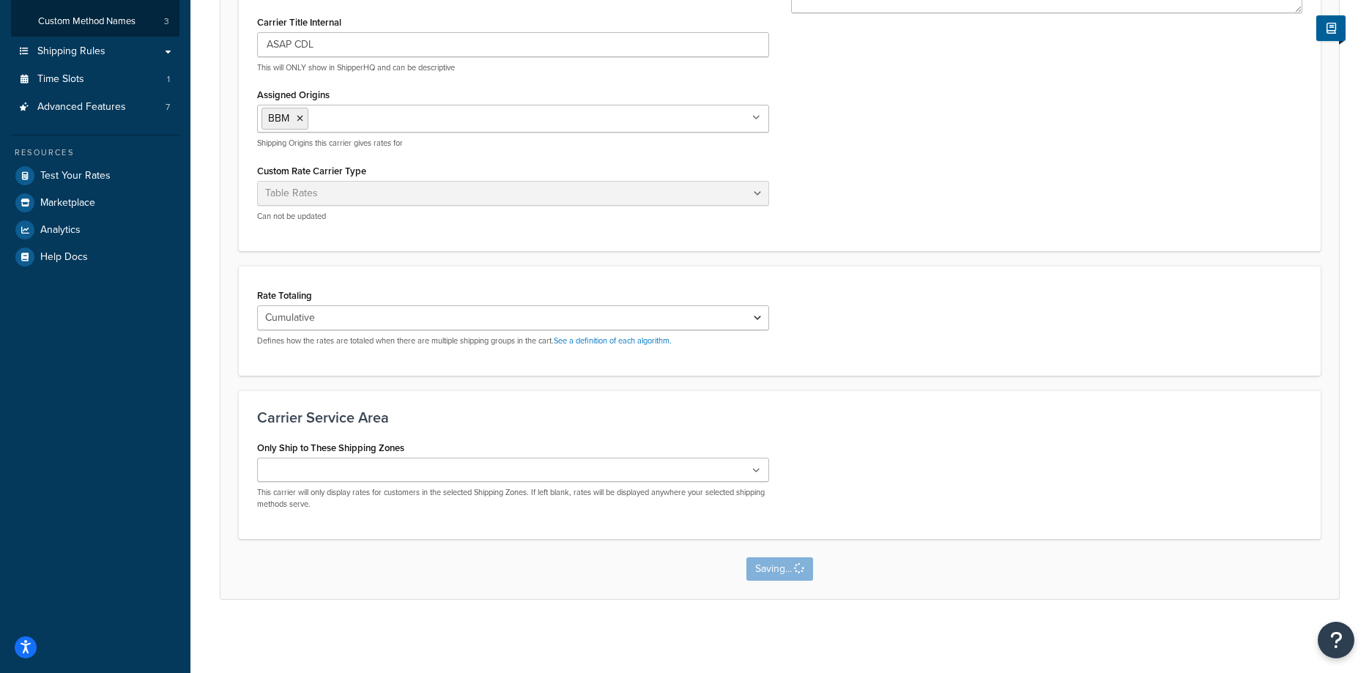
scroll to position [0, 0]
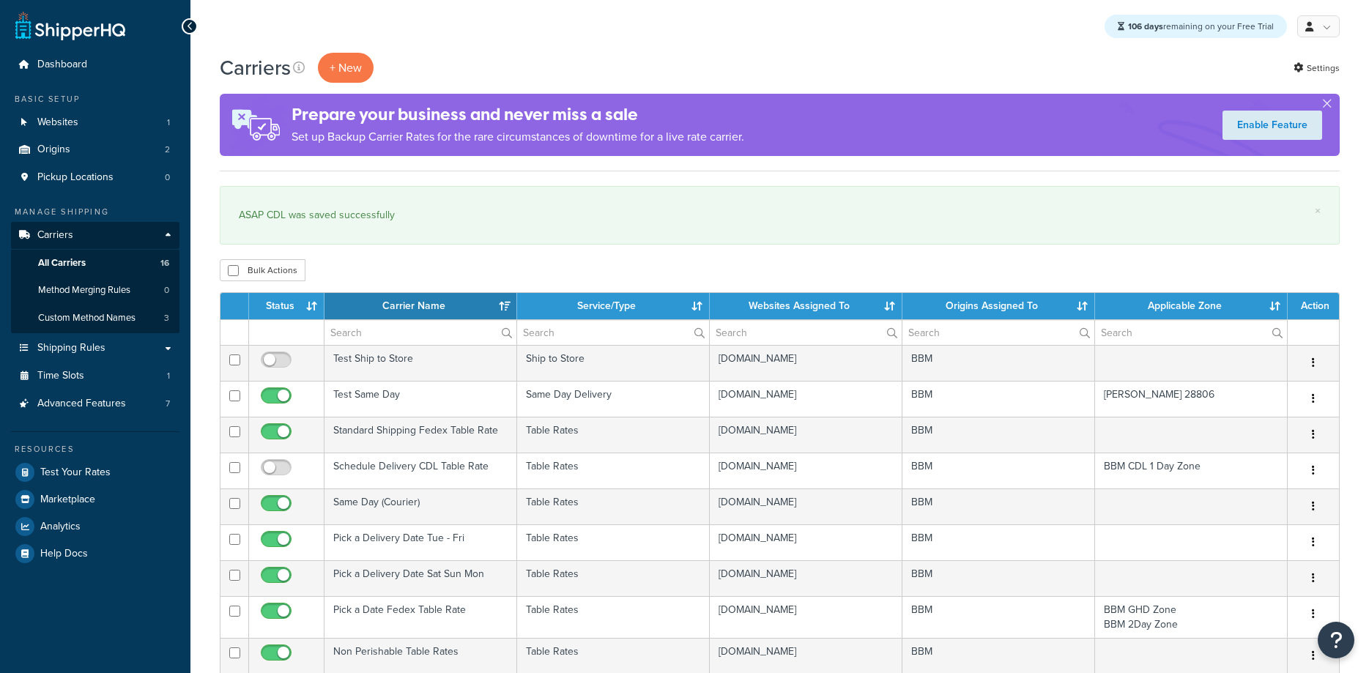
select select "15"
click at [106, 478] on span "Test Your Rates" at bounding box center [75, 473] width 70 height 12
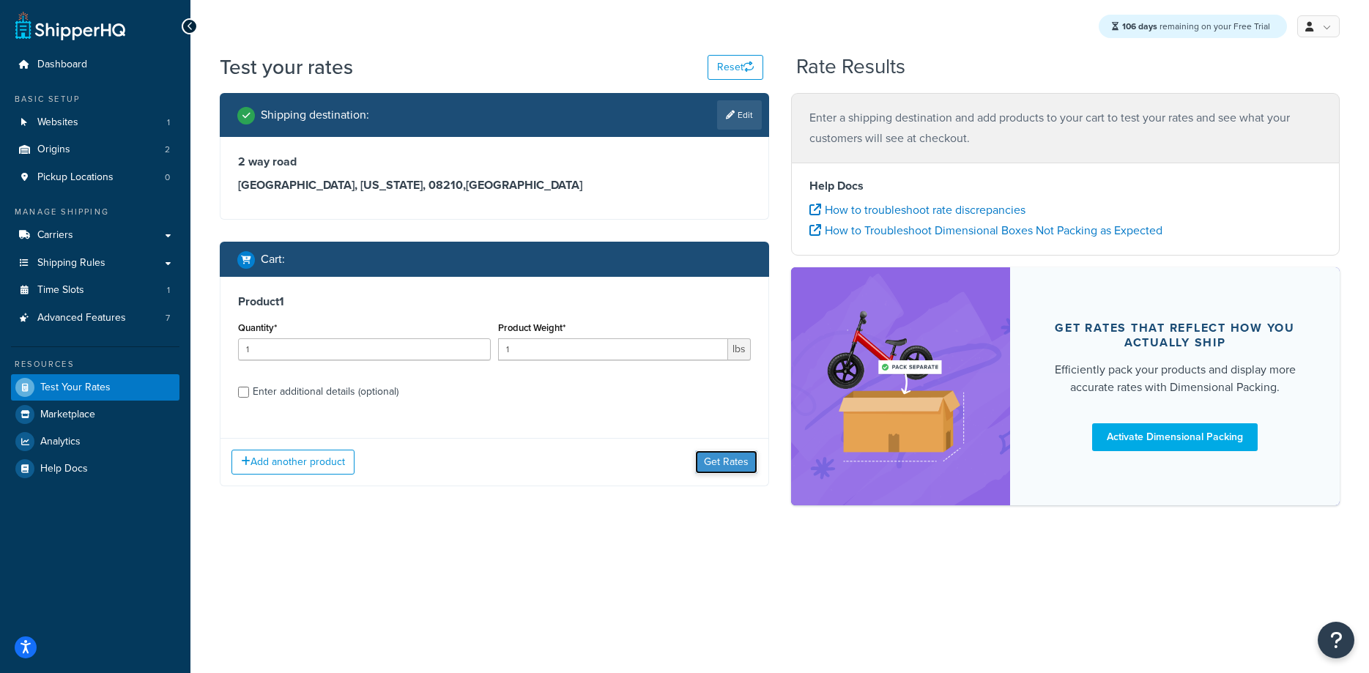
click at [728, 465] on button "Get Rates" at bounding box center [726, 462] width 62 height 23
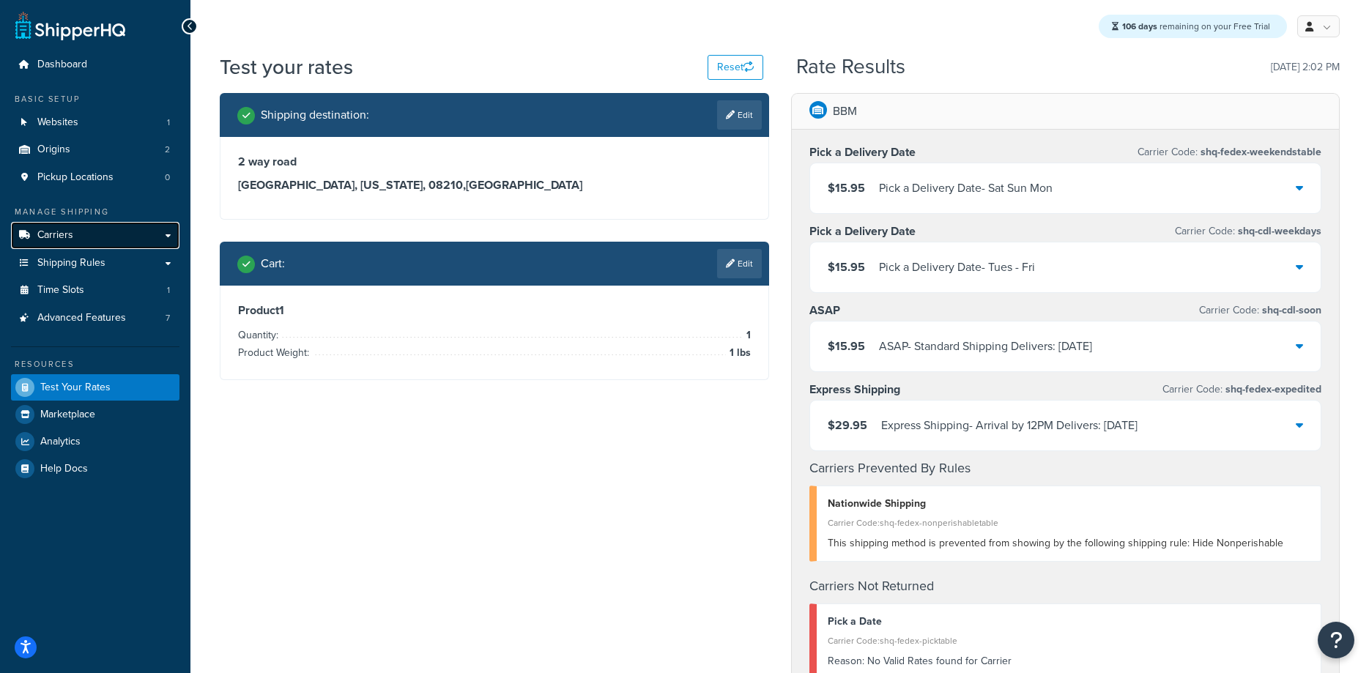
click at [70, 241] on span "Carriers" at bounding box center [55, 235] width 36 height 12
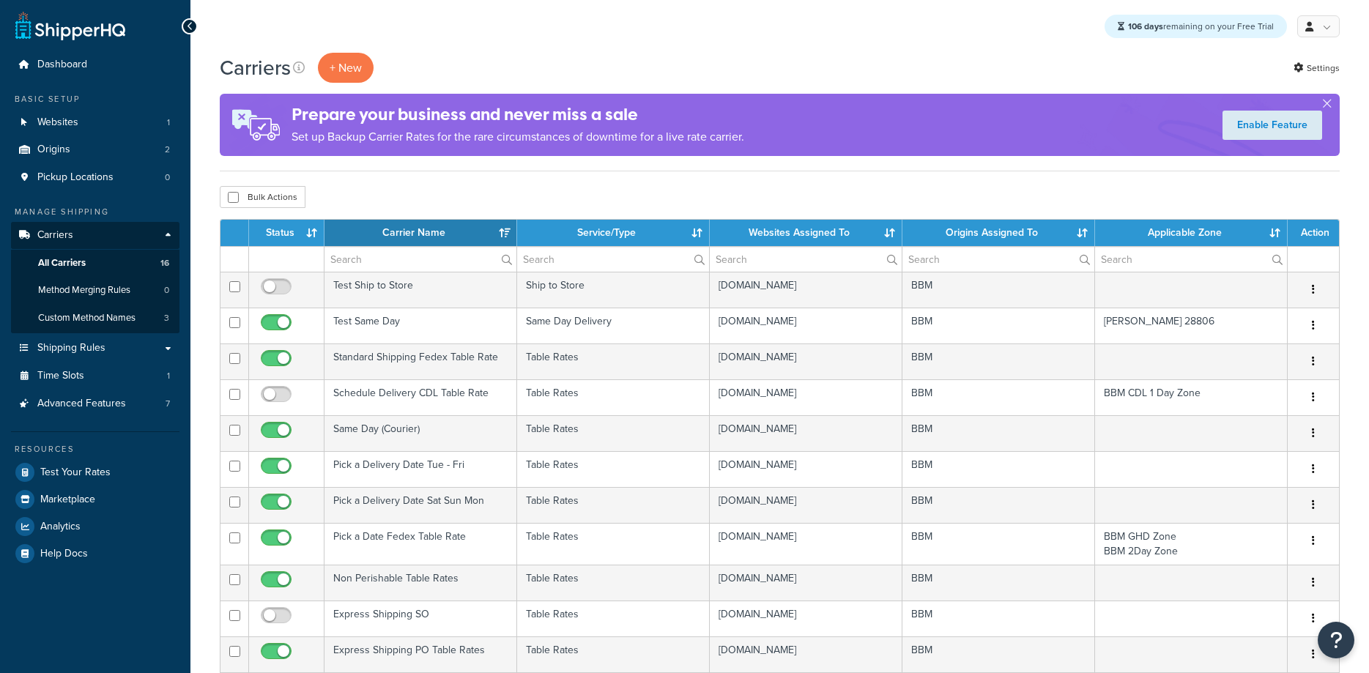
select select "15"
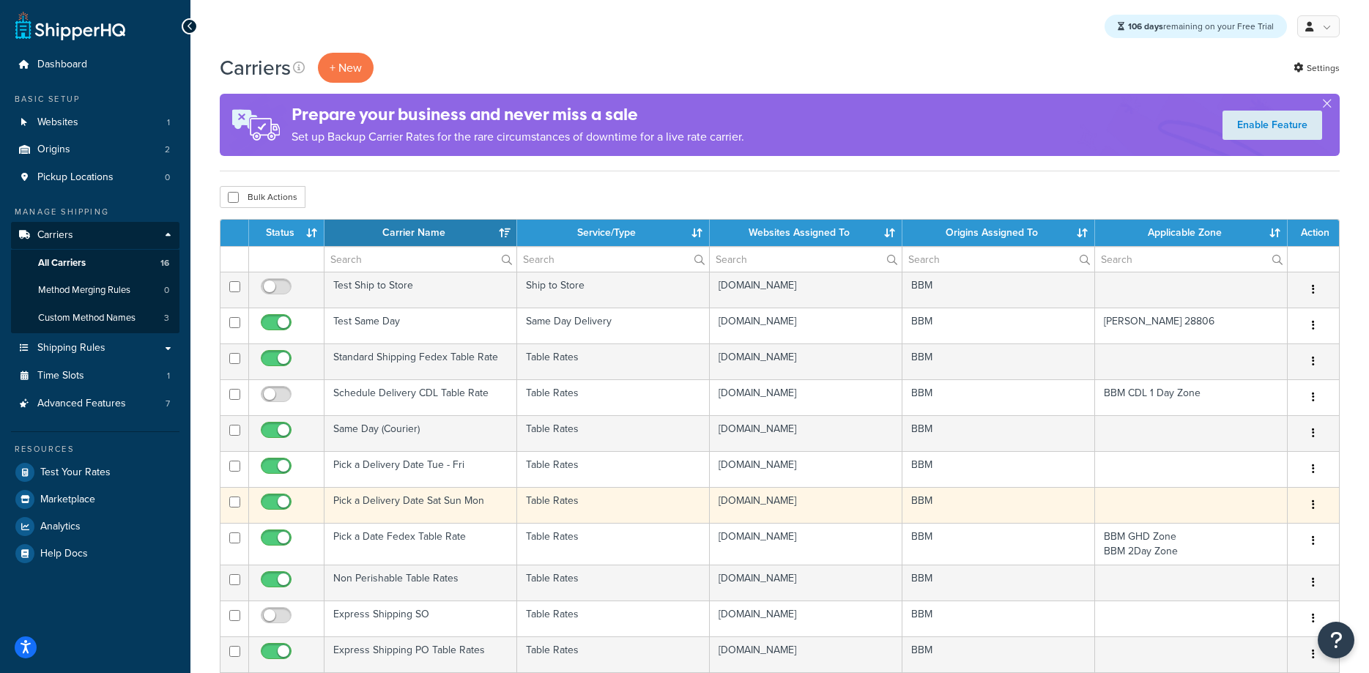
click at [393, 505] on td "Pick a Delivery Date Sat Sun Mon" at bounding box center [421, 505] width 193 height 36
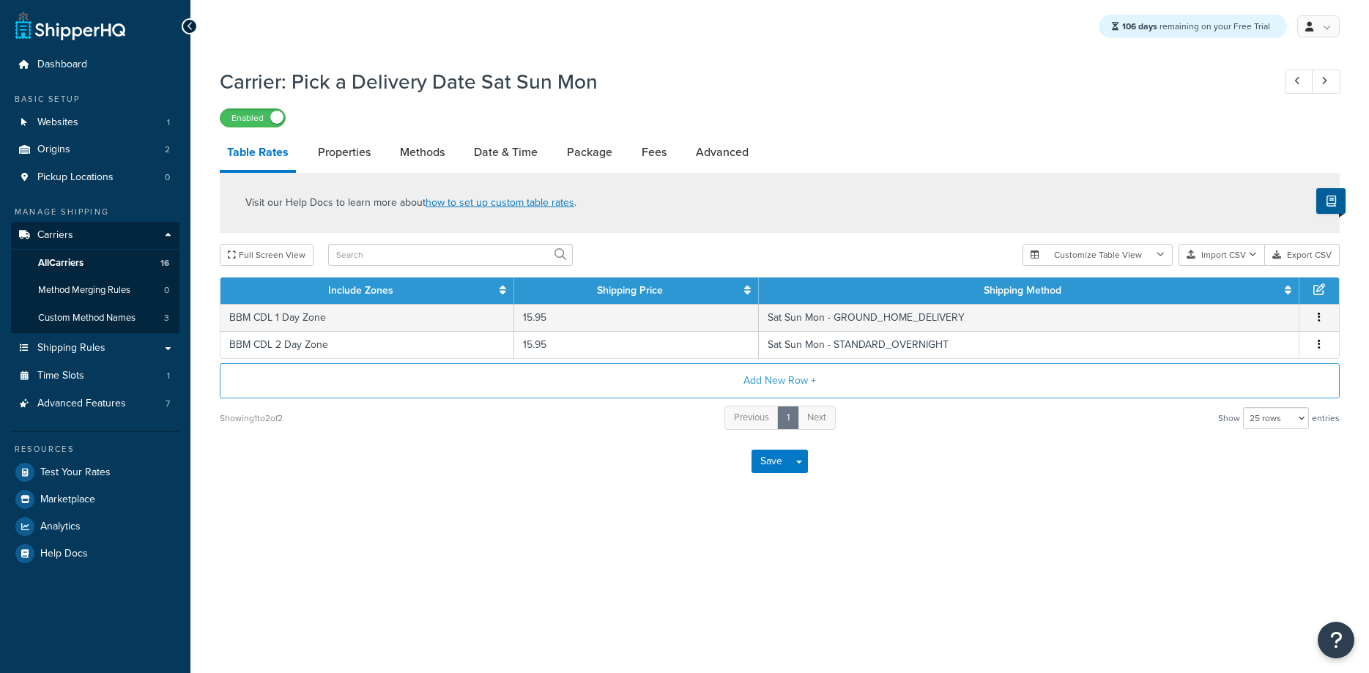
select select "25"
click at [424, 154] on link "Methods" at bounding box center [422, 152] width 59 height 35
select select "25"
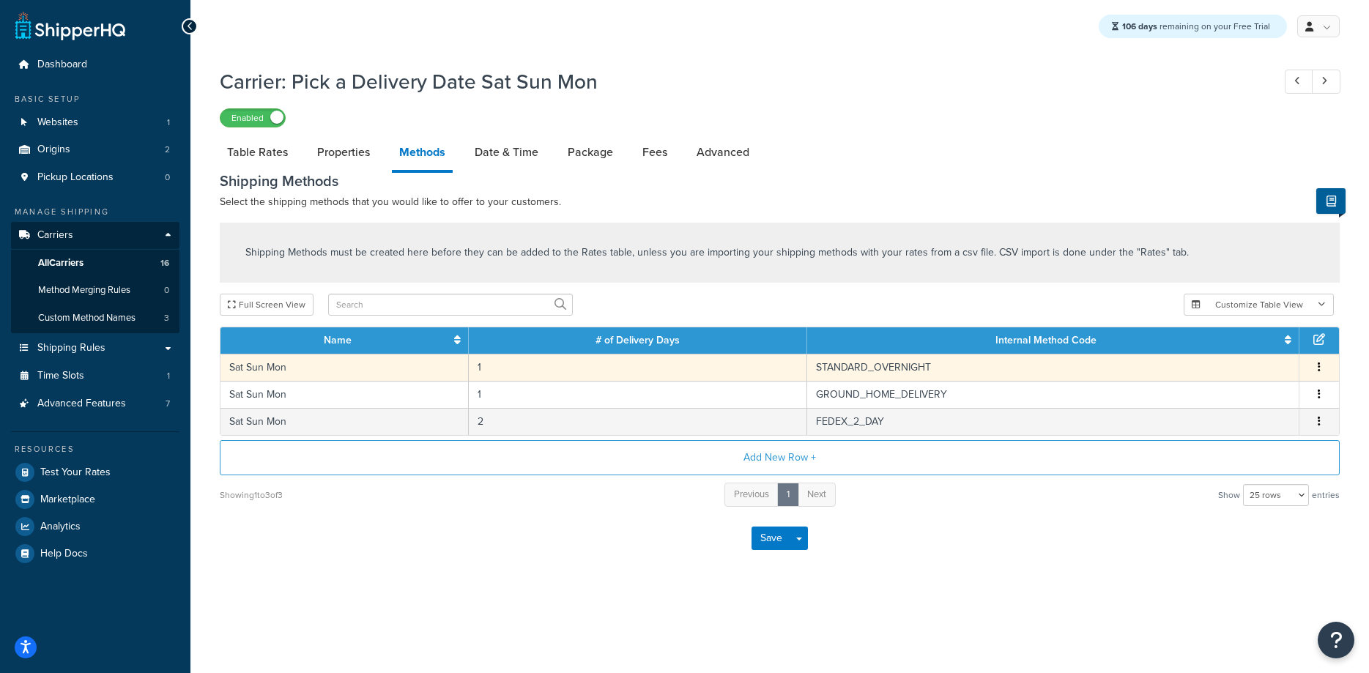
click at [270, 367] on td "Sat Sun Mon" at bounding box center [345, 367] width 248 height 27
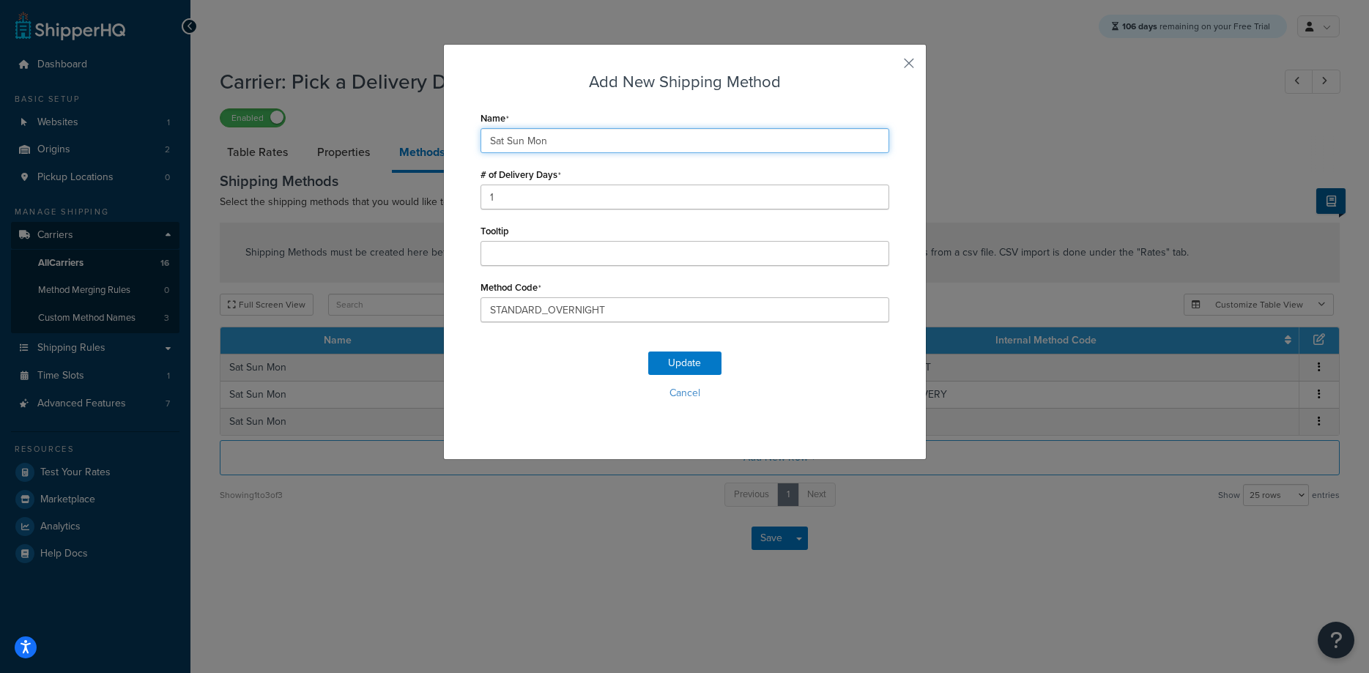
click at [558, 142] on input "Sat Sun Mon" at bounding box center [685, 140] width 409 height 25
type input "Sat Sun Mon /"
click at [668, 356] on button "Update" at bounding box center [684, 363] width 73 height 23
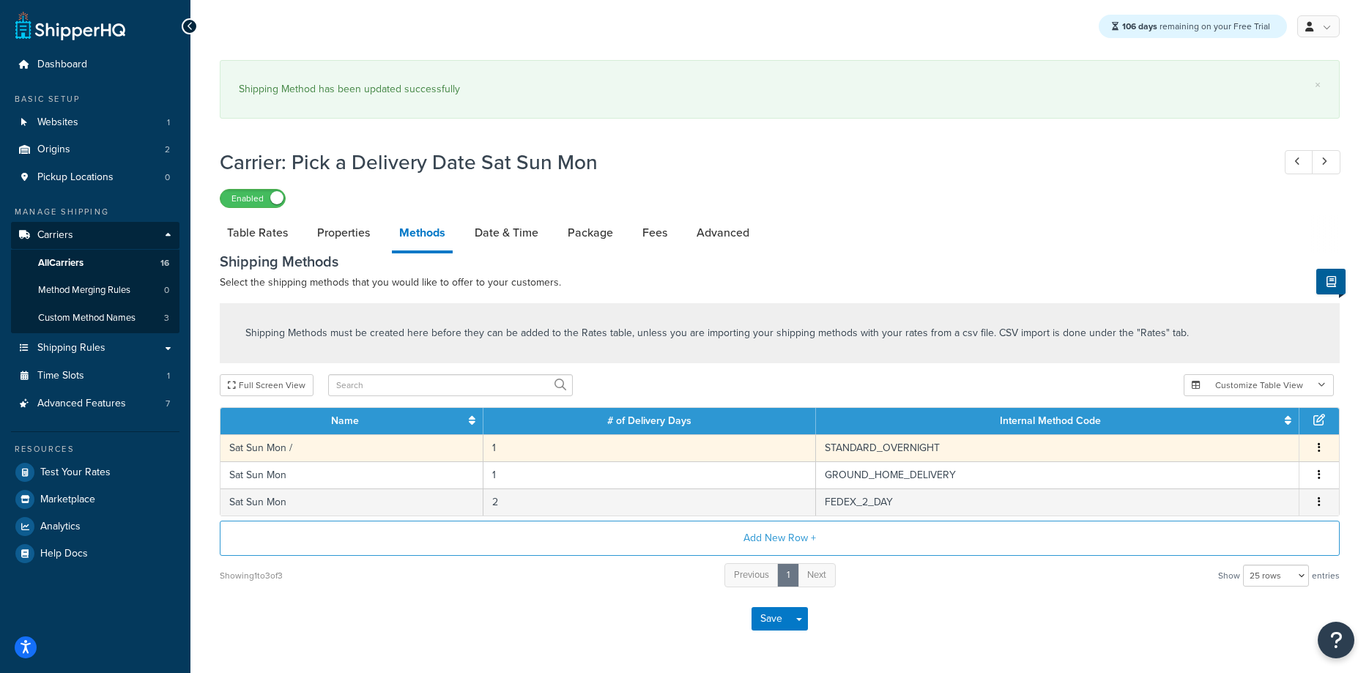
click at [285, 448] on td "Sat Sun Mon /" at bounding box center [352, 448] width 263 height 27
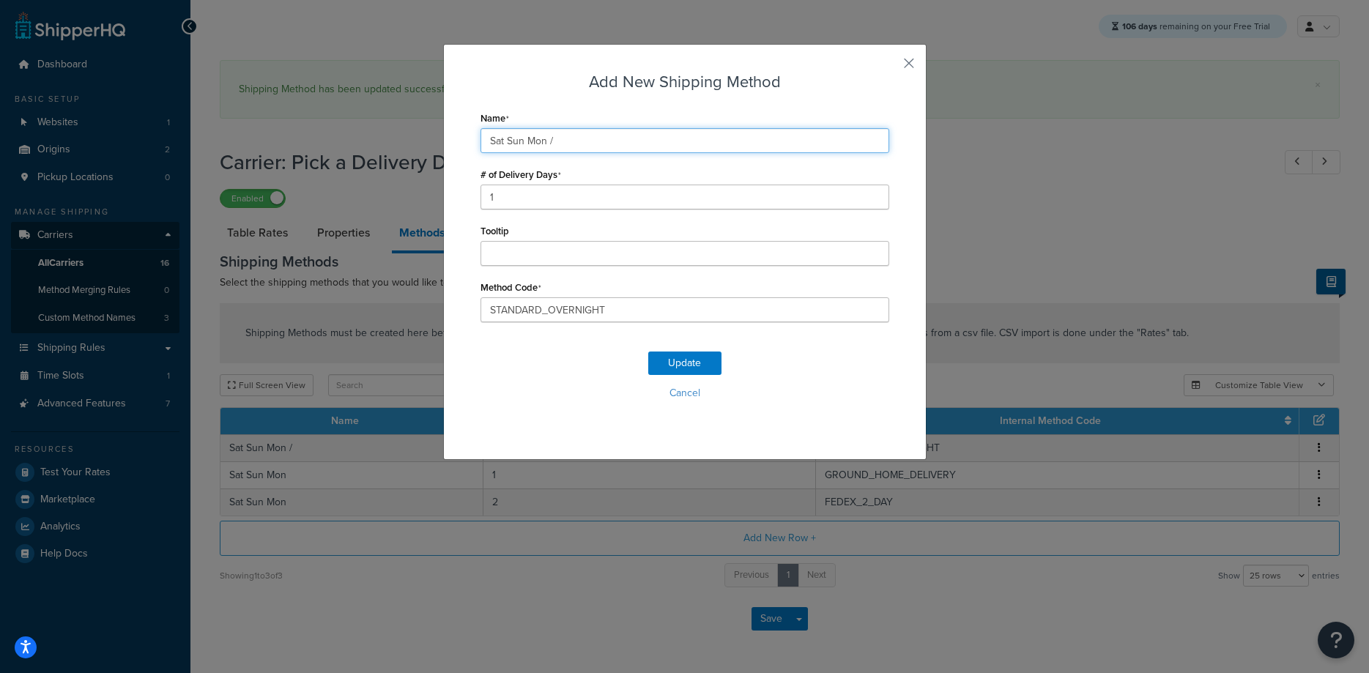
click at [569, 140] on input "Sat Sun Mon /" at bounding box center [685, 140] width 409 height 25
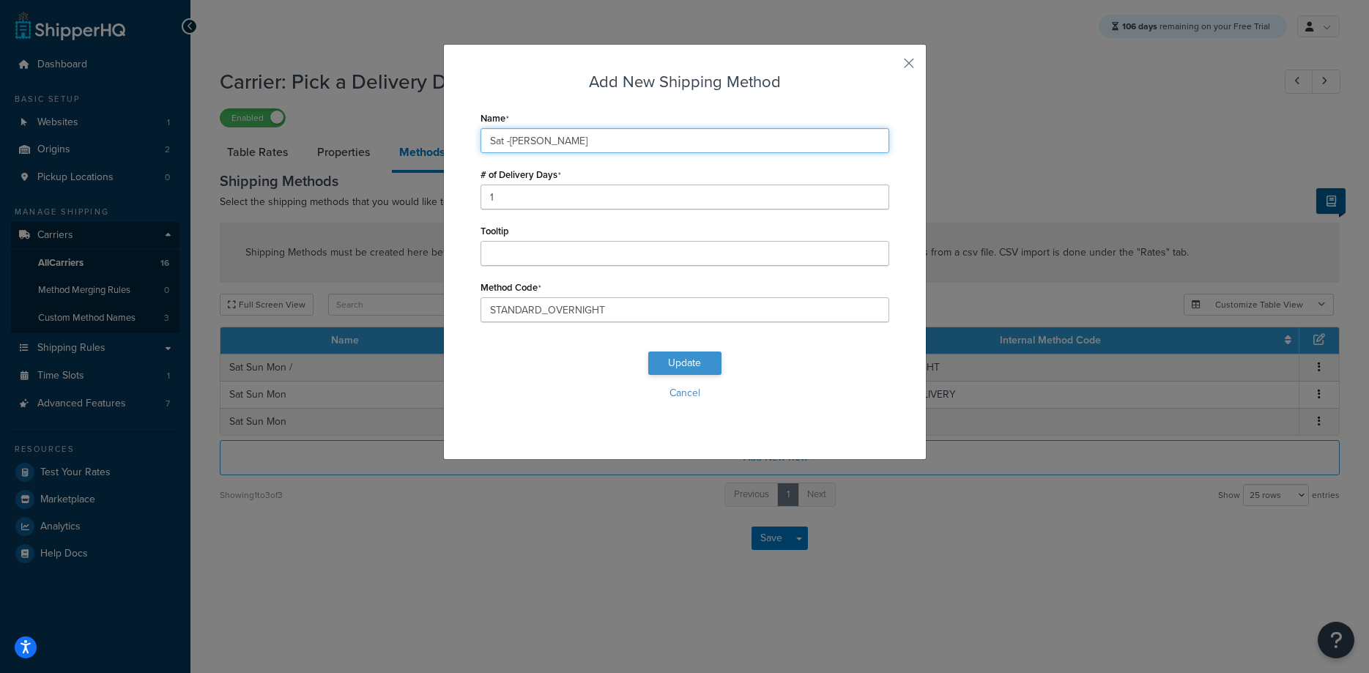
type input "Sat -Sun Mon"
click at [683, 366] on button "Update" at bounding box center [684, 363] width 73 height 23
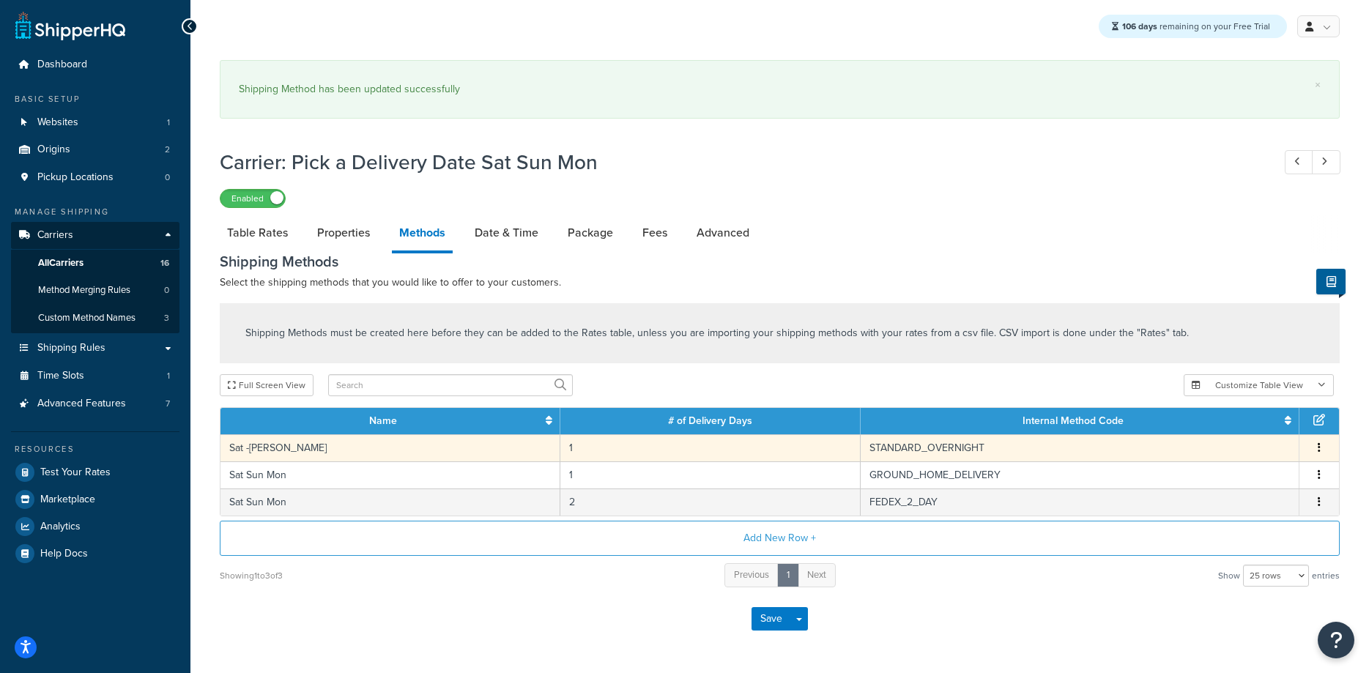
click at [274, 448] on td "Sat -Sun Mon" at bounding box center [391, 448] width 340 height 27
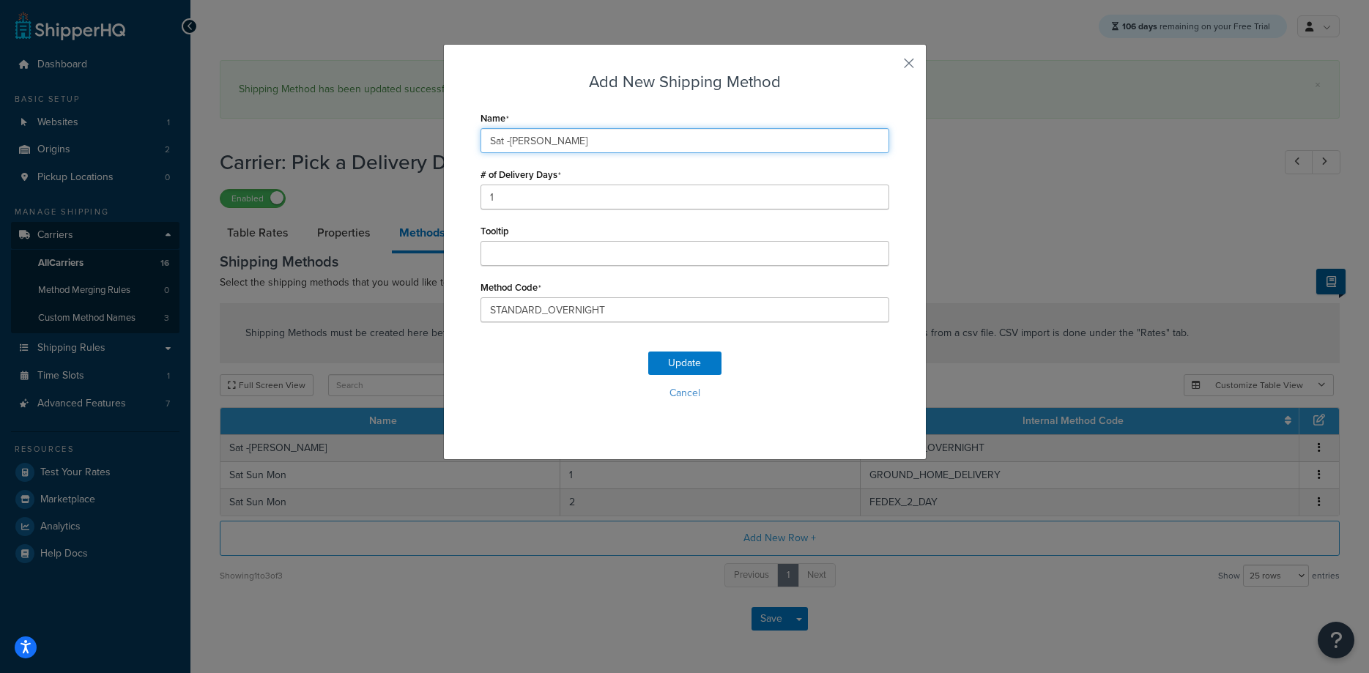
click at [511, 141] on input "Sat -Sun Mon" at bounding box center [685, 140] width 409 height 25
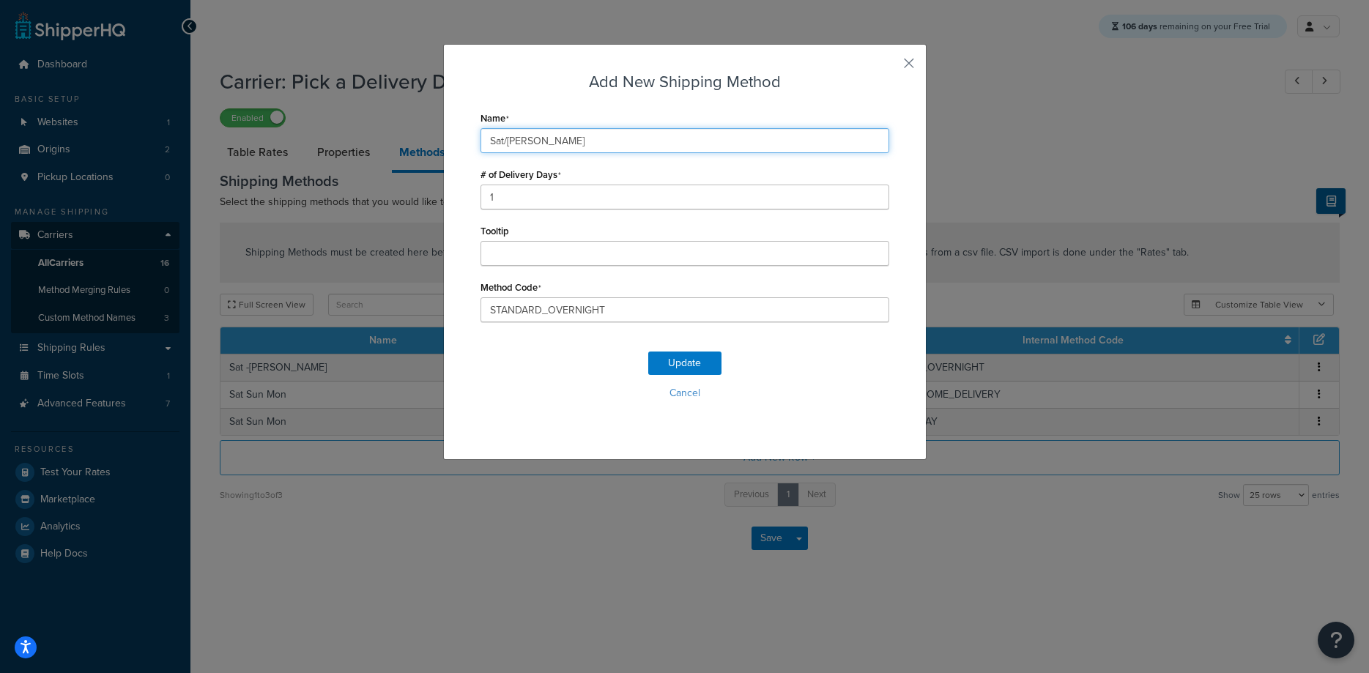
click at [529, 144] on input "Sat/Sun Mon" at bounding box center [685, 140] width 409 height 25
type input "Sat/Sun/Mon"
click at [678, 358] on button "Update" at bounding box center [684, 363] width 73 height 23
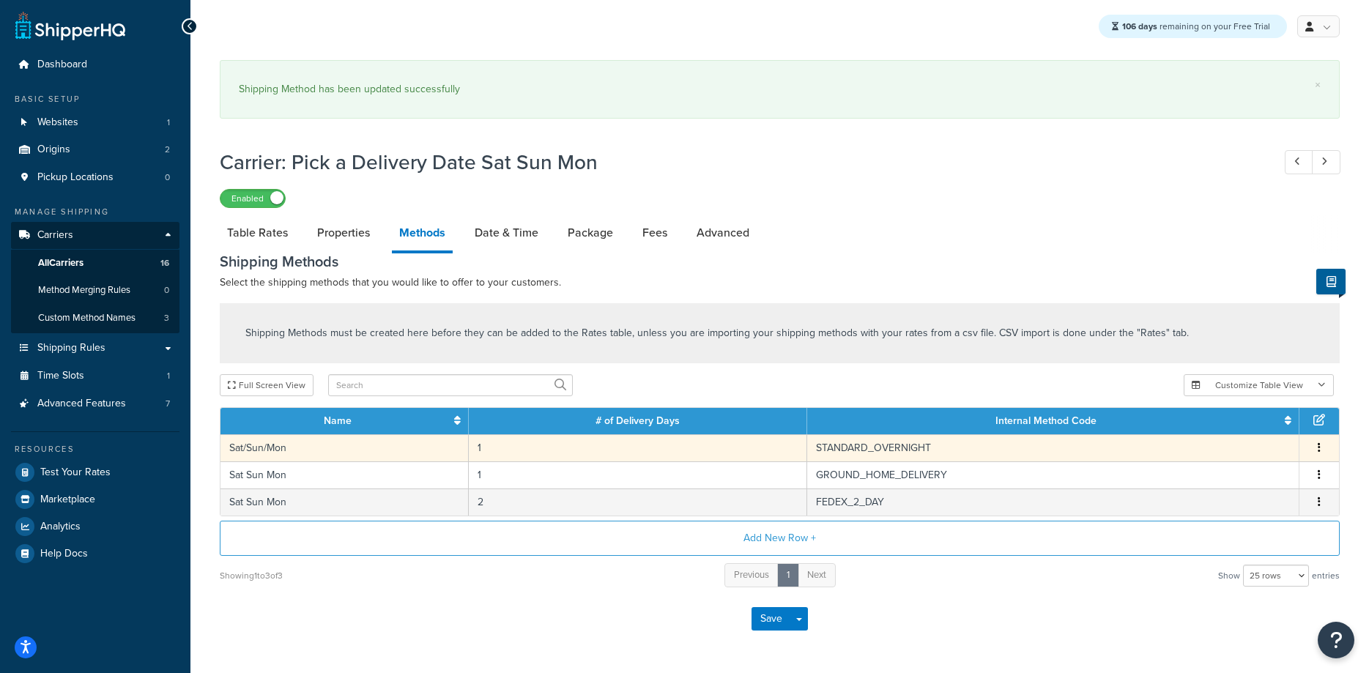
click at [273, 449] on td "Sat/Sun/Mon" at bounding box center [345, 448] width 248 height 27
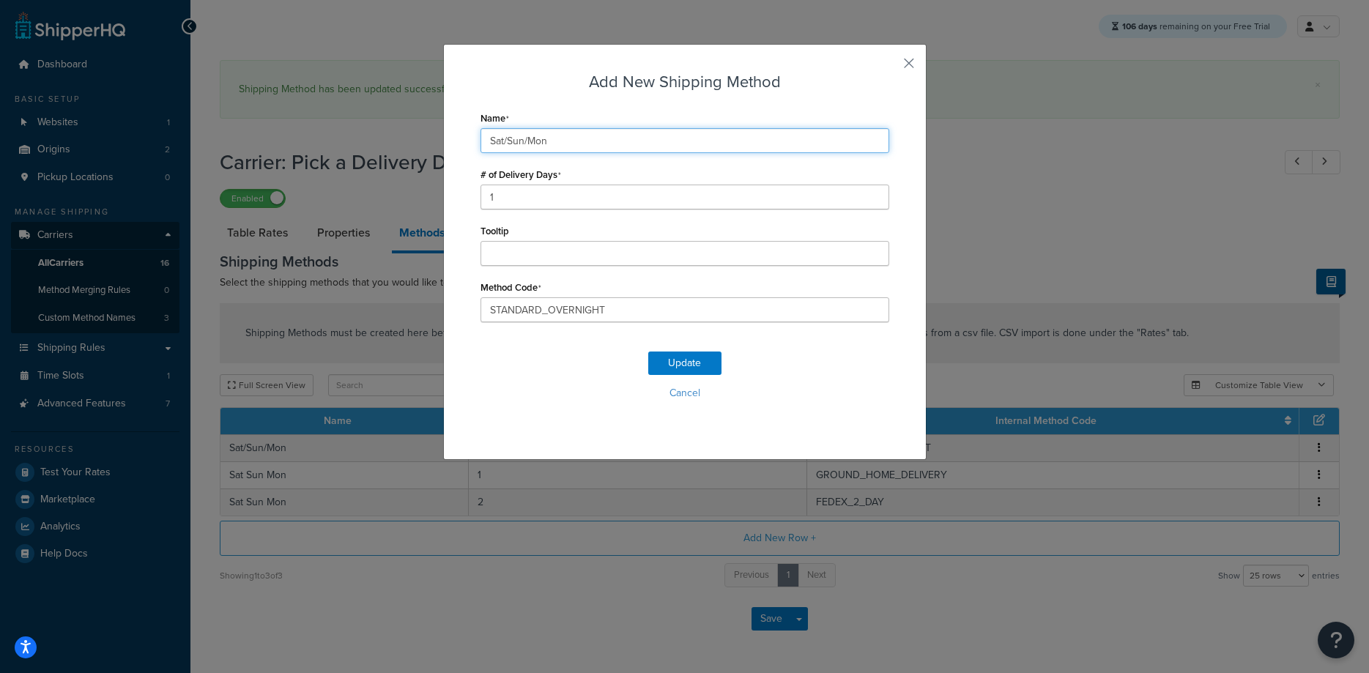
drag, startPoint x: 544, startPoint y: 141, endPoint x: 328, endPoint y: 117, distance: 218.2
click at [481, 128] on input "Sat/Sun/Mon" at bounding box center [685, 140] width 409 height 25
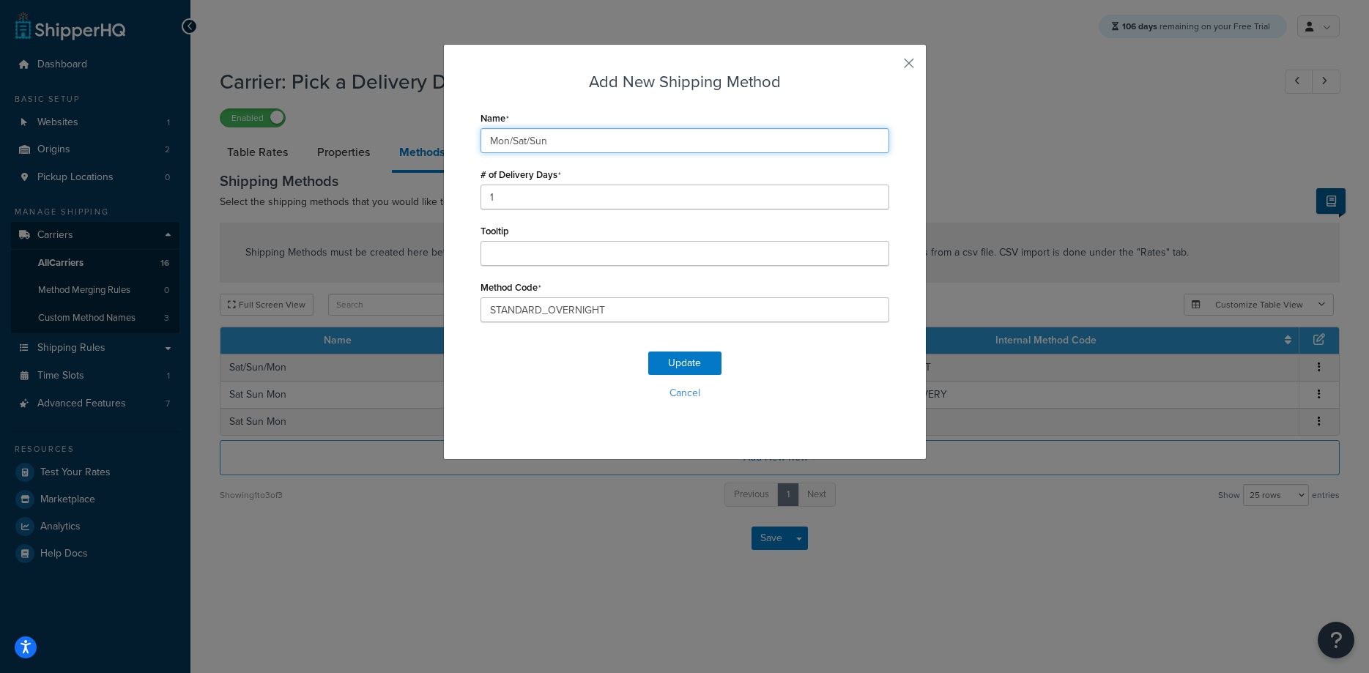
drag, startPoint x: 562, startPoint y: 141, endPoint x: 353, endPoint y: 141, distance: 208.8
click at [481, 141] on input "Mon/Sat/Sun" at bounding box center [685, 140] width 409 height 25
type input "Mon/Sat/Sun"
click at [681, 362] on button "Update" at bounding box center [684, 363] width 73 height 23
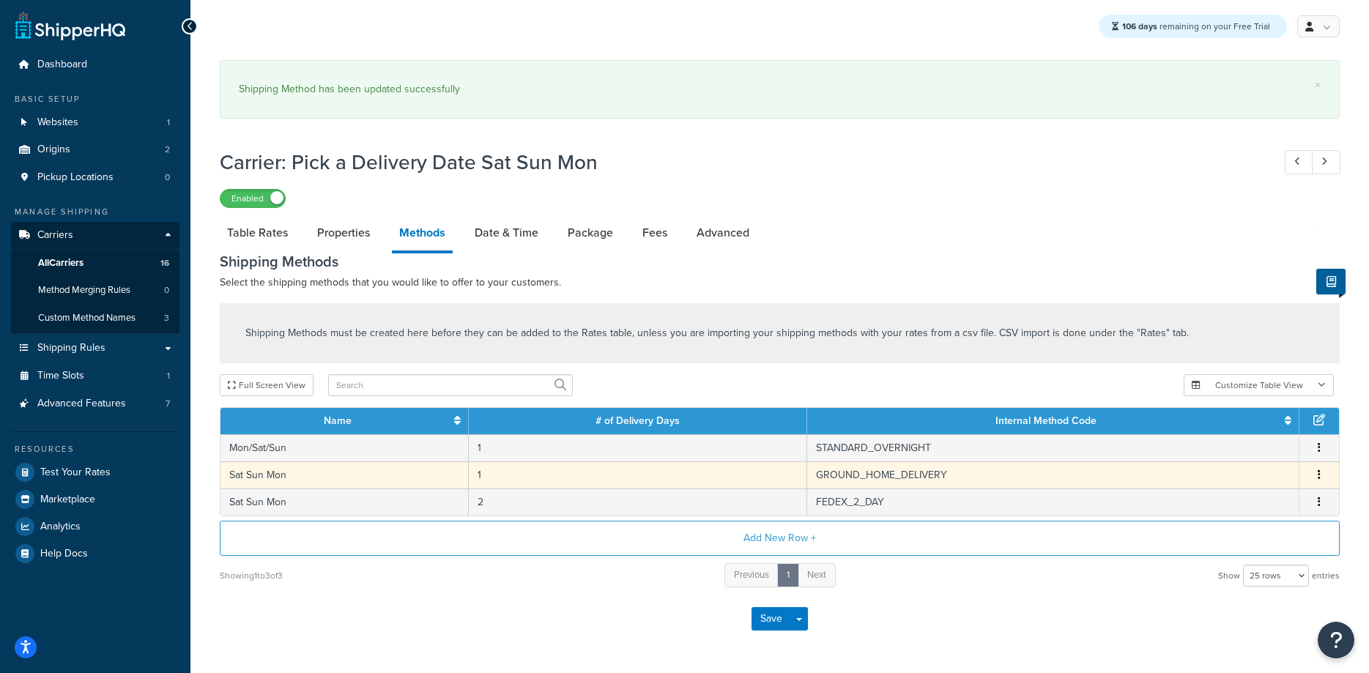
click at [262, 474] on td "Sat Sun Mon" at bounding box center [345, 475] width 248 height 27
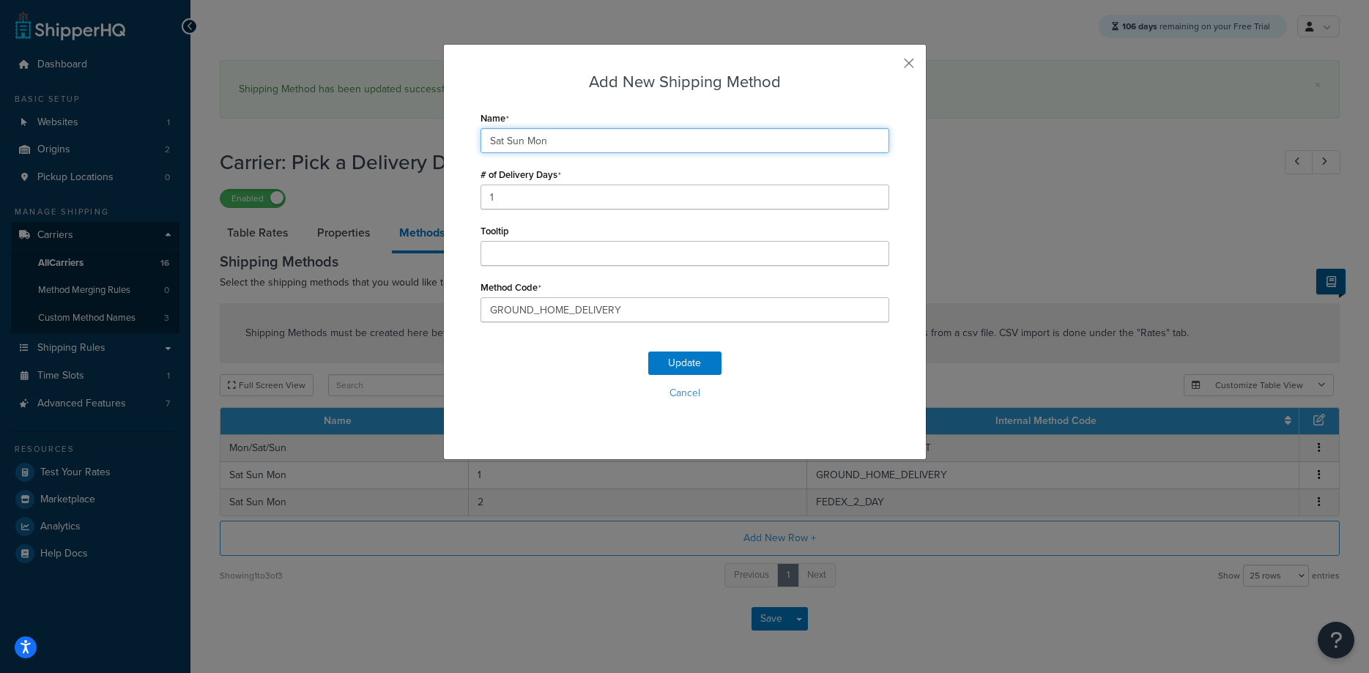
drag, startPoint x: 566, startPoint y: 140, endPoint x: 358, endPoint y: 139, distance: 208.1
click at [481, 141] on input "Sat Sun Mon" at bounding box center [685, 140] width 409 height 25
paste input "Mon/Sat/Su"
type input "Mon/Sat/Sun"
click at [670, 354] on button "Update" at bounding box center [684, 363] width 73 height 23
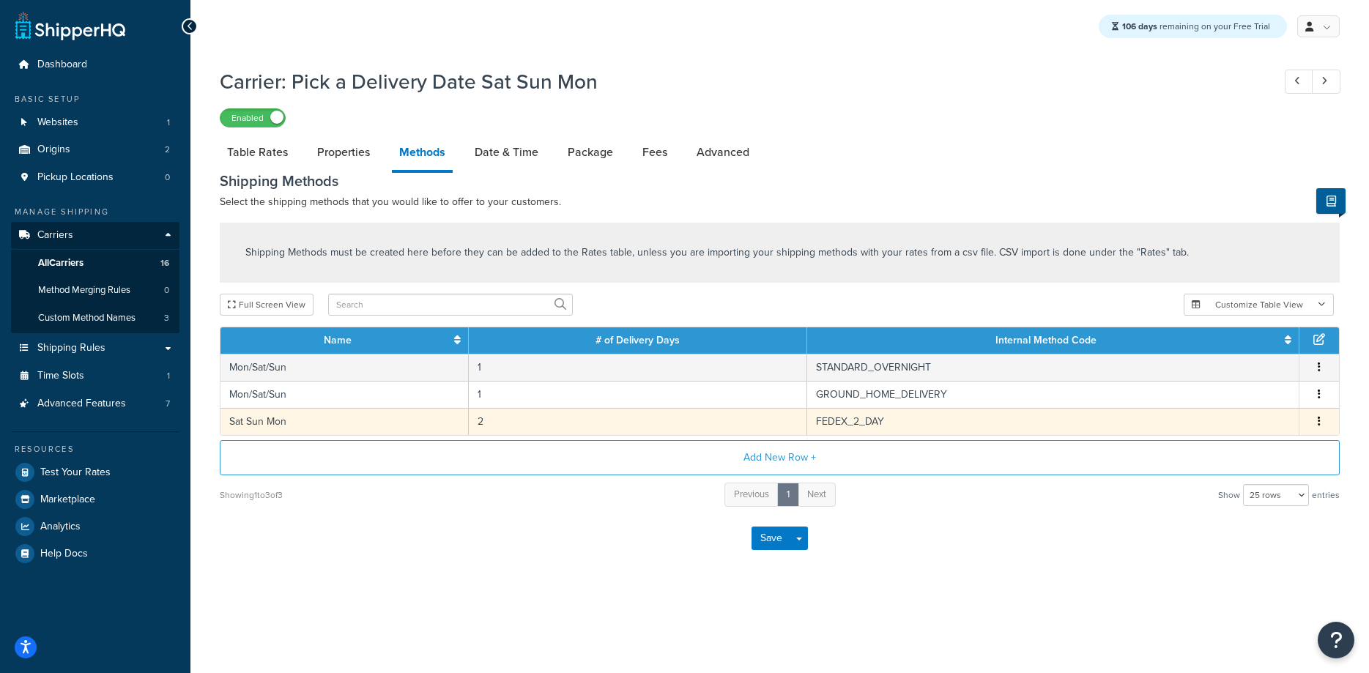
click at [270, 421] on td "Sat Sun Mon" at bounding box center [345, 421] width 248 height 27
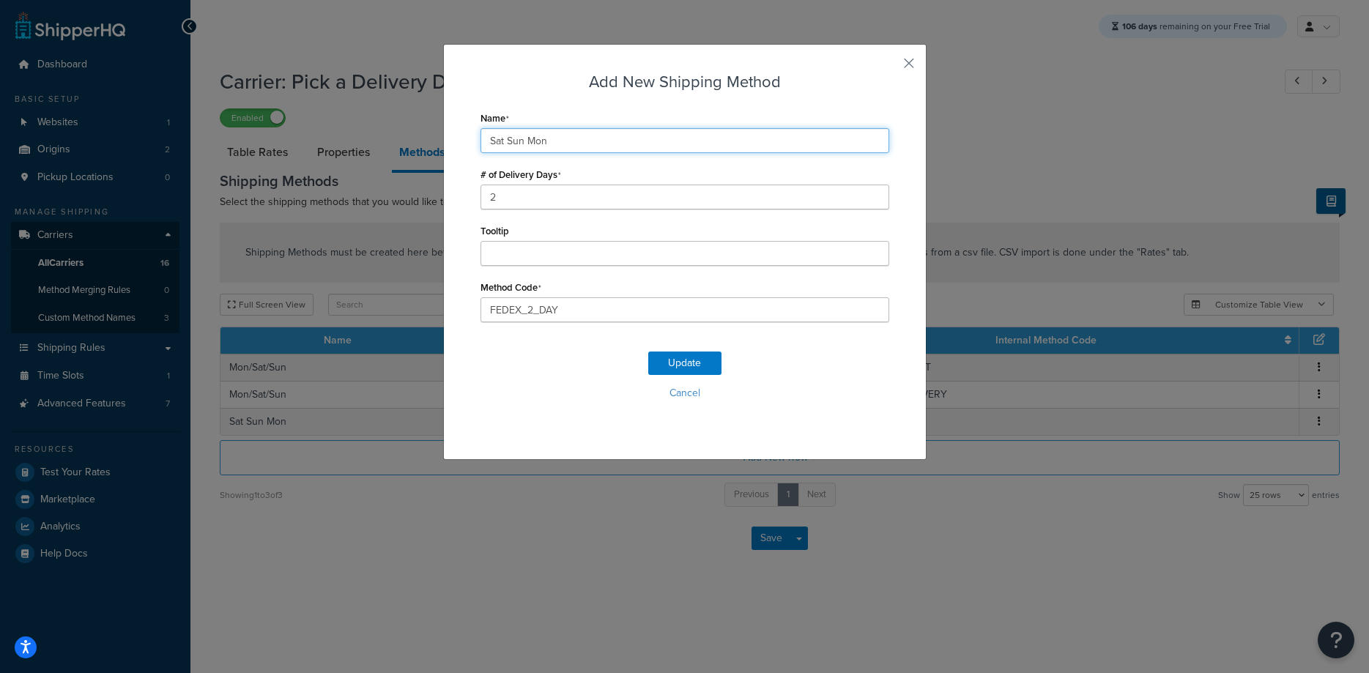
drag, startPoint x: 517, startPoint y: 127, endPoint x: 354, endPoint y: 127, distance: 163.4
click at [481, 128] on input "Sat Sun Mon" at bounding box center [685, 140] width 409 height 25
paste input "Mon/Sat/Su"
type input "Mon/Sat/Sun"
click at [691, 355] on button "Update" at bounding box center [684, 363] width 73 height 23
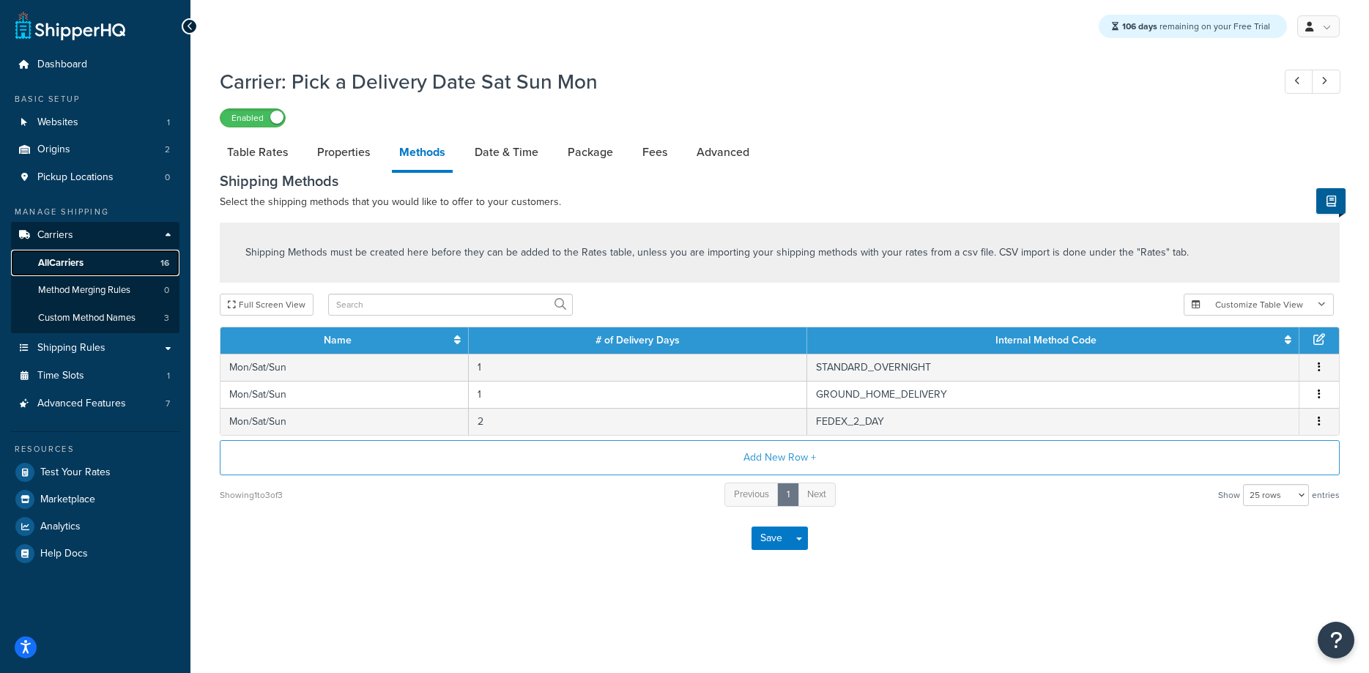
click at [82, 267] on span "All Carriers" at bounding box center [60, 263] width 45 height 12
click at [764, 539] on button "Save" at bounding box center [772, 538] width 40 height 23
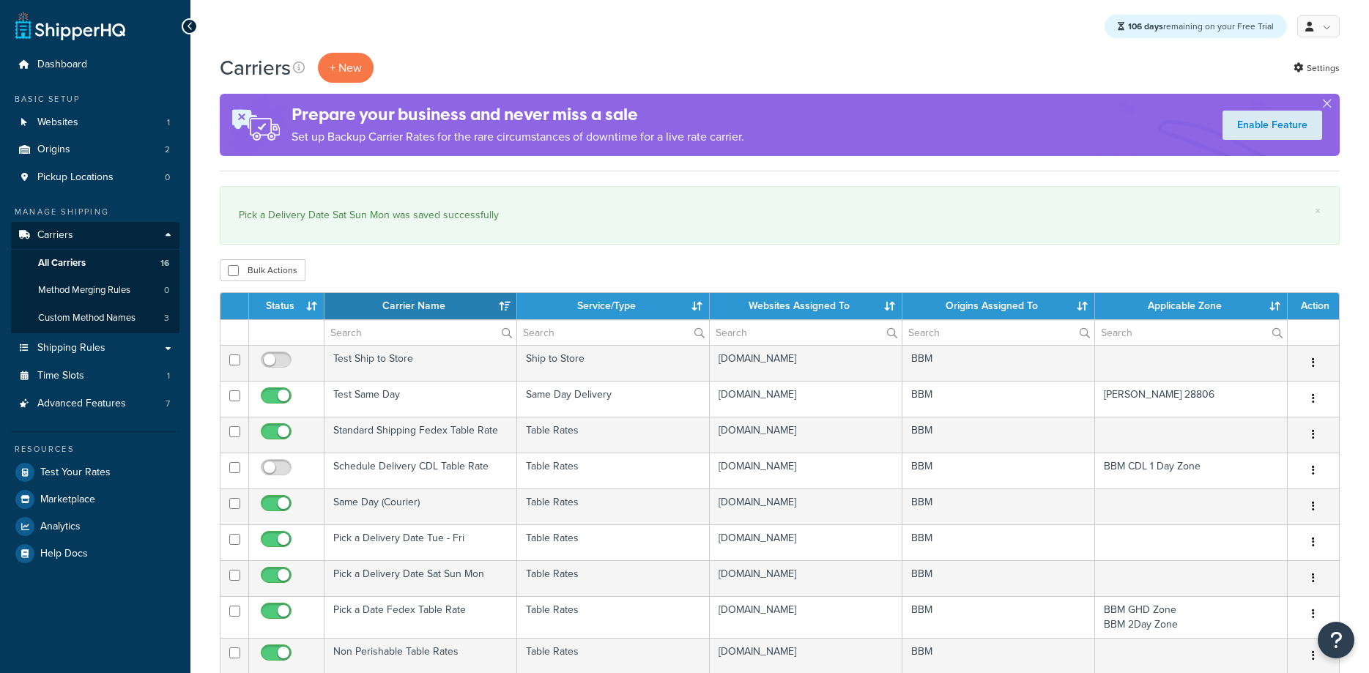
select select "15"
